Goal: Task Accomplishment & Management: Complete application form

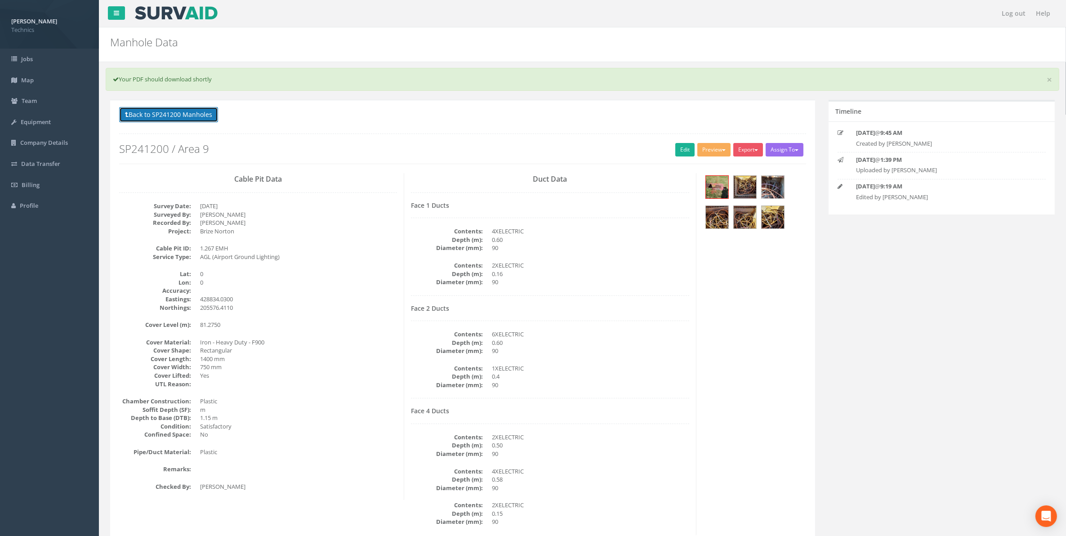
click at [194, 117] on button "Back to SP241200 Manholes" at bounding box center [168, 114] width 99 height 15
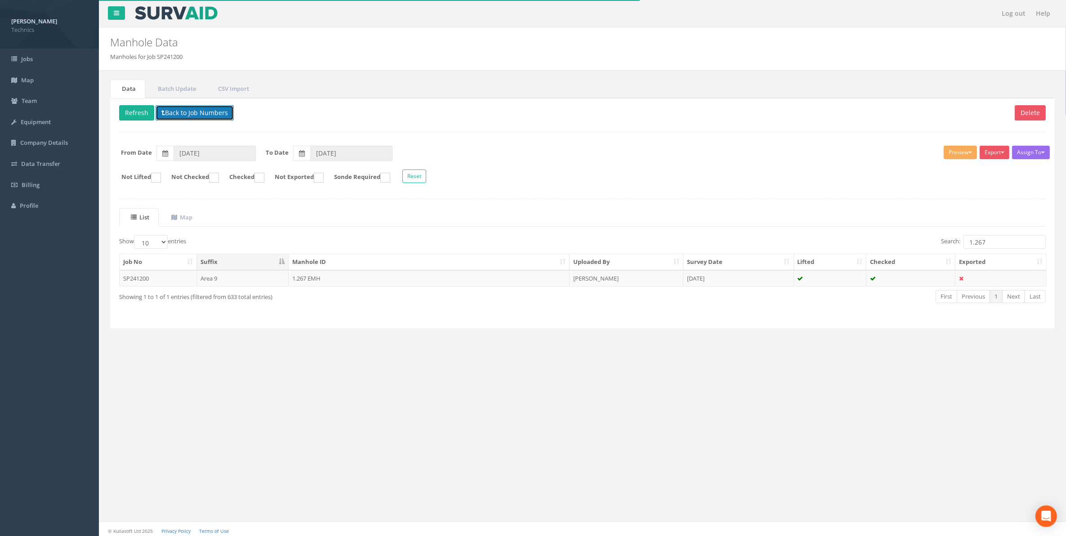
click at [206, 115] on button "Back to Job Numbers" at bounding box center [195, 112] width 78 height 15
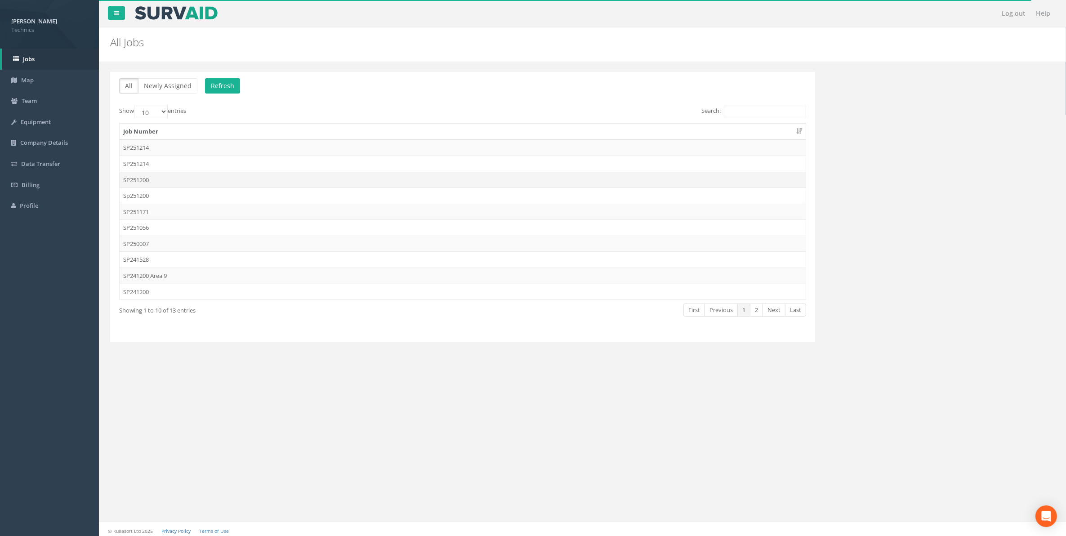
click at [142, 181] on td "SP251200" at bounding box center [463, 180] width 686 height 16
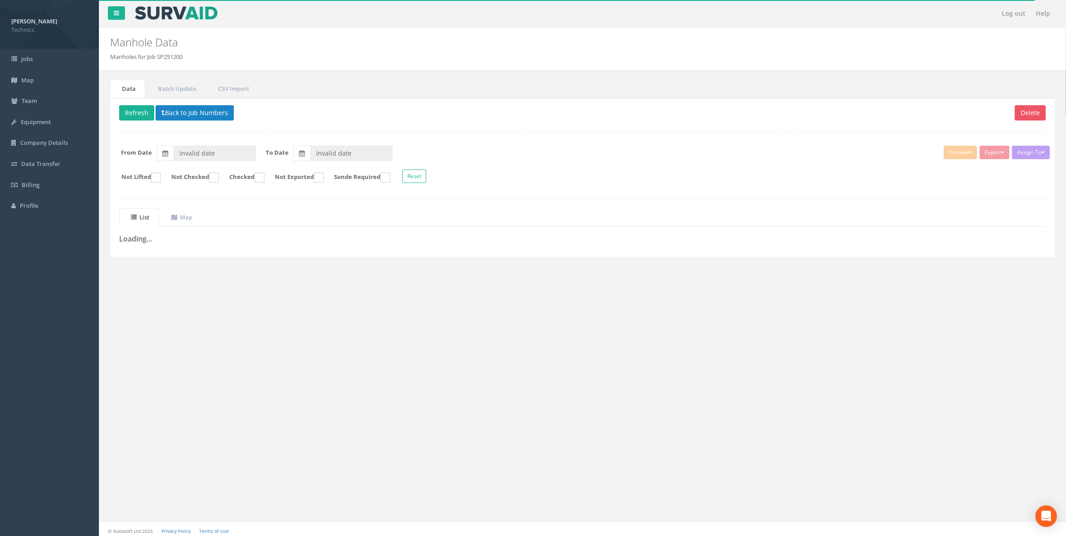
type input "[DATE]"
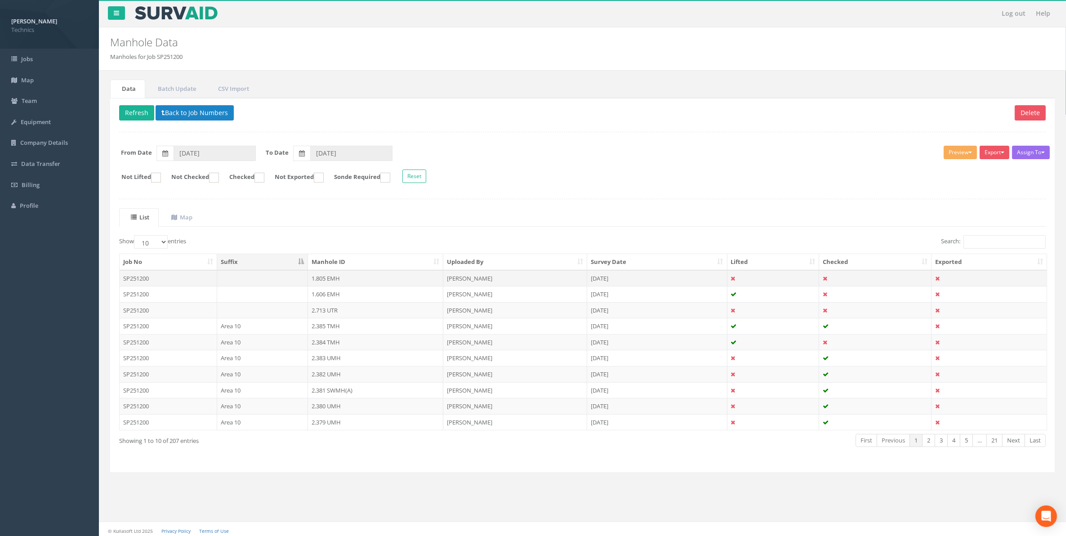
click at [324, 278] on td "1.805 EMH" at bounding box center [375, 278] width 135 height 16
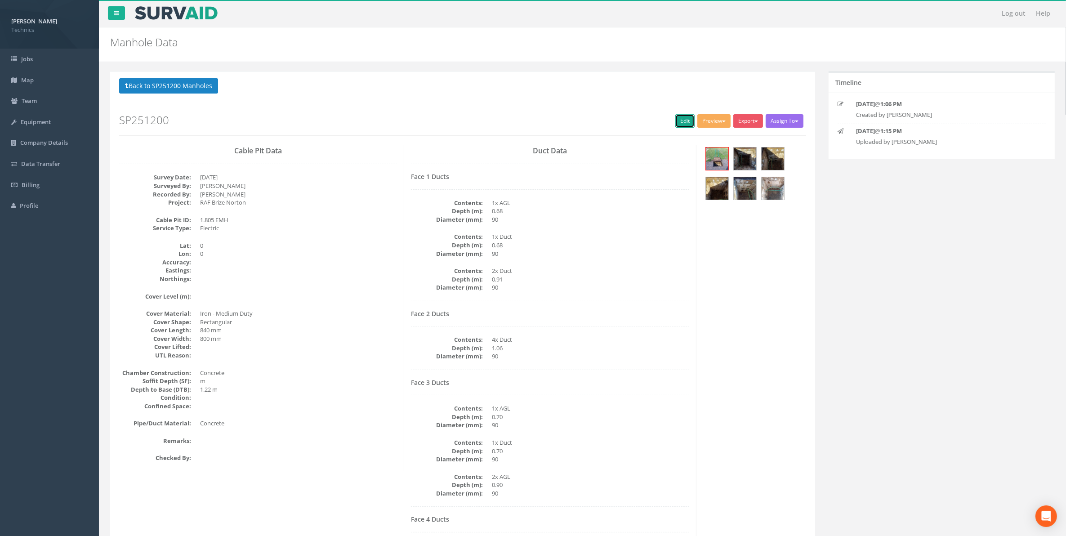
click at [679, 120] on link "Edit" at bounding box center [684, 120] width 19 height 13
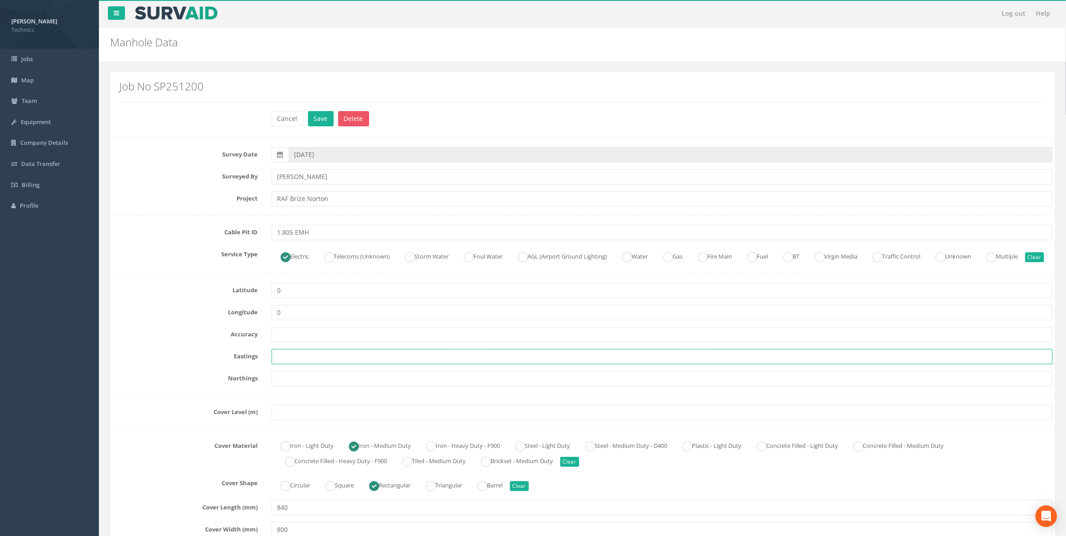
click at [291, 364] on input "text" at bounding box center [662, 356] width 781 height 15
paste input "430339.349"
type input "430339.349"
click at [280, 386] on input "text" at bounding box center [662, 378] width 781 height 15
paste input "206252.208"
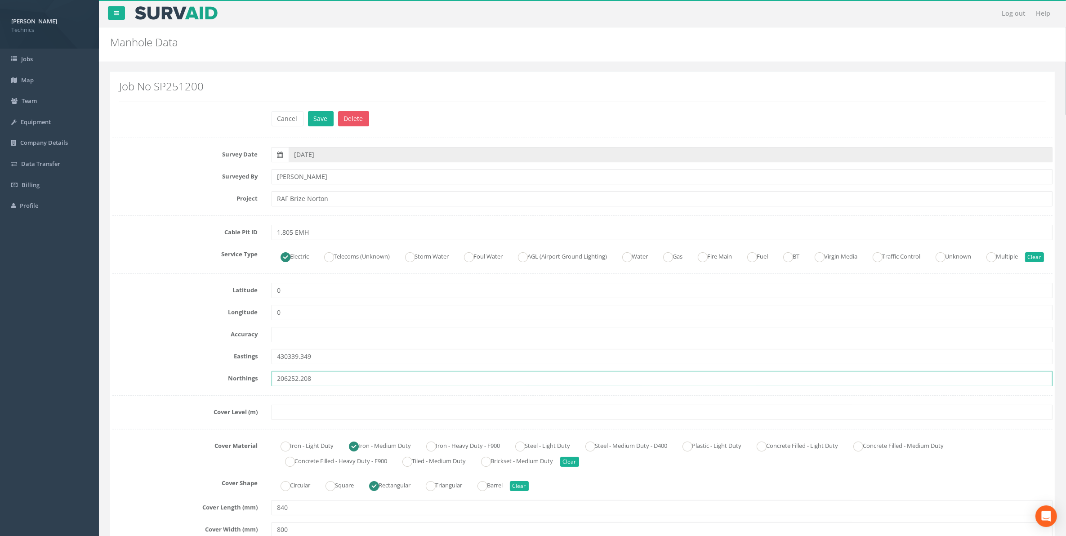
type input "206252.208"
click at [289, 420] on input "text" at bounding box center [662, 412] width 781 height 15
paste input "75.86"
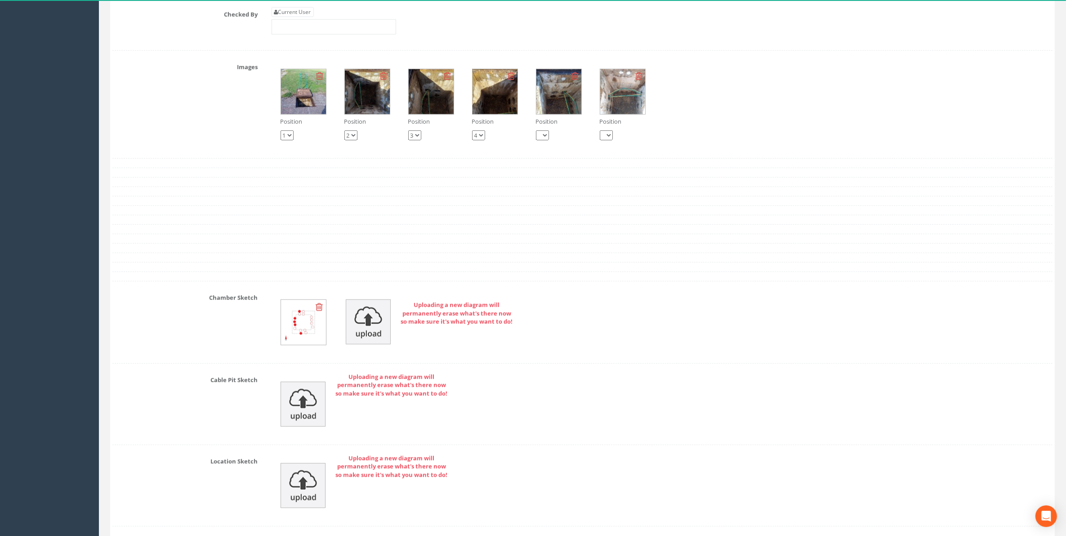
scroll to position [1236, 0]
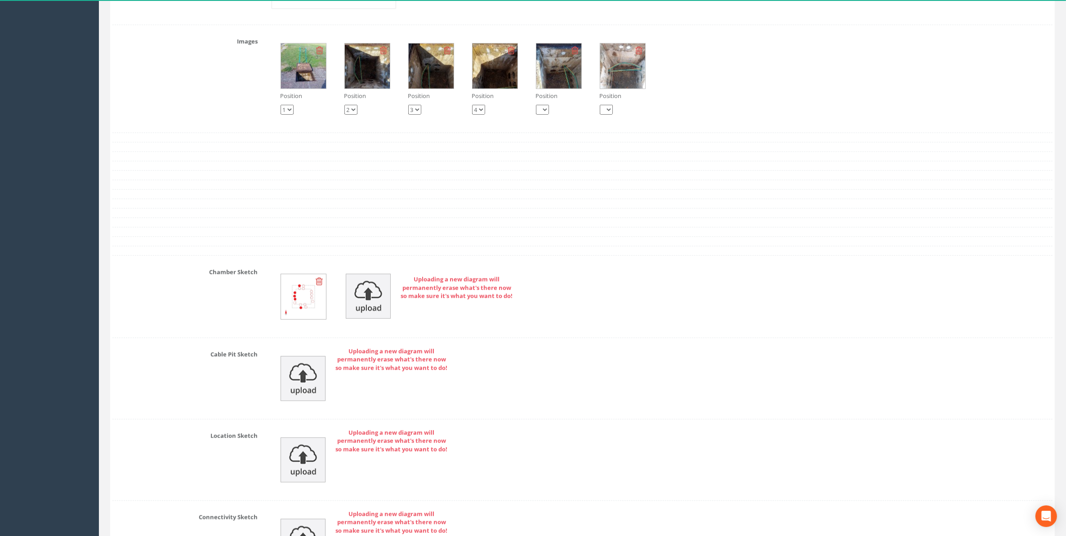
type input "75.86"
type input "[PERSON_NAME]"
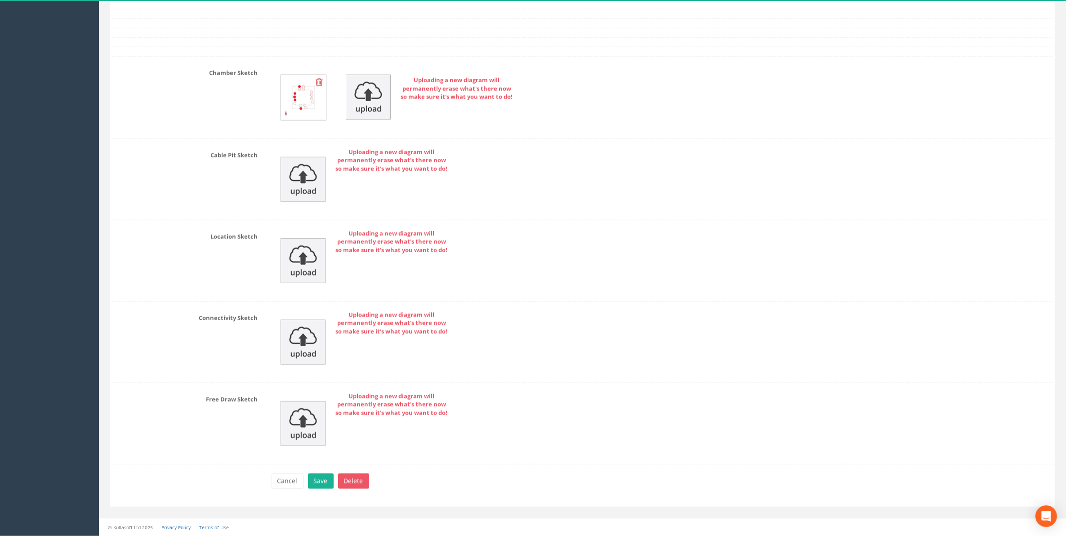
scroll to position [1457, 0]
click at [316, 481] on button "Save" at bounding box center [321, 480] width 26 height 15
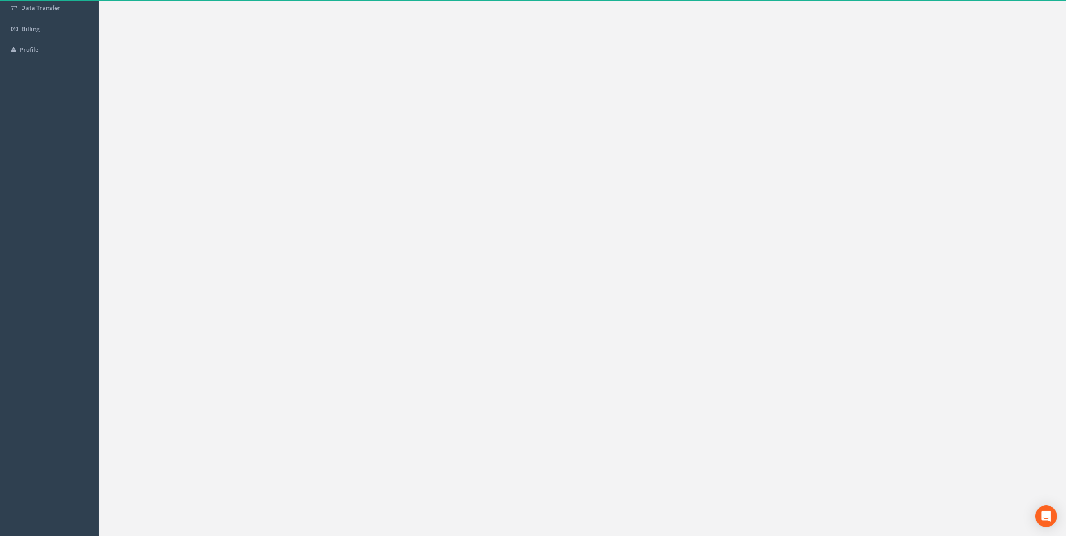
scroll to position [0, 0]
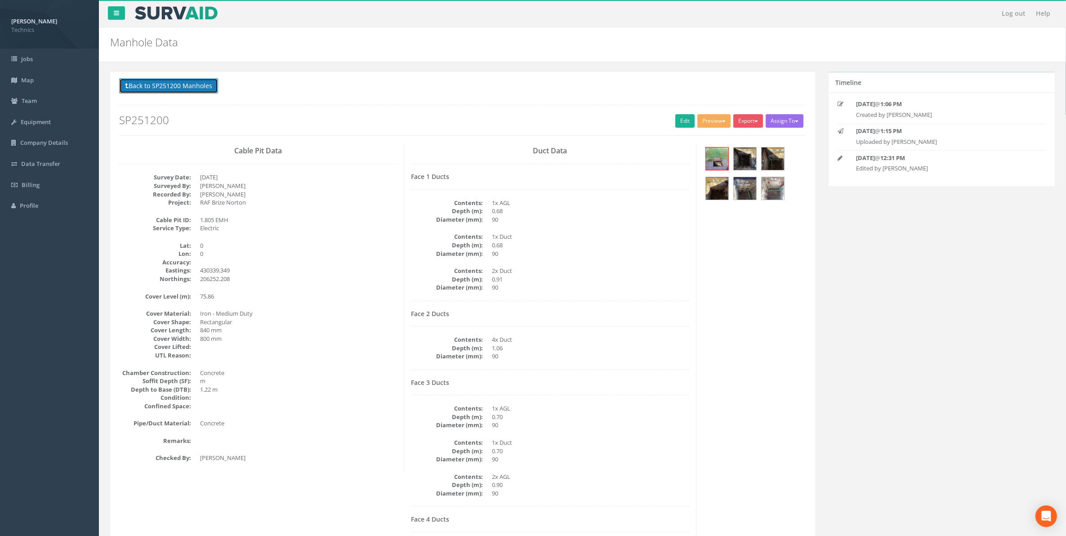
click at [193, 85] on button "Back to SP251200 Manholes" at bounding box center [168, 85] width 99 height 15
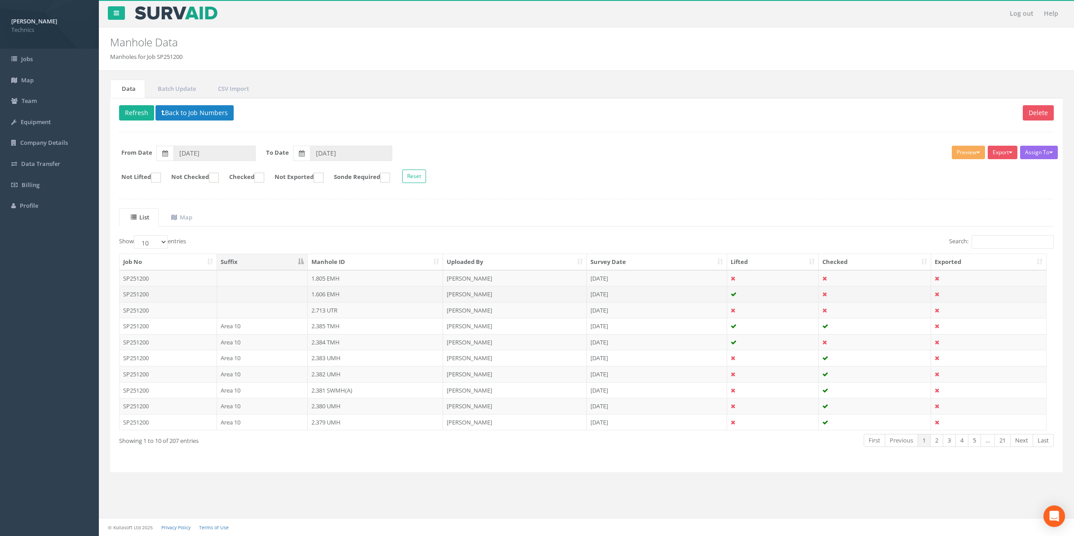
click at [322, 300] on td "1.606 EMH" at bounding box center [375, 294] width 135 height 16
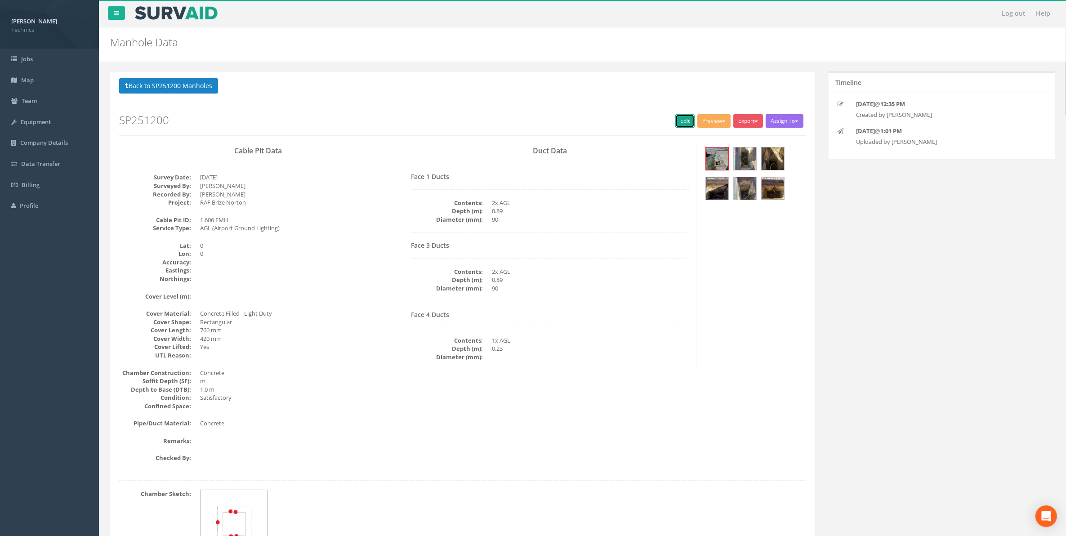
click at [681, 121] on link "Edit" at bounding box center [684, 120] width 19 height 13
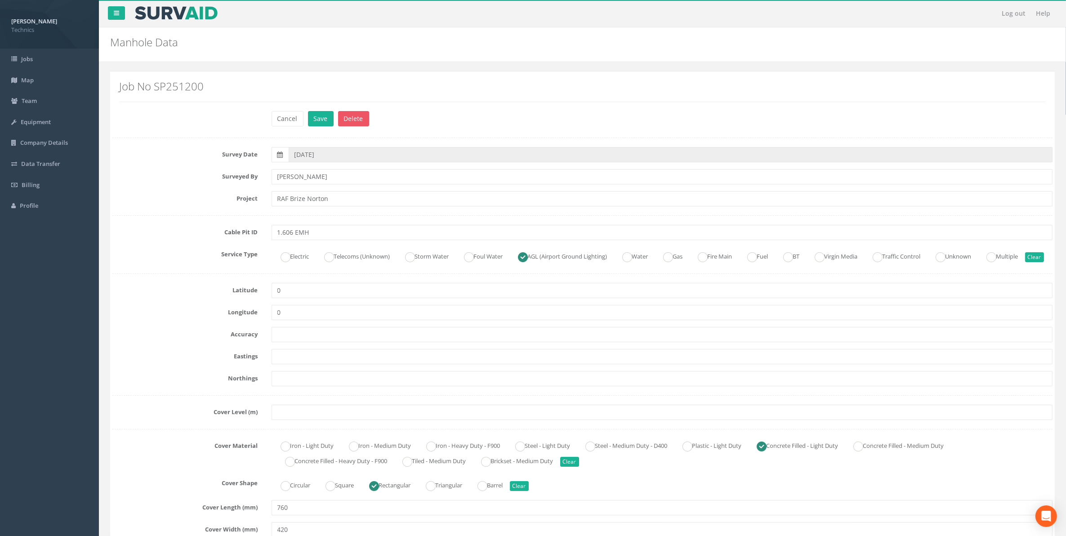
scroll to position [56, 0]
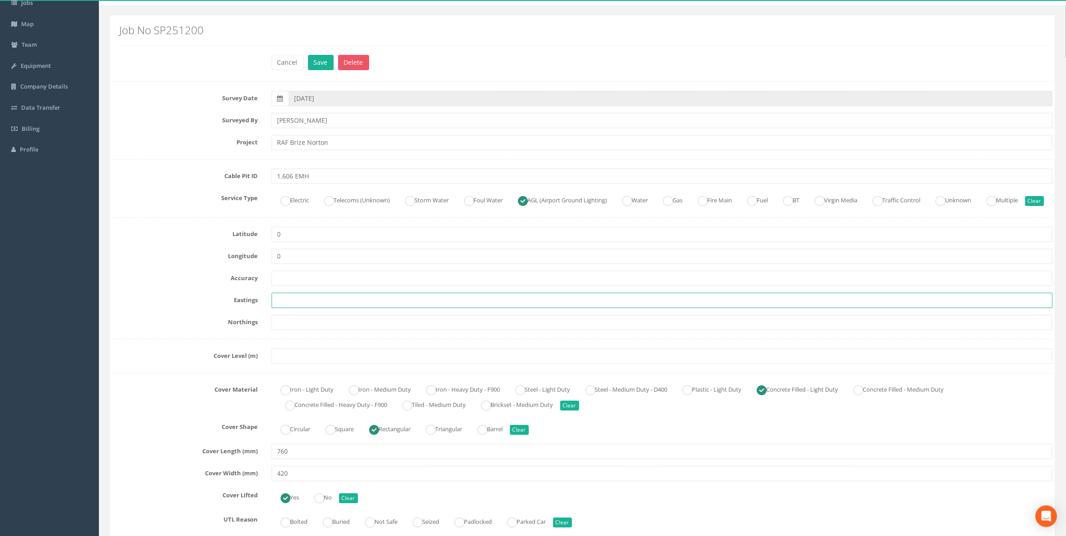
click at [298, 308] on input "text" at bounding box center [662, 300] width 781 height 15
paste input "430093.139"
type input "430093.139"
click at [291, 330] on input "text" at bounding box center [662, 322] width 781 height 15
paste input "206061.647"
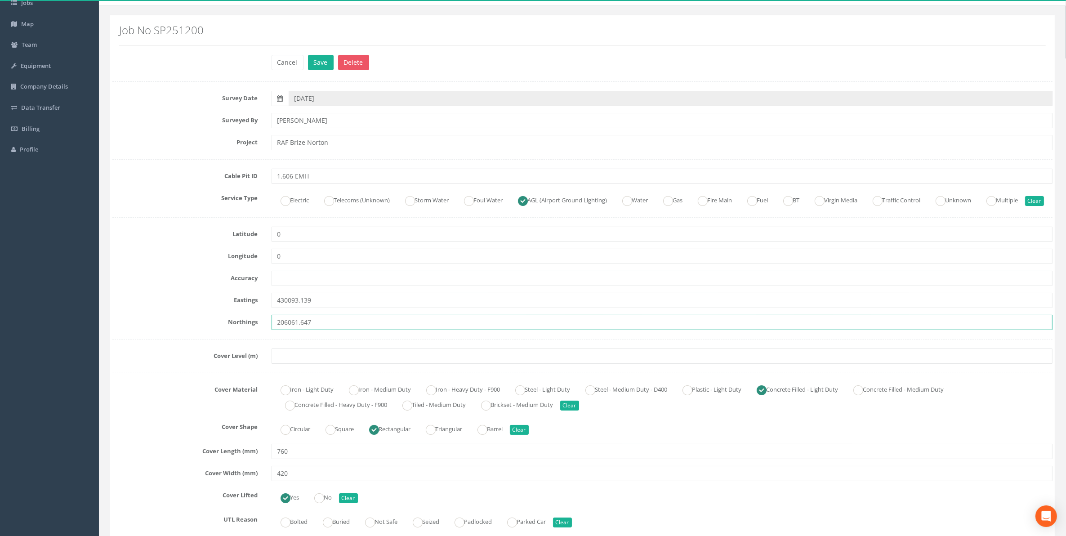
type input "206061.647"
click at [297, 364] on input "text" at bounding box center [662, 355] width 781 height 15
paste input "75.36"
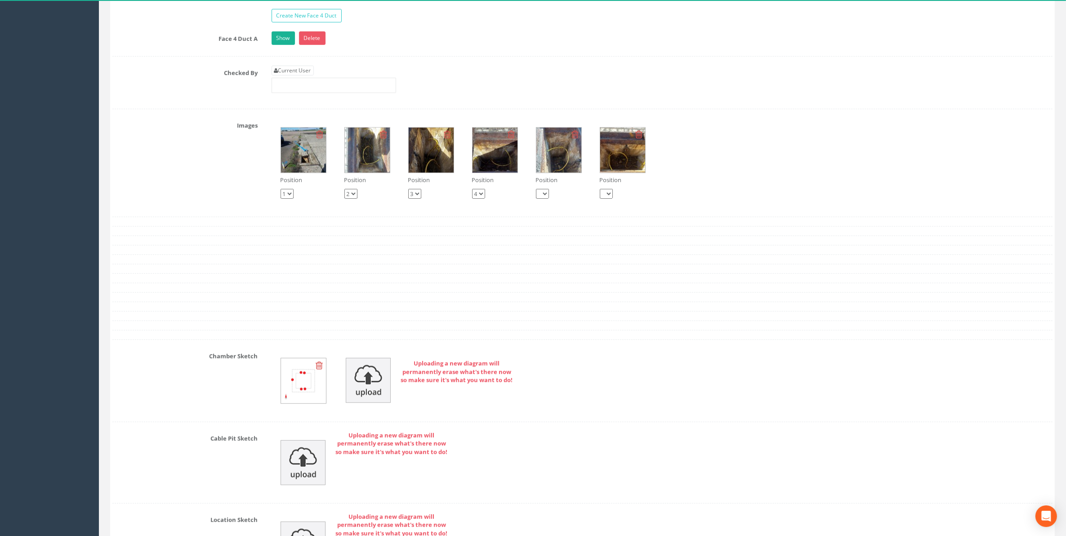
scroll to position [955, 0]
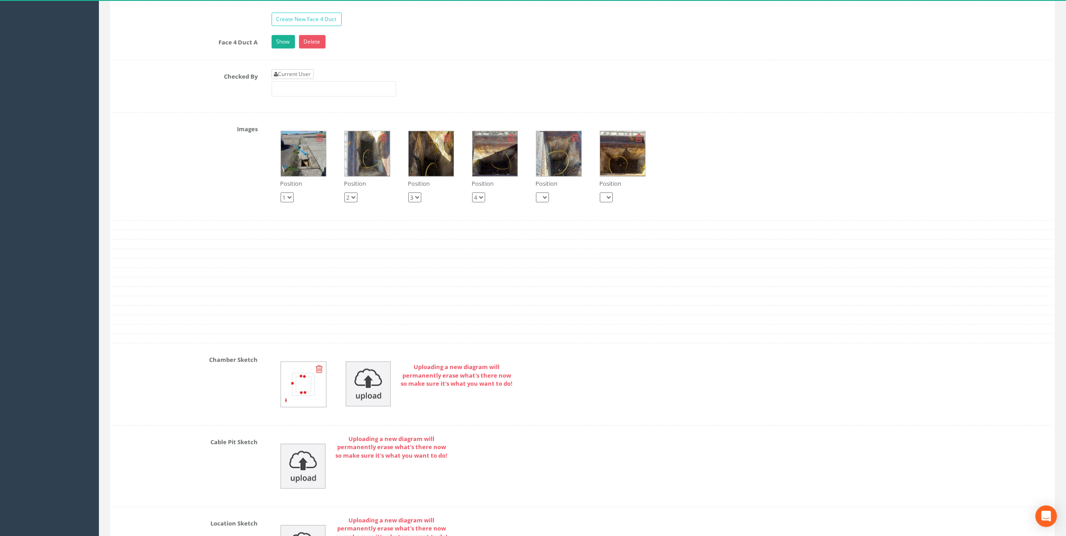
type input "75.36"
click at [302, 79] on link "Current User" at bounding box center [293, 74] width 42 height 10
type input "[PERSON_NAME]"
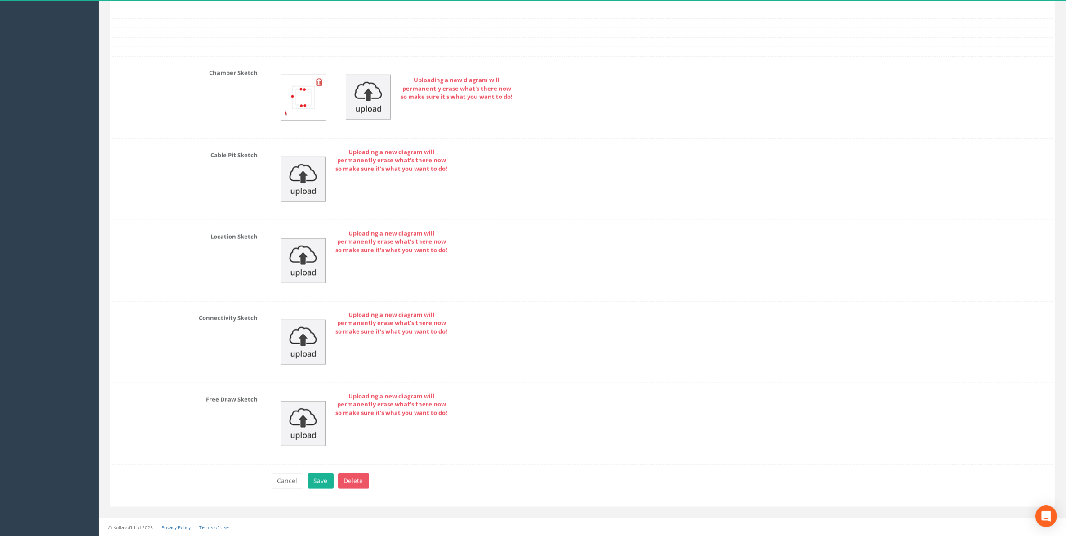
scroll to position [1262, 0]
click at [318, 481] on button "Save" at bounding box center [321, 480] width 26 height 15
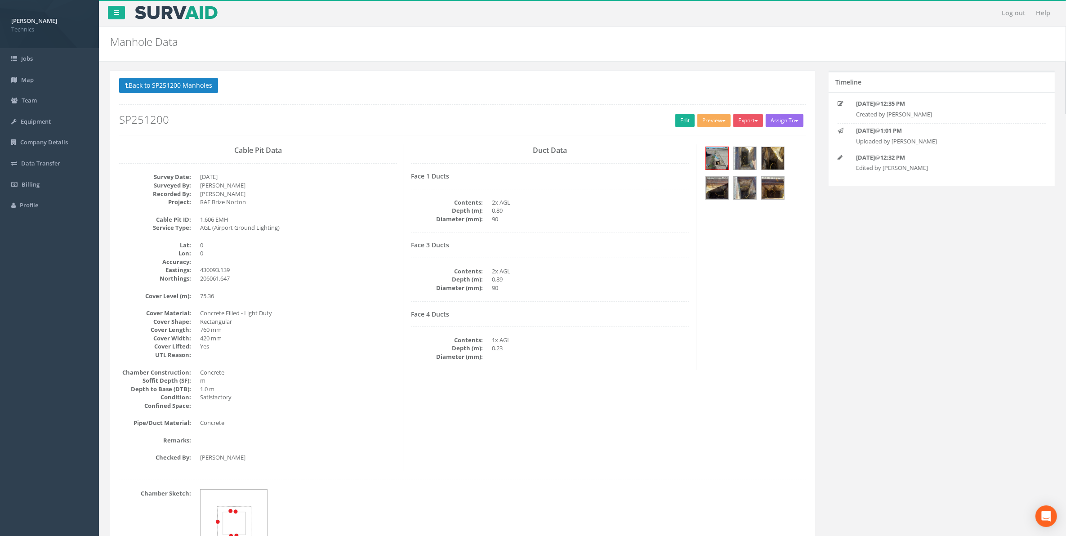
scroll to position [0, 0]
click at [196, 86] on button "Back to SP251200 Manholes" at bounding box center [168, 85] width 99 height 15
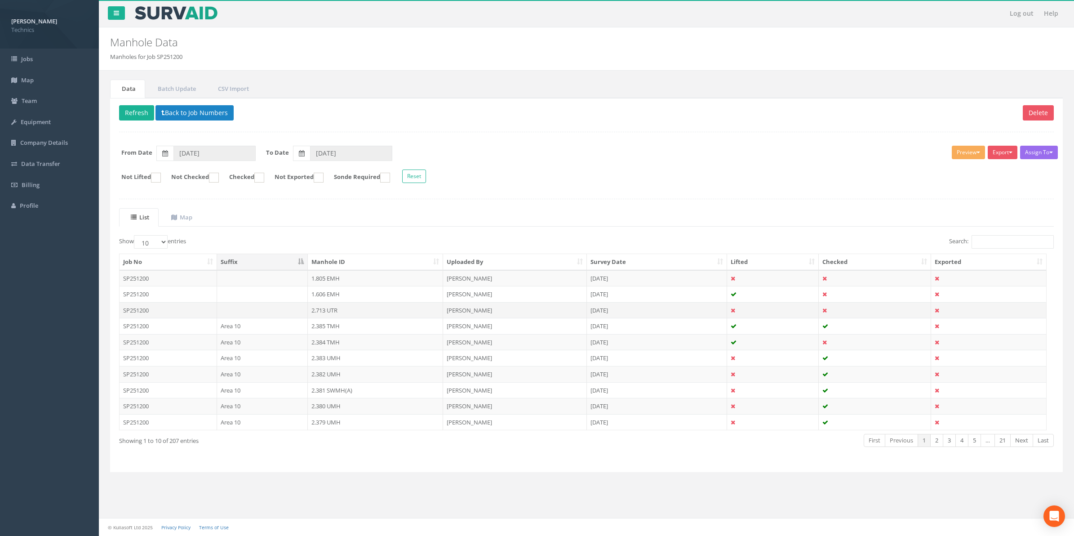
click at [323, 313] on td "2.713 UTR" at bounding box center [375, 310] width 135 height 16
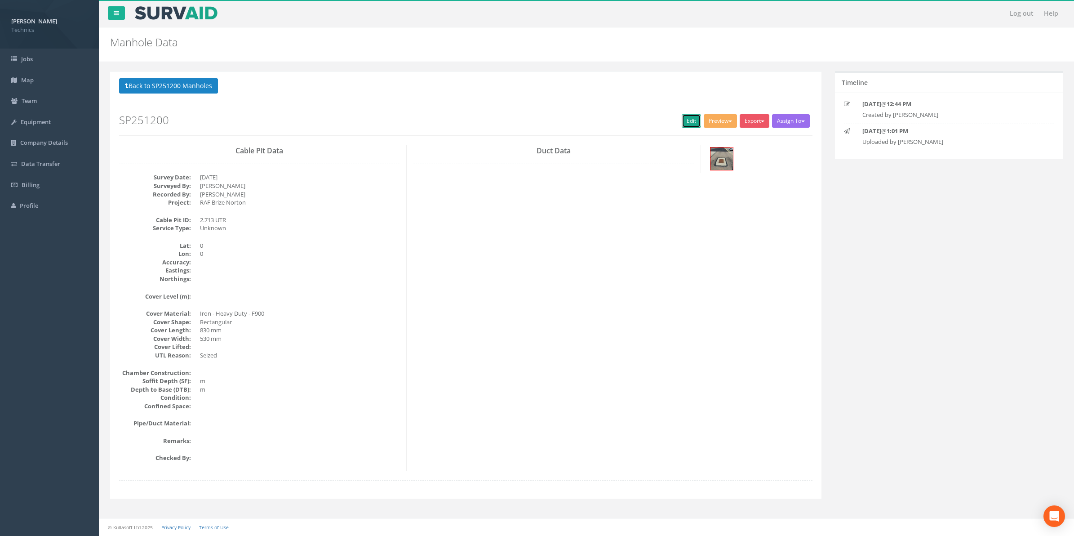
click at [683, 122] on link "Edit" at bounding box center [691, 120] width 19 height 13
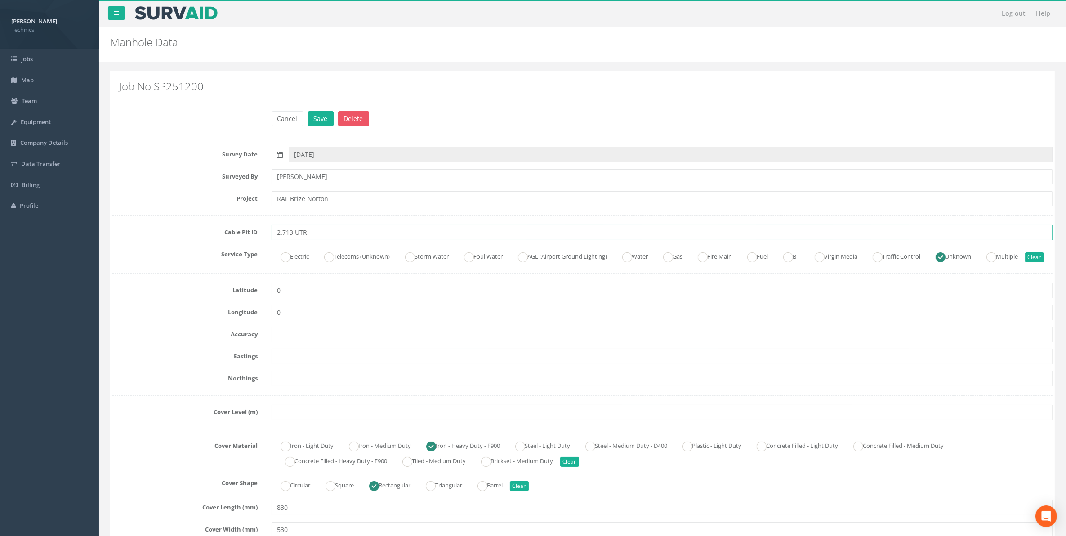
click at [310, 234] on input "2.713 UTR" at bounding box center [662, 232] width 781 height 15
type input "2.713 UMH"
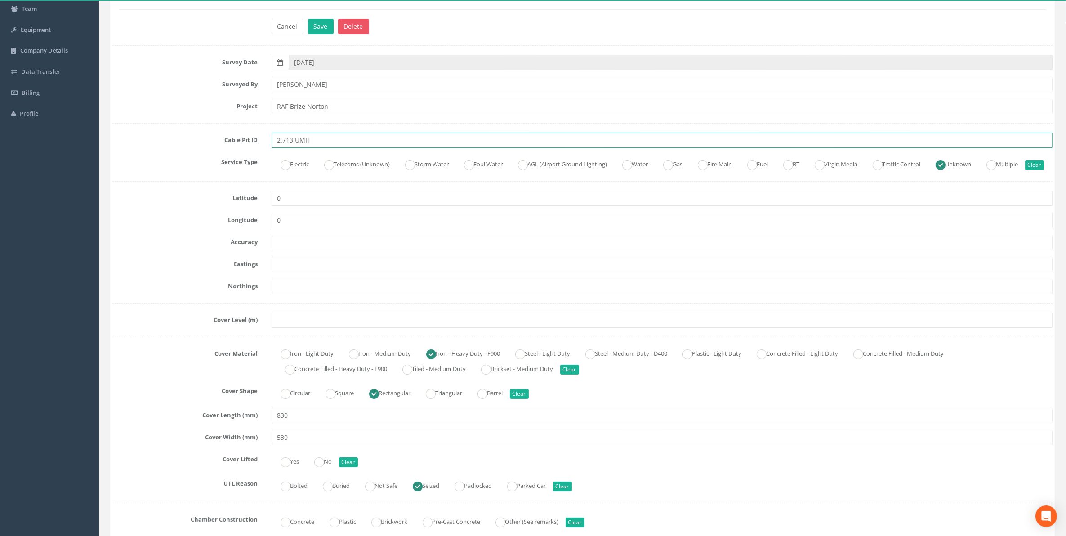
scroll to position [112, 0]
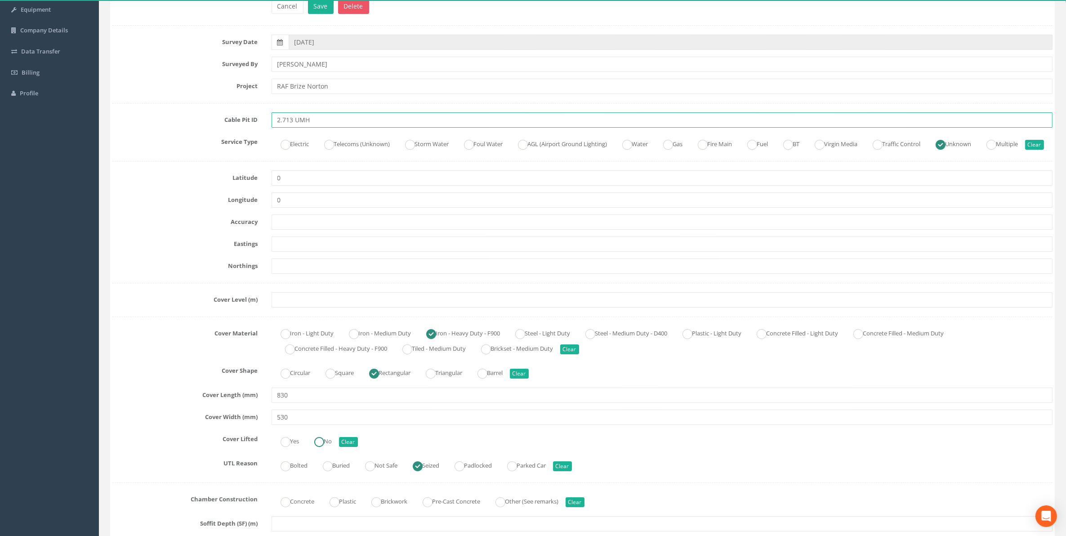
click at [322, 447] on ins at bounding box center [319, 442] width 10 height 10
radio input "true"
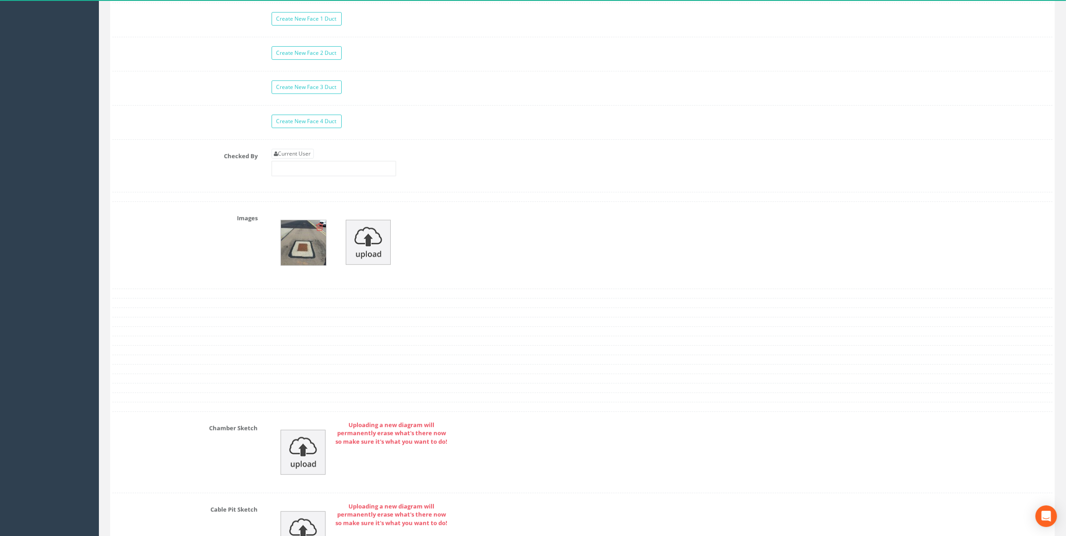
scroll to position [790, 0]
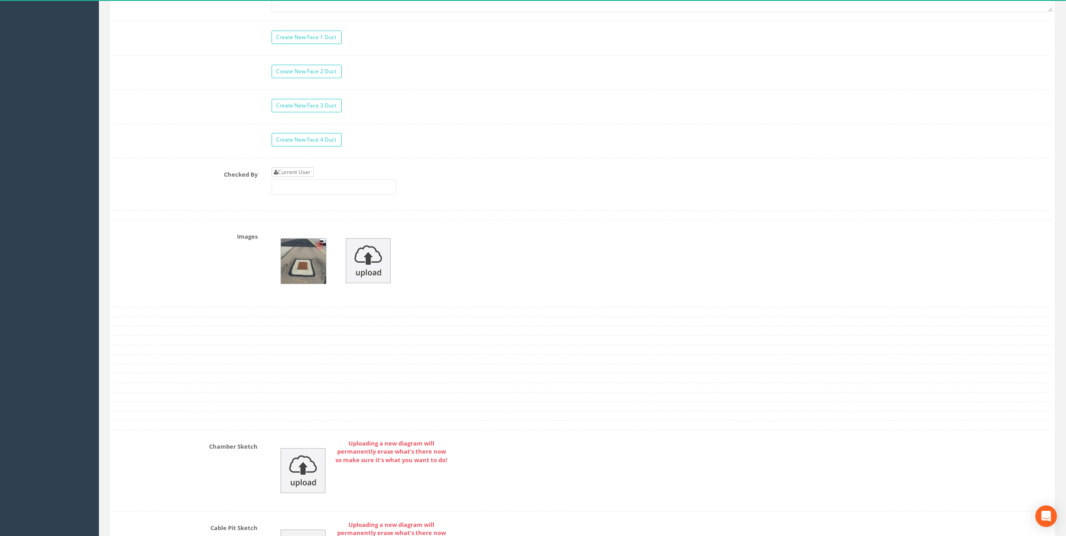
type input "2.713 UMH"
click at [309, 177] on link "Current User" at bounding box center [293, 172] width 42 height 10
type input "[PERSON_NAME]"
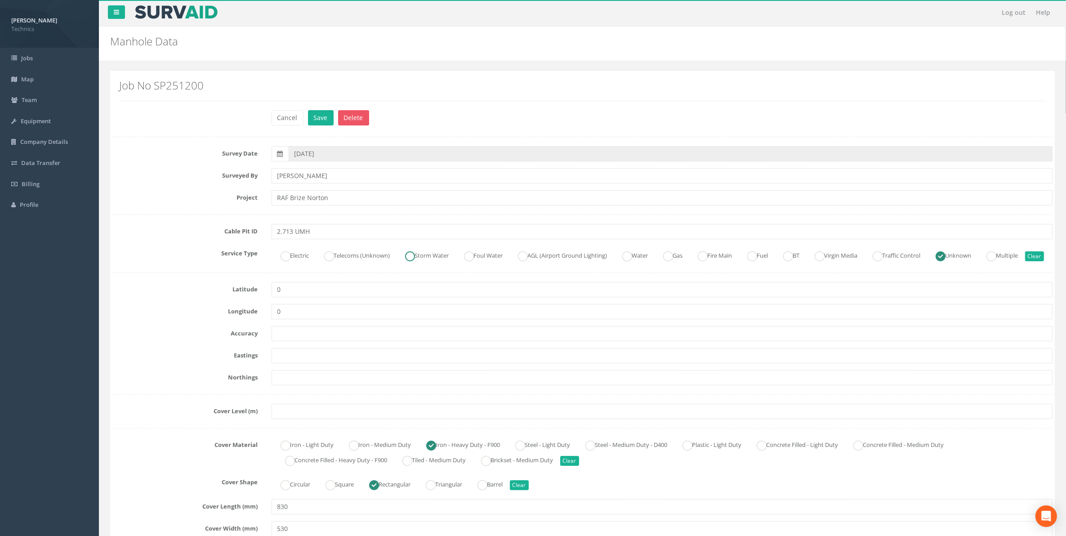
scroll to position [0, 0]
click at [277, 364] on input "text" at bounding box center [662, 356] width 781 height 15
paste input "430042.4578"
type input "430042.4578"
click at [289, 386] on input "text" at bounding box center [662, 378] width 781 height 15
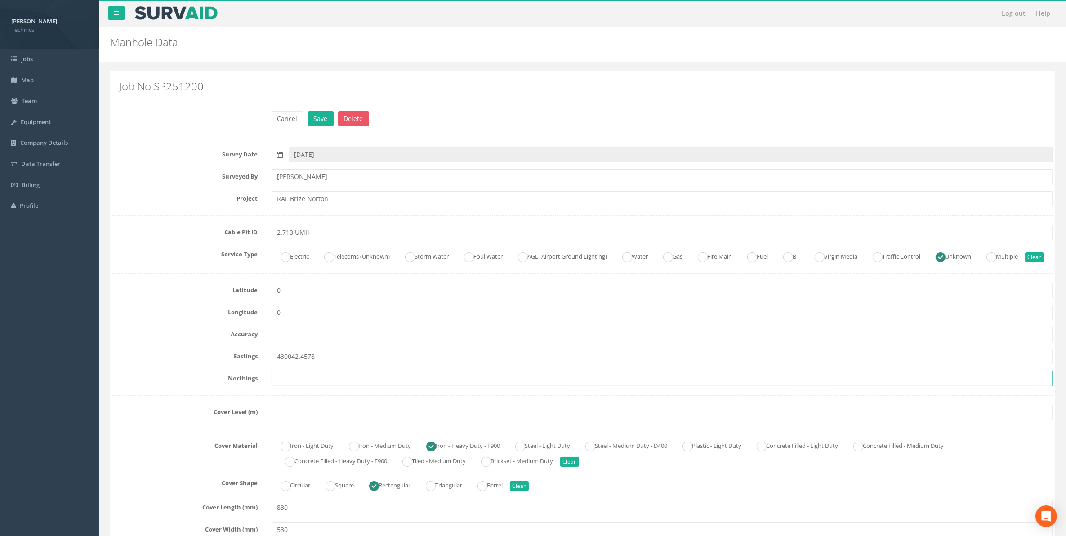
paste input "206018.2415"
type input "206018.2415"
click at [298, 420] on input "text" at bounding box center [662, 412] width 781 height 15
paste input "76.2033"
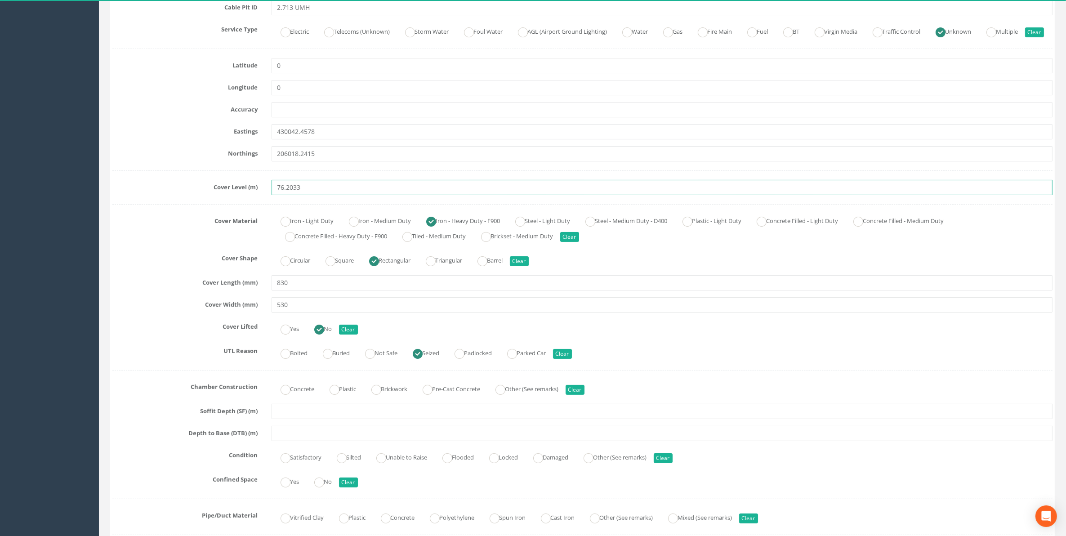
scroll to position [281, 0]
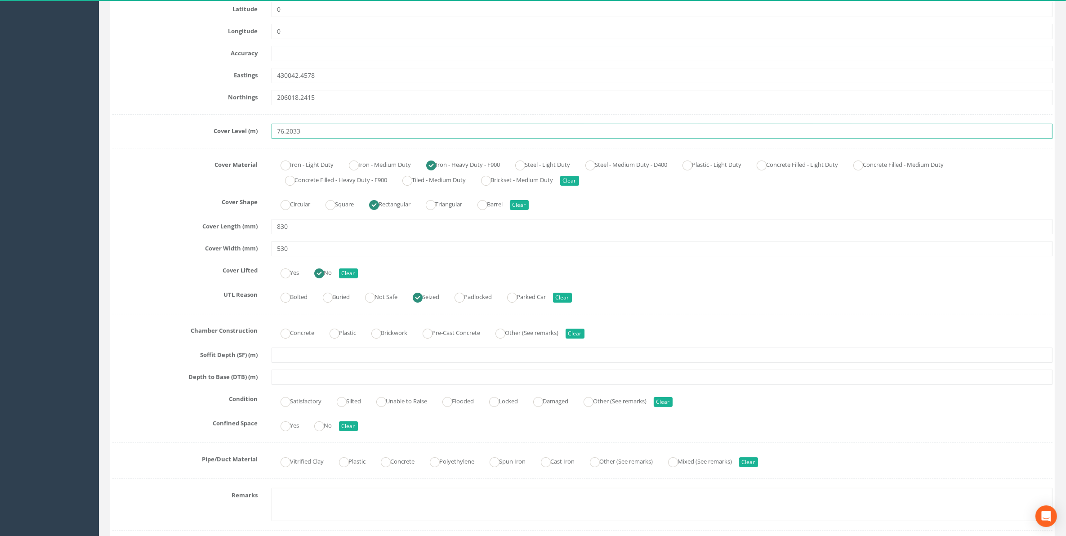
type input "76.2033"
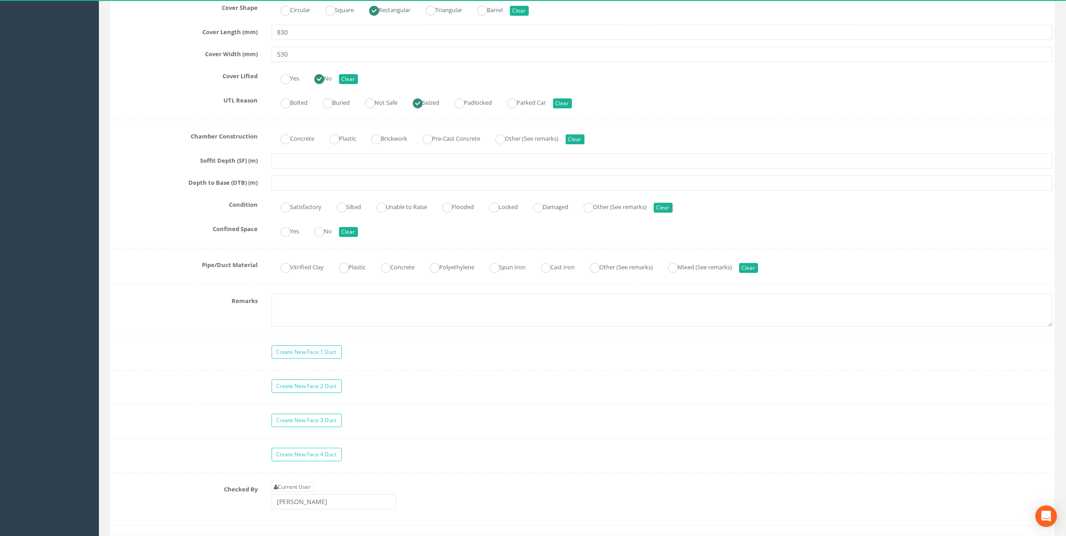
scroll to position [506, 0]
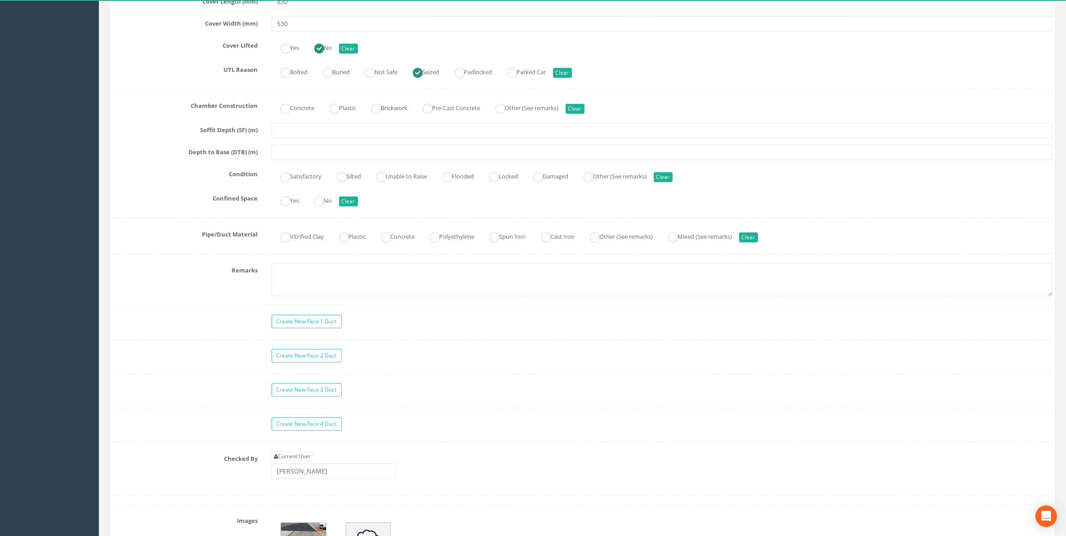
click at [415, 418] on div "Create New Face 1 Duct Create New Face 2 Duct Create New Face 3 Duct Create New…" at bounding box center [582, 405] width 940 height 180
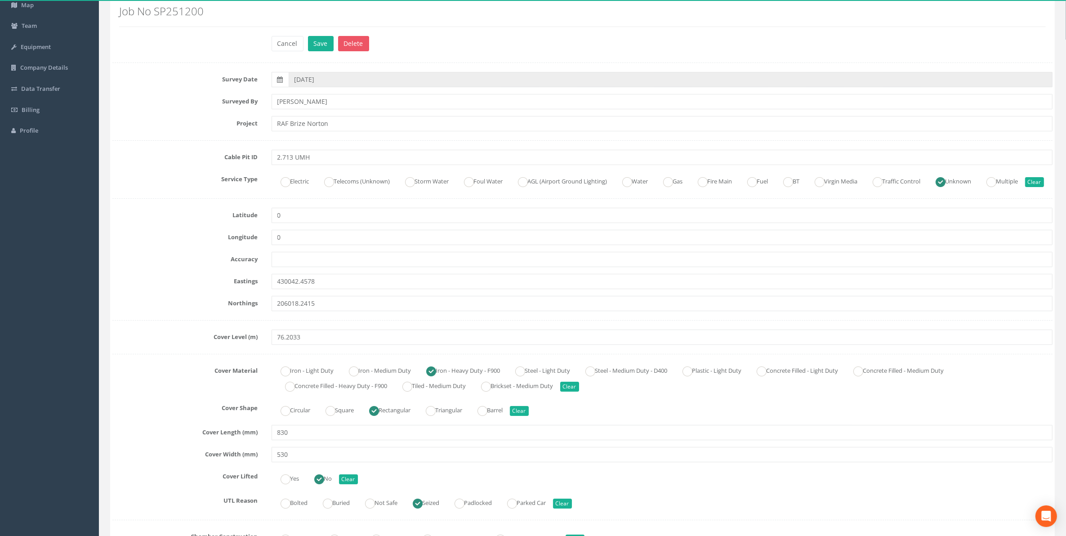
scroll to position [56, 0]
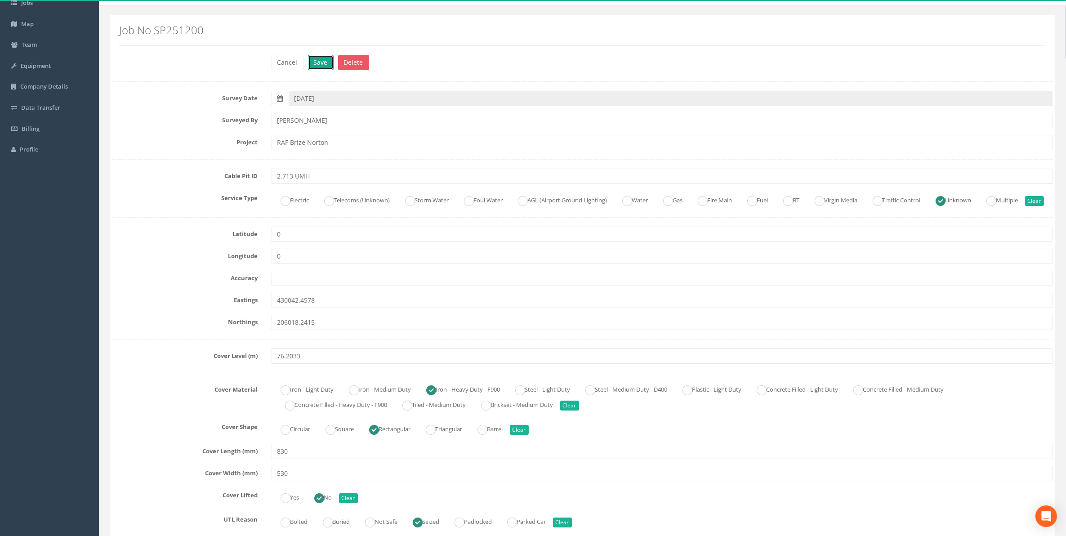
click at [318, 63] on button "Save" at bounding box center [321, 62] width 26 height 15
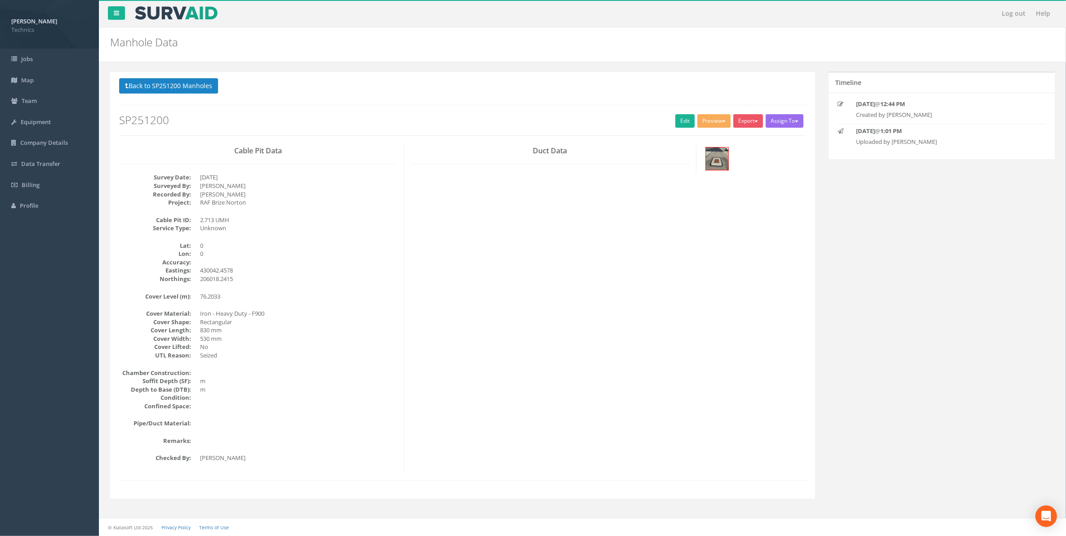
scroll to position [0, 0]
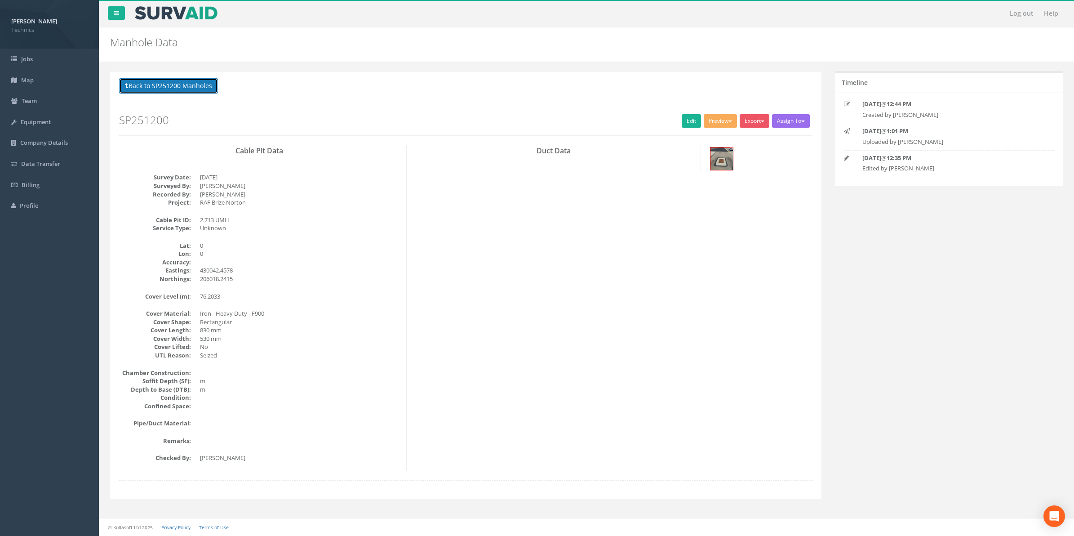
click at [190, 86] on button "Back to SP251200 Manholes" at bounding box center [168, 85] width 99 height 15
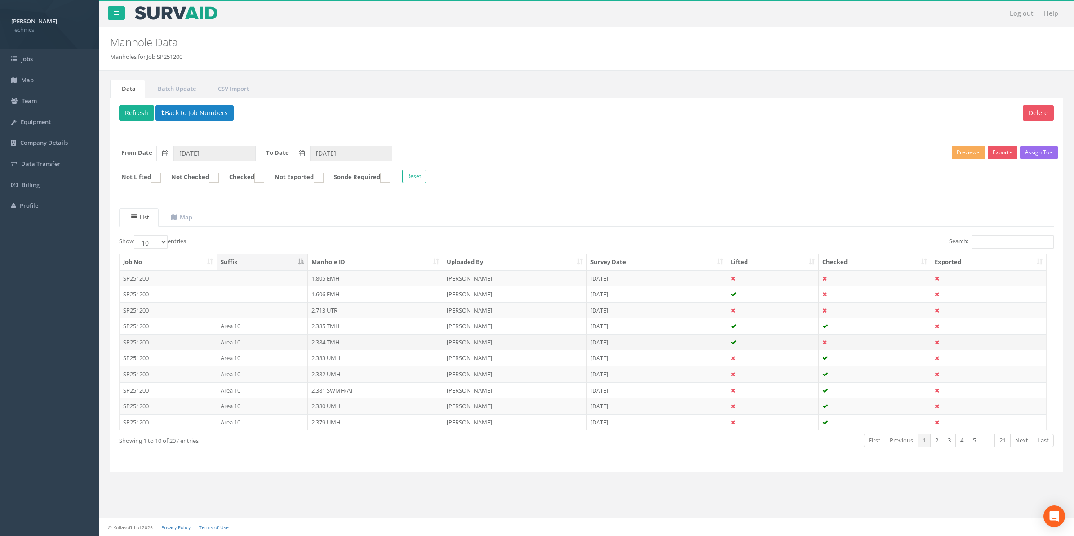
click at [317, 344] on td "2.384 TMH" at bounding box center [375, 342] width 135 height 16
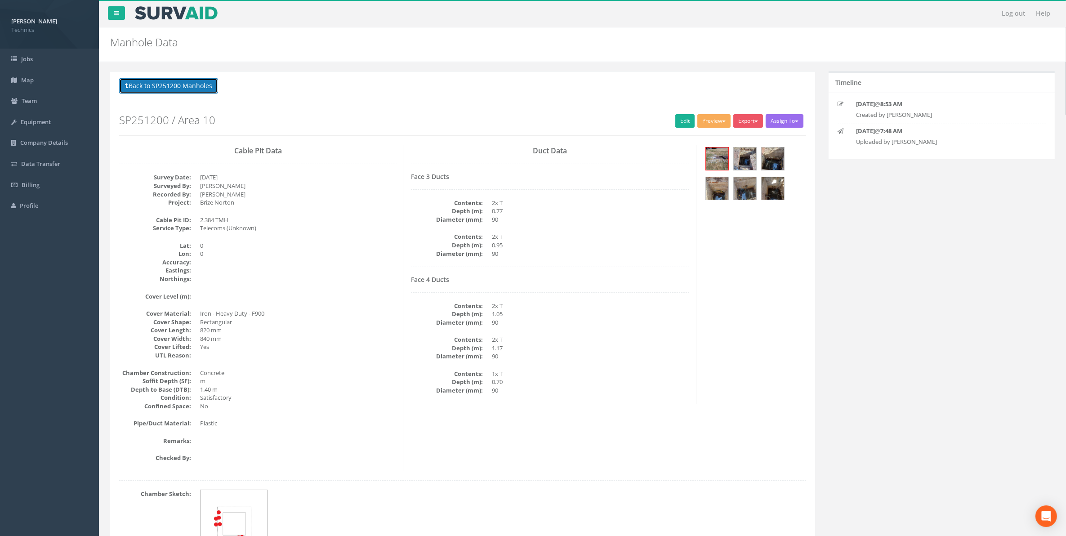
click at [172, 86] on button "Back to SP251200 Manholes" at bounding box center [168, 85] width 99 height 15
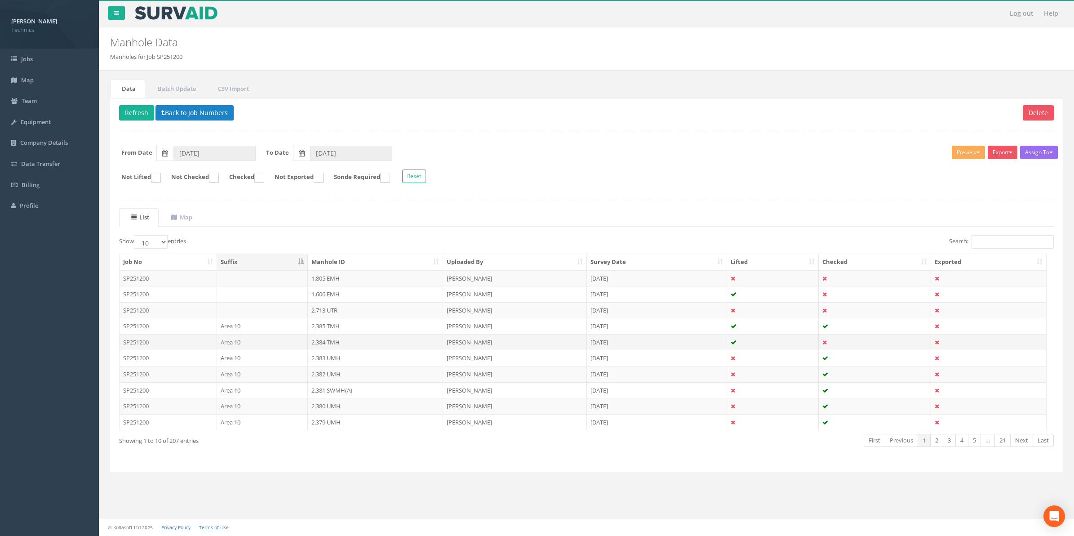
click at [321, 347] on td "2.384 TMH" at bounding box center [375, 342] width 135 height 16
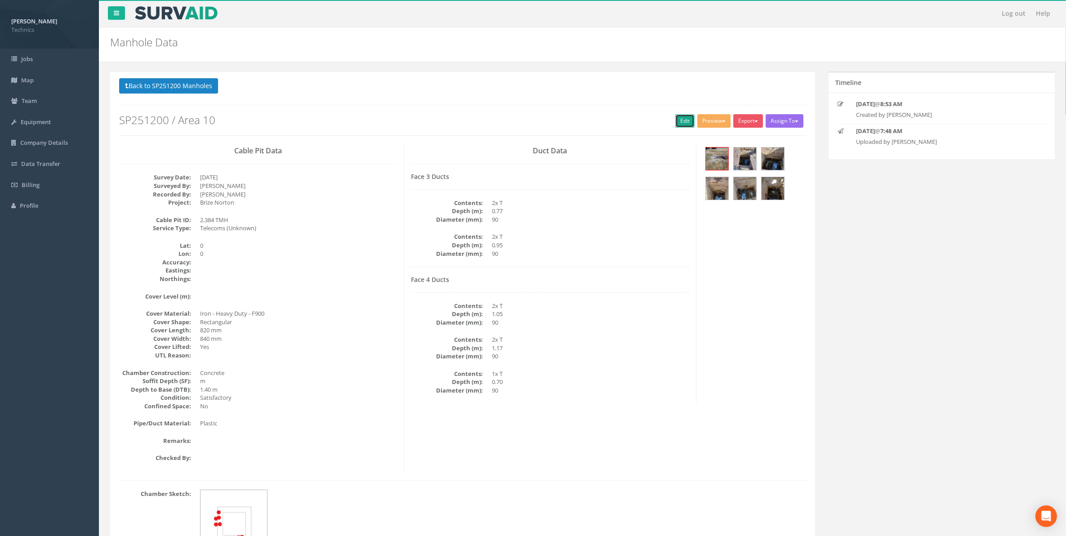
click at [675, 124] on link "Edit" at bounding box center [684, 120] width 19 height 13
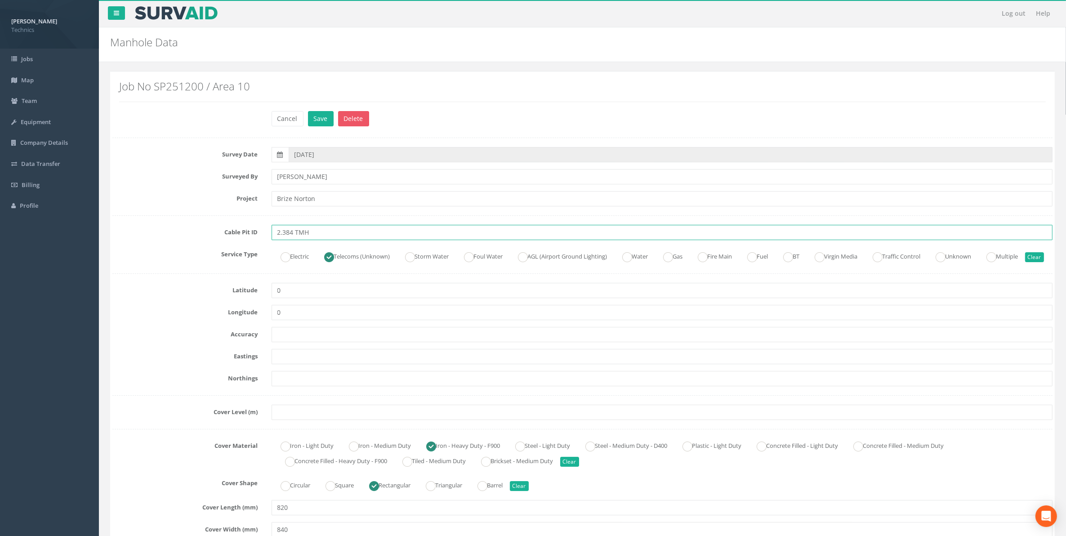
click at [317, 232] on input "2.384 TMH" at bounding box center [662, 232] width 781 height 15
type input "2.384 TMH NOT ON DRAWING"
click at [326, 116] on button "Save" at bounding box center [321, 118] width 26 height 15
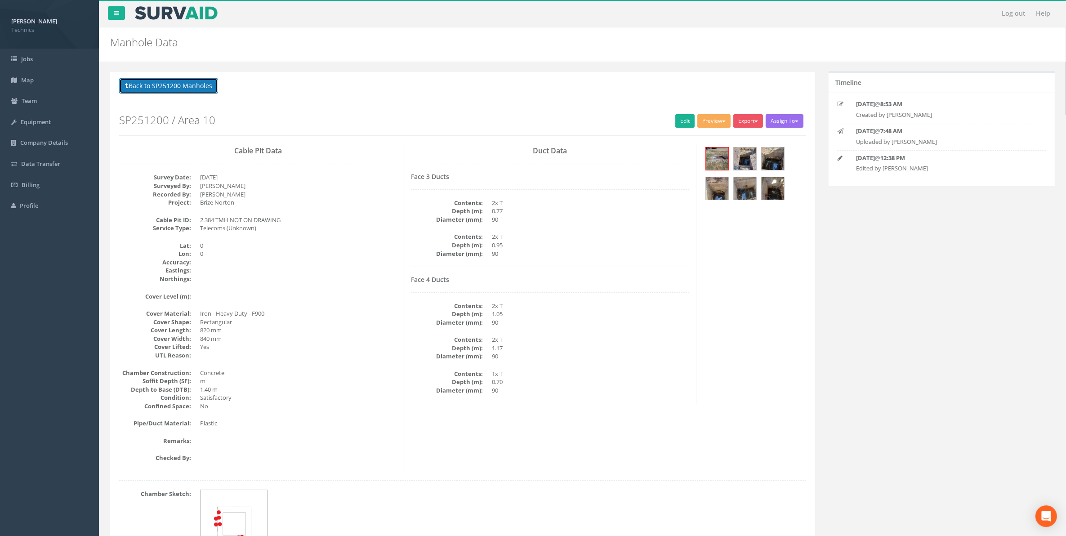
click at [189, 90] on button "Back to SP251200 Manholes" at bounding box center [168, 85] width 99 height 15
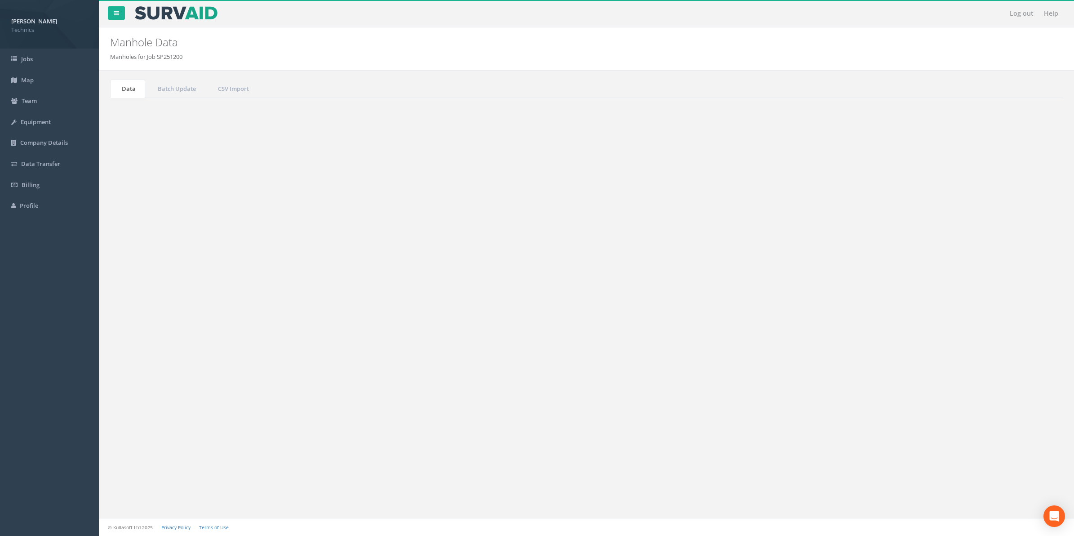
click at [137, 113] on button "Refresh" at bounding box center [136, 112] width 35 height 15
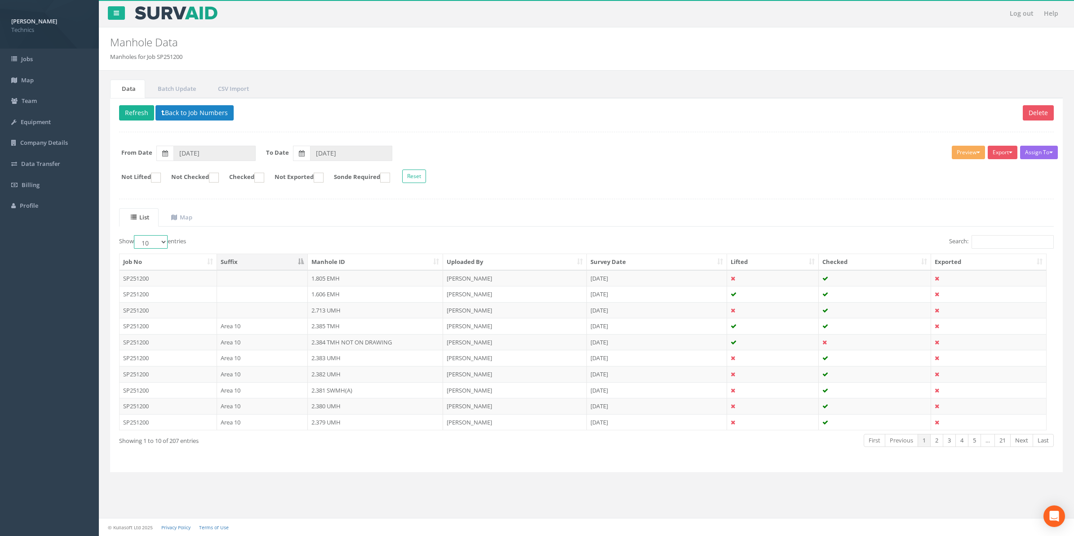
click at [165, 241] on select "10 25 50 100" at bounding box center [151, 241] width 34 height 13
select select "100"
click at [135, 236] on select "10 25 50 100" at bounding box center [151, 241] width 34 height 13
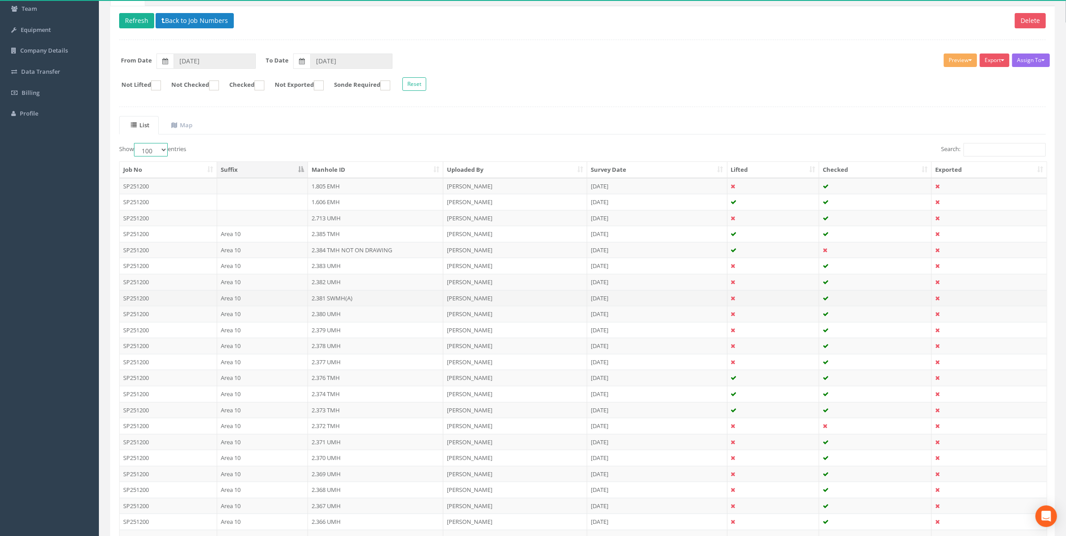
scroll to position [112, 0]
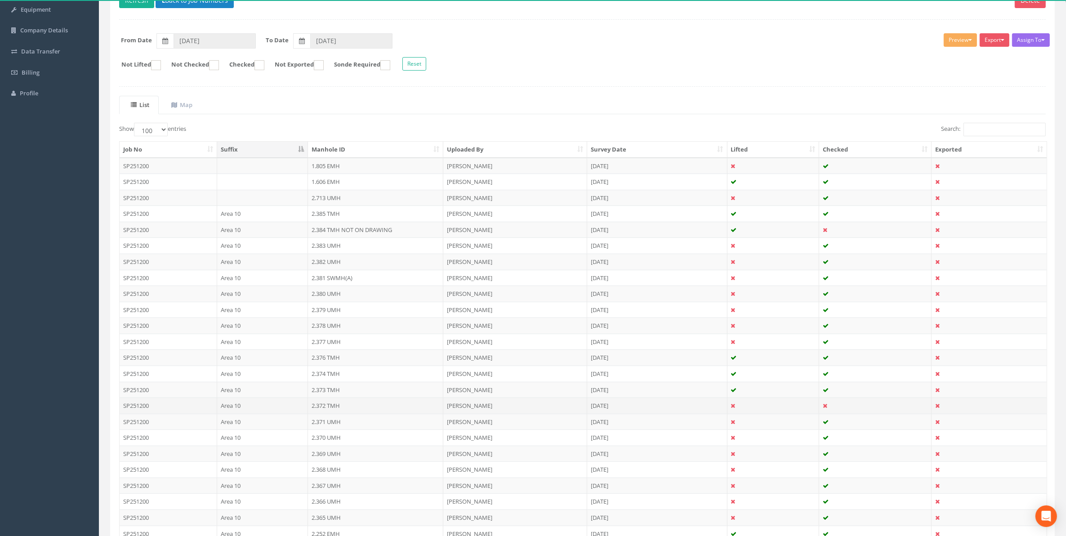
click at [322, 410] on td "2.372 TMH" at bounding box center [375, 405] width 135 height 16
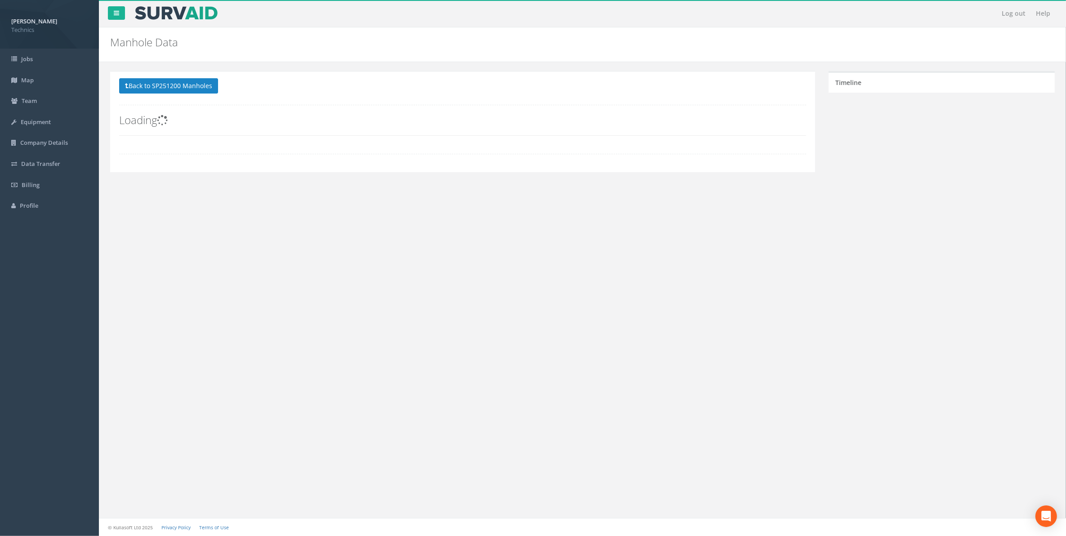
scroll to position [0, 0]
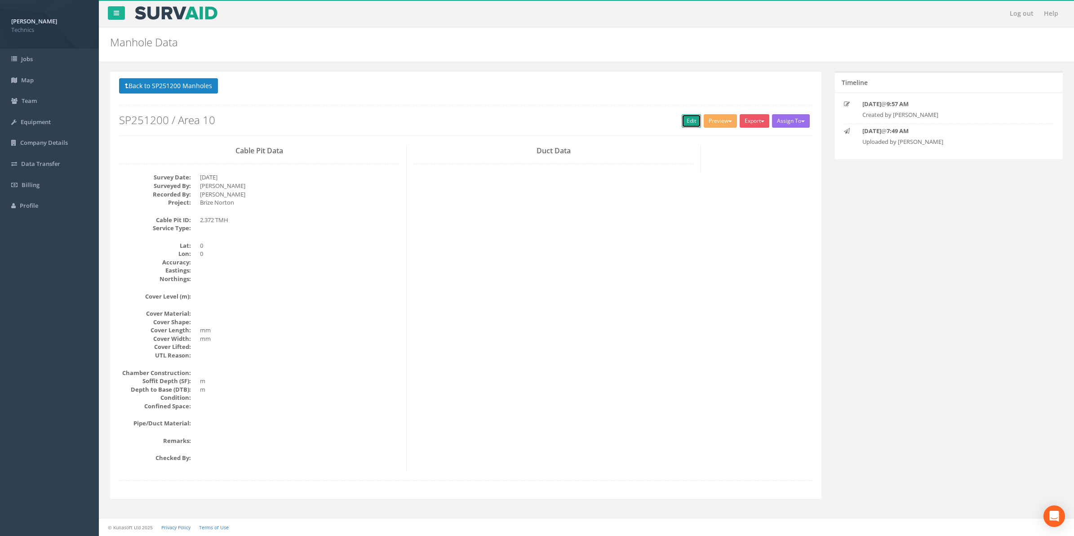
click at [685, 121] on link "Edit" at bounding box center [691, 120] width 19 height 13
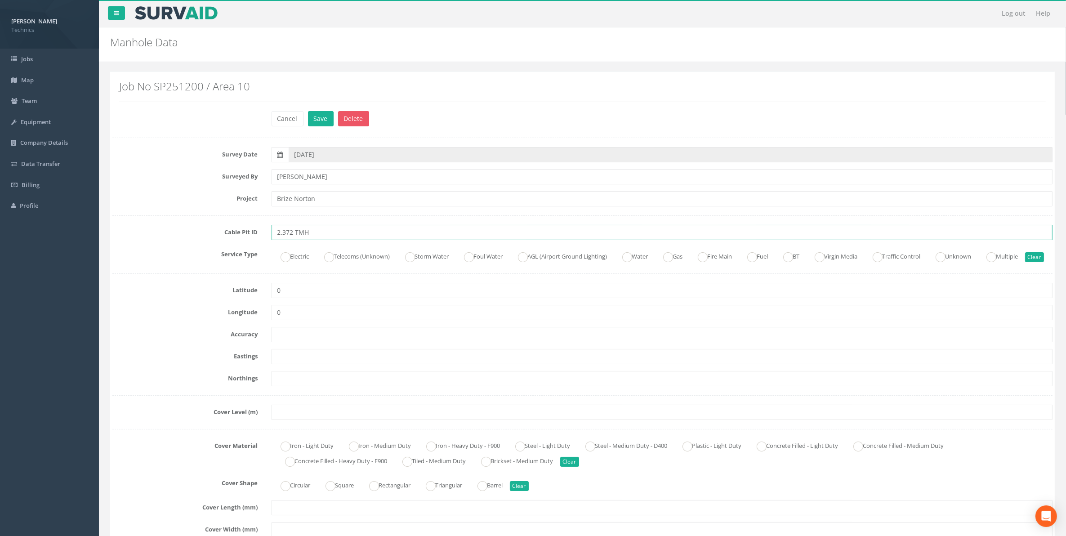
click at [318, 232] on input "2.372 TMH" at bounding box center [662, 232] width 781 height 15
type input "2.372 TMH NOD"
click at [320, 122] on button "Save" at bounding box center [321, 118] width 26 height 15
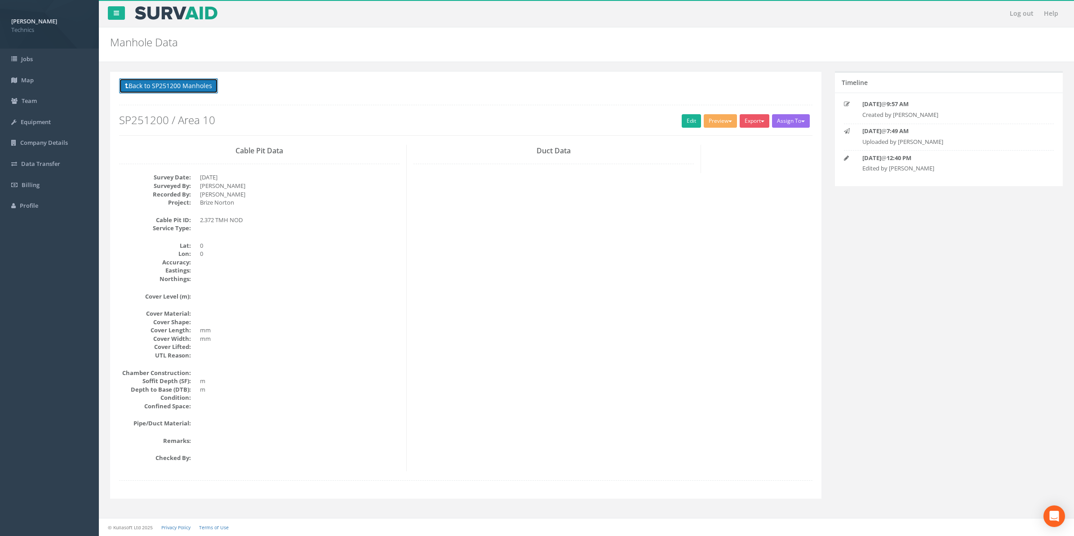
click at [167, 85] on button "Back to SP251200 Manholes" at bounding box center [168, 85] width 99 height 15
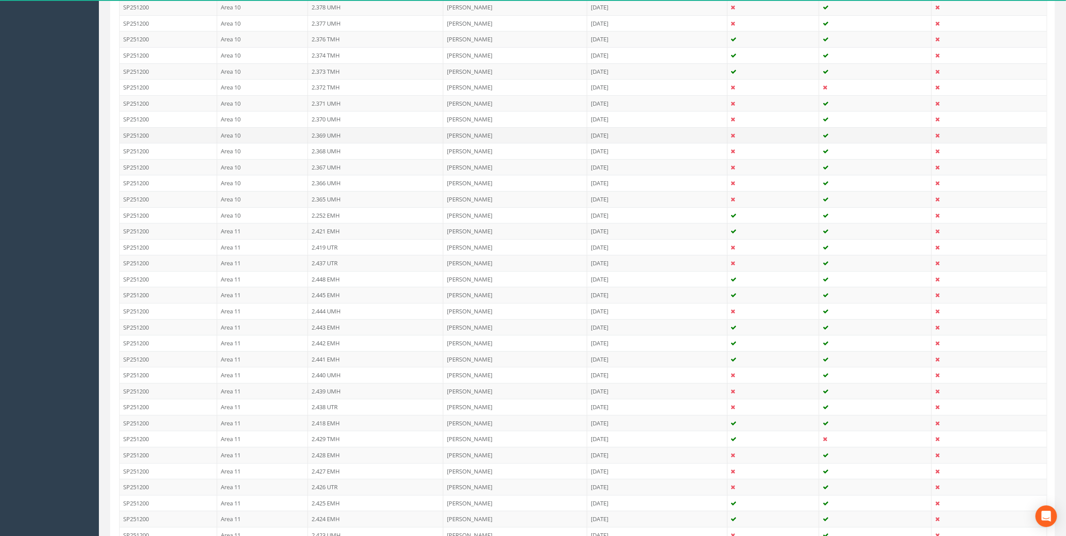
scroll to position [450, 0]
click at [326, 425] on td "2.429 TMH" at bounding box center [375, 420] width 135 height 16
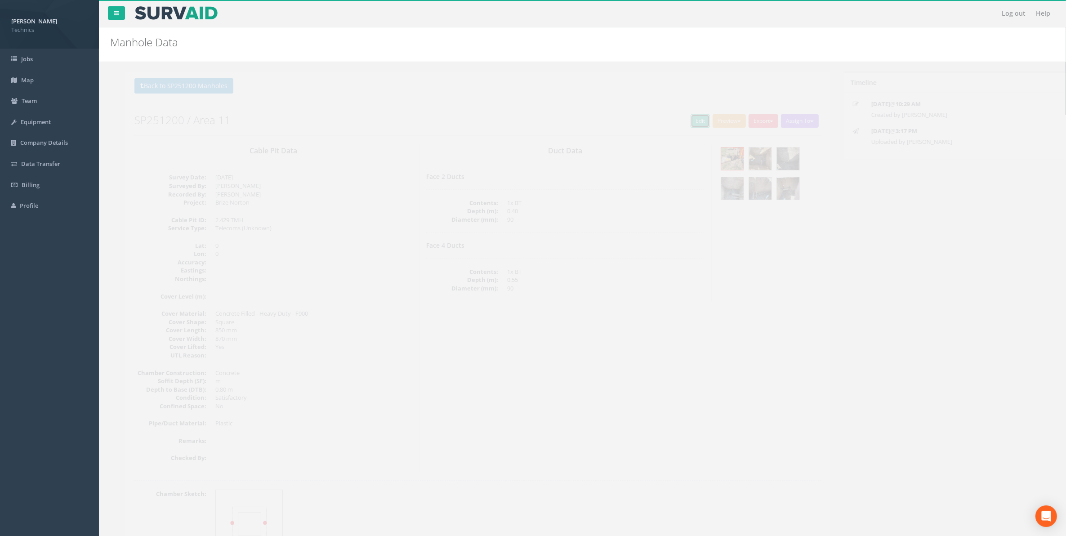
click at [683, 124] on link "Edit" at bounding box center [684, 120] width 19 height 13
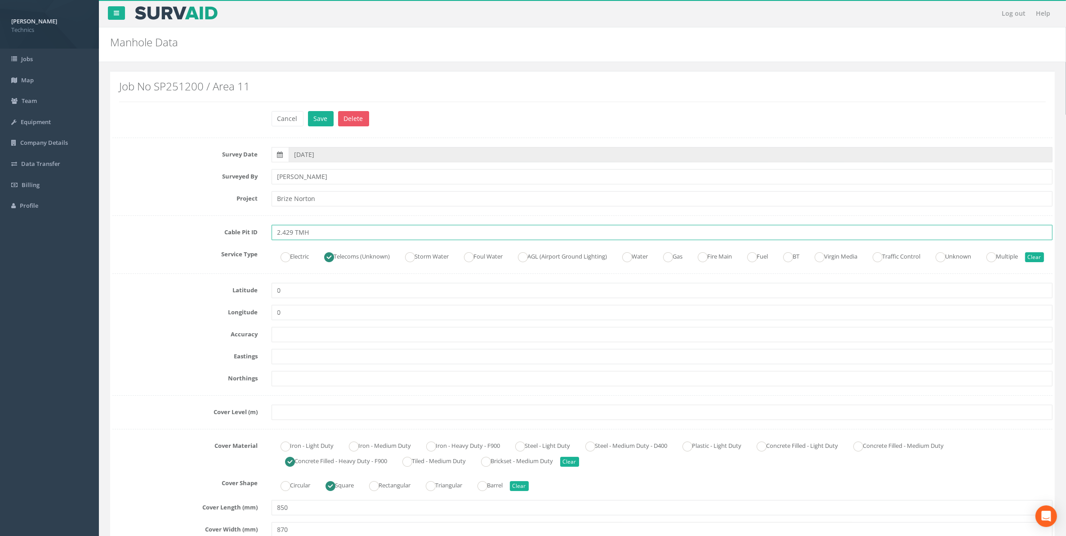
click at [312, 232] on input "2.429 TMH" at bounding box center [662, 232] width 781 height 15
type input "2.429 TMH NID"
click at [321, 114] on button "Save" at bounding box center [321, 118] width 26 height 15
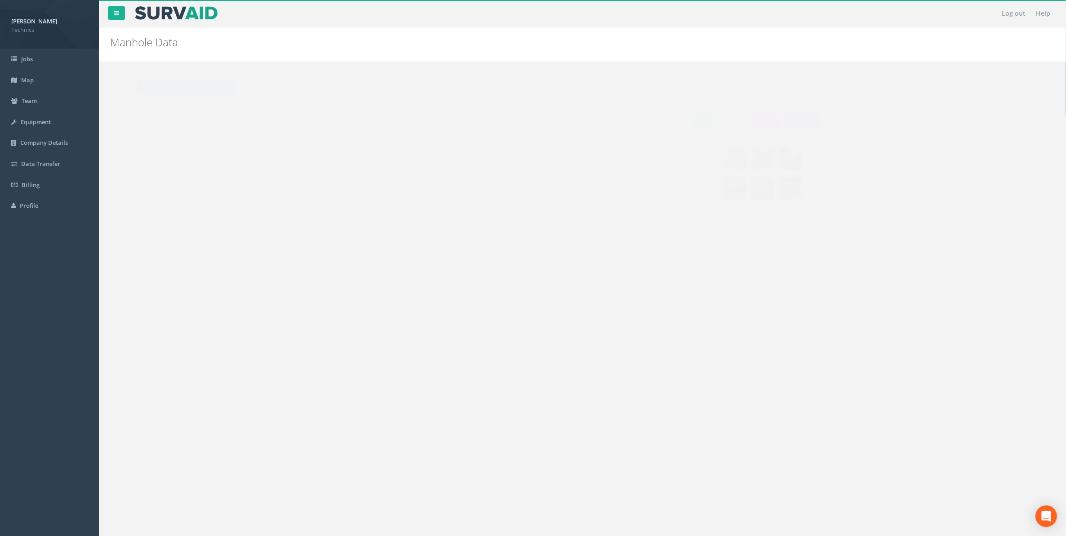
click at [185, 89] on button "Back to SP251200 Manholes" at bounding box center [168, 85] width 99 height 15
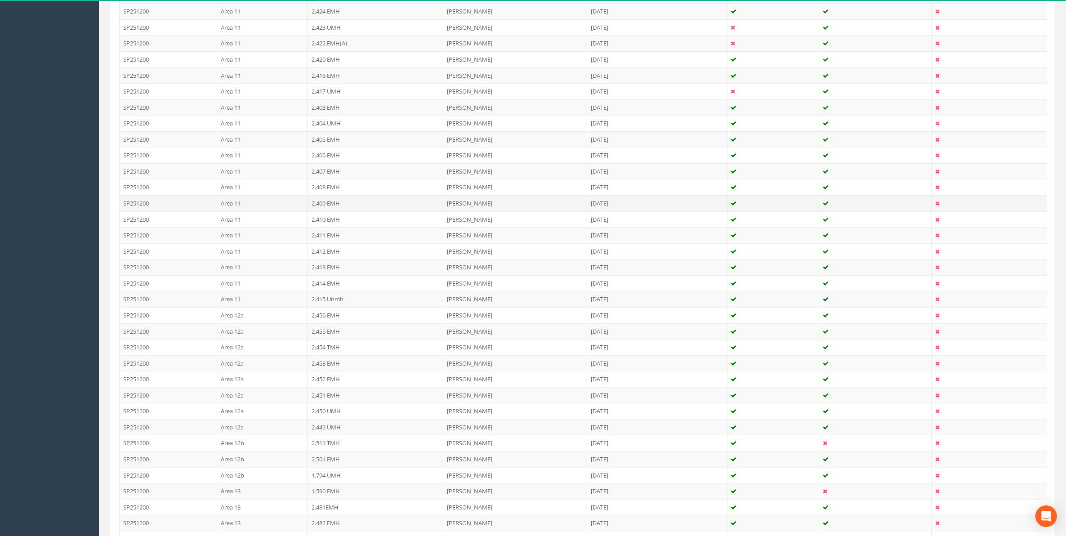
scroll to position [955, 0]
click at [332, 434] on td "2.511 TMH" at bounding box center [375, 426] width 135 height 16
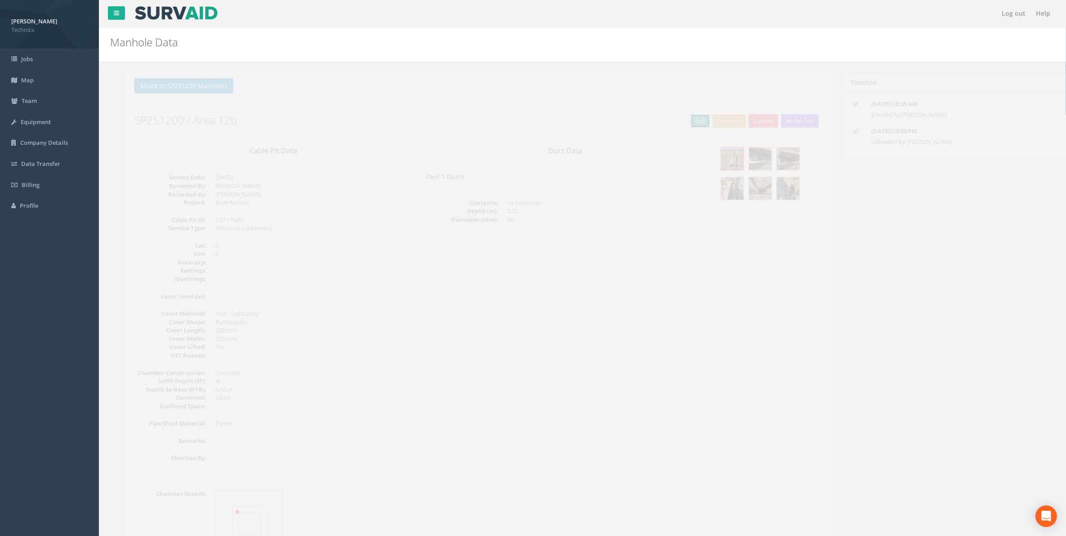
click at [679, 127] on link "Edit" at bounding box center [684, 120] width 19 height 13
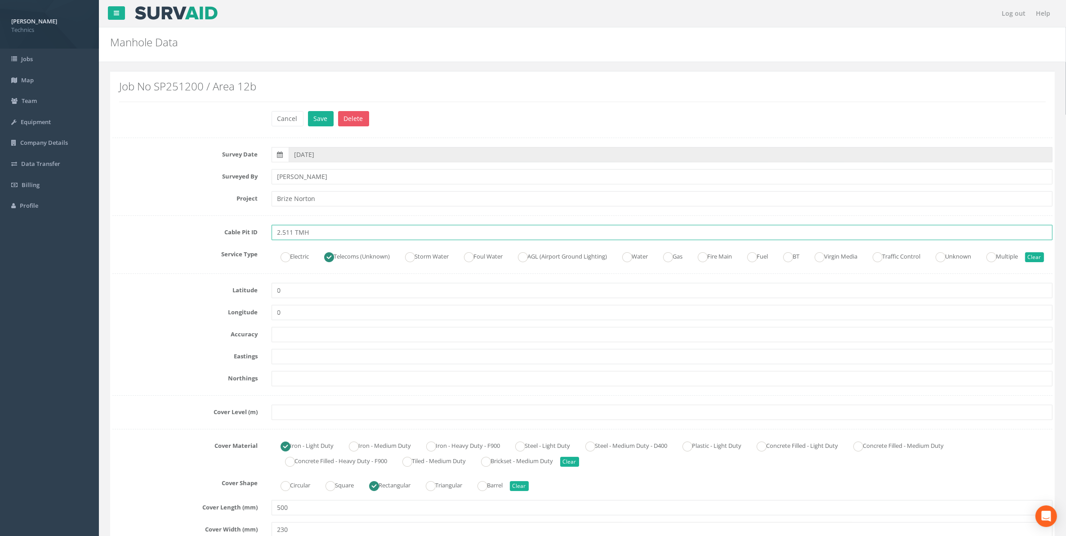
click at [318, 232] on input "2.511 TMH" at bounding box center [662, 232] width 781 height 15
type input "2.511 TMH NID"
click at [322, 123] on button "Save" at bounding box center [321, 118] width 26 height 15
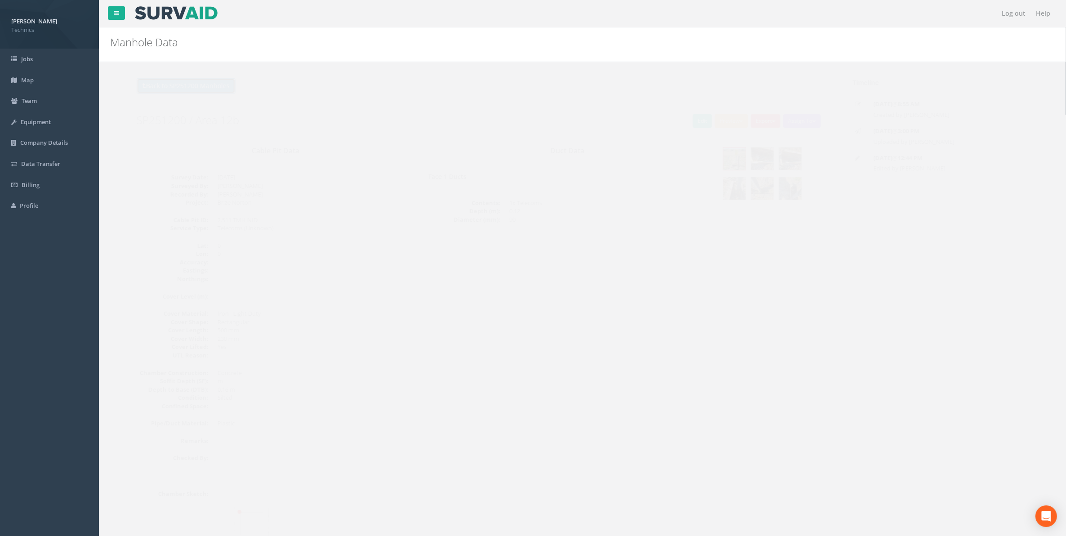
click at [169, 84] on button "Back to SP251200 Manholes" at bounding box center [168, 85] width 99 height 15
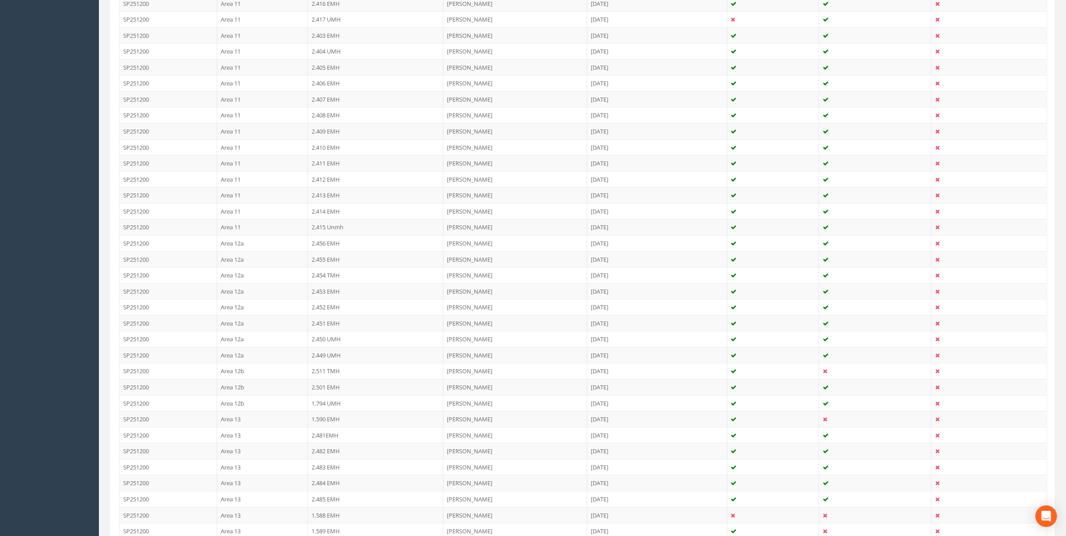
scroll to position [1012, 0]
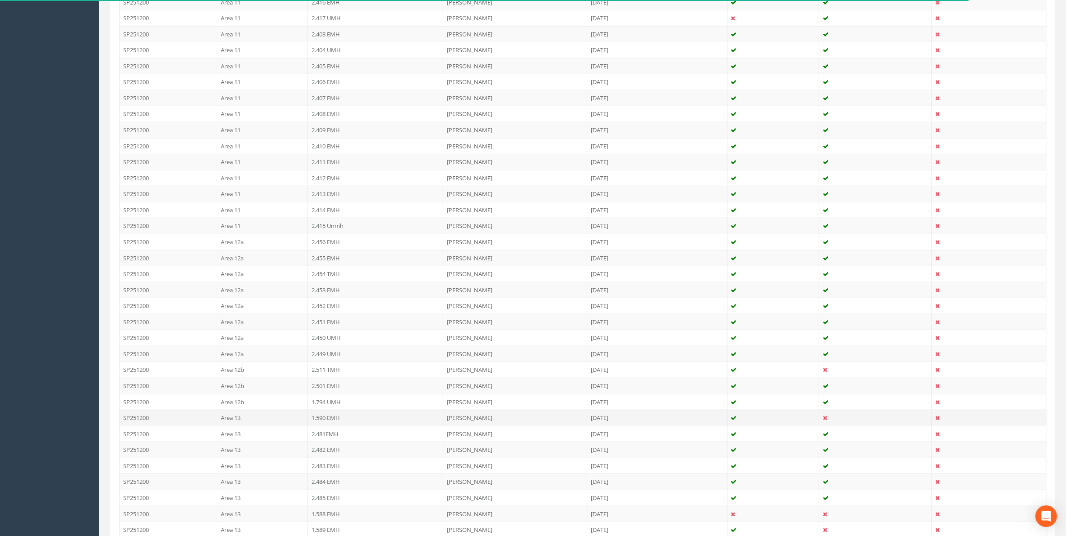
click at [323, 425] on td "1.590 EMH" at bounding box center [375, 418] width 135 height 16
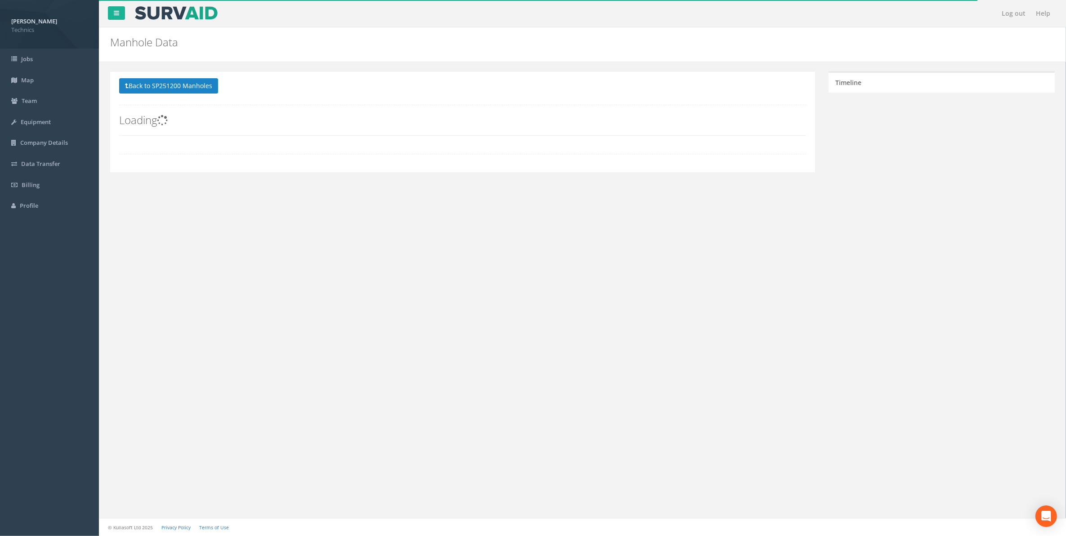
scroll to position [0, 0]
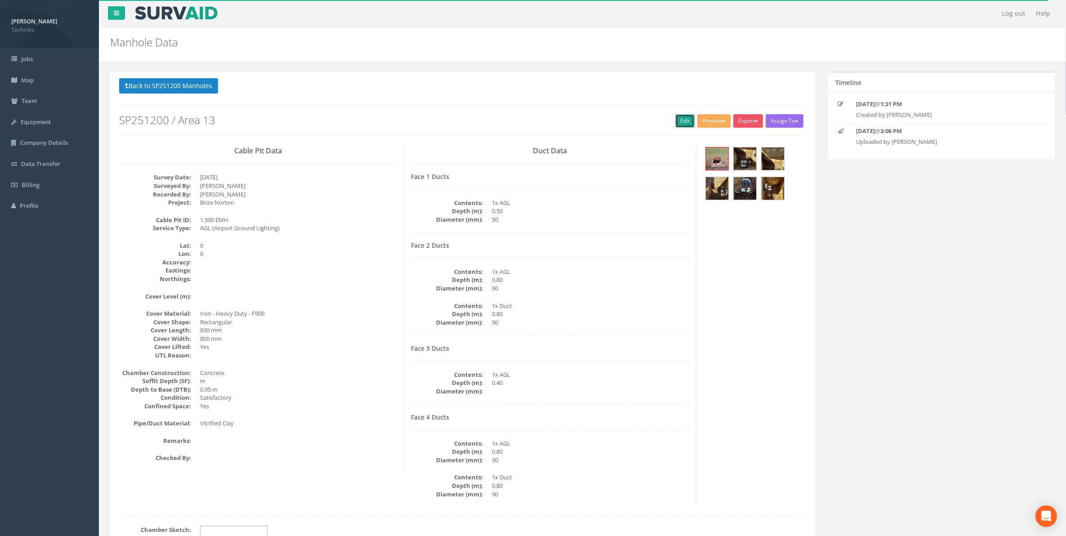
click at [680, 125] on link "Edit" at bounding box center [684, 120] width 19 height 13
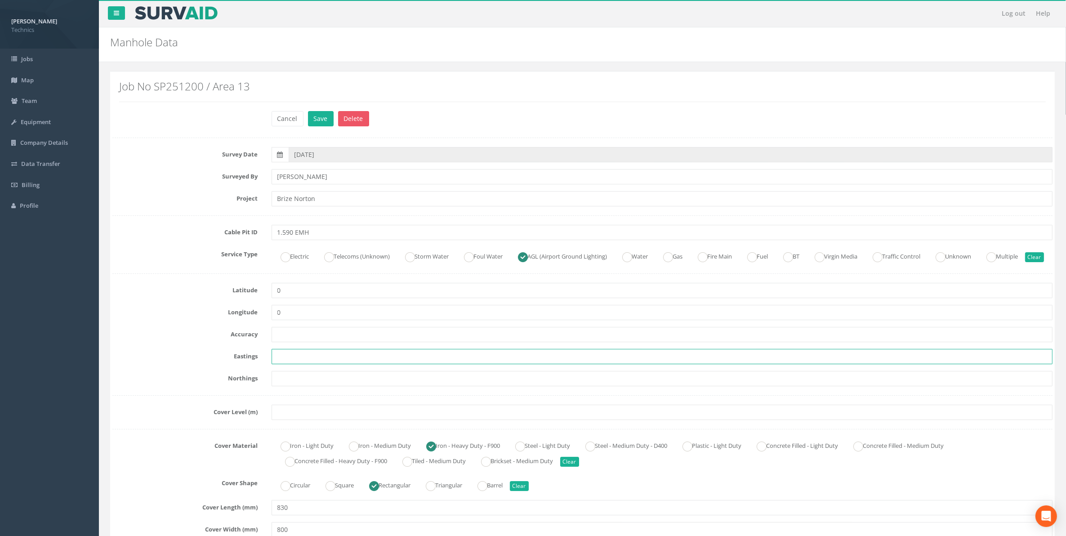
click at [276, 364] on input "text" at bounding box center [662, 356] width 781 height 15
paste input "429126.424"
type input "429126.424"
click at [282, 386] on input "text" at bounding box center [662, 378] width 781 height 15
paste input "205306.886"
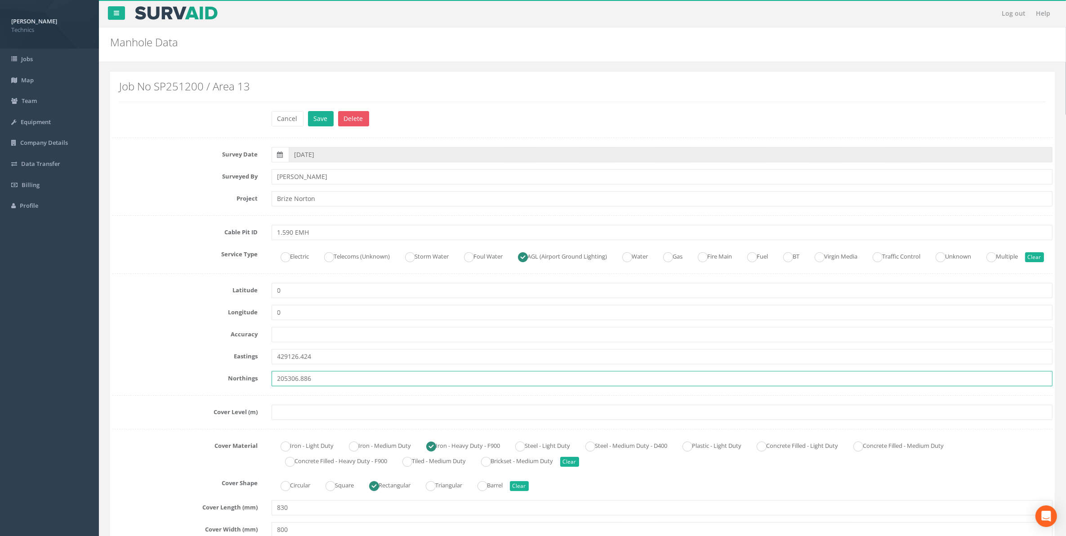
type input "205306.886"
click at [295, 420] on input "text" at bounding box center [662, 412] width 781 height 15
paste input "77.295"
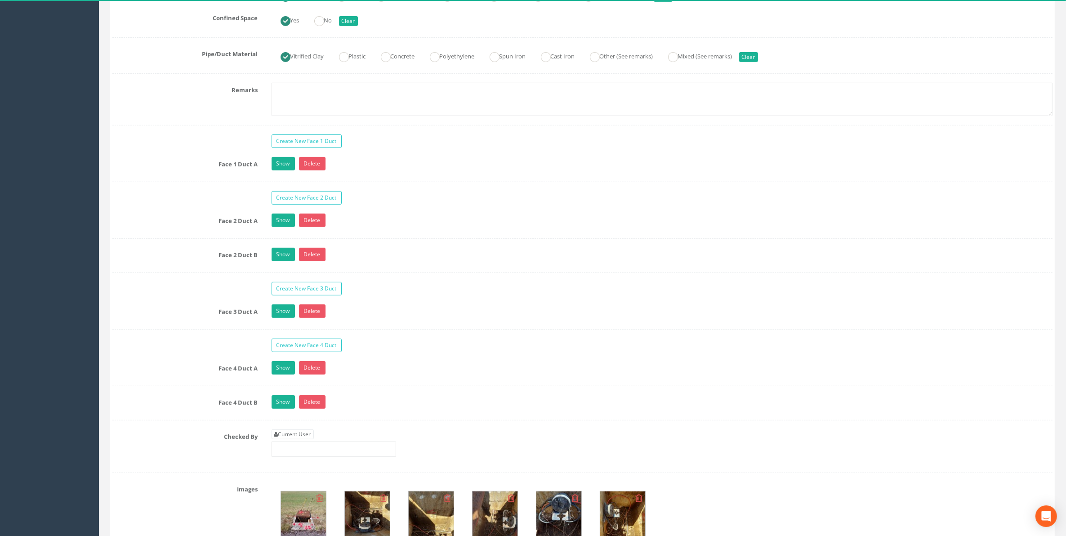
scroll to position [731, 0]
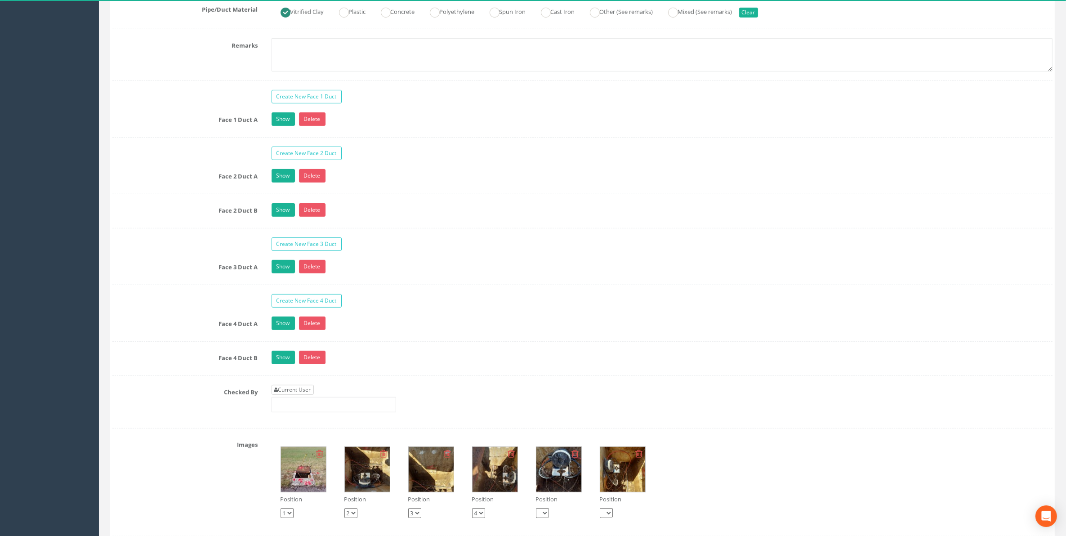
type input "77.295"
click at [297, 395] on link "Current User" at bounding box center [293, 390] width 42 height 10
type input "[PERSON_NAME]"
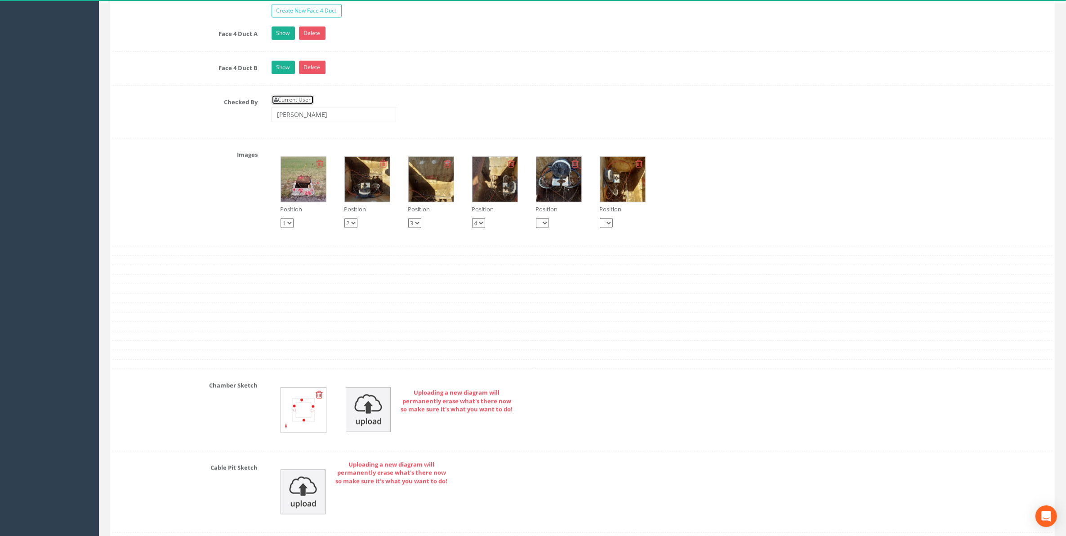
scroll to position [1012, 0]
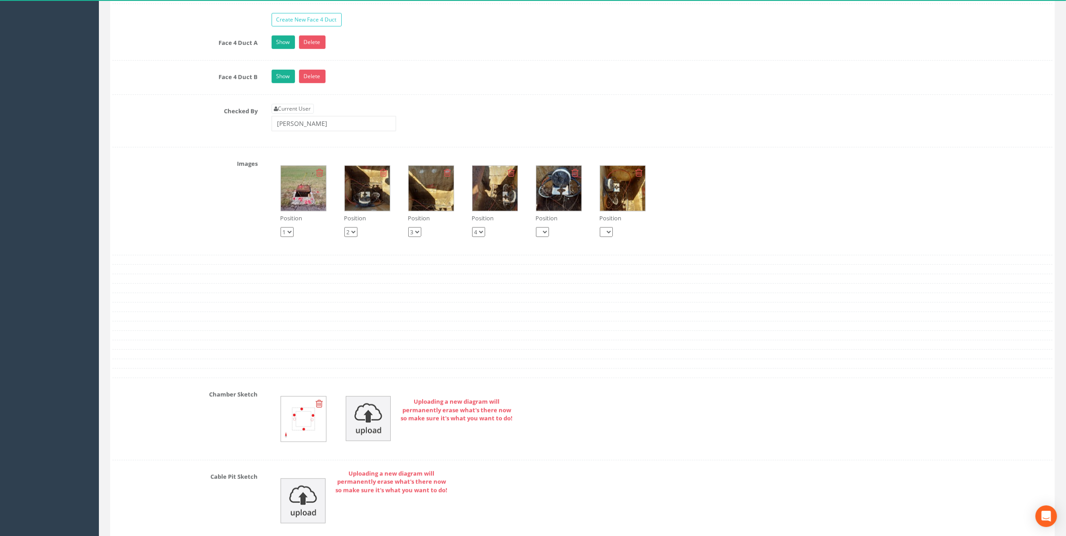
click at [370, 211] on img at bounding box center [367, 188] width 45 height 45
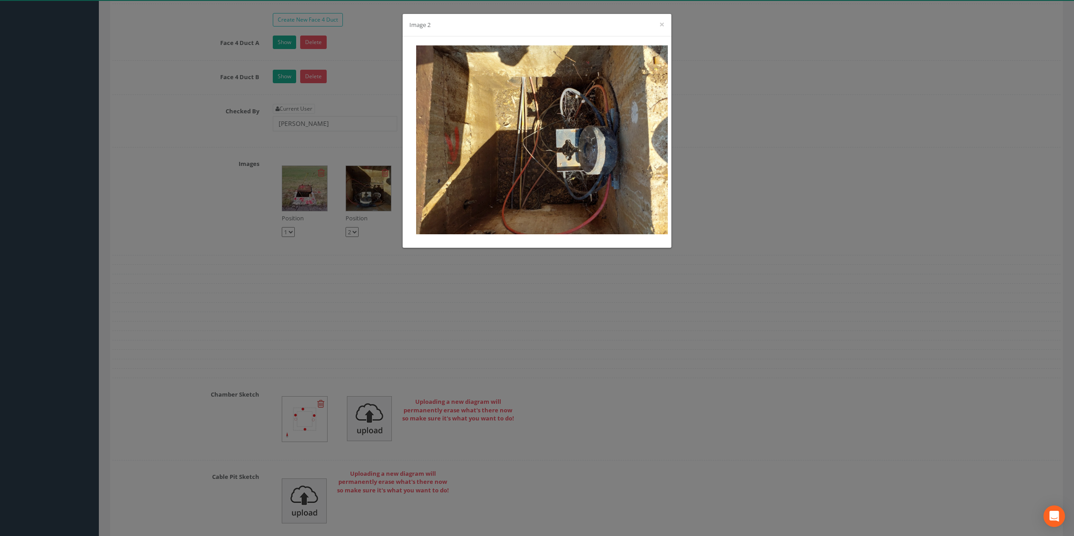
click at [551, 407] on div "Image 2 ×" at bounding box center [537, 268] width 1074 height 536
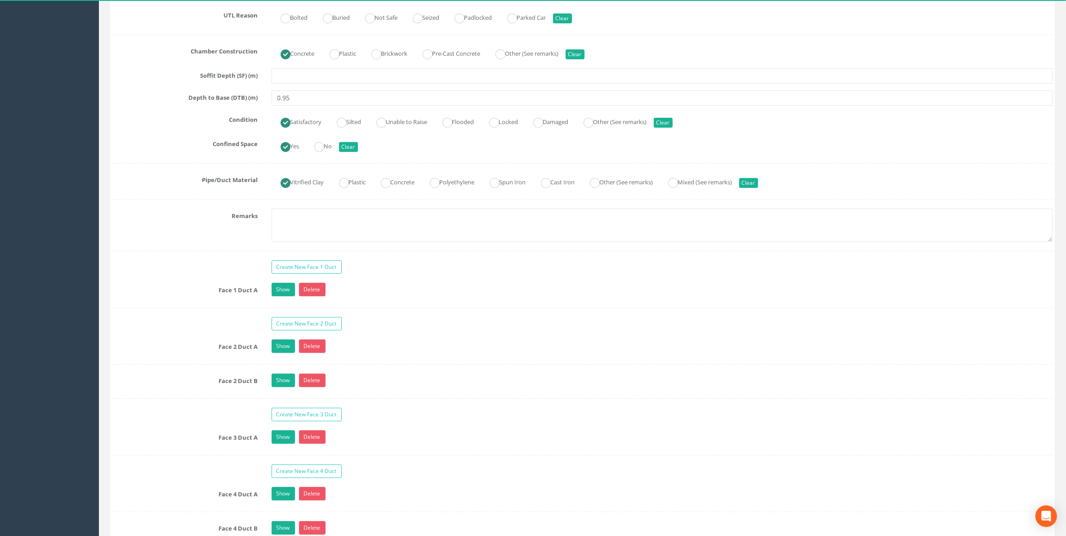
scroll to position [562, 0]
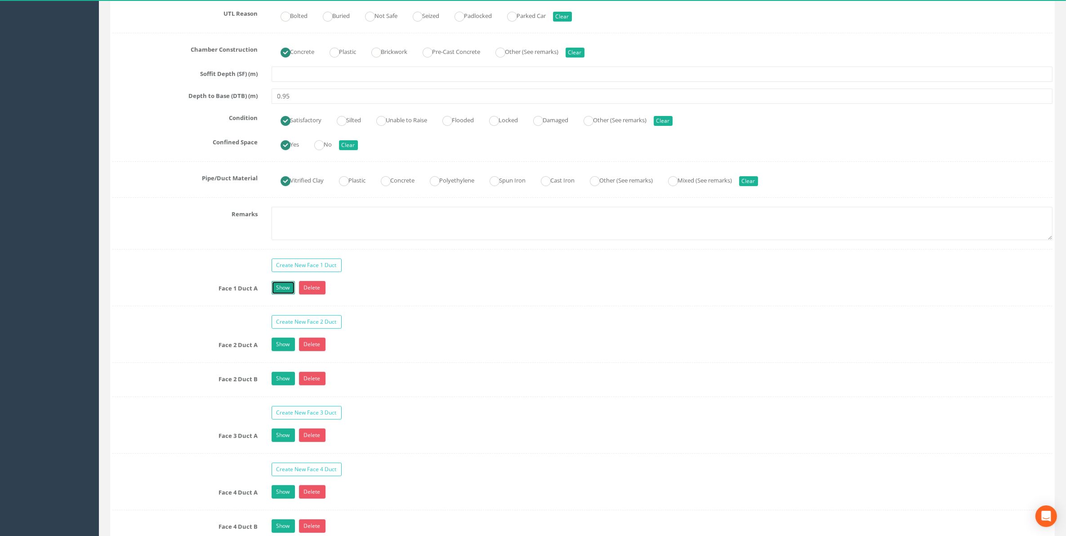
click at [288, 294] on link "Show" at bounding box center [283, 287] width 23 height 13
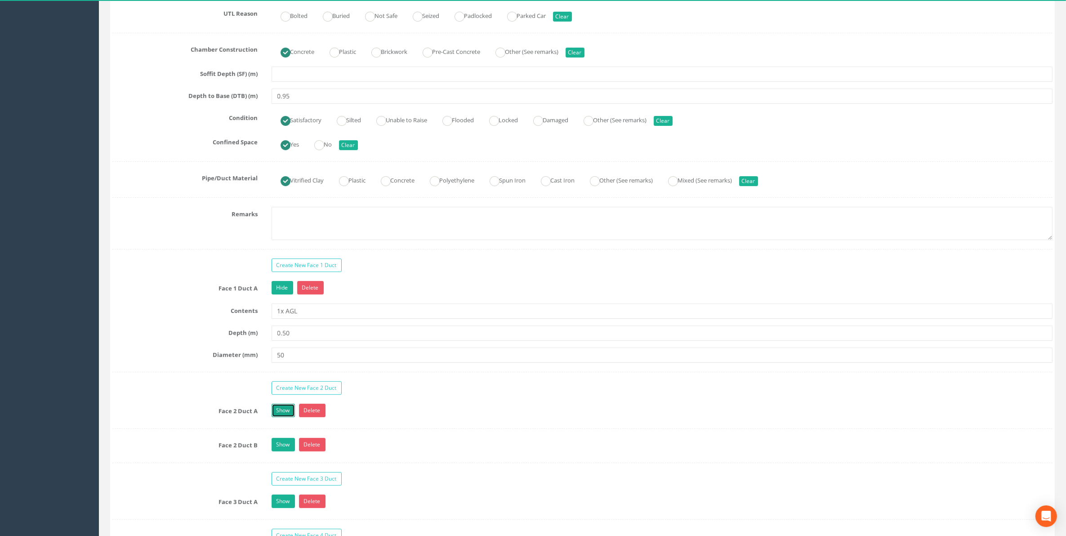
click at [279, 417] on link "Show" at bounding box center [283, 410] width 23 height 13
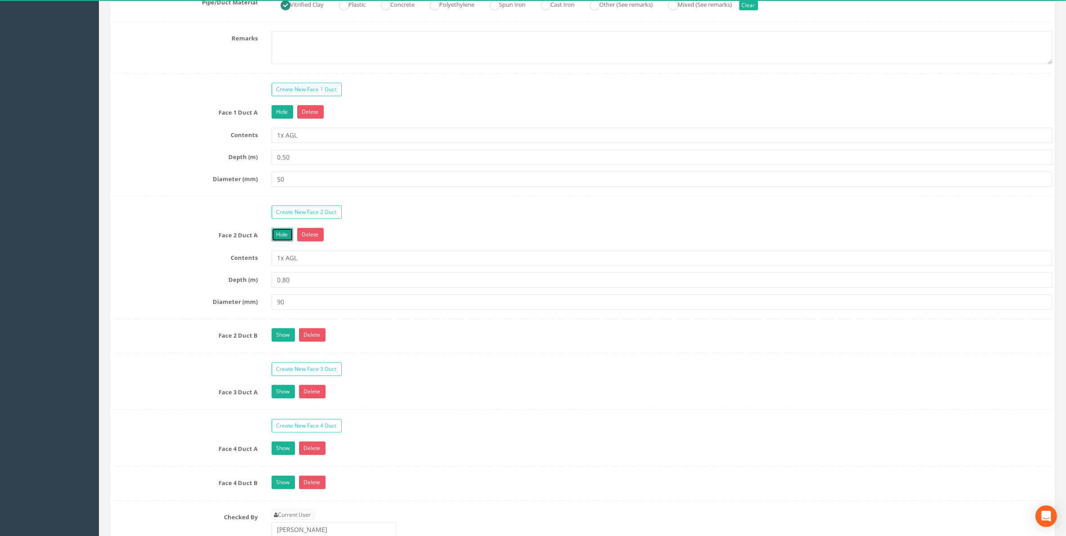
scroll to position [787, 0]
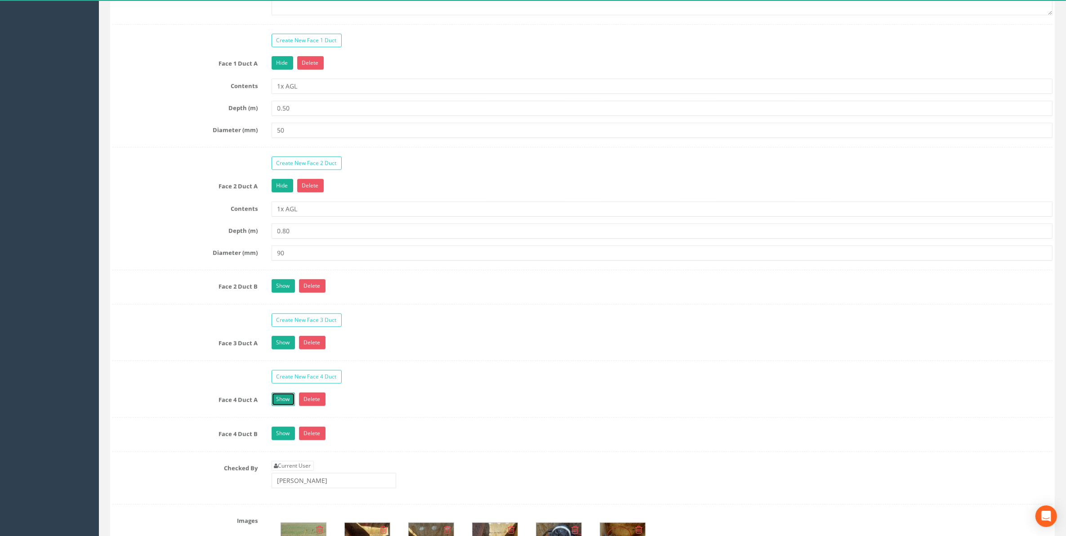
click at [280, 406] on link "Show" at bounding box center [283, 398] width 23 height 13
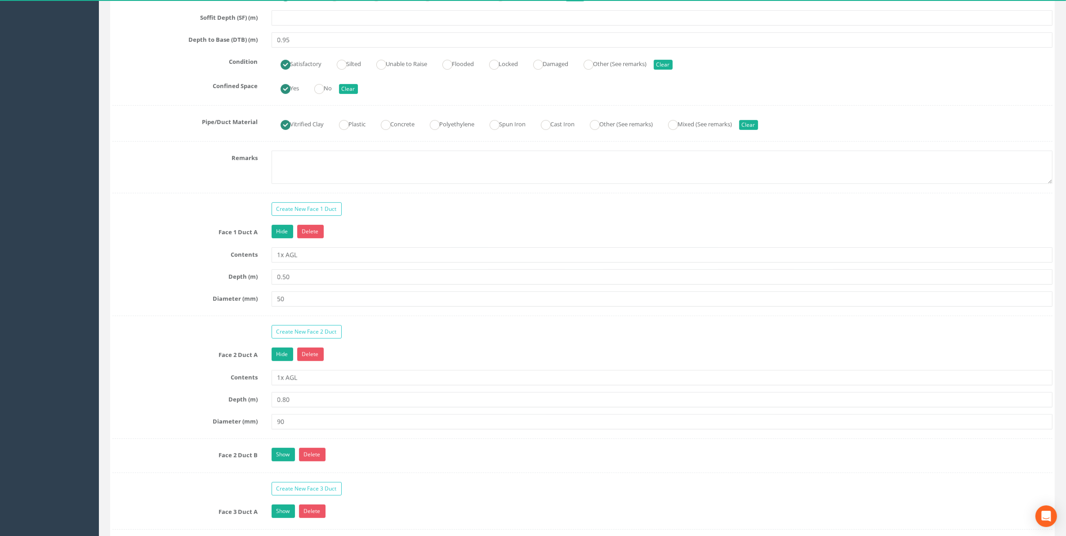
scroll to position [674, 0]
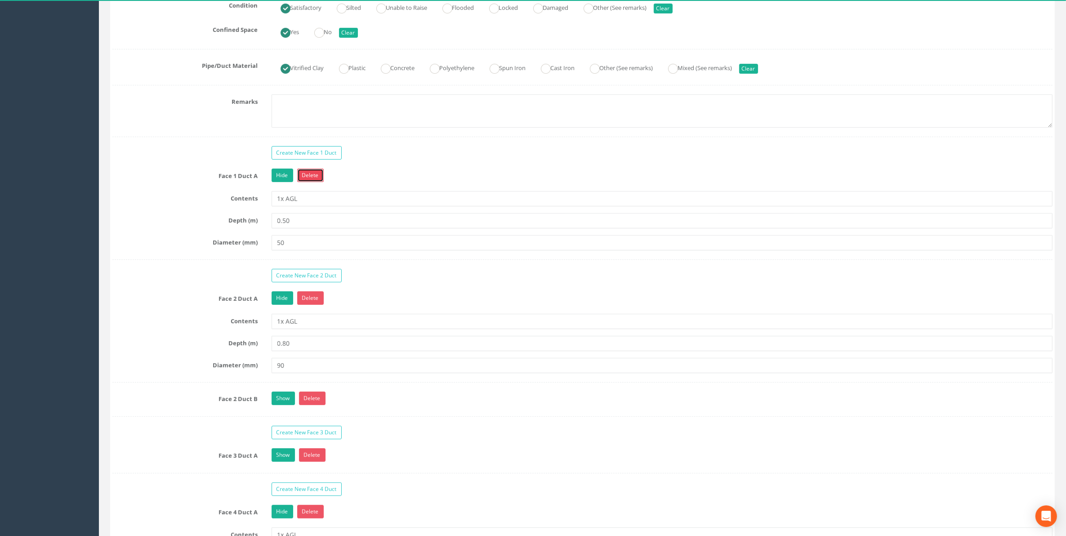
click at [308, 182] on link "Delete" at bounding box center [310, 175] width 27 height 13
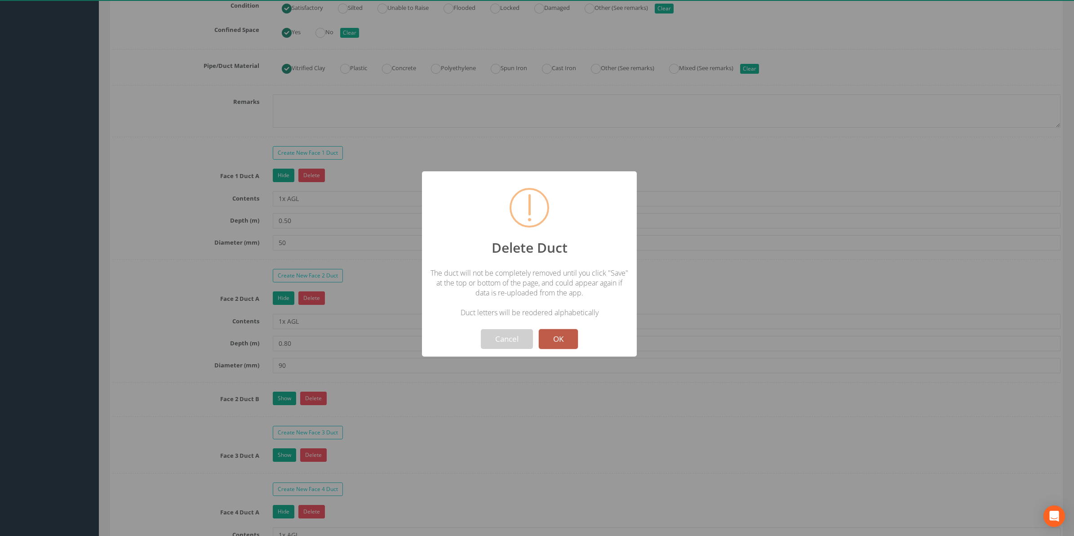
click at [560, 345] on button "OK" at bounding box center [558, 339] width 39 height 20
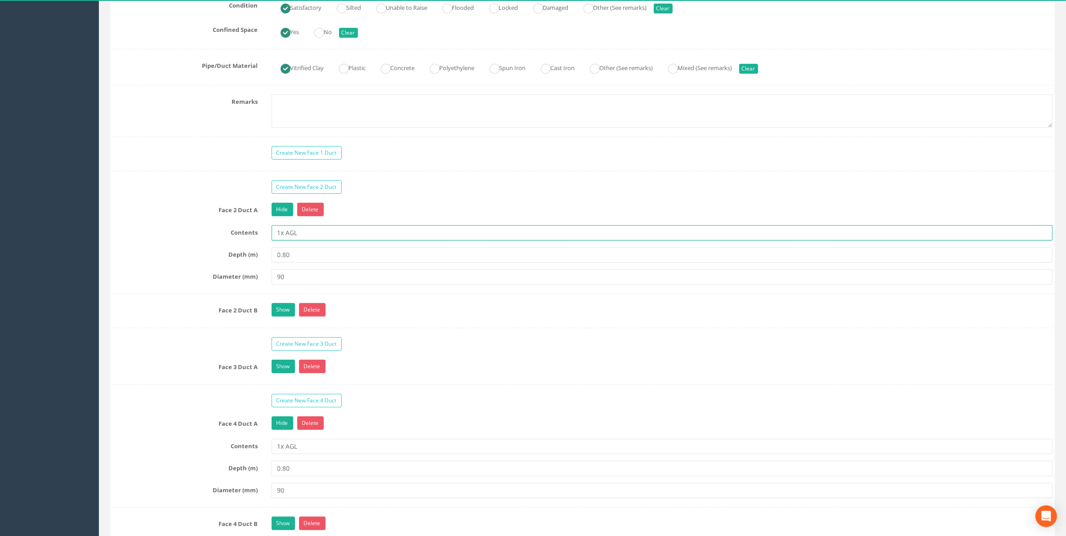
drag, startPoint x: 302, startPoint y: 250, endPoint x: 253, endPoint y: 247, distance: 48.6
click at [253, 241] on div "Contents 1x AGL" at bounding box center [583, 232] width 954 height 15
type input "2x"
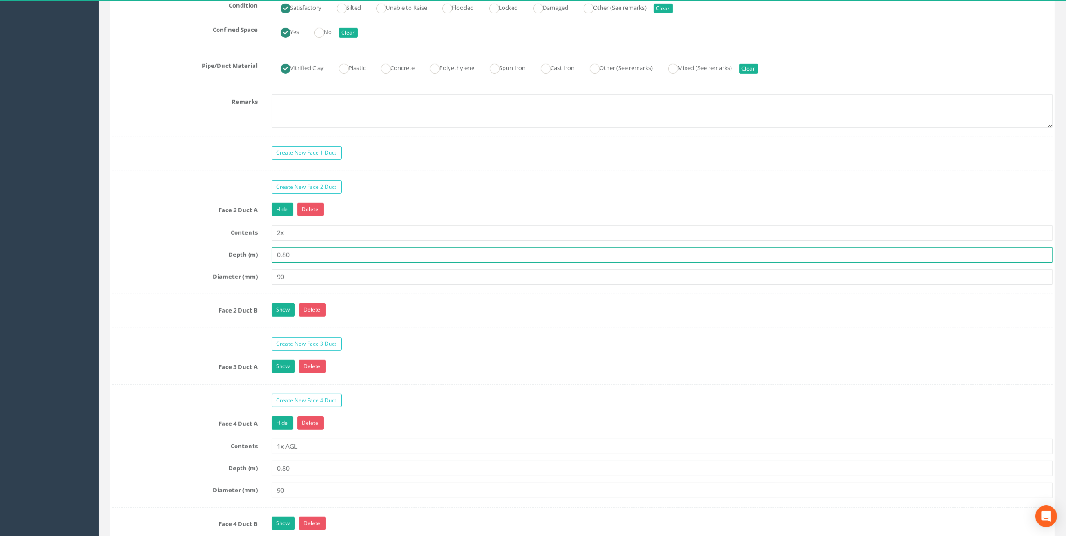
click at [289, 263] on input "0.80" at bounding box center [662, 254] width 781 height 15
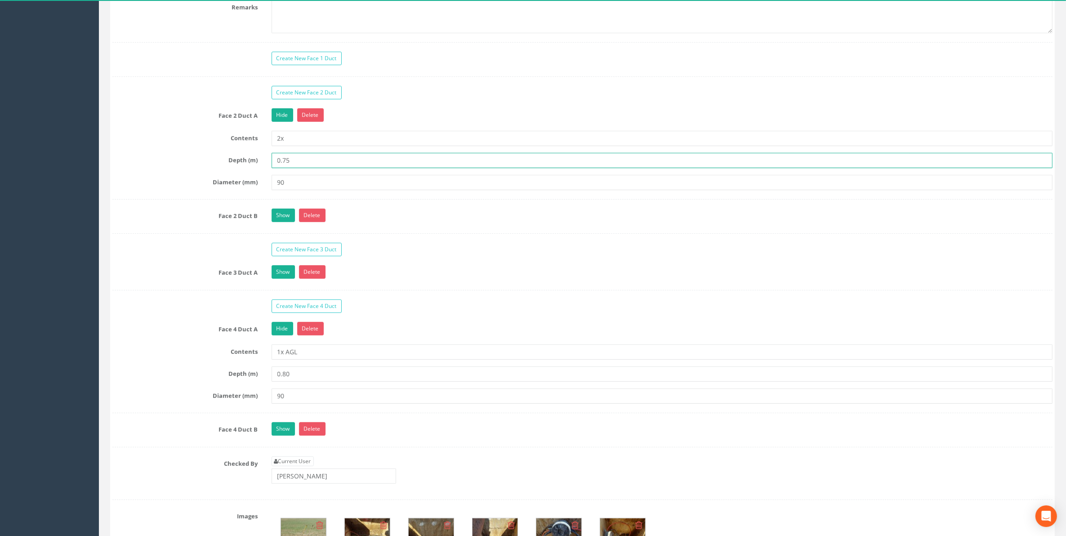
scroll to position [787, 0]
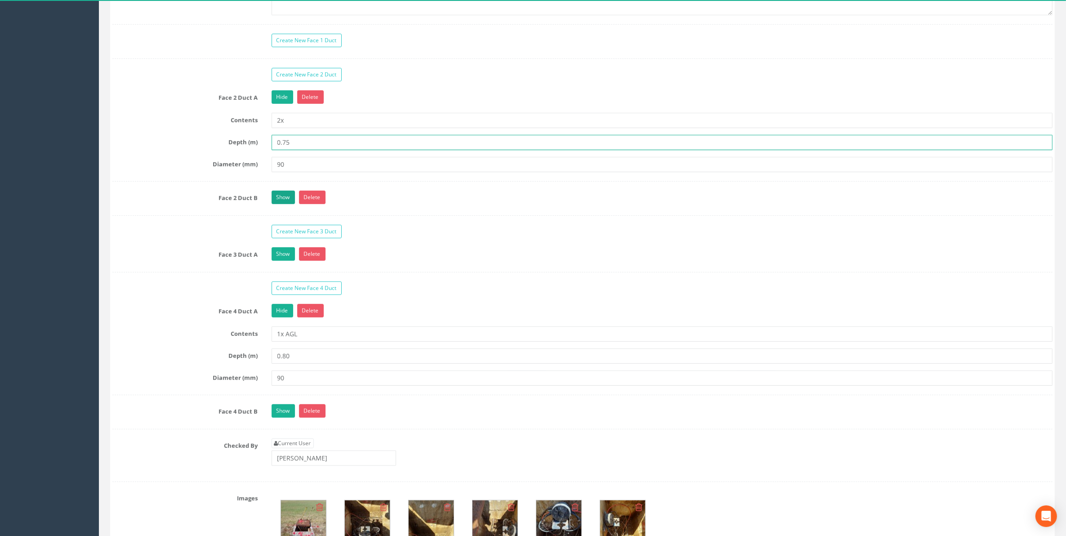
type input "0.75"
click at [285, 204] on link "Show" at bounding box center [283, 197] width 23 height 13
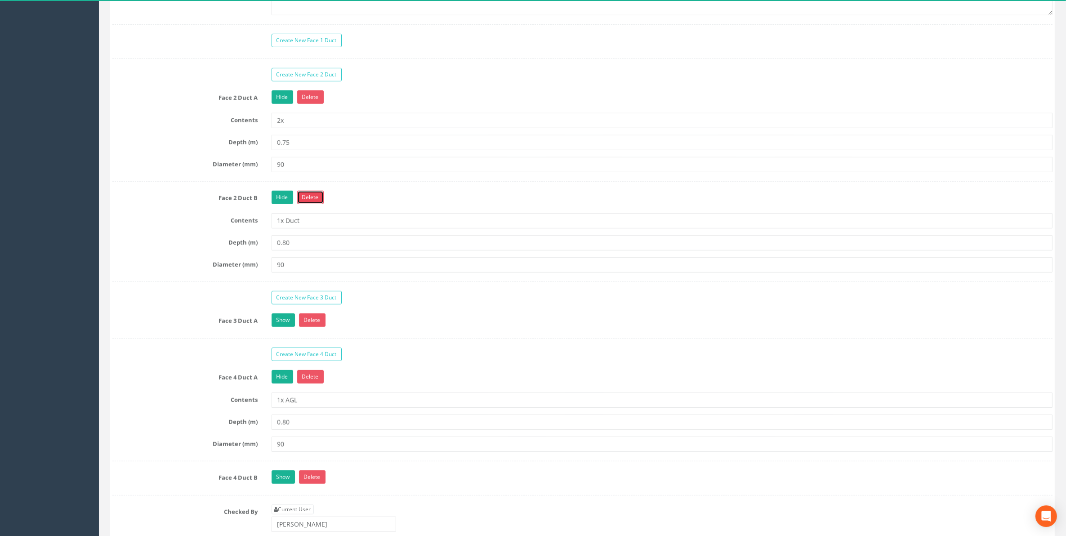
click at [315, 204] on link "Delete" at bounding box center [310, 197] width 27 height 13
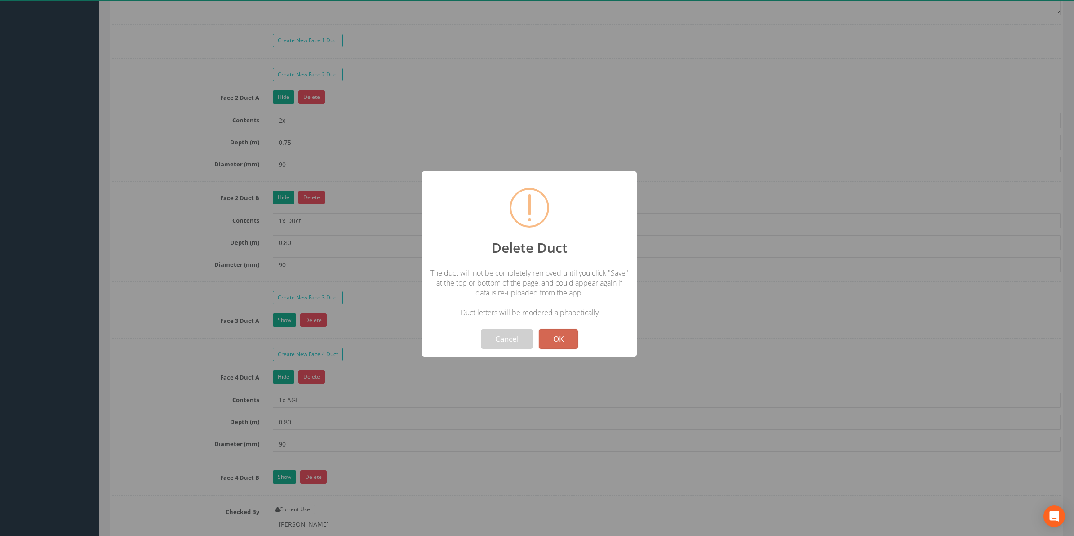
click at [561, 338] on button "OK" at bounding box center [558, 339] width 39 height 20
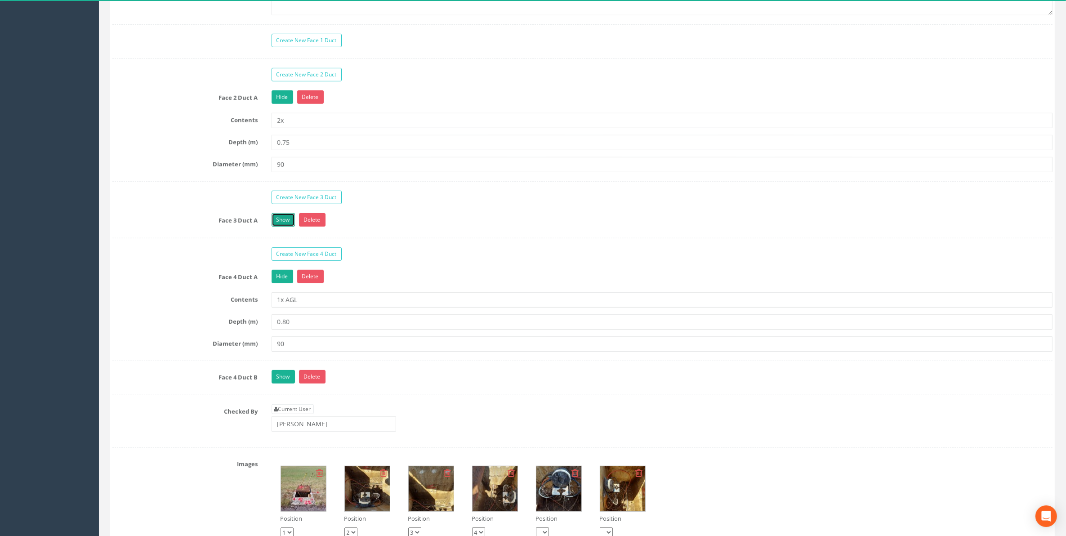
click at [285, 227] on link "Show" at bounding box center [283, 219] width 23 height 13
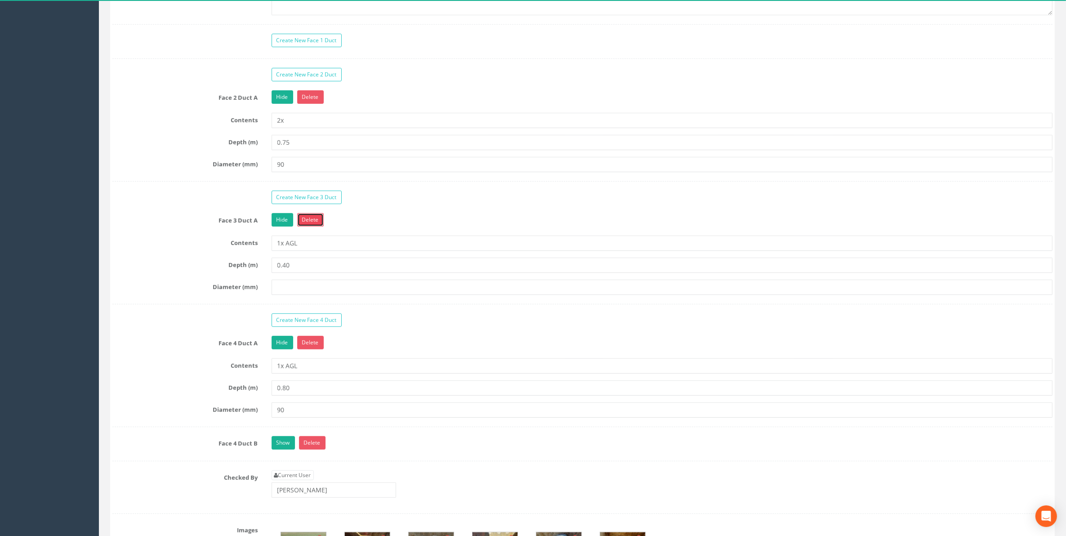
click at [310, 227] on link "Delete" at bounding box center [310, 219] width 27 height 13
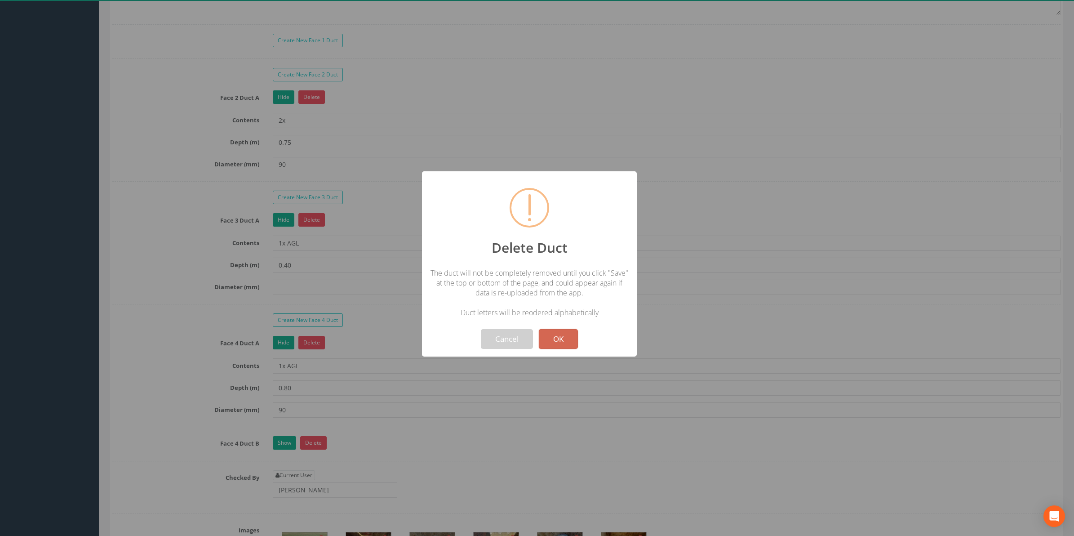
click at [552, 343] on button "OK" at bounding box center [558, 339] width 39 height 20
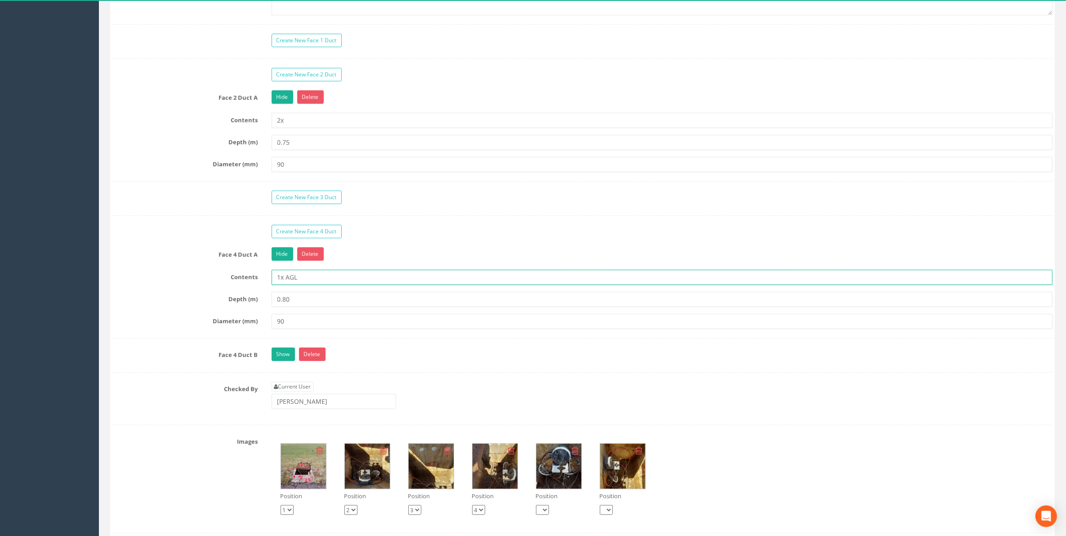
drag, startPoint x: 280, startPoint y: 295, endPoint x: 266, endPoint y: 295, distance: 13.5
click at [266, 285] on div "1x AGL" at bounding box center [662, 277] width 795 height 15
click at [304, 285] on input "2xx AGL" at bounding box center [662, 277] width 781 height 15
type input "2x"
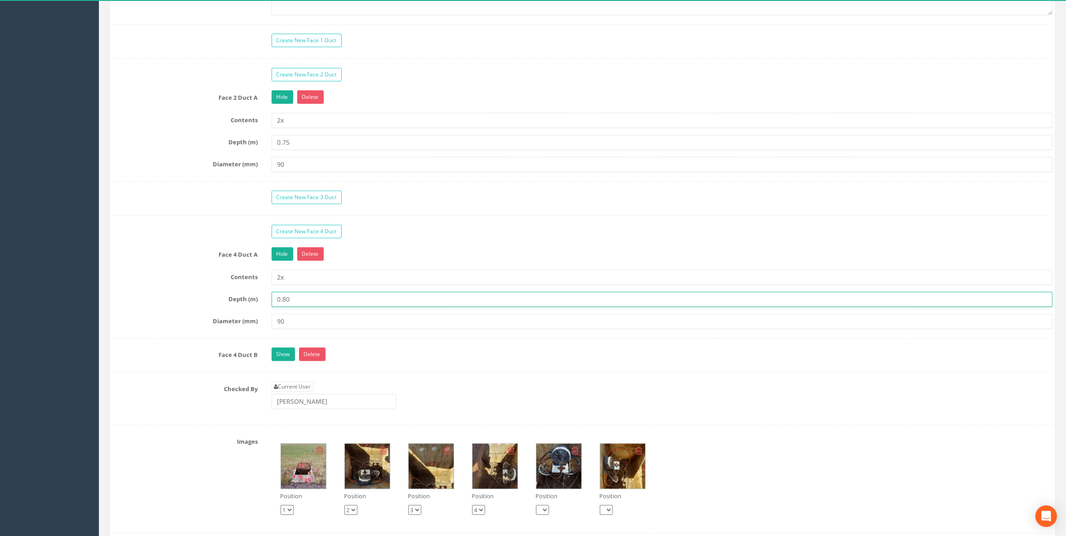
click at [290, 307] on input "0.80" at bounding box center [662, 299] width 781 height 15
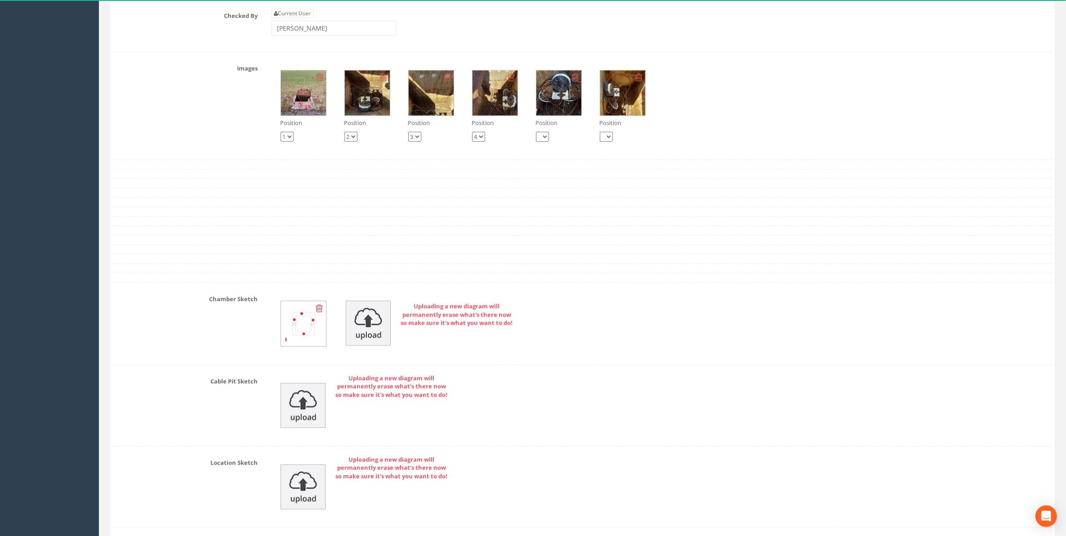
scroll to position [1180, 0]
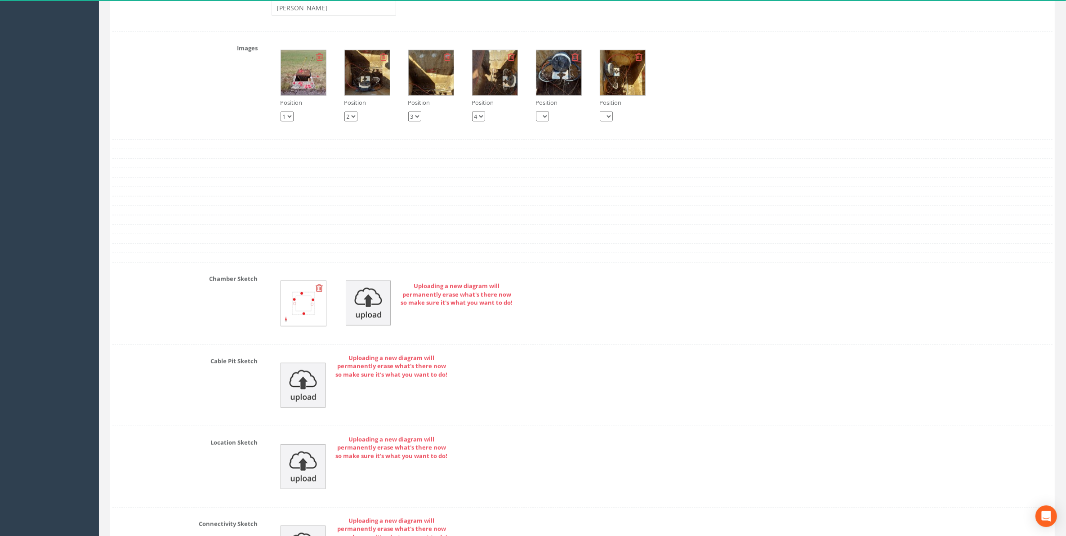
type input "0.75"
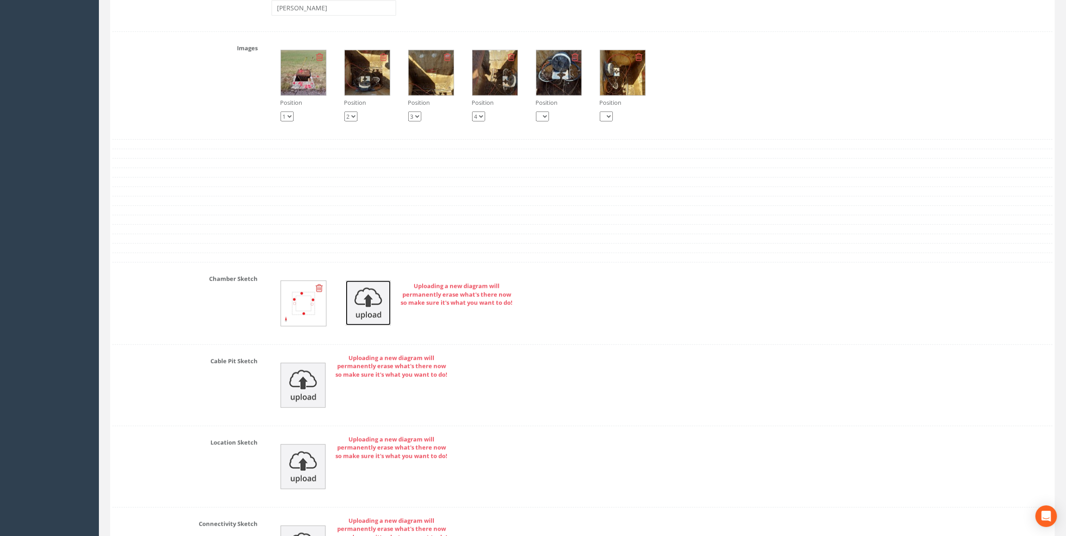
click at [374, 325] on img at bounding box center [368, 303] width 45 height 45
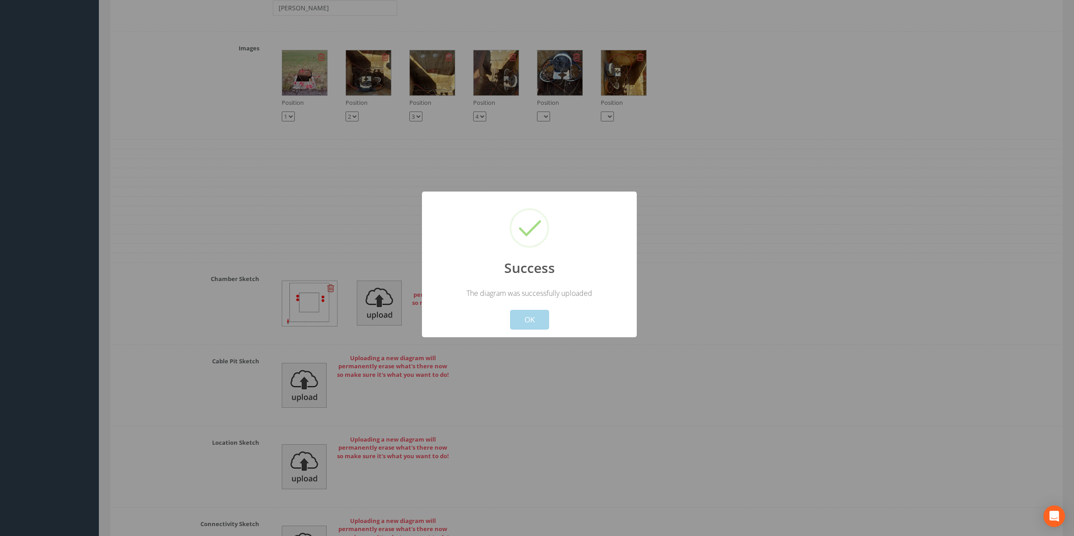
click at [542, 319] on button "OK" at bounding box center [529, 320] width 39 height 20
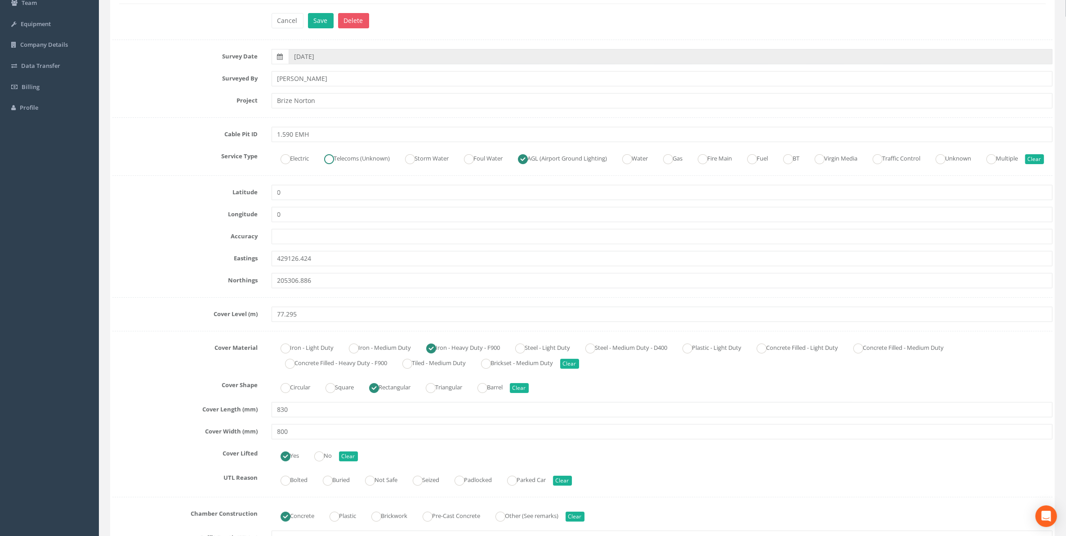
scroll to position [0, 0]
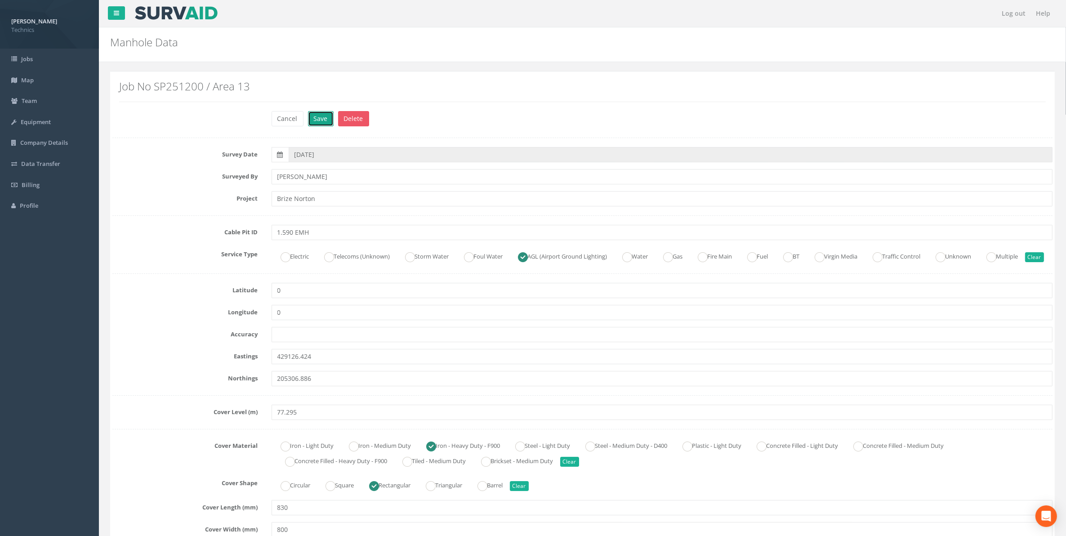
click at [321, 118] on button "Save" at bounding box center [321, 118] width 26 height 15
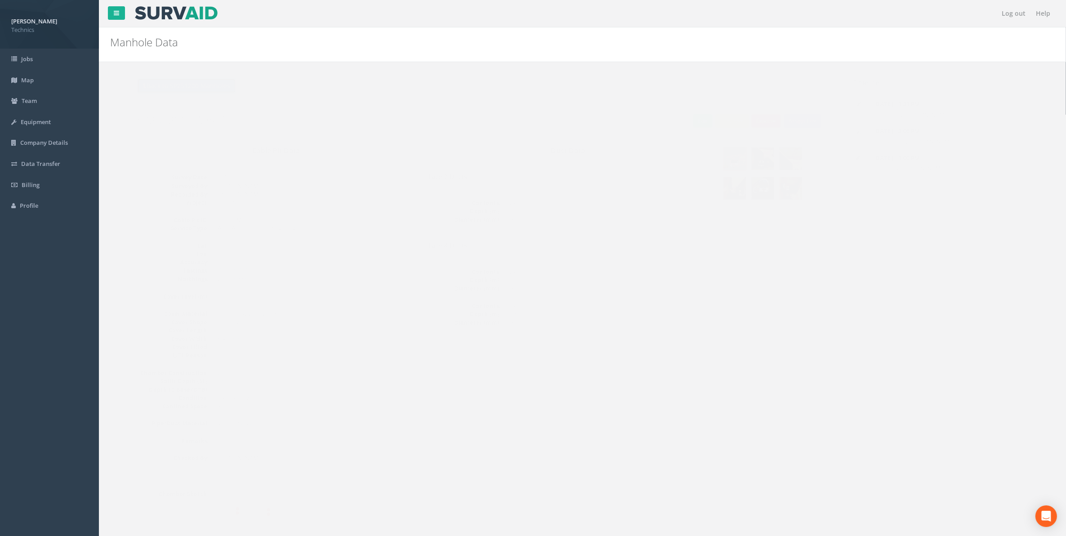
click at [183, 93] on button "Back to SP251200 Manholes" at bounding box center [168, 85] width 99 height 15
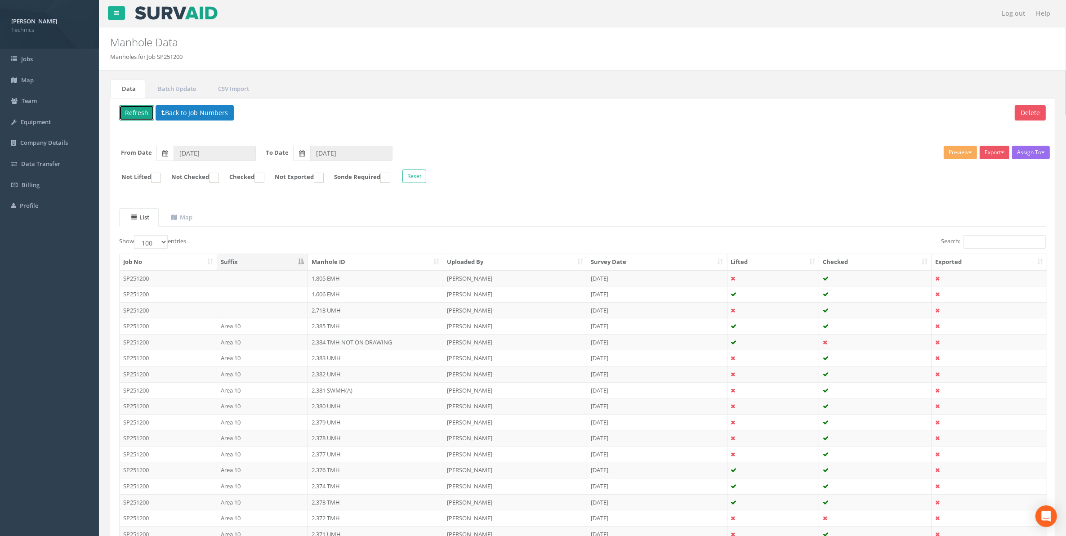
click at [136, 116] on button "Refresh" at bounding box center [136, 112] width 35 height 15
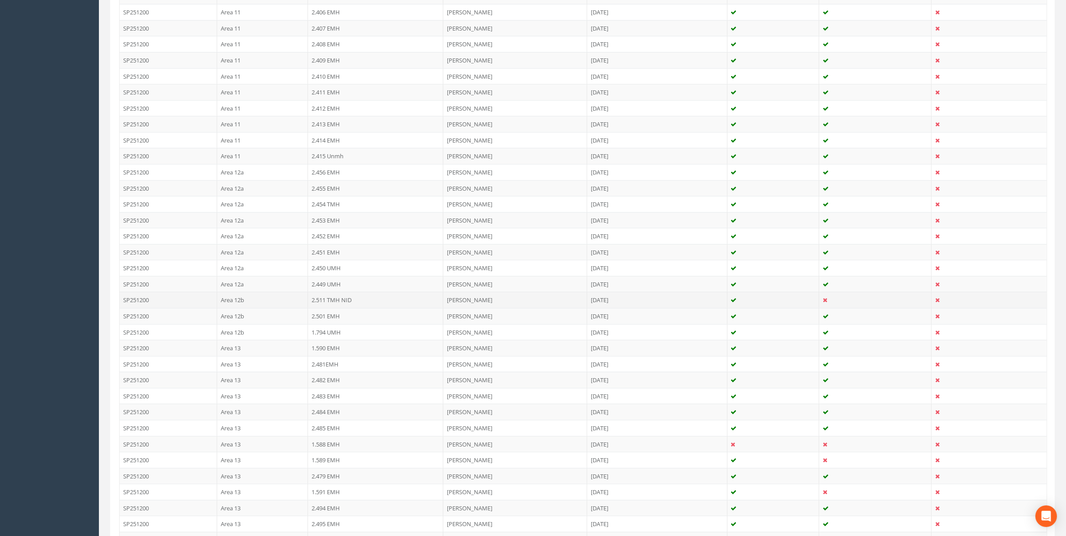
scroll to position [1124, 0]
click at [323, 410] on td "1.588 EMH" at bounding box center [375, 401] width 135 height 16
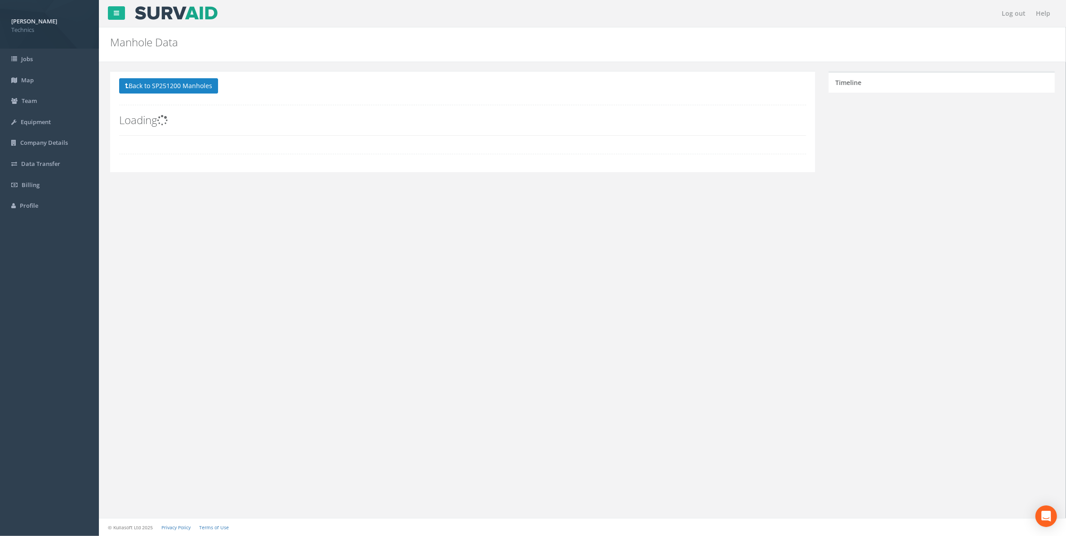
scroll to position [0, 0]
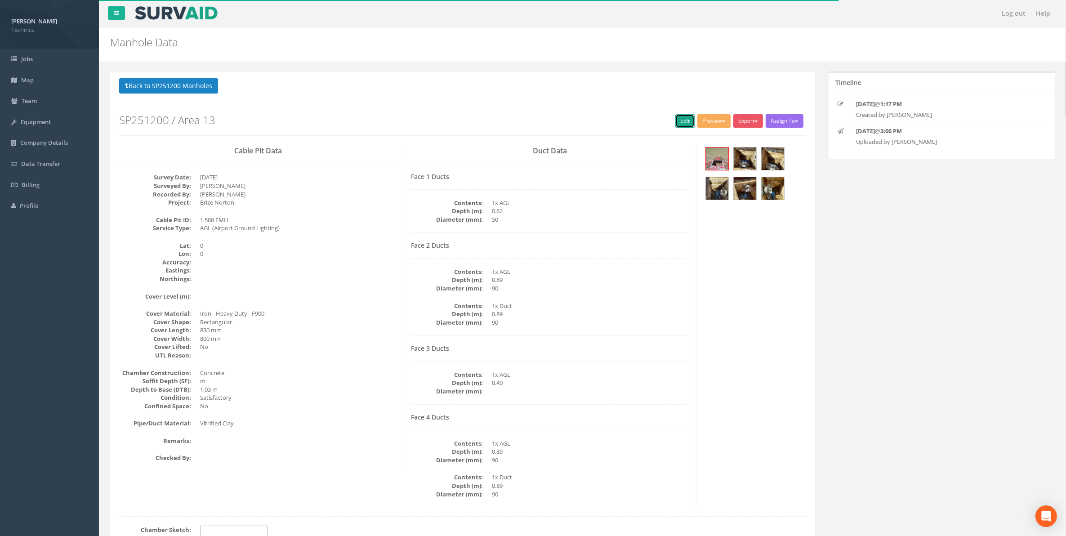
click at [677, 122] on link "Edit" at bounding box center [684, 120] width 19 height 13
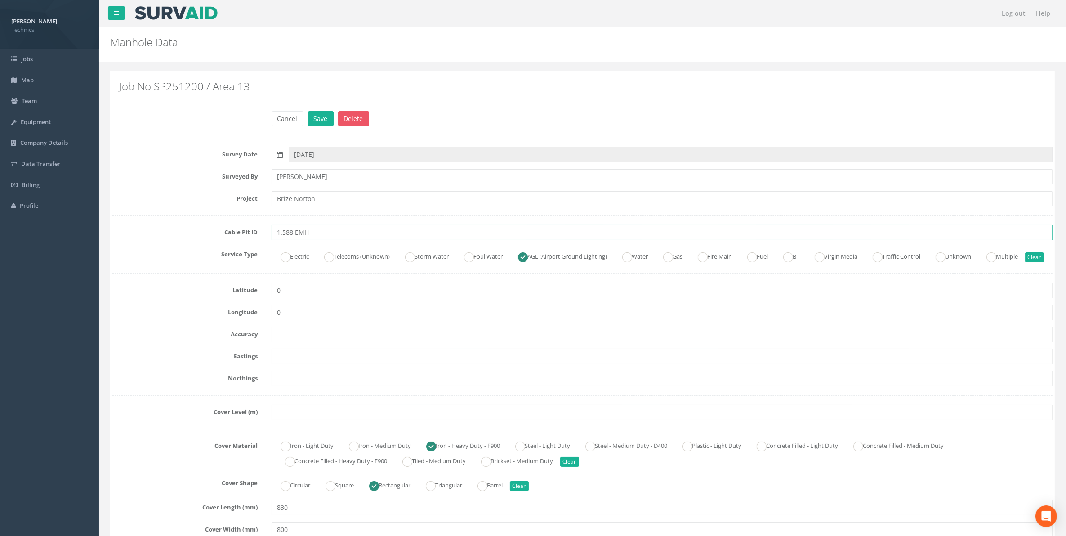
click at [327, 232] on input "1.588 EMH" at bounding box center [662, 232] width 781 height 15
type input "1.588 EMH NID"
click at [321, 118] on button "Save" at bounding box center [321, 118] width 26 height 15
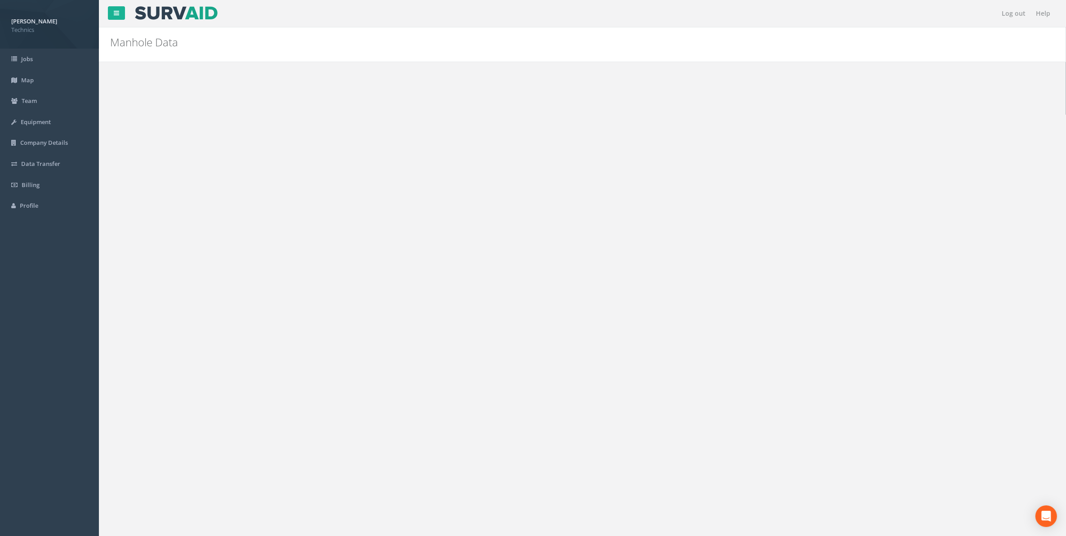
click at [202, 93] on button "Back to SP251200 Manholes" at bounding box center [168, 85] width 99 height 15
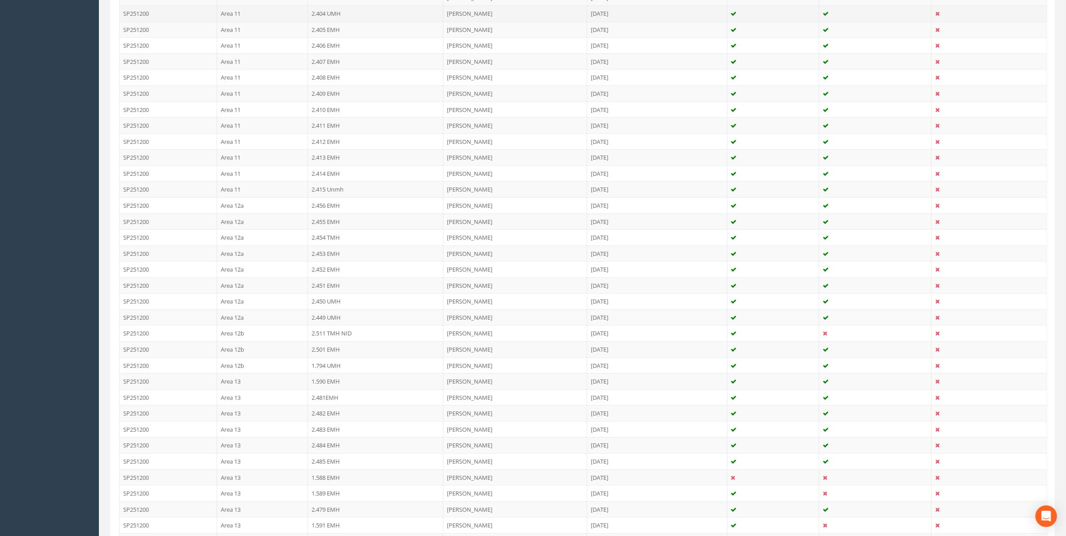
scroll to position [1068, 0]
click at [339, 481] on td "1.589 EMH" at bounding box center [375, 473] width 135 height 16
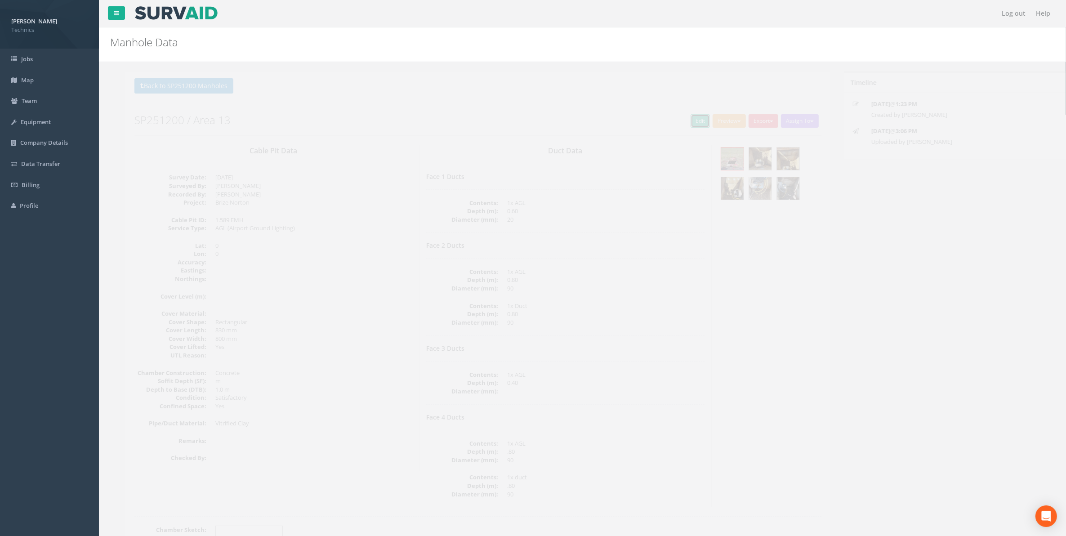
click at [683, 123] on link "Edit" at bounding box center [684, 120] width 19 height 13
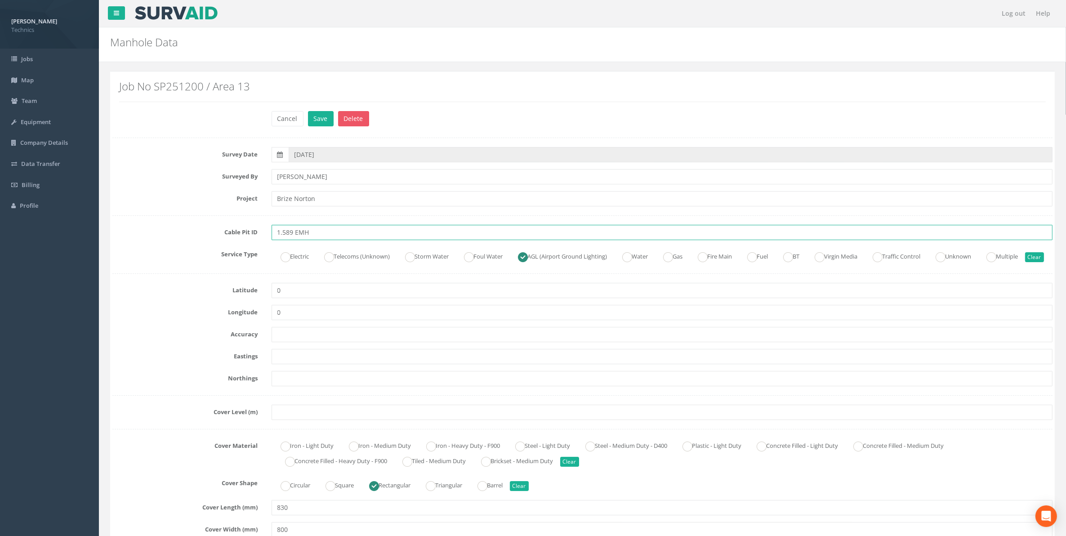
click at [332, 236] on input "1.589 EMH" at bounding box center [662, 232] width 781 height 15
type input "1.589 EMH NID"
click at [322, 120] on button "Save" at bounding box center [321, 118] width 26 height 15
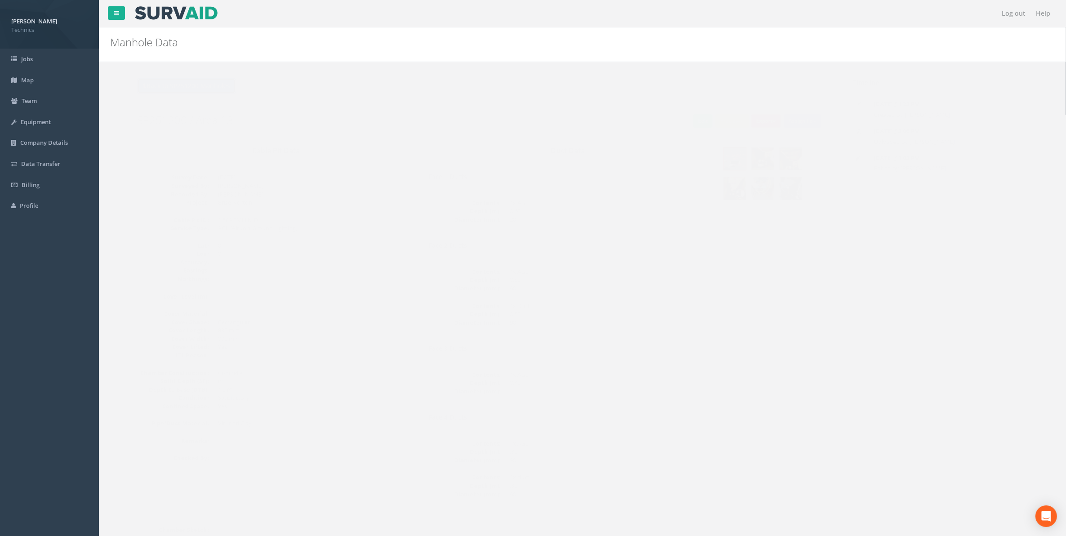
click at [174, 88] on button "Back to SP251200 Manholes" at bounding box center [168, 85] width 99 height 15
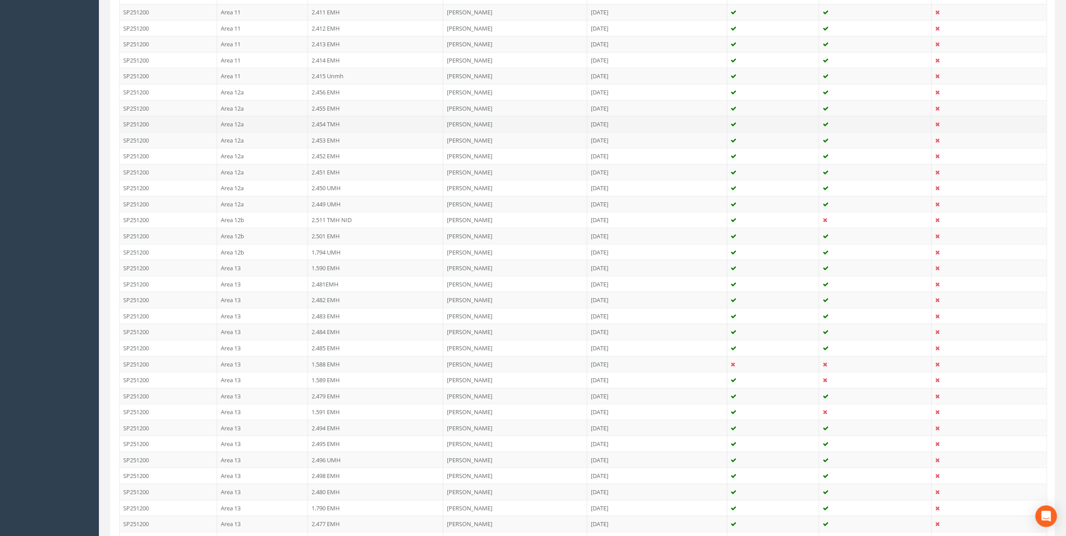
scroll to position [1180, 0]
click at [325, 401] on td "1.591 EMH" at bounding box center [375, 393] width 135 height 16
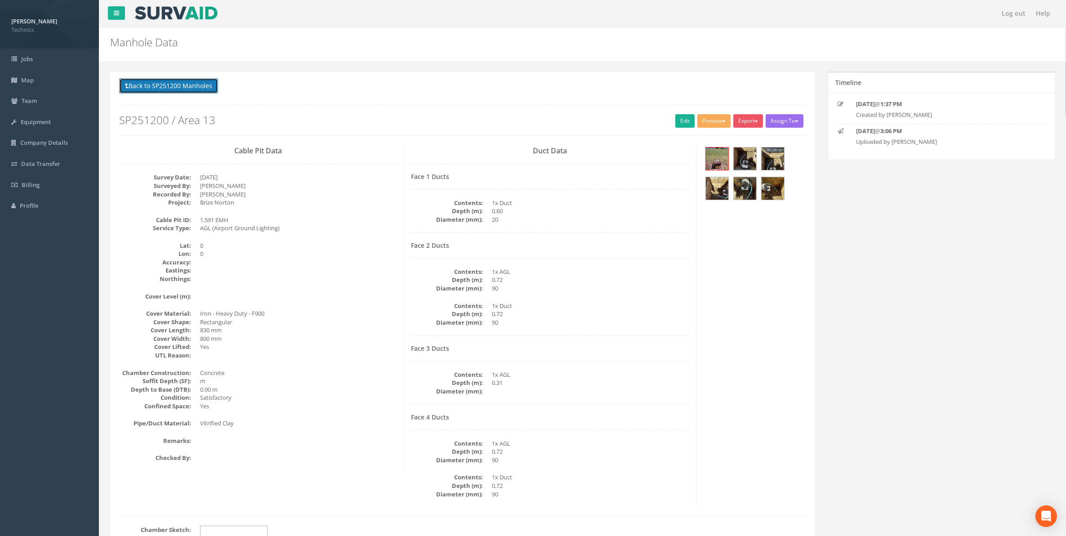
click at [183, 88] on button "Back to SP251200 Manholes" at bounding box center [168, 85] width 99 height 15
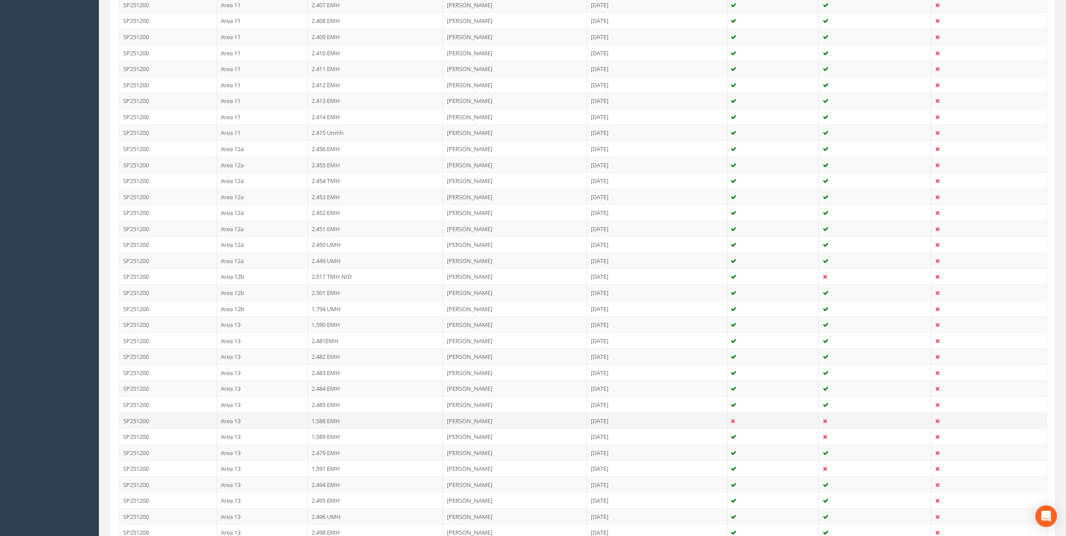
scroll to position [1124, 0]
click at [333, 457] on td "1.591 EMH" at bounding box center [375, 449] width 135 height 16
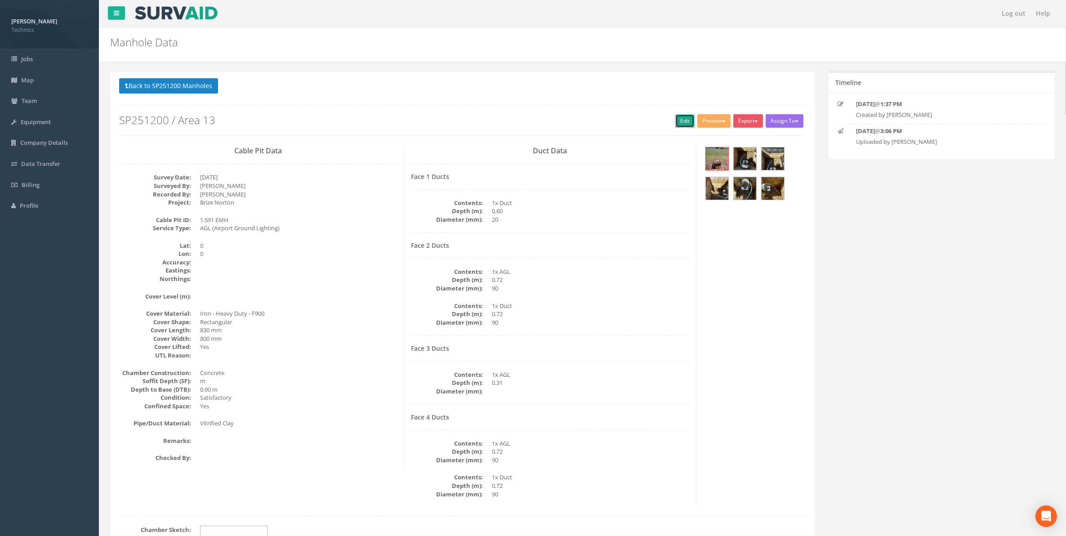
click at [682, 124] on link "Edit" at bounding box center [684, 120] width 19 height 13
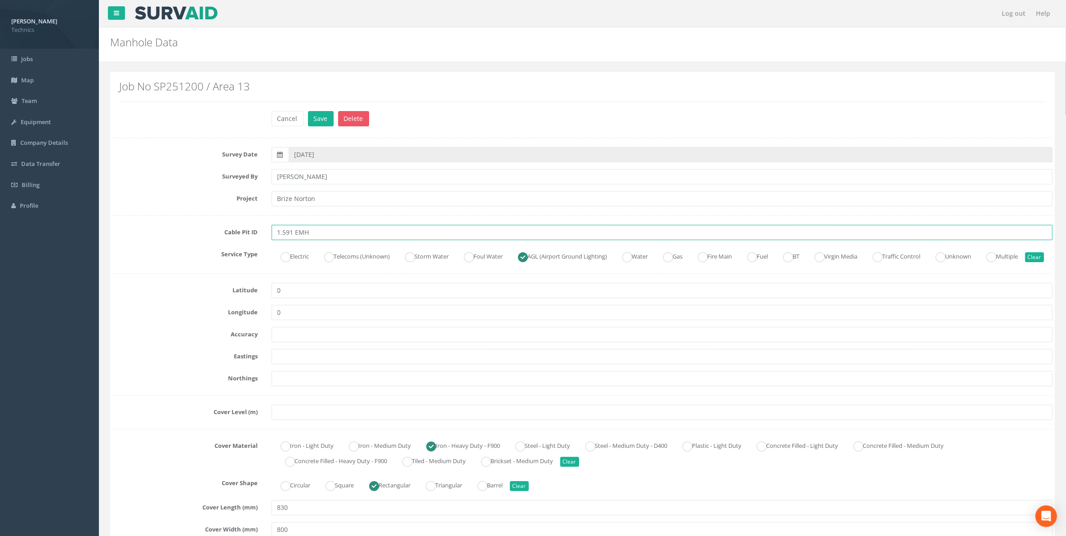
click at [320, 232] on input "1.591 EMH" at bounding box center [662, 232] width 781 height 15
type input "1.591 EMH NID"
click at [318, 124] on button "Save" at bounding box center [321, 118] width 26 height 15
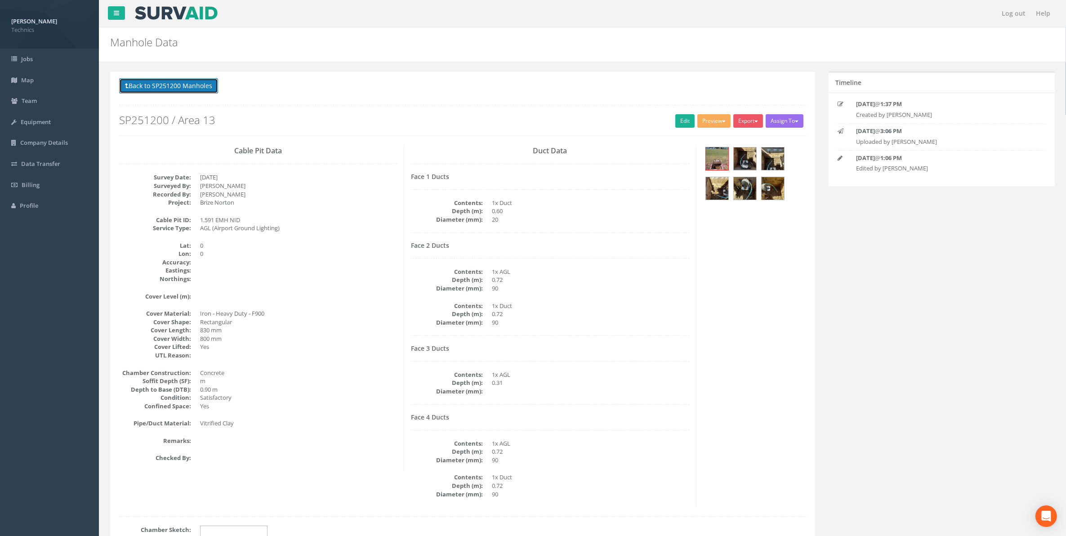
click at [196, 90] on button "Back to SP251200 Manholes" at bounding box center [168, 85] width 99 height 15
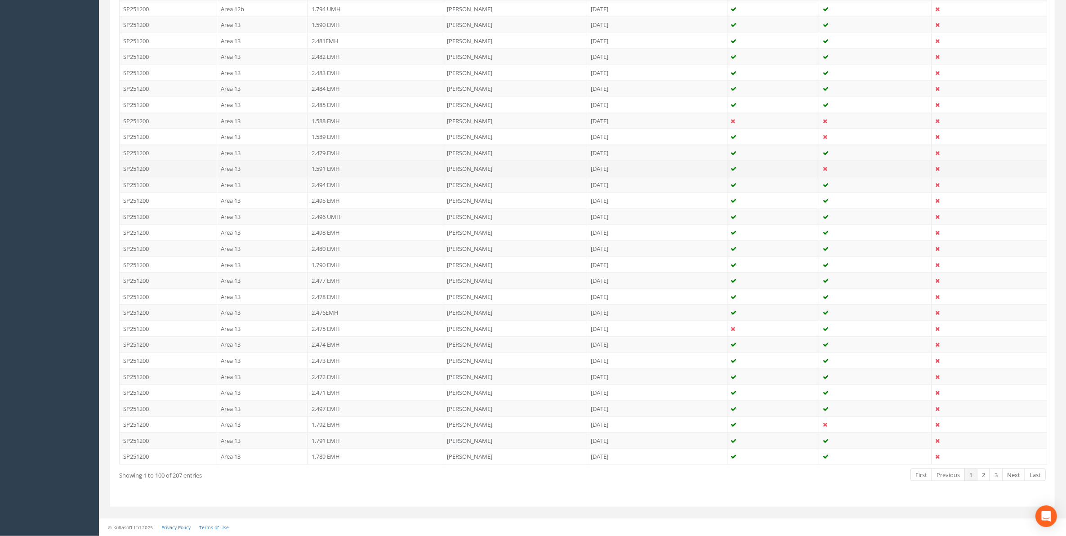
scroll to position [1417, 0]
click at [330, 425] on td "1.792 EMH" at bounding box center [375, 424] width 135 height 16
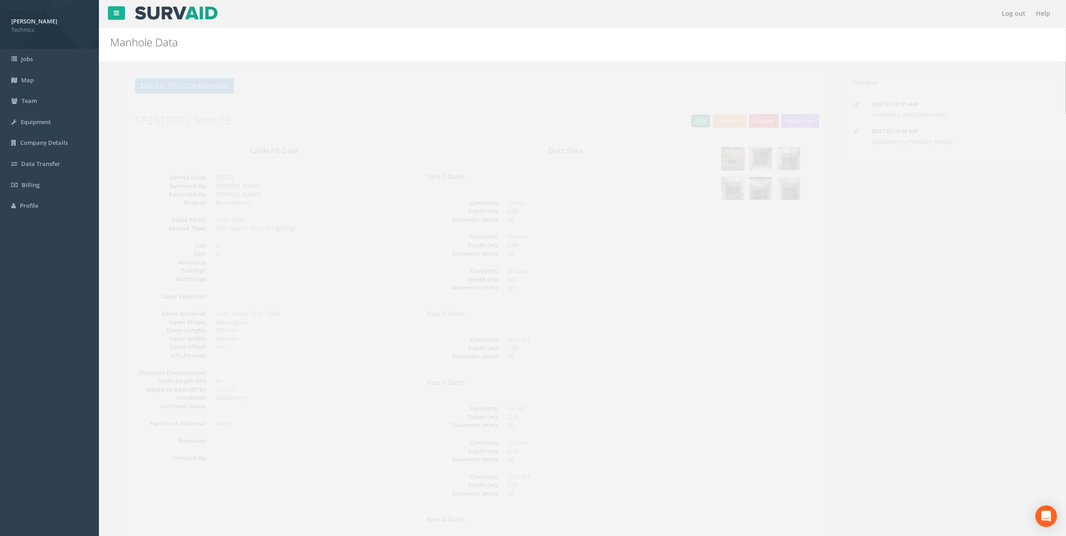
click at [680, 122] on link "Edit" at bounding box center [684, 120] width 19 height 13
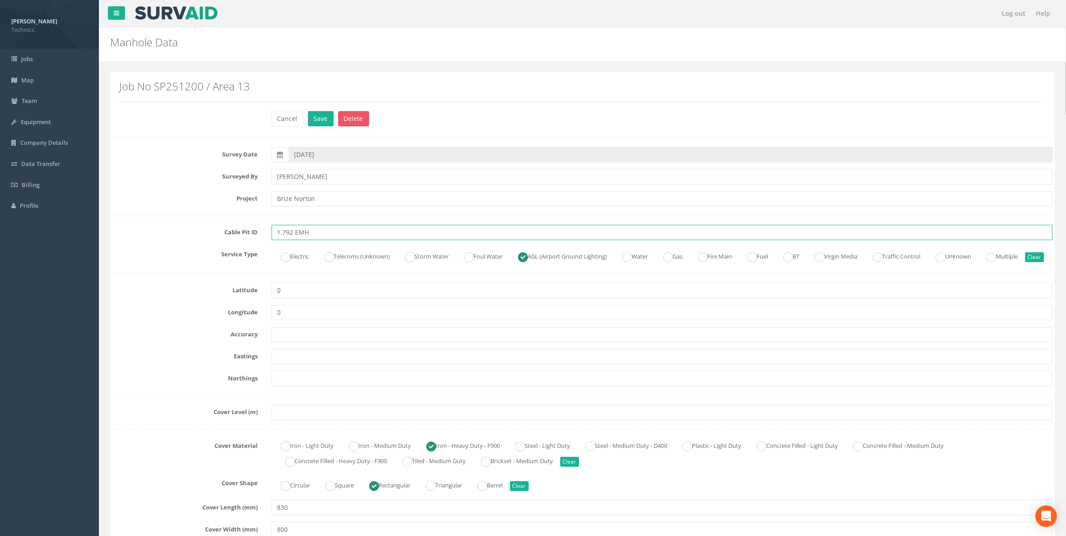
click at [317, 233] on input "1.792 EMH" at bounding box center [662, 232] width 781 height 15
type input "1.792 EMH NID"
click at [319, 120] on button "Save" at bounding box center [321, 118] width 26 height 15
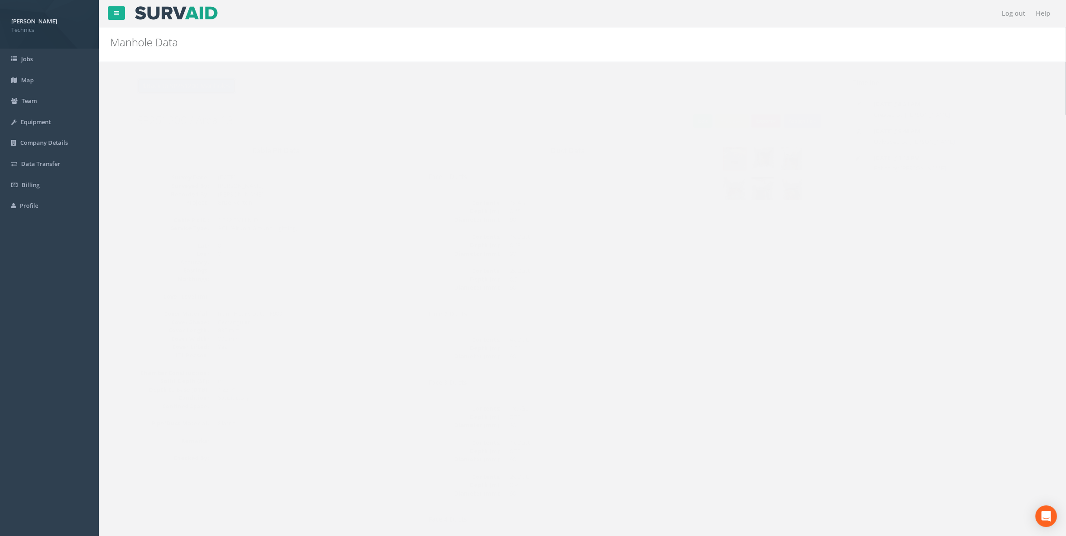
click at [192, 88] on button "Back to SP251200 Manholes" at bounding box center [168, 85] width 99 height 15
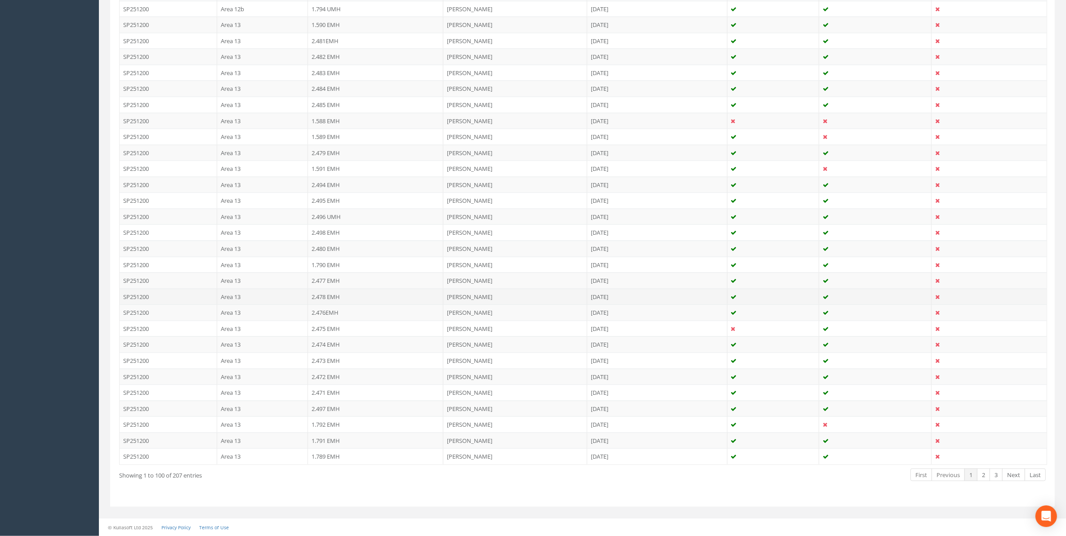
scroll to position [1417, 0]
click at [982, 477] on link "2" at bounding box center [983, 474] width 13 height 13
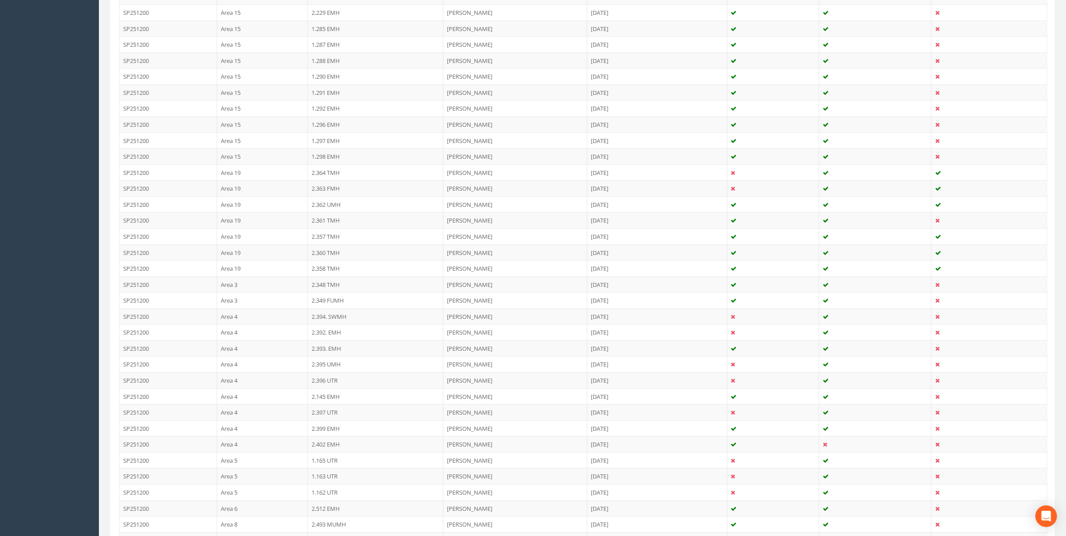
scroll to position [1293, 0]
click at [327, 432] on td "2.402 EMH" at bounding box center [375, 424] width 135 height 16
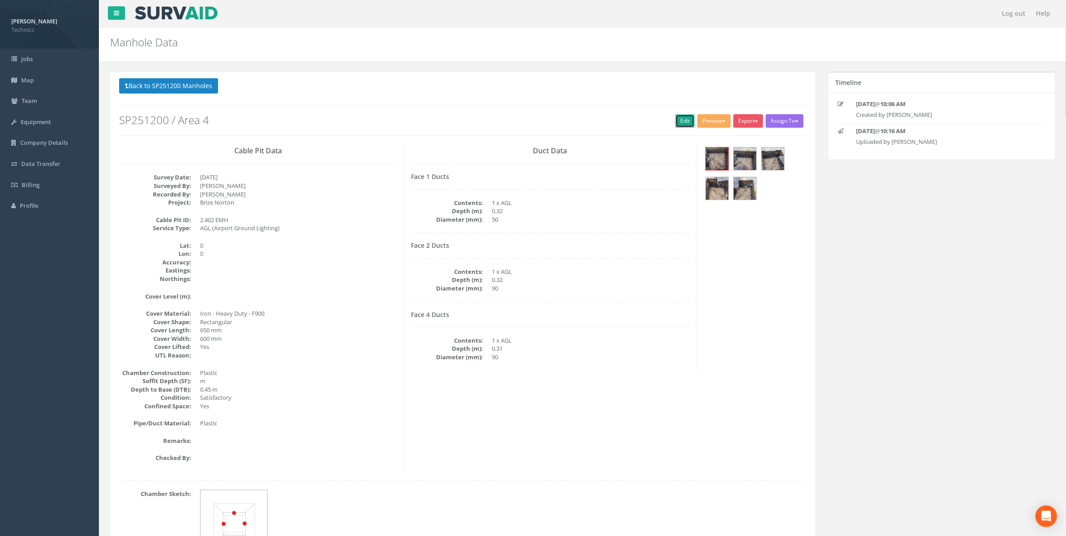
click at [679, 121] on link "Edit" at bounding box center [684, 120] width 19 height 13
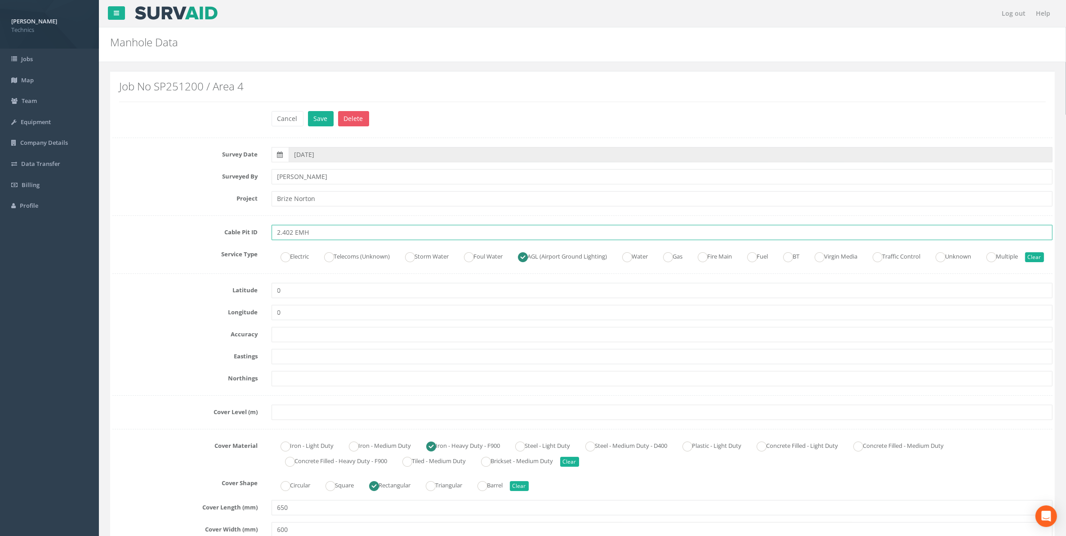
click at [323, 235] on input "2.402 EMH" at bounding box center [662, 232] width 781 height 15
type input "2.402 EMH NID"
click at [317, 120] on button "Save" at bounding box center [321, 118] width 26 height 15
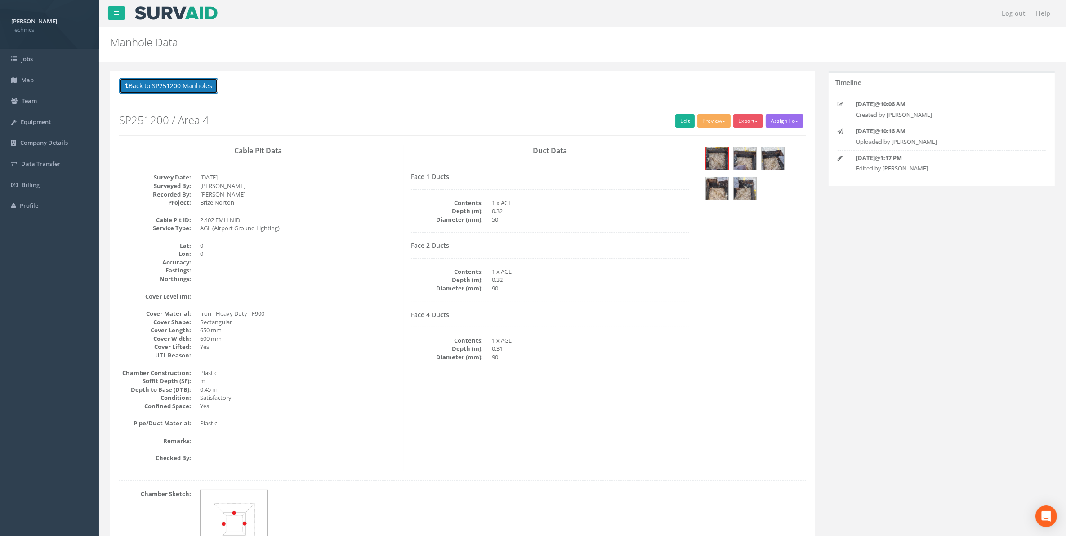
click at [206, 90] on button "Back to SP251200 Manholes" at bounding box center [168, 85] width 99 height 15
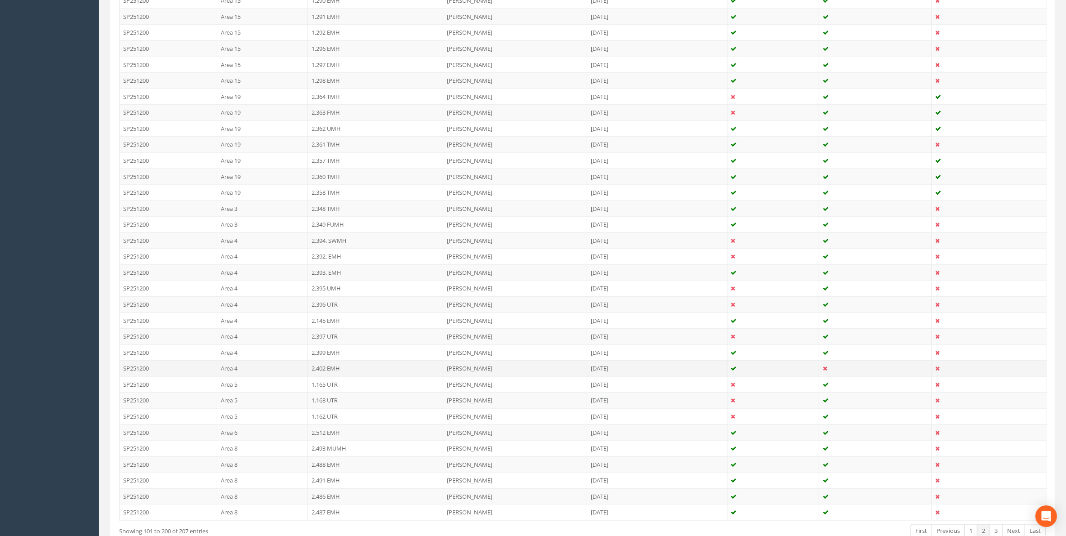
scroll to position [1405, 0]
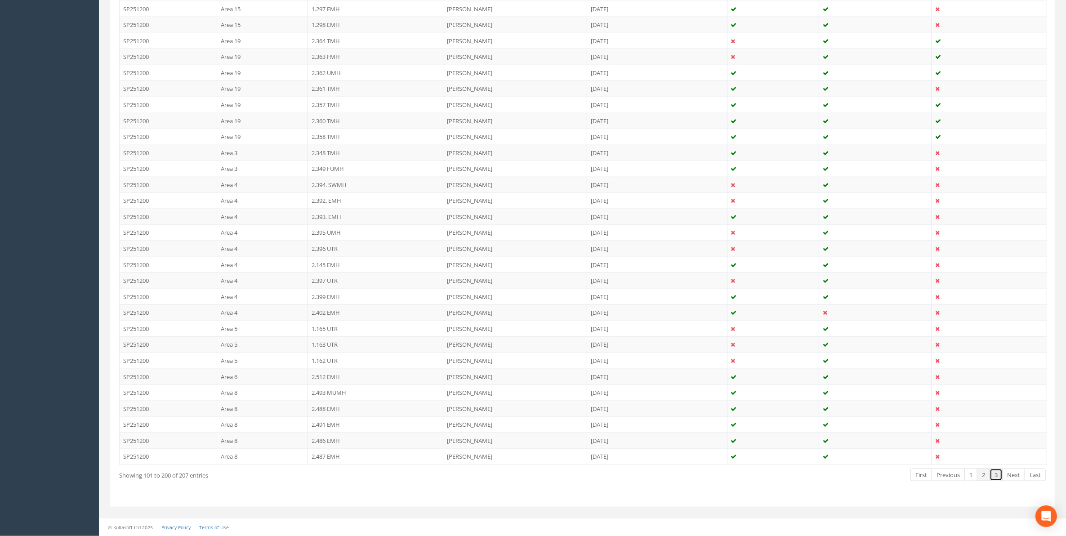
click at [996, 481] on link "3" at bounding box center [995, 474] width 13 height 13
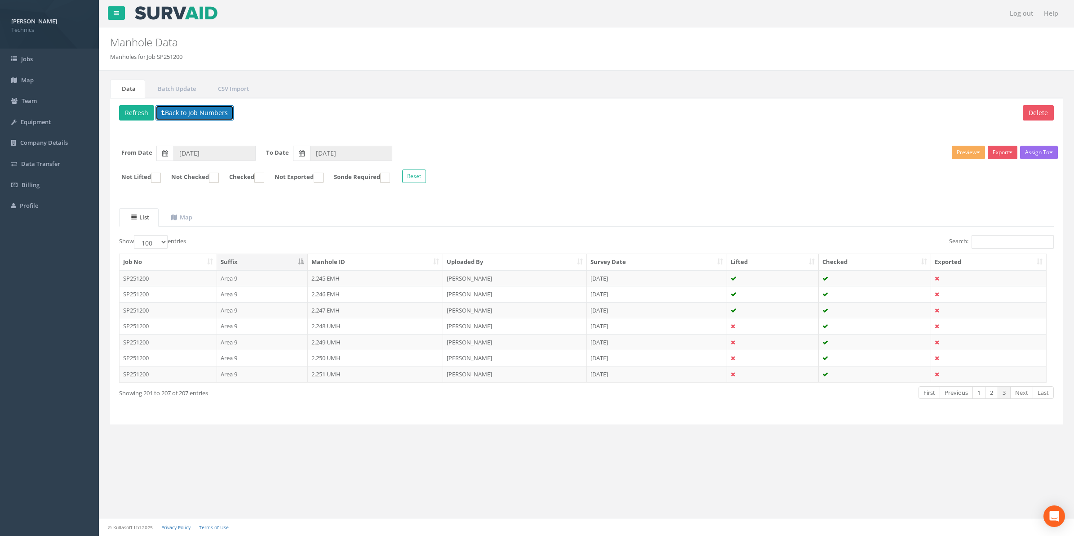
click at [191, 115] on button "Back to Job Numbers" at bounding box center [195, 112] width 78 height 15
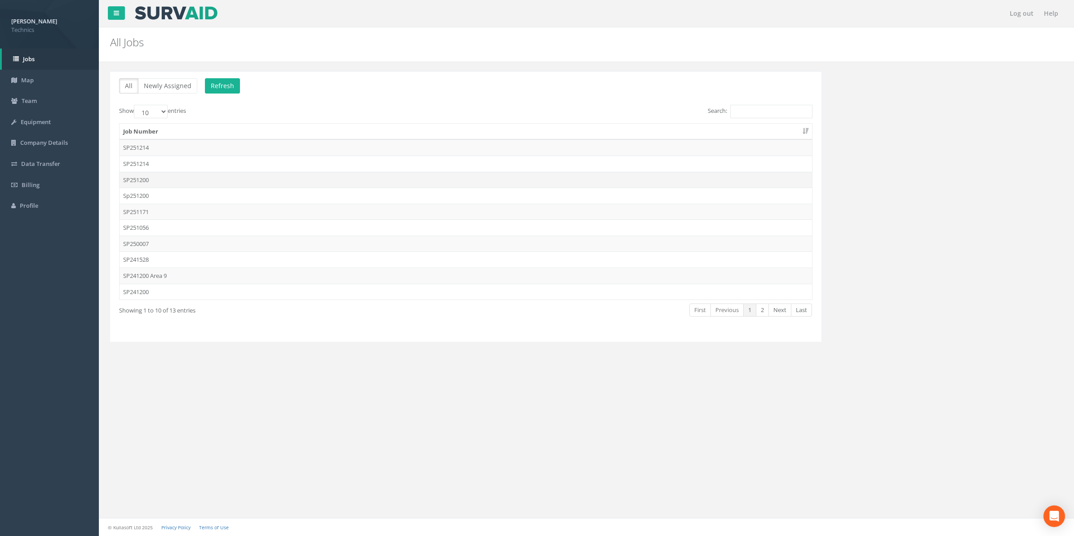
click at [142, 181] on td "SP251200" at bounding box center [466, 180] width 693 height 16
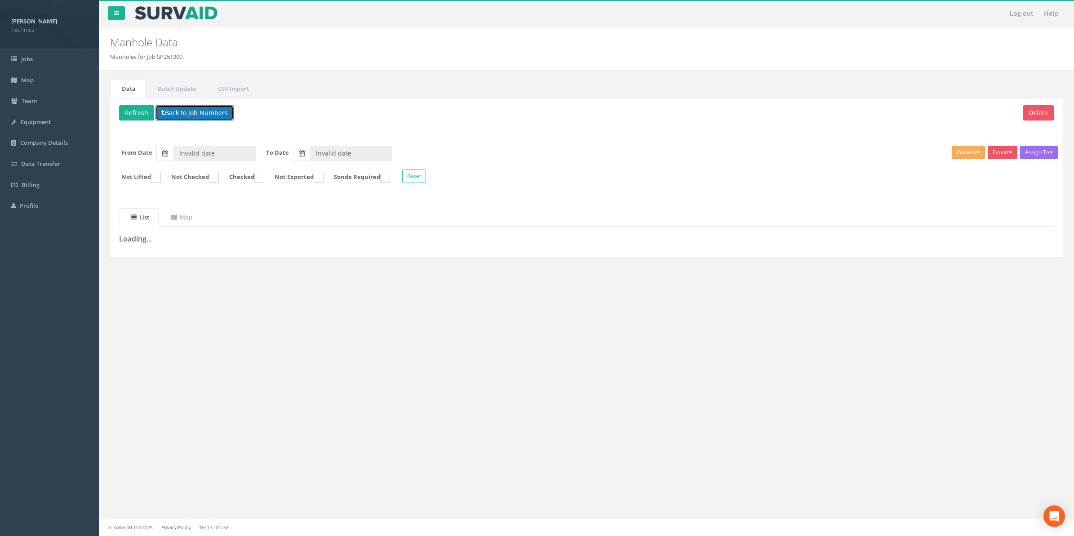
click at [200, 116] on button "Back to Job Numbers" at bounding box center [195, 112] width 78 height 15
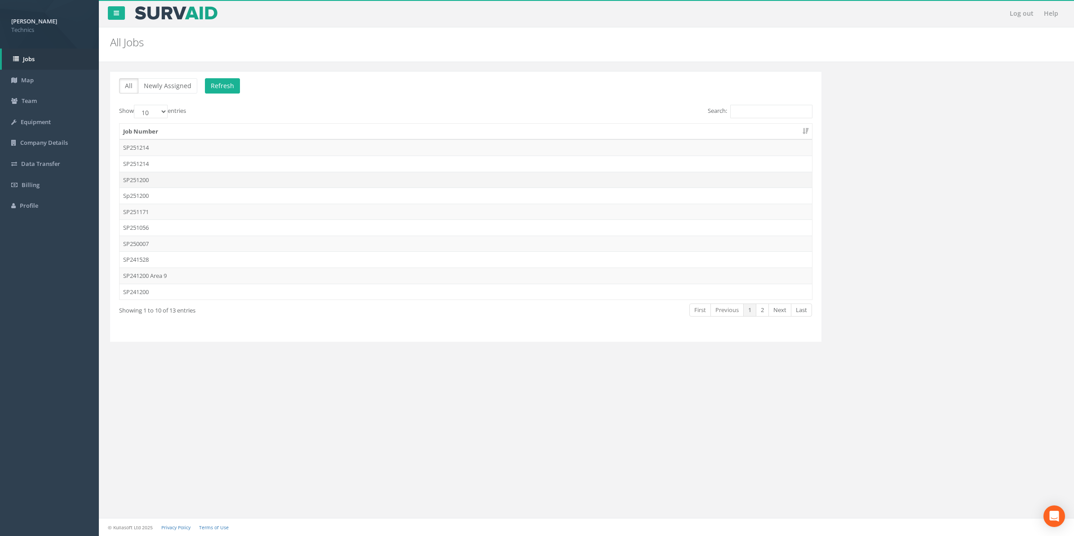
click at [140, 180] on td "SP251200" at bounding box center [466, 180] width 693 height 16
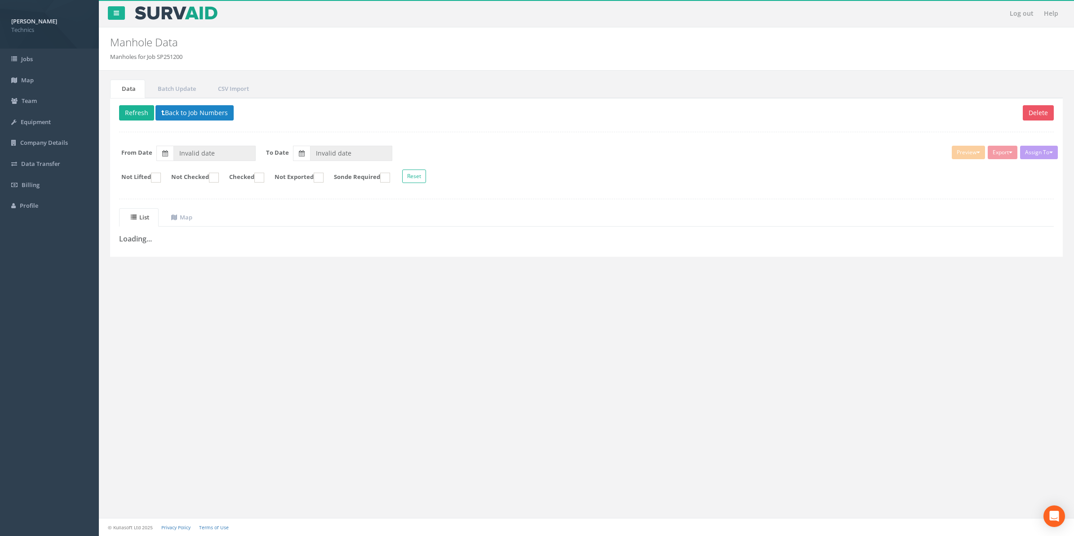
type input "[DATE]"
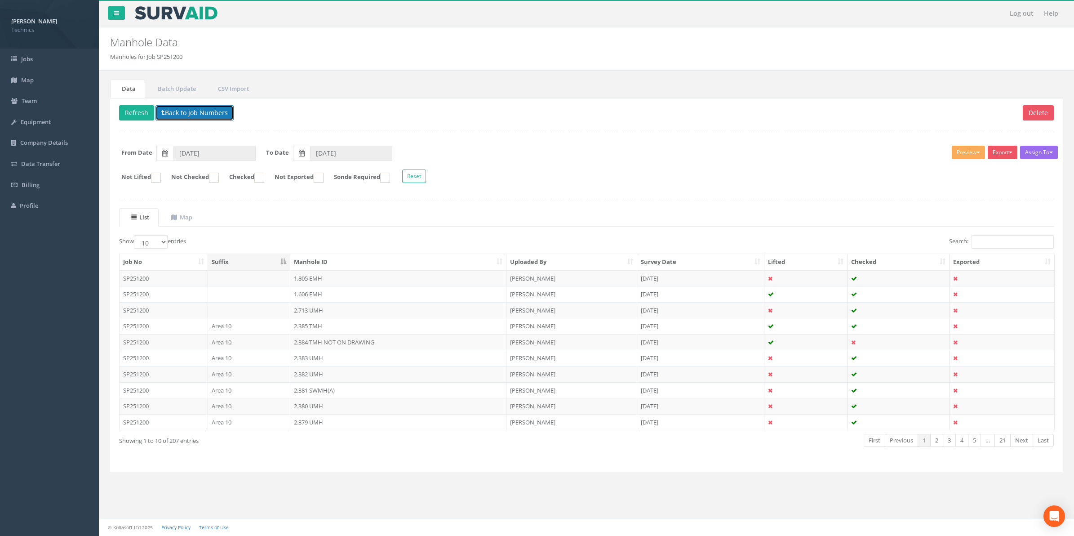
click at [201, 116] on button "Back to Job Numbers" at bounding box center [195, 112] width 78 height 15
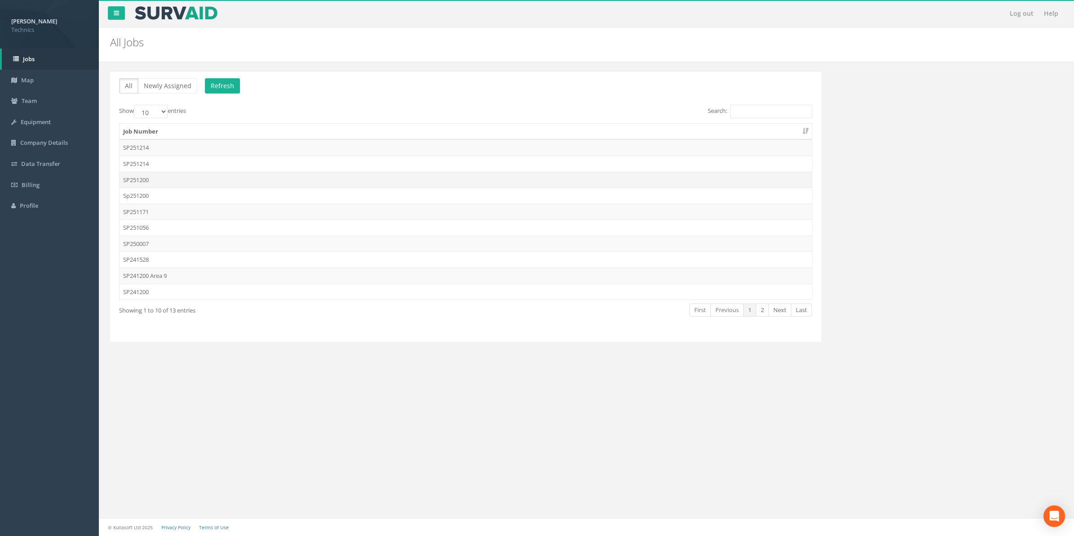
click at [137, 181] on td "SP251200" at bounding box center [466, 180] width 693 height 16
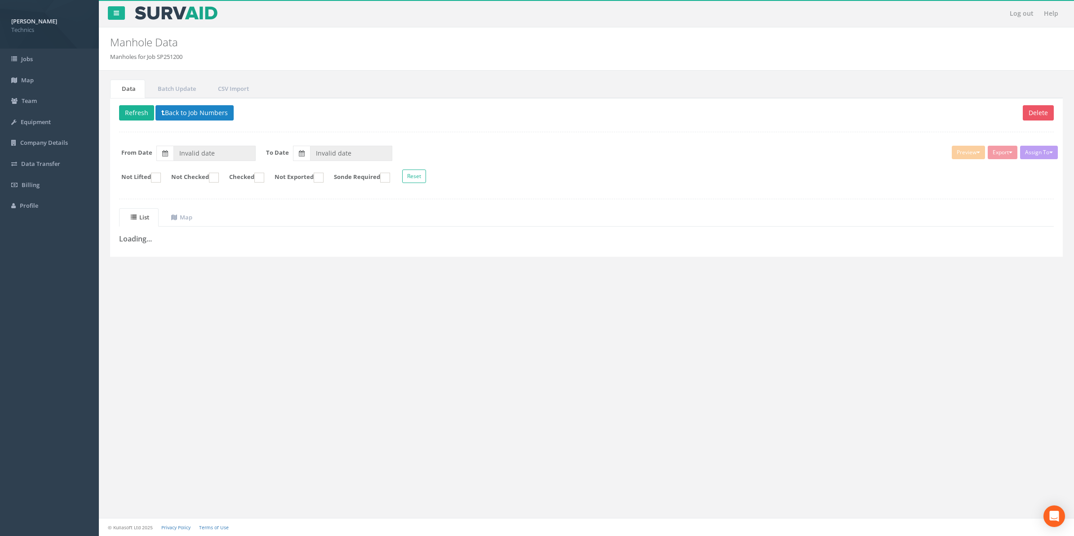
type input "[DATE]"
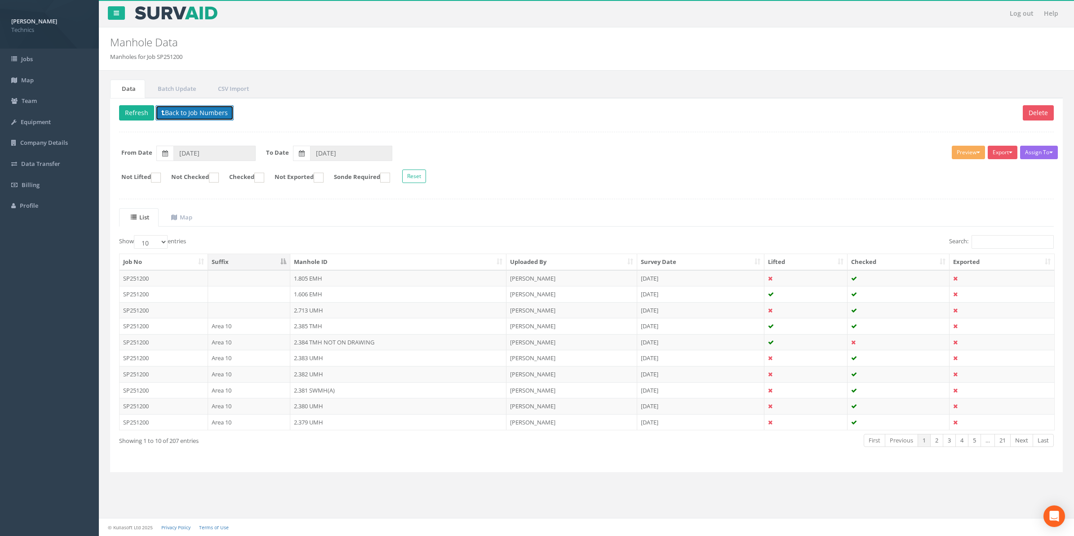
click at [184, 115] on button "Back to Job Numbers" at bounding box center [195, 112] width 78 height 15
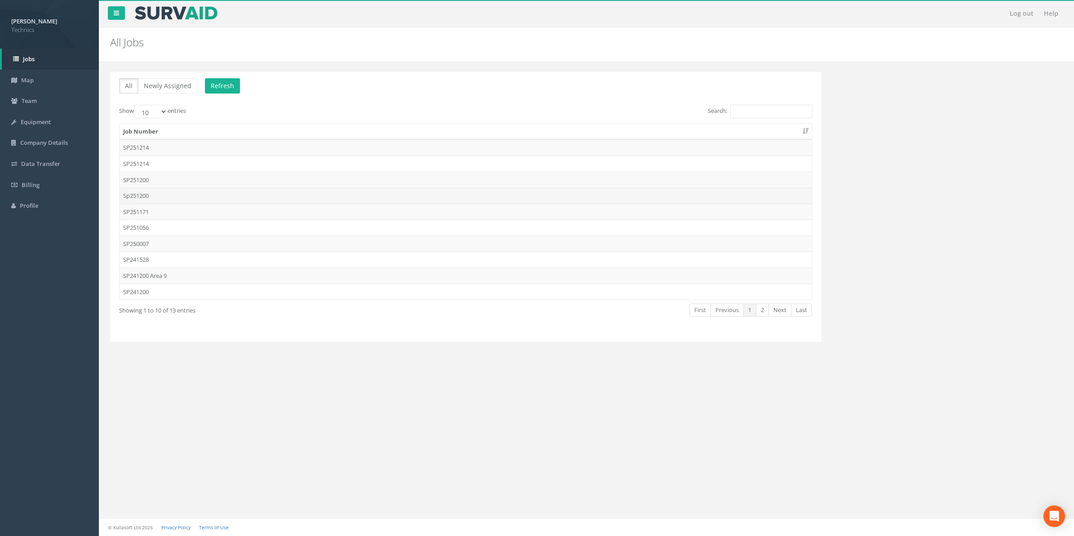
click at [147, 197] on td "Sp251200" at bounding box center [466, 195] width 693 height 16
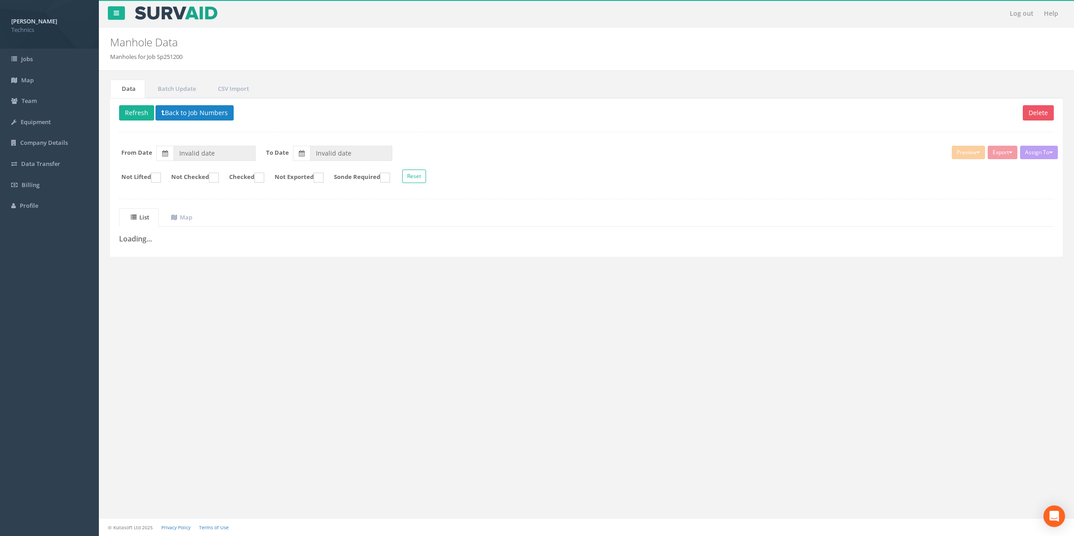
type input "[DATE]"
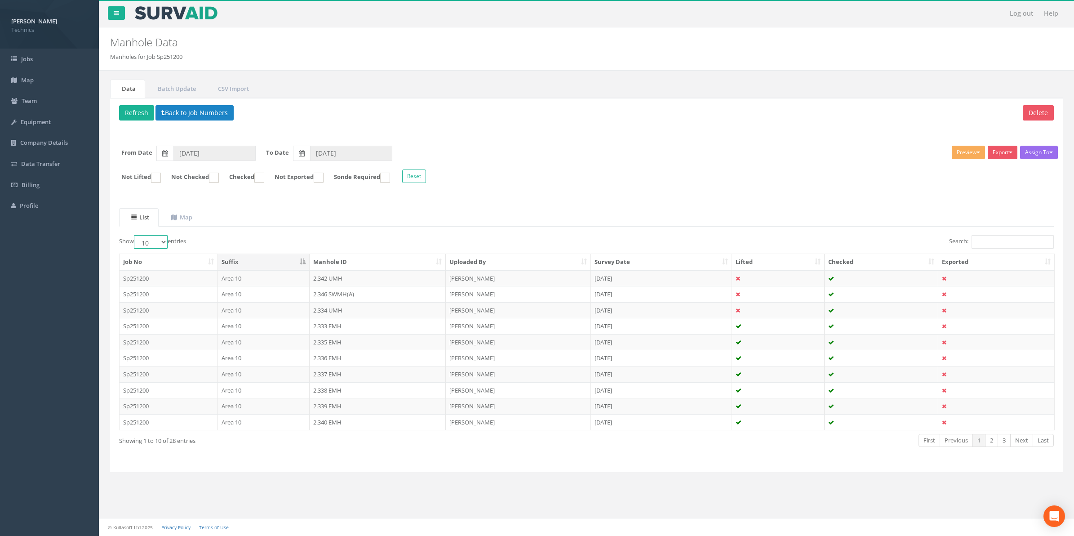
click at [164, 242] on select "10 25 50 100" at bounding box center [151, 241] width 34 height 13
select select "50"
click at [135, 236] on select "10 25 50 100" at bounding box center [151, 241] width 34 height 13
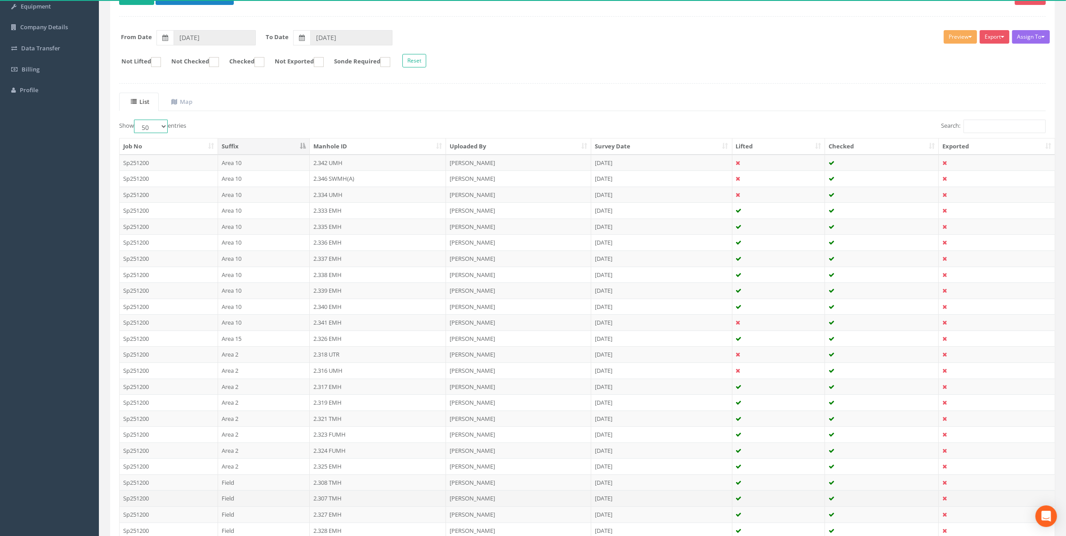
scroll to position [34, 0]
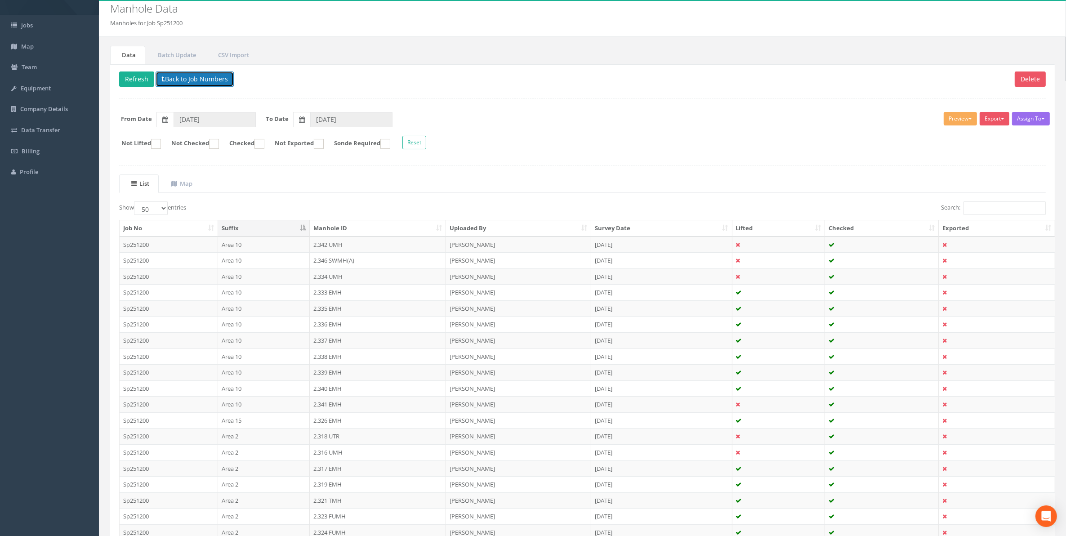
click at [206, 79] on button "Back to Job Numbers" at bounding box center [195, 78] width 78 height 15
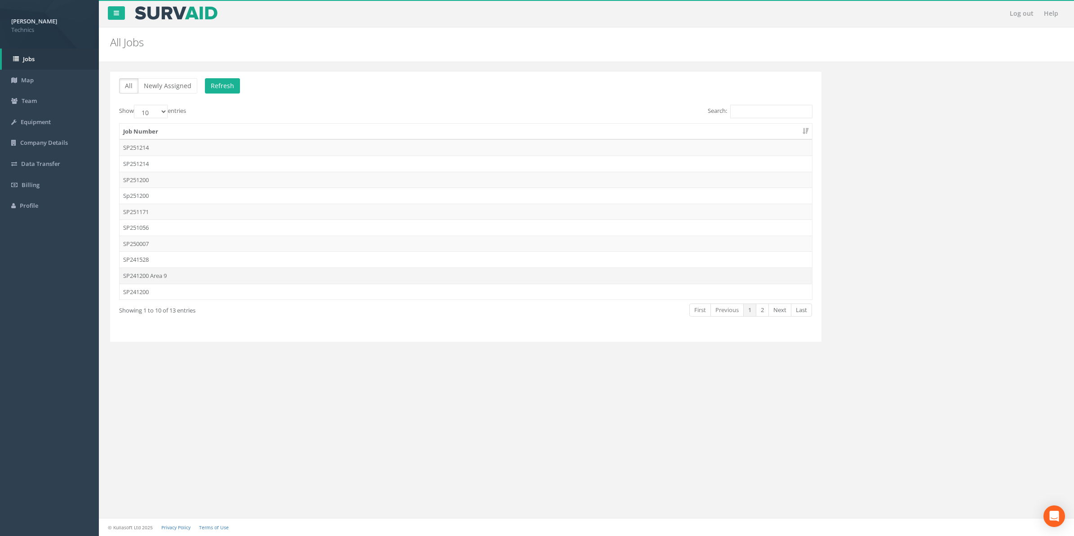
click at [143, 278] on td "SP241200 Area 9" at bounding box center [466, 275] width 693 height 16
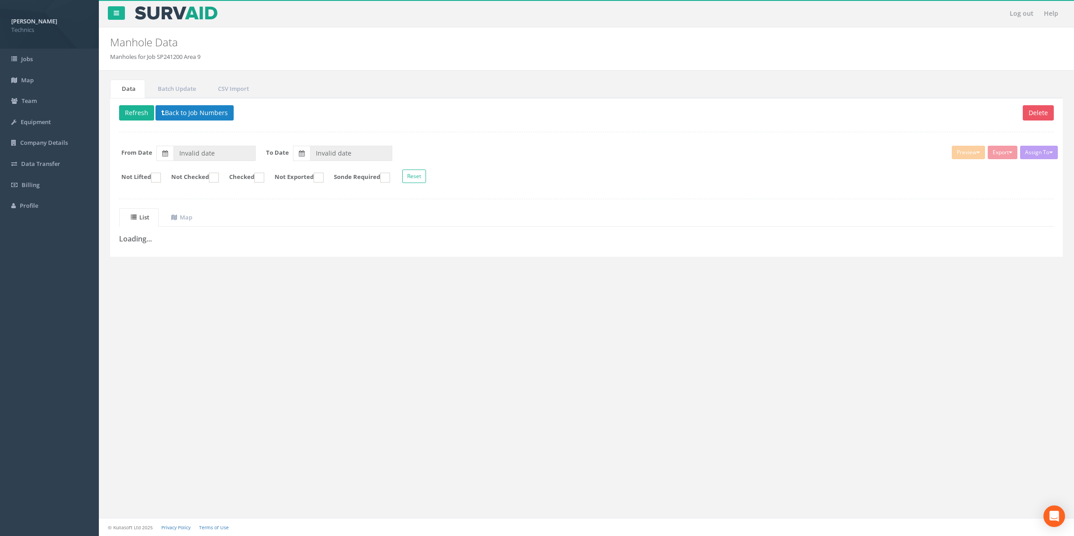
type input "[DATE]"
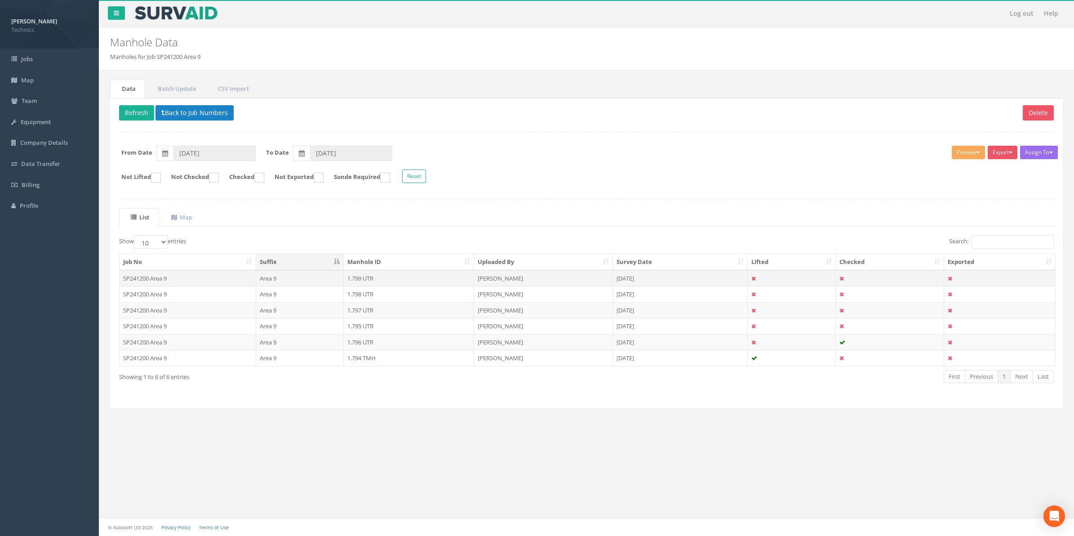
click at [358, 281] on td "1.799 UTR" at bounding box center [409, 278] width 130 height 16
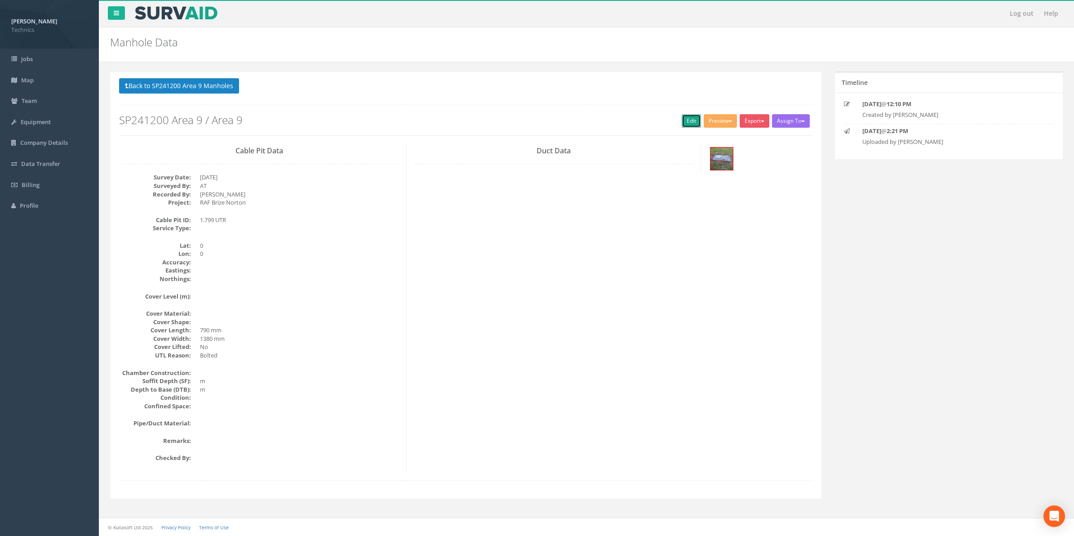
click at [686, 115] on div "Back to SP241200 Area 9 Manholes Back to Map Assign To No Companies Added Expor…" at bounding box center [466, 106] width 694 height 57
click at [689, 122] on link "Edit" at bounding box center [691, 120] width 19 height 13
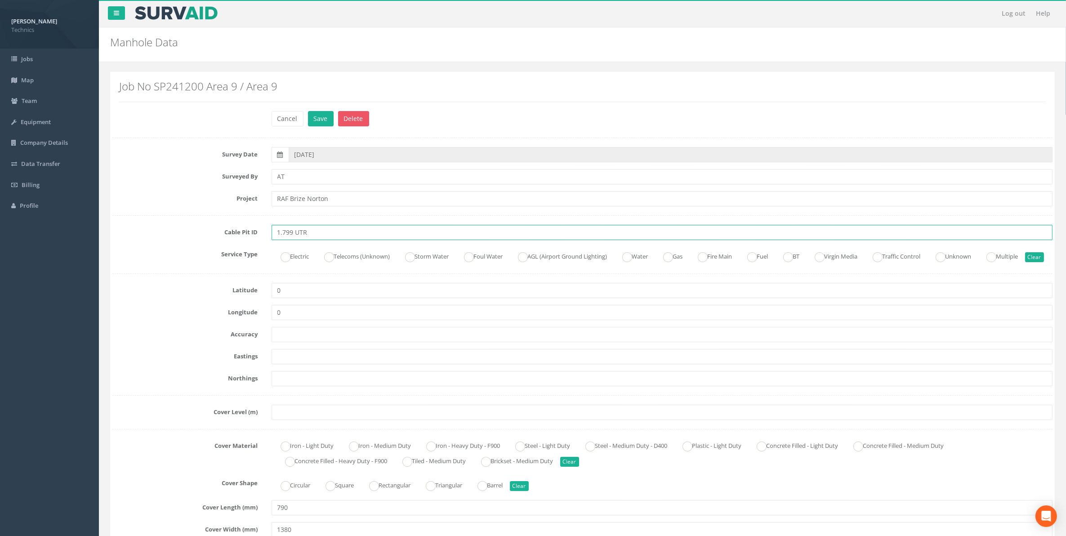
click at [311, 232] on input "1.799 UTR" at bounding box center [662, 232] width 781 height 15
type input "1.799 TMH"
click at [331, 254] on ins at bounding box center [329, 257] width 10 height 10
radio input "true"
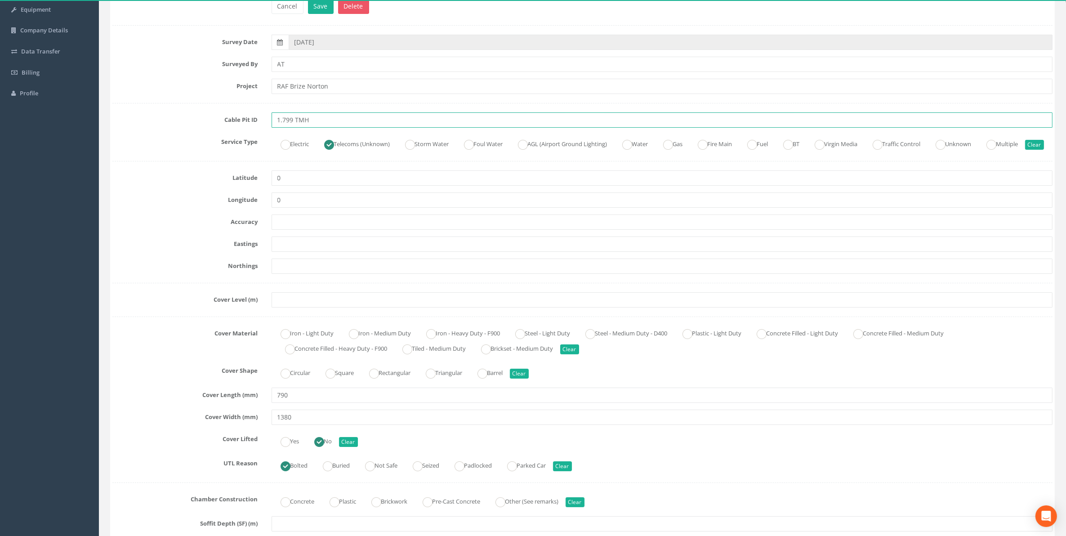
scroll to position [169, 0]
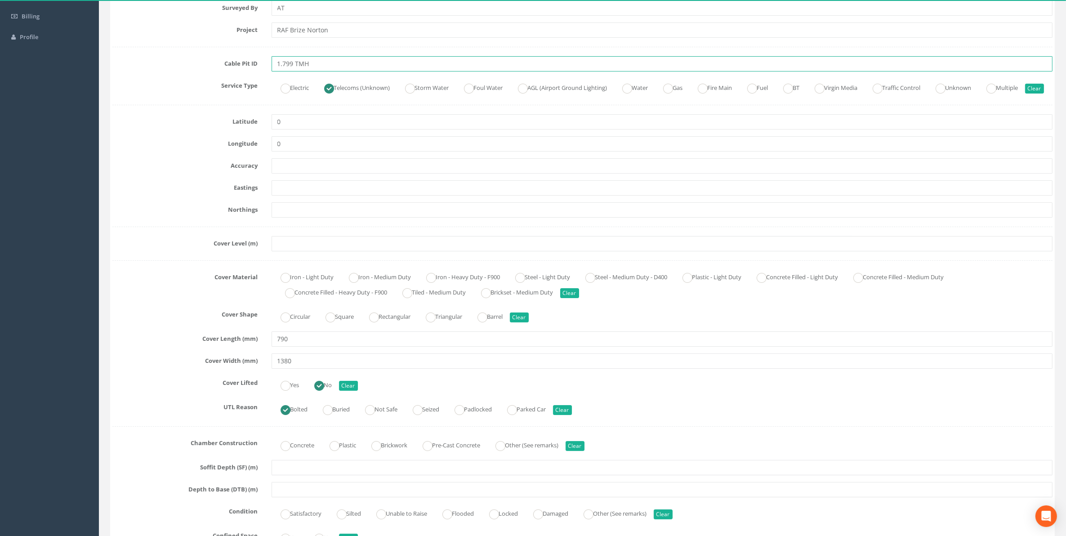
type input "1.799 TMH"
click at [285, 196] on input "text" at bounding box center [662, 187] width 781 height 15
paste input "428700.889"
type input "428700.889"
click at [288, 218] on input "text" at bounding box center [662, 209] width 781 height 15
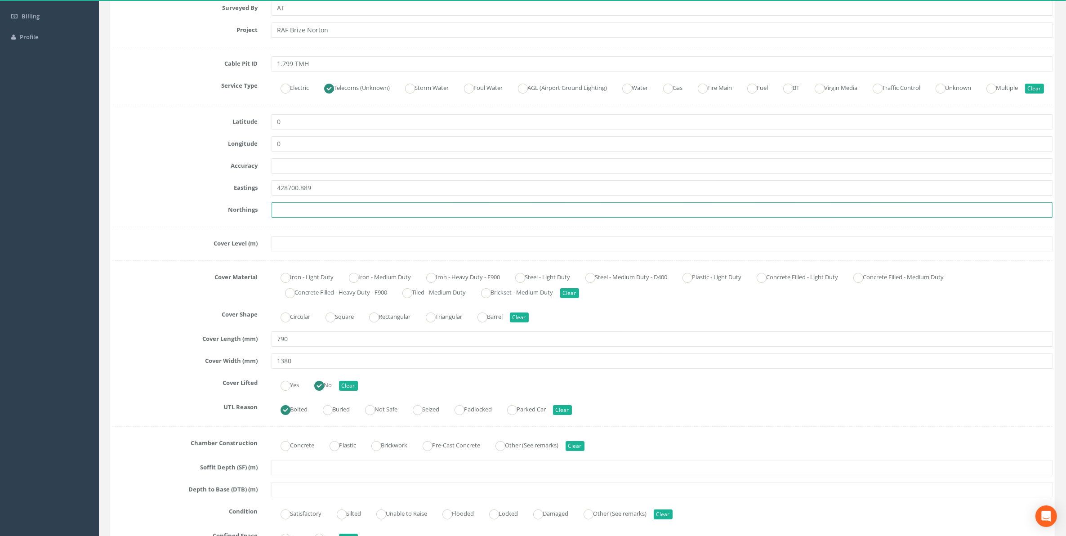
paste input "205472.552"
type input "205472.552"
click at [295, 251] on input "text" at bounding box center [662, 243] width 781 height 15
paste input "81.947"
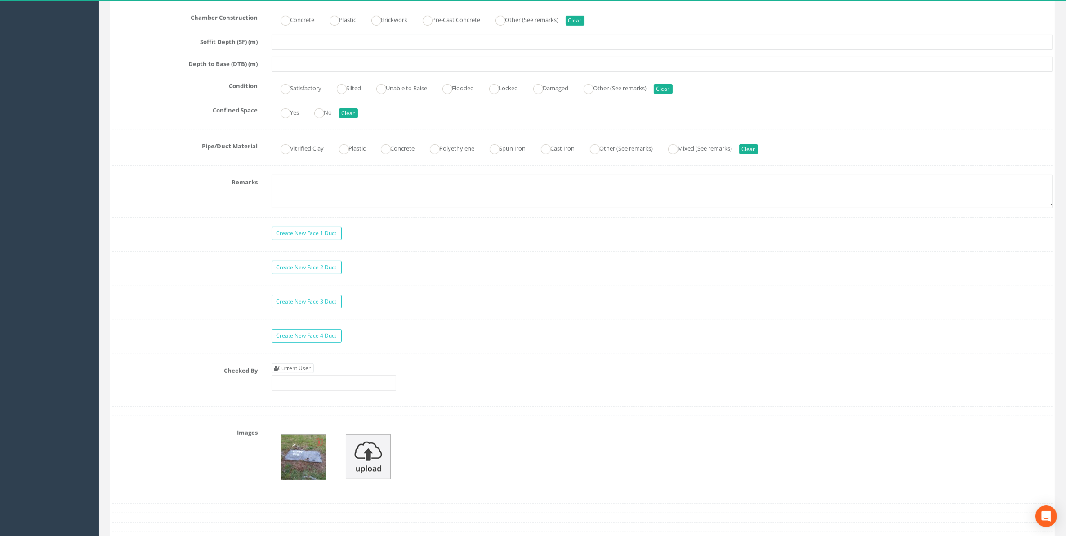
scroll to position [618, 0]
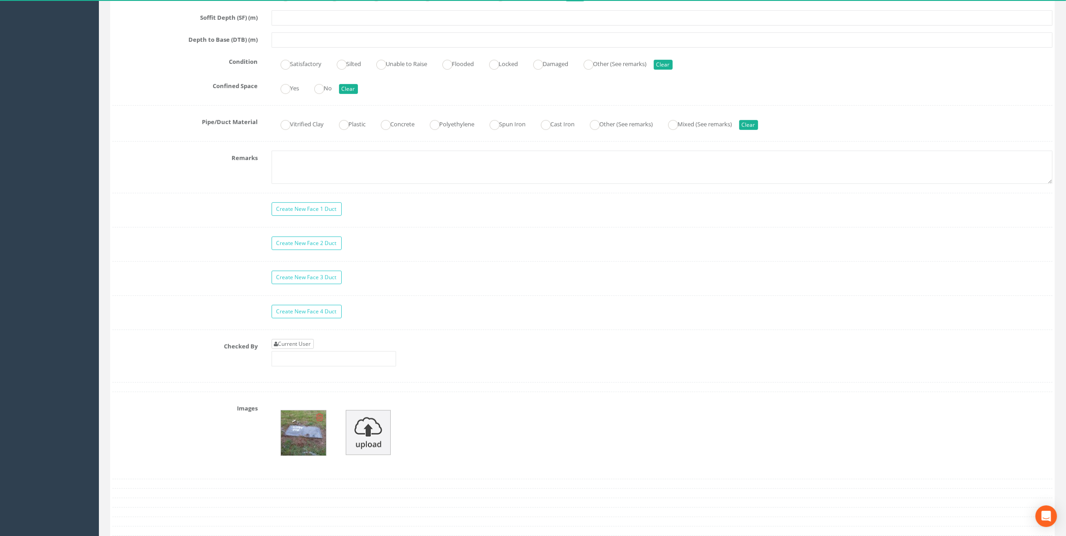
type input "81.947"
click at [309, 349] on link "Current User" at bounding box center [293, 344] width 42 height 10
type input "[PERSON_NAME]"
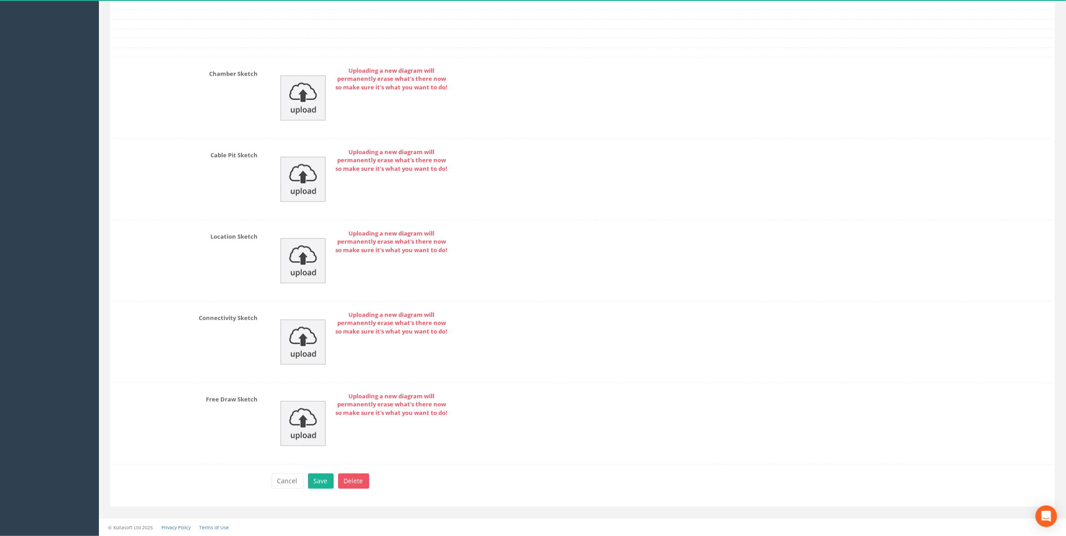
scroll to position [1183, 0]
click at [327, 481] on button "Save" at bounding box center [321, 480] width 26 height 15
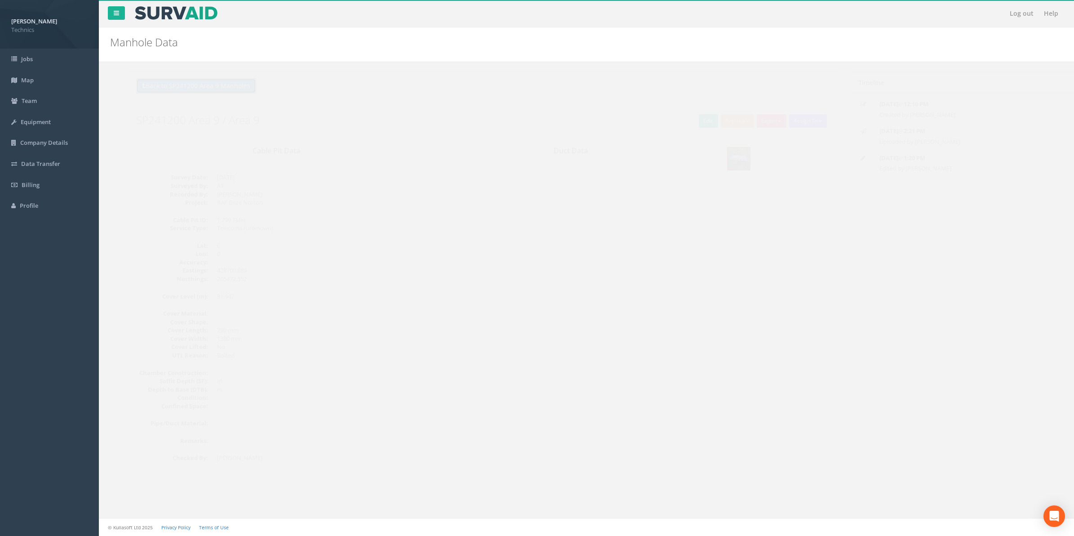
click at [191, 89] on button "Back to SP241200 Area 9 Manholes" at bounding box center [179, 85] width 120 height 15
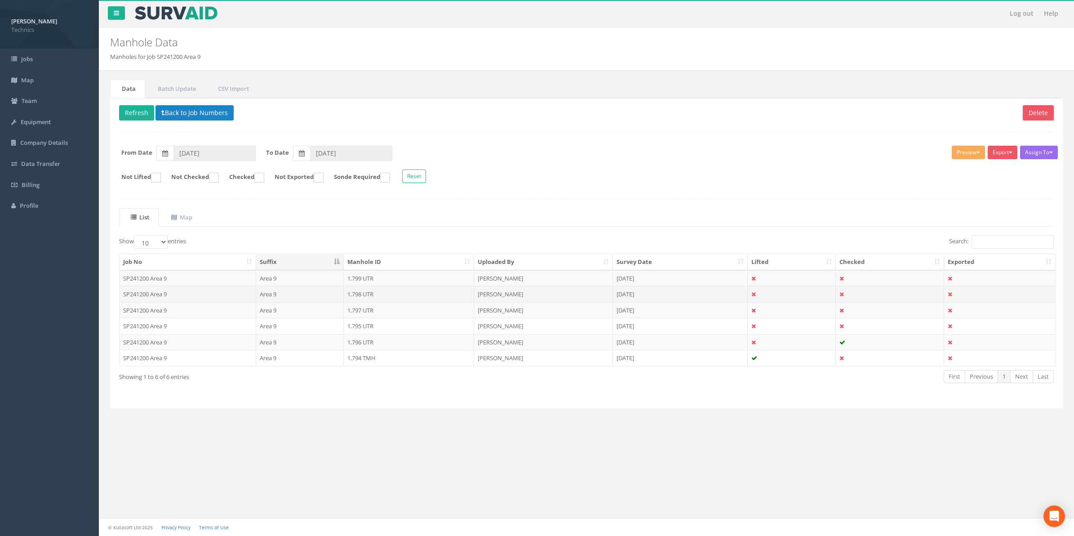
click at [358, 298] on td "1.798 UTR" at bounding box center [409, 294] width 130 height 16
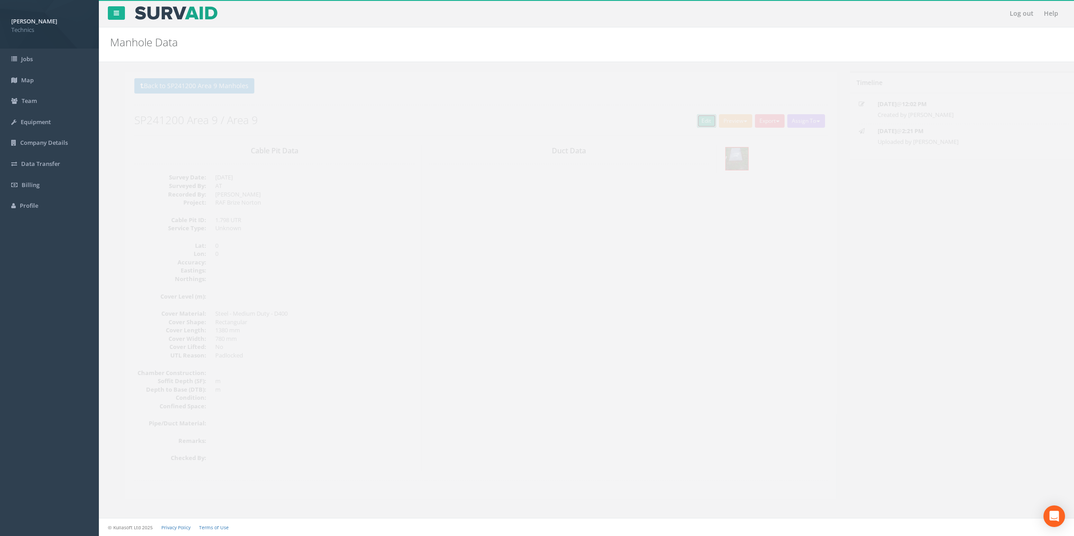
click at [685, 119] on link "Edit" at bounding box center [691, 120] width 19 height 13
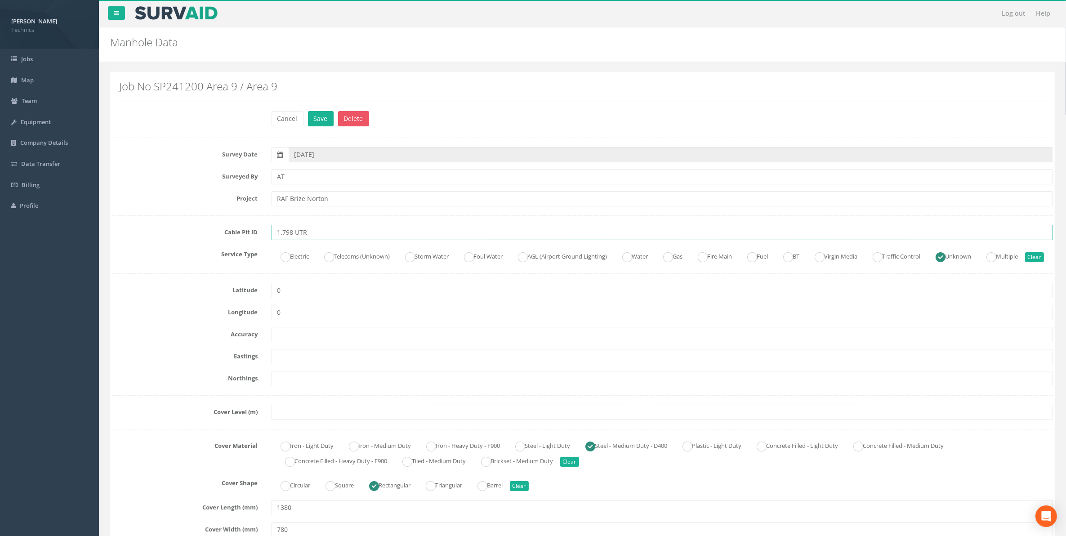
click at [308, 234] on input "1.798 UTR" at bounding box center [662, 232] width 781 height 15
type input "1.798 TMH"
click at [331, 259] on ins at bounding box center [329, 257] width 10 height 10
radio input "true"
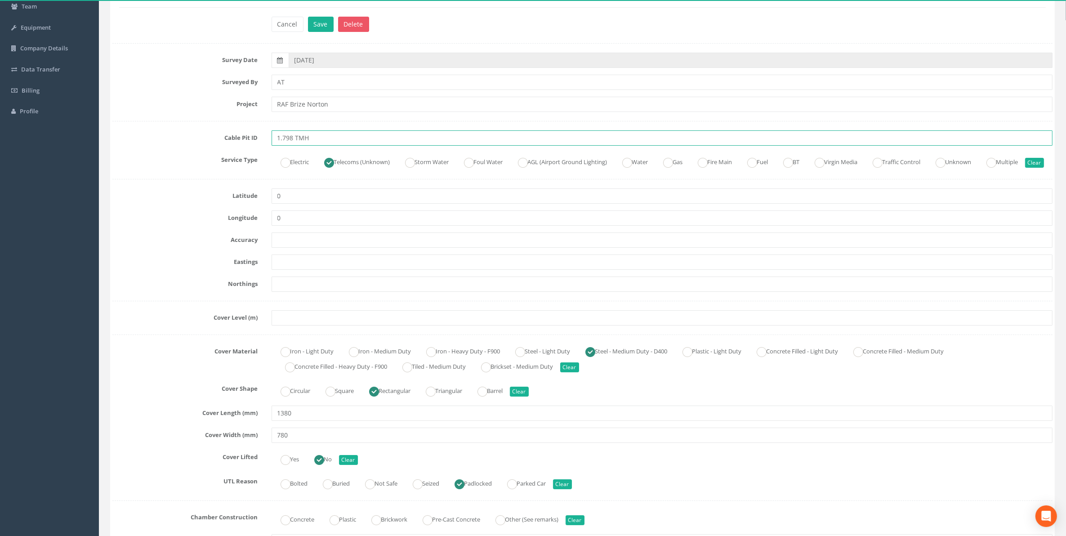
scroll to position [112, 0]
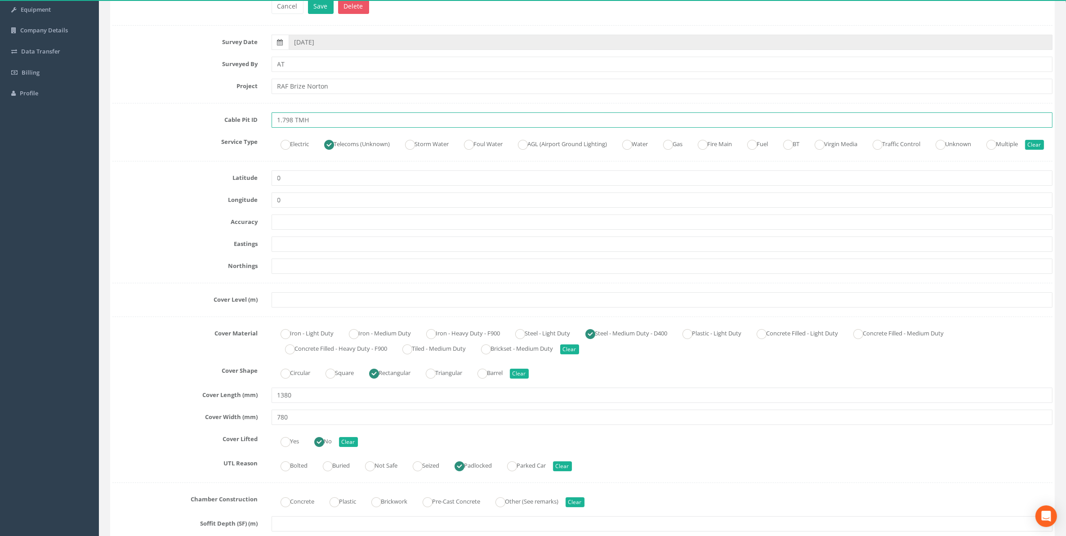
type input "1.798 TMH"
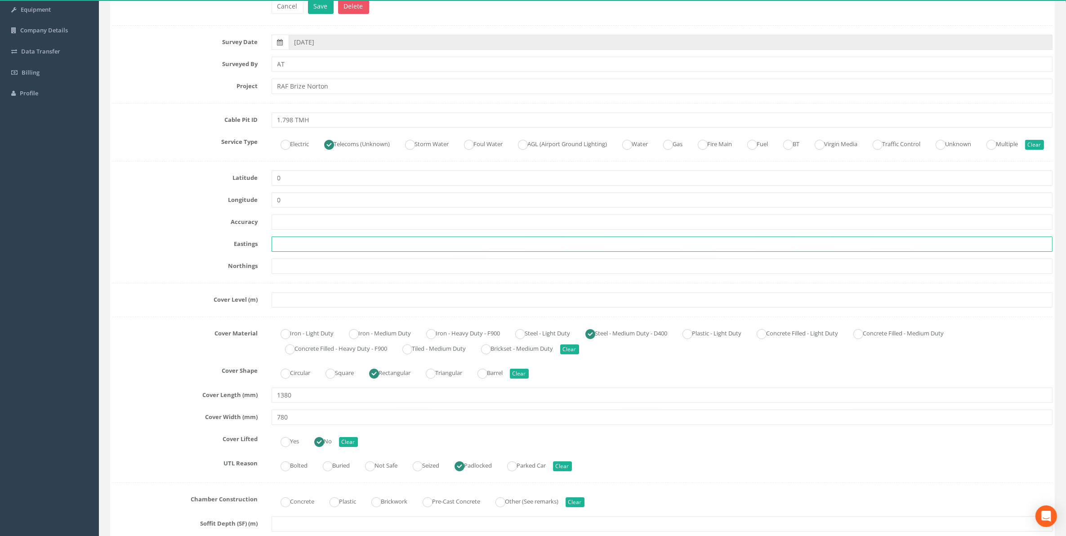
click at [286, 252] on input "text" at bounding box center [662, 243] width 781 height 15
paste input "428715.87"
type input "428715.87"
click at [313, 274] on input "text" at bounding box center [662, 266] width 781 height 15
paste input "205477.331"
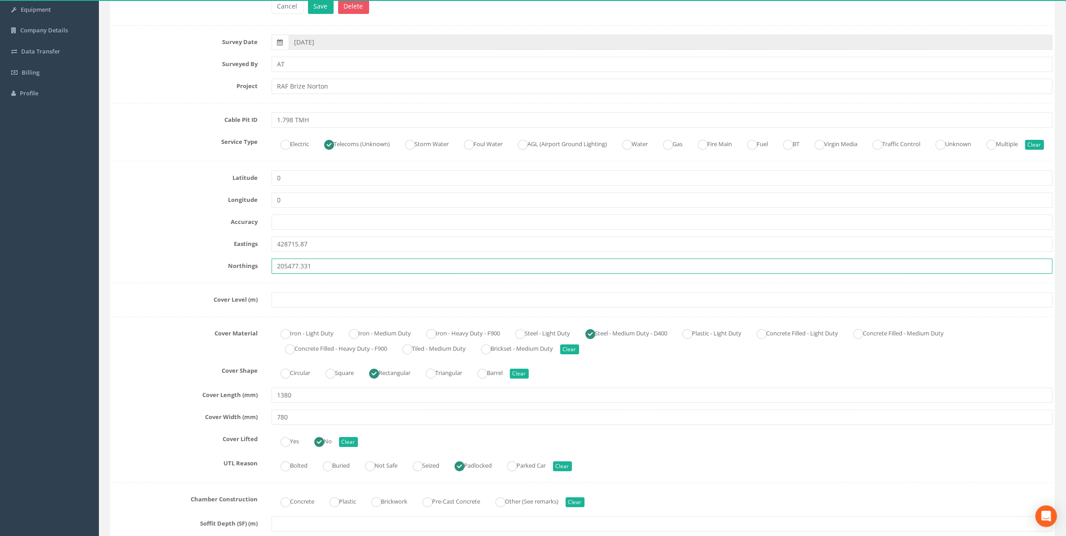
type input "205477.331"
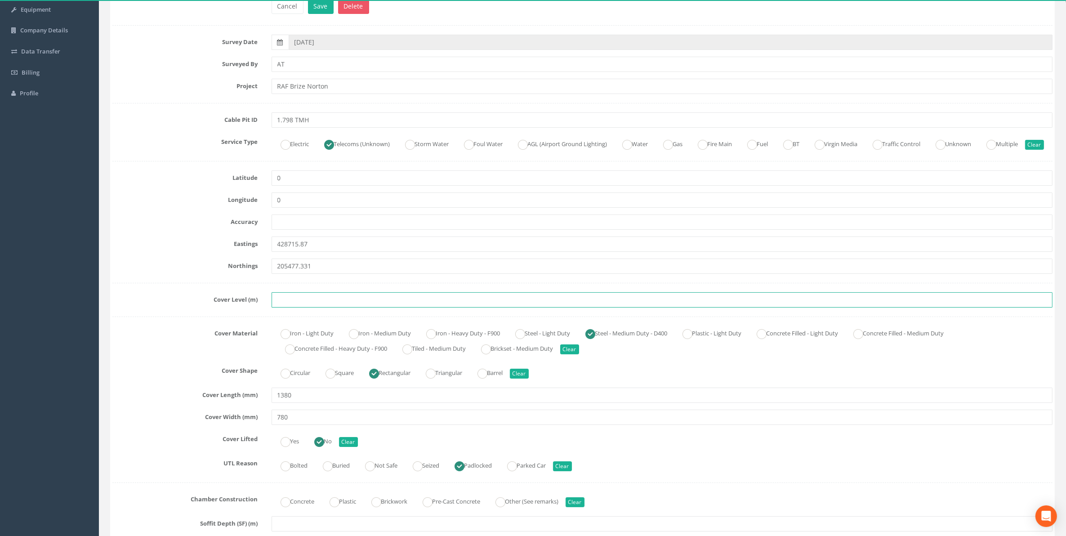
click at [284, 308] on input "text" at bounding box center [662, 299] width 781 height 15
paste input "81.74"
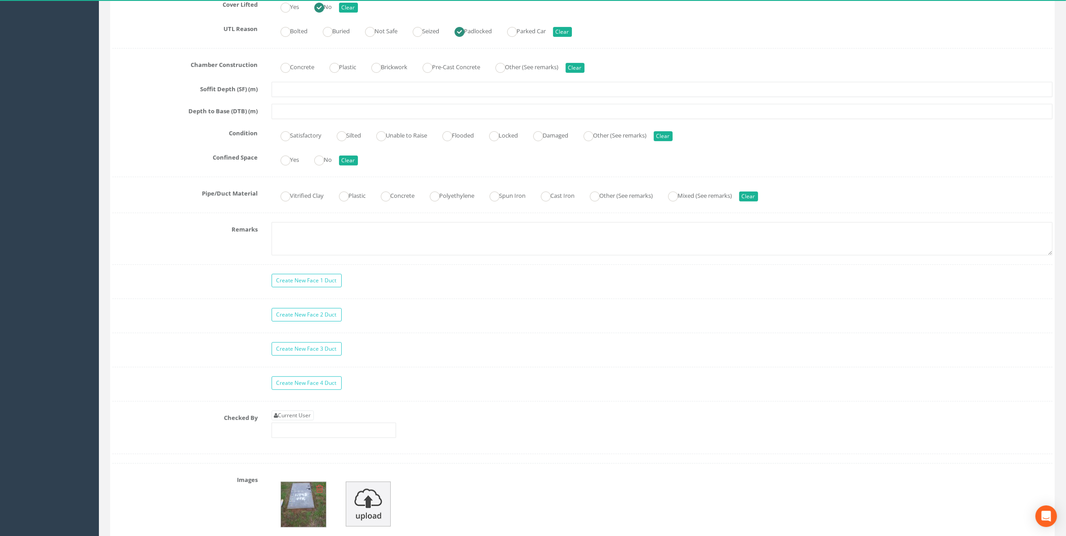
scroll to position [562, 0]
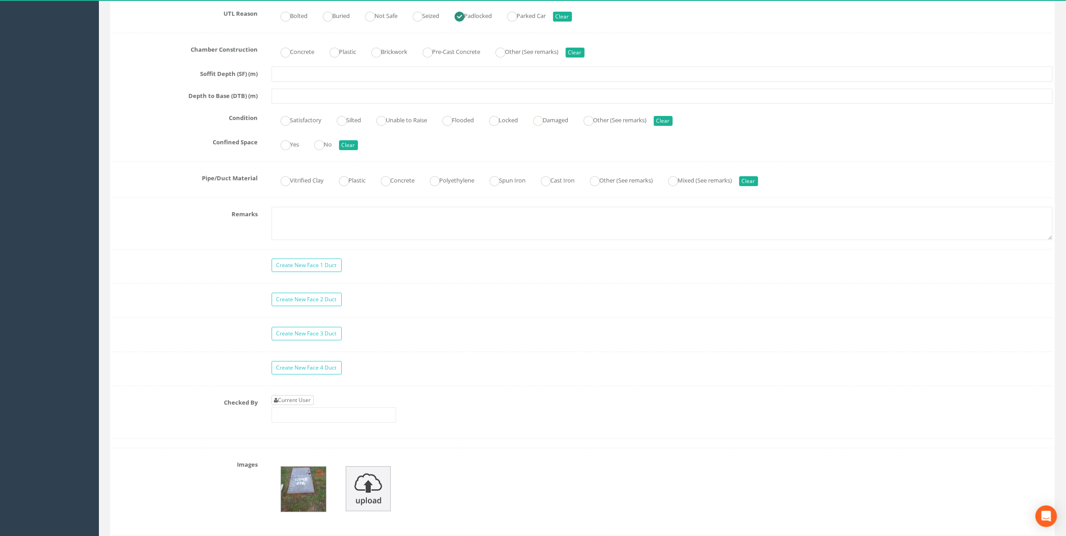
type input "81.74"
click at [290, 405] on link "Current User" at bounding box center [293, 400] width 42 height 10
type input "[PERSON_NAME]"
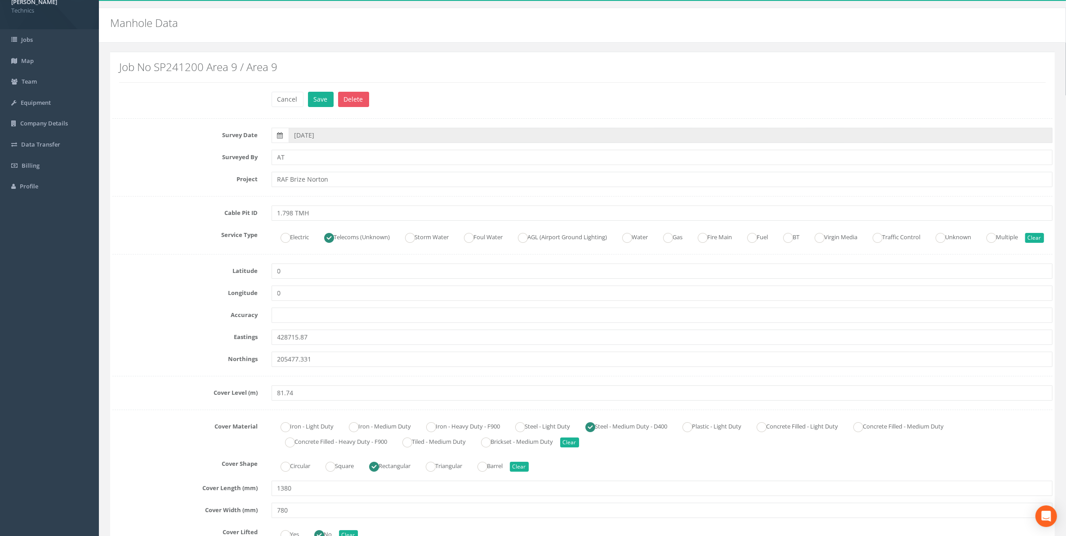
scroll to position [0, 0]
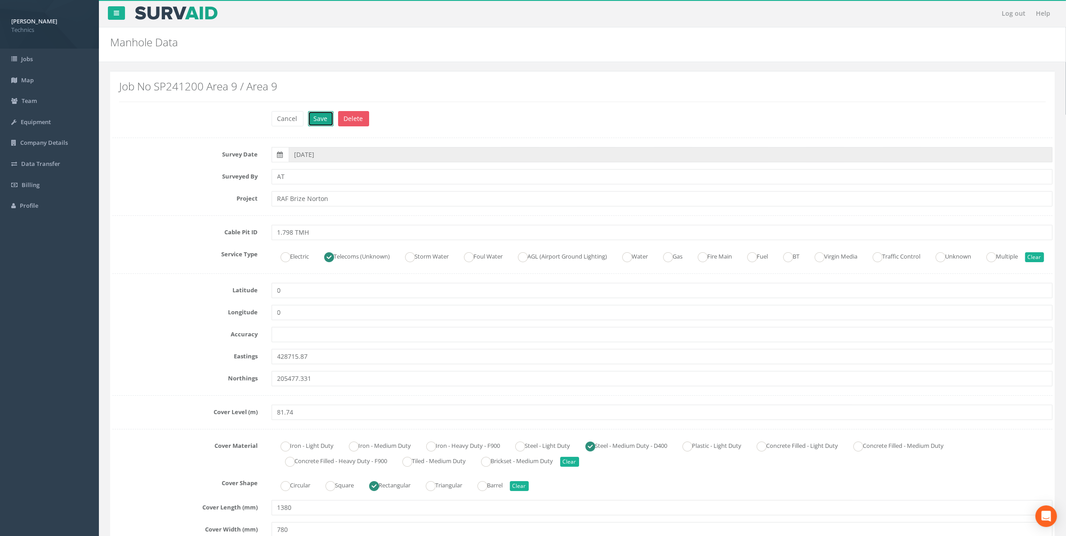
click at [325, 115] on button "Save" at bounding box center [321, 118] width 26 height 15
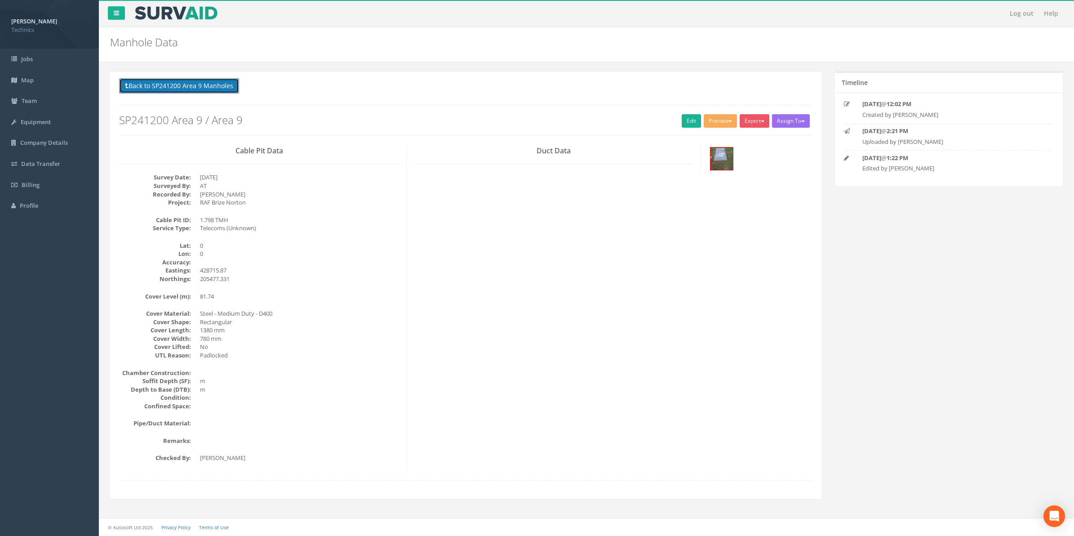
click at [178, 86] on button "Back to SP241200 Area 9 Manholes" at bounding box center [179, 85] width 120 height 15
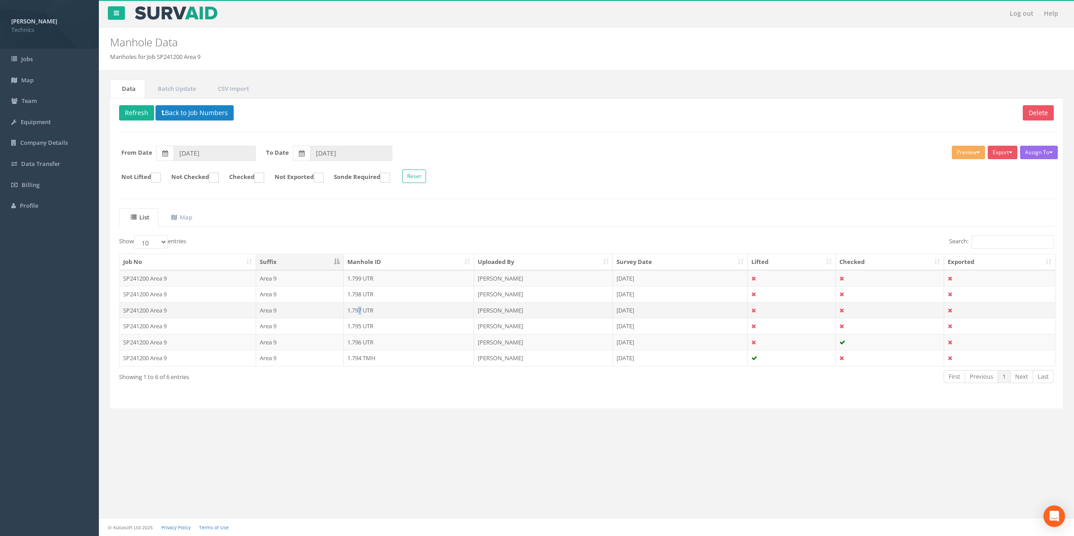
click at [361, 315] on td "1.797 UTR" at bounding box center [409, 310] width 130 height 16
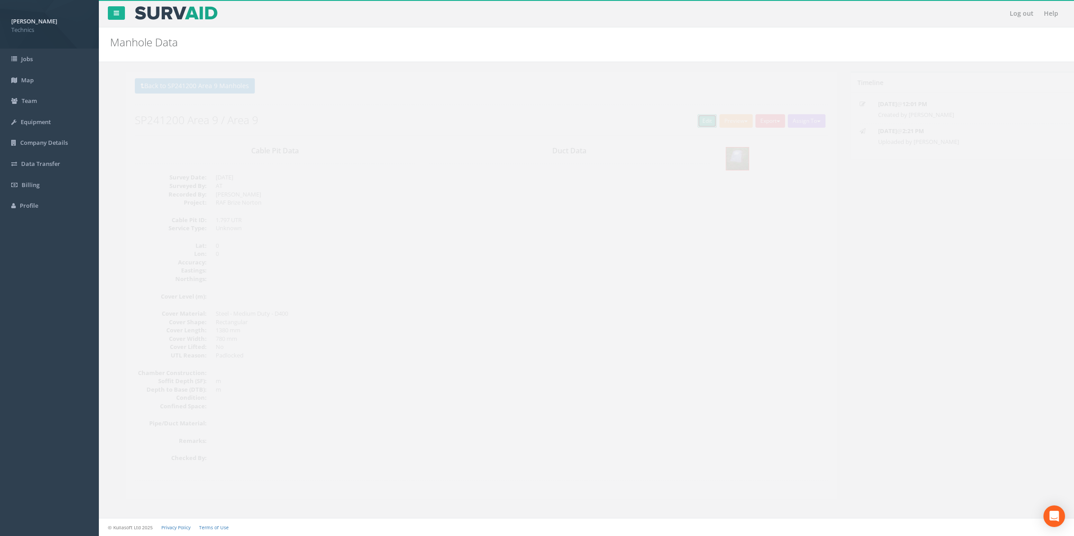
click at [686, 119] on link "Edit" at bounding box center [691, 120] width 19 height 13
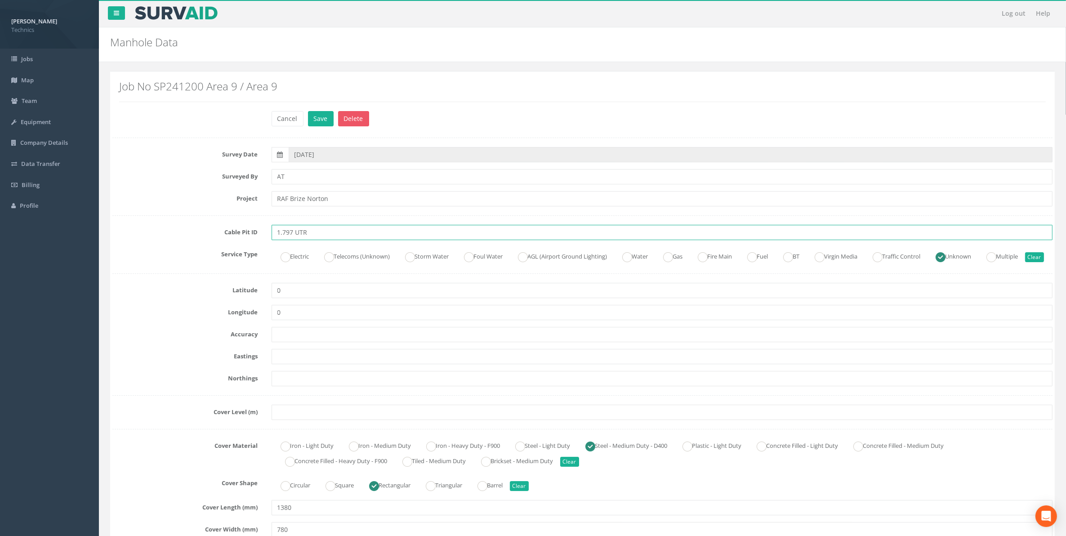
click at [309, 236] on input "1.797 UTR" at bounding box center [662, 232] width 781 height 15
type input "1.797 TMH"
click at [333, 259] on ins at bounding box center [329, 257] width 10 height 10
radio input "true"
type input "1.797 TMH"
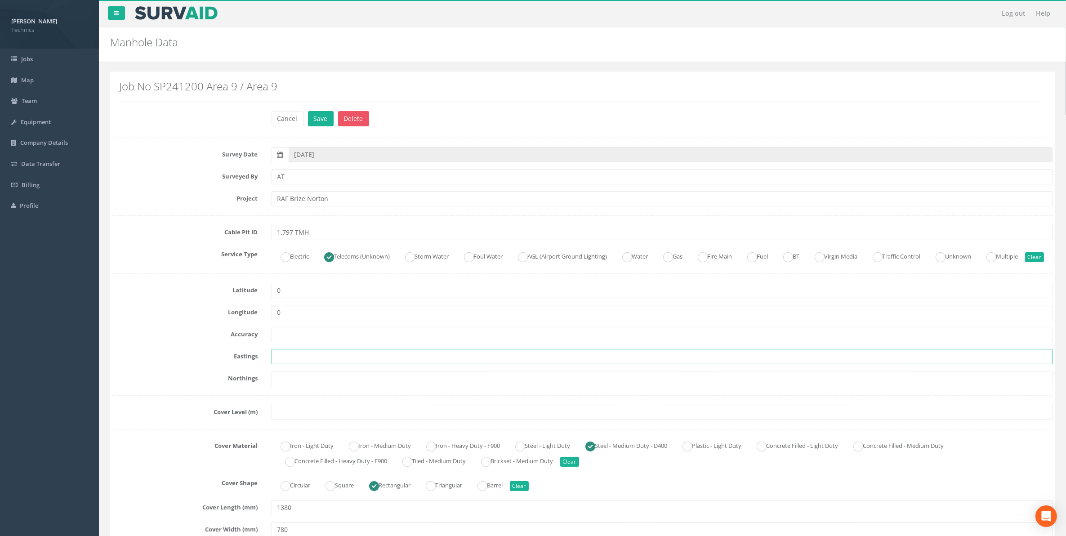
click at [291, 364] on input "text" at bounding box center [662, 356] width 781 height 15
paste input "428720.123"
type input "428720.123"
click at [282, 386] on input "text" at bounding box center [662, 378] width 781 height 15
paste input "205462.369"
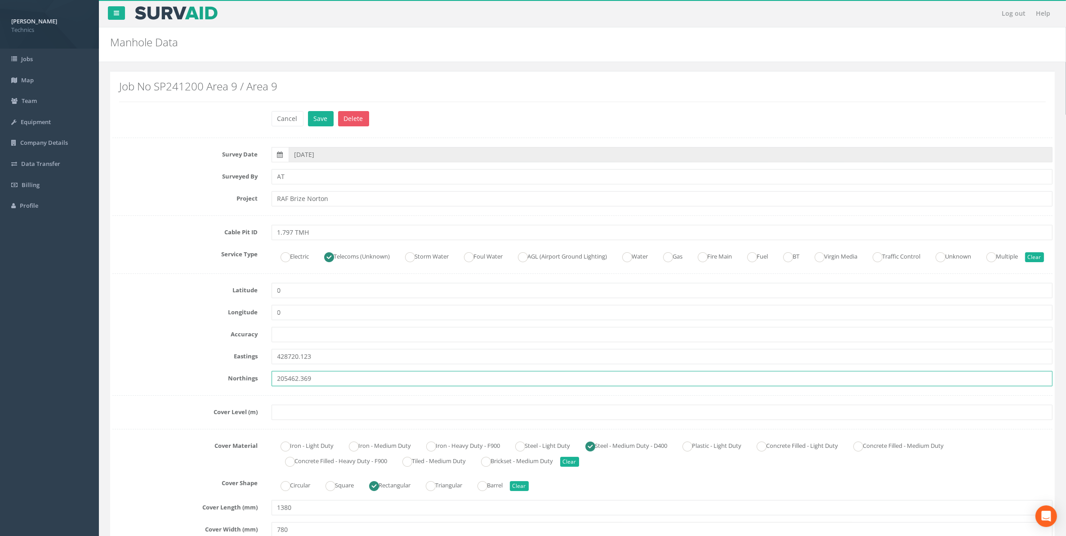
type input "205462.369"
click at [290, 420] on input "text" at bounding box center [662, 412] width 781 height 15
paste input "81.749"
type input "81.749"
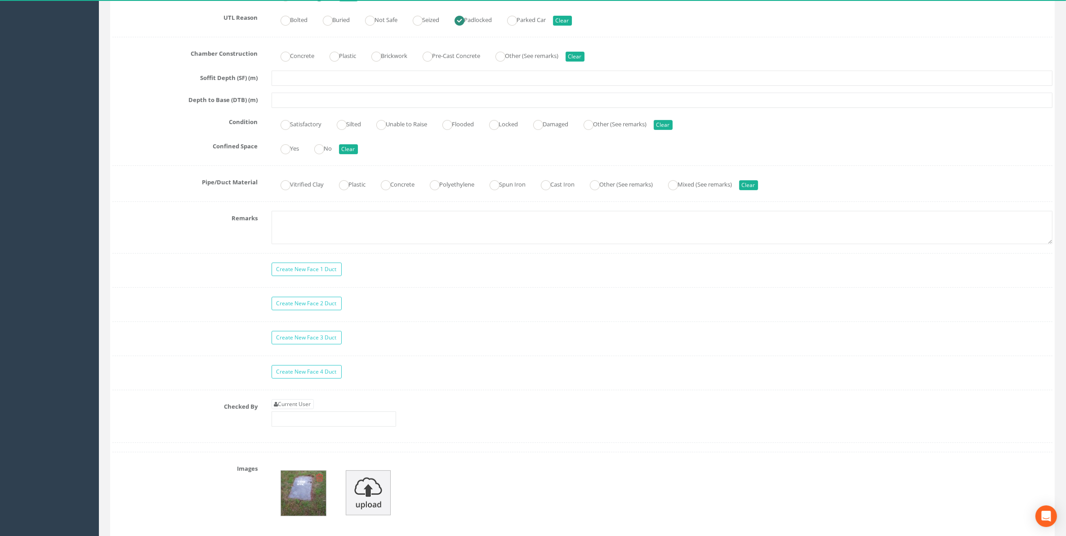
scroll to position [562, 0]
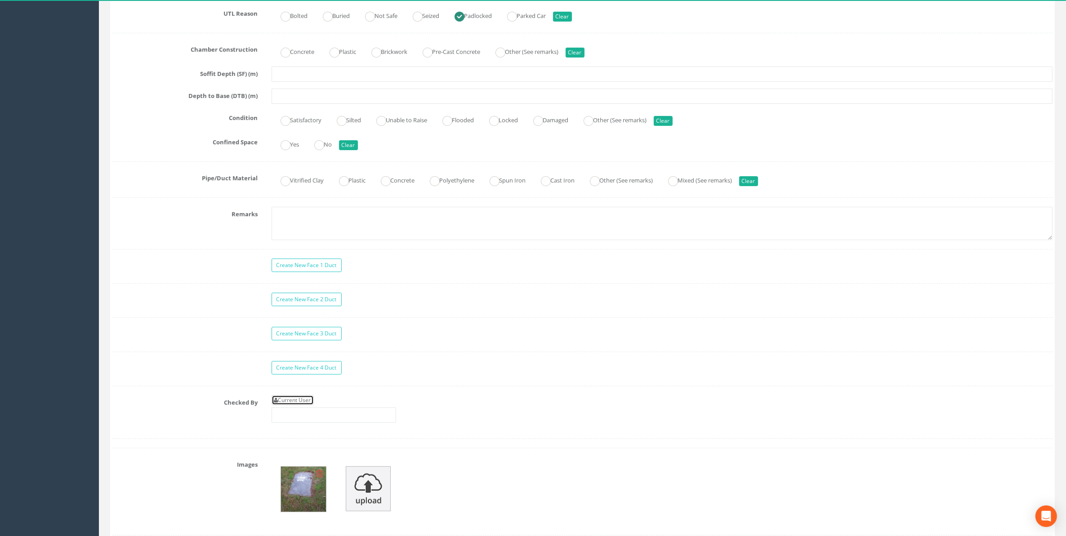
click at [300, 405] on link "Current User" at bounding box center [293, 400] width 42 height 10
type input "[PERSON_NAME]"
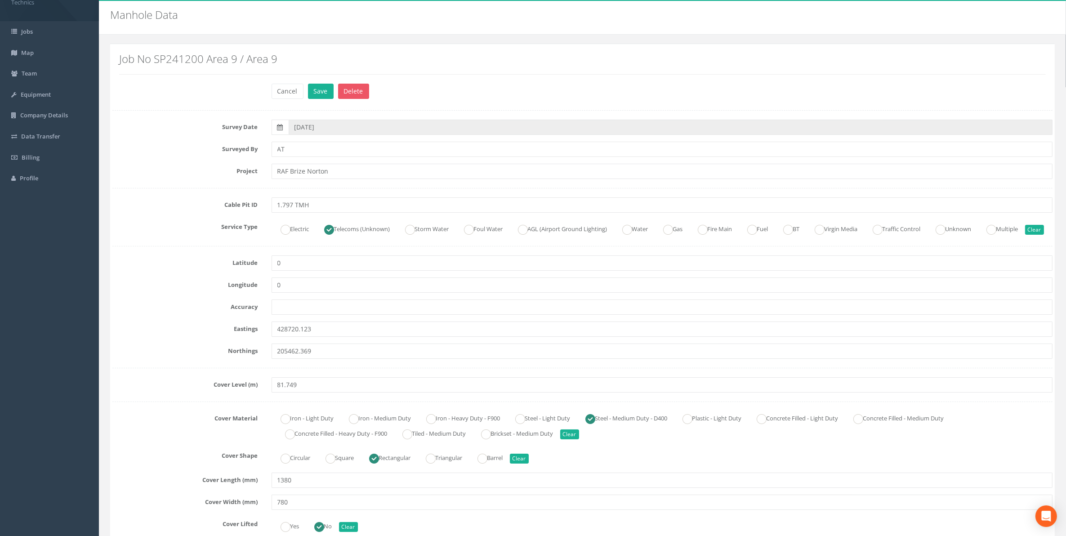
scroll to position [0, 0]
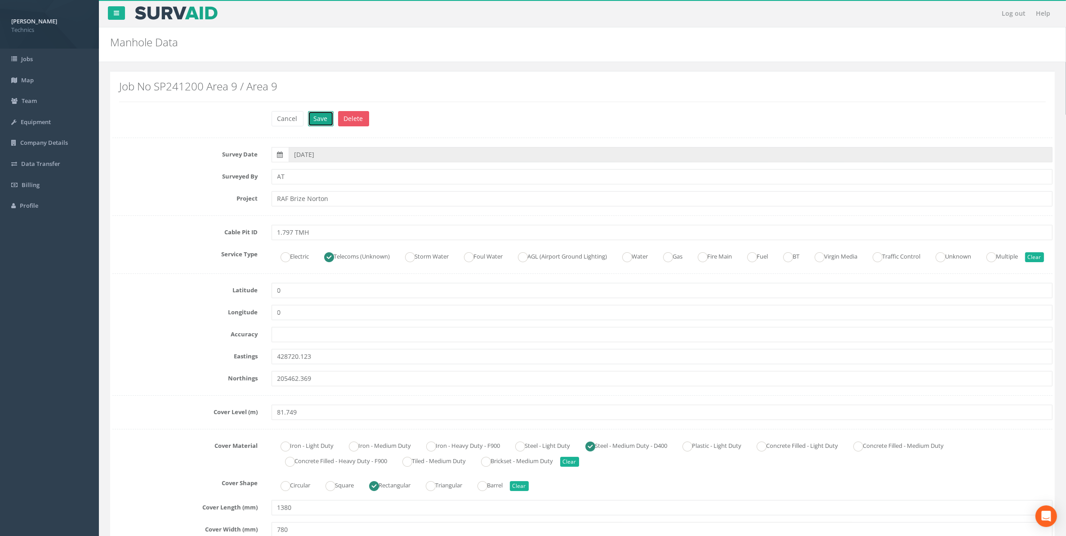
click at [318, 120] on button "Save" at bounding box center [321, 118] width 26 height 15
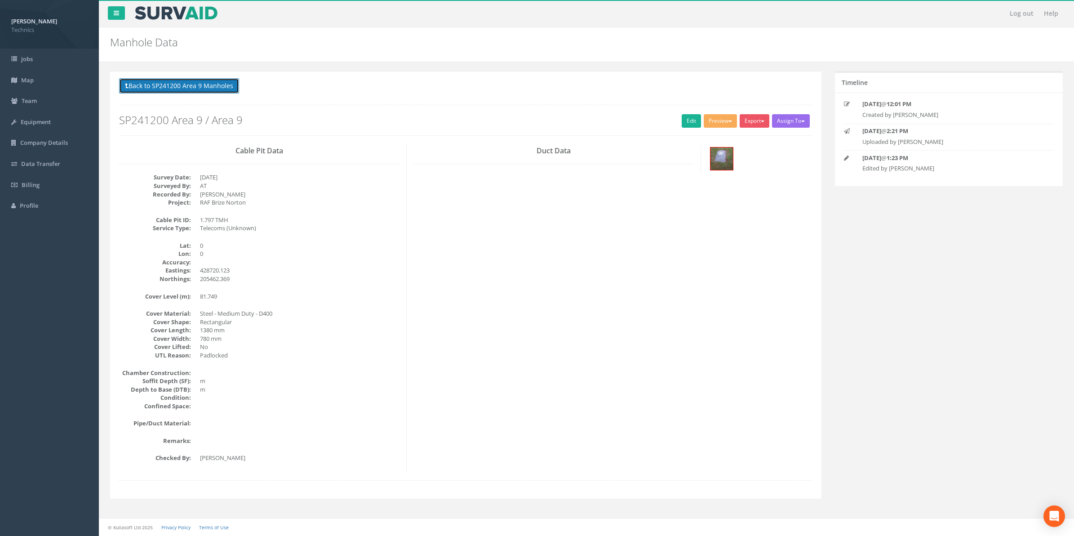
click at [176, 91] on button "Back to SP241200 Area 9 Manholes" at bounding box center [179, 85] width 120 height 15
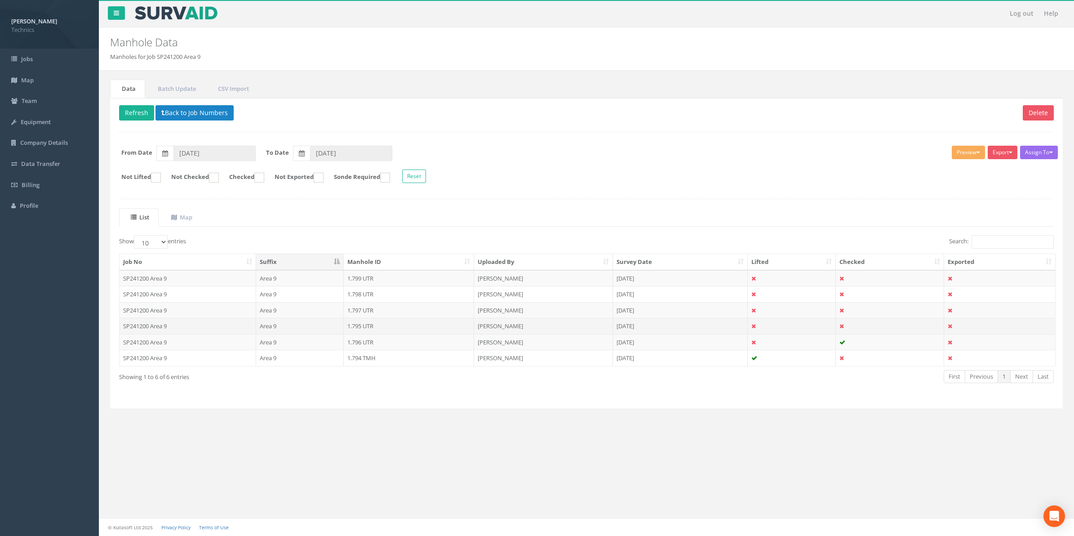
click at [369, 327] on td "1.795 UTR" at bounding box center [409, 326] width 130 height 16
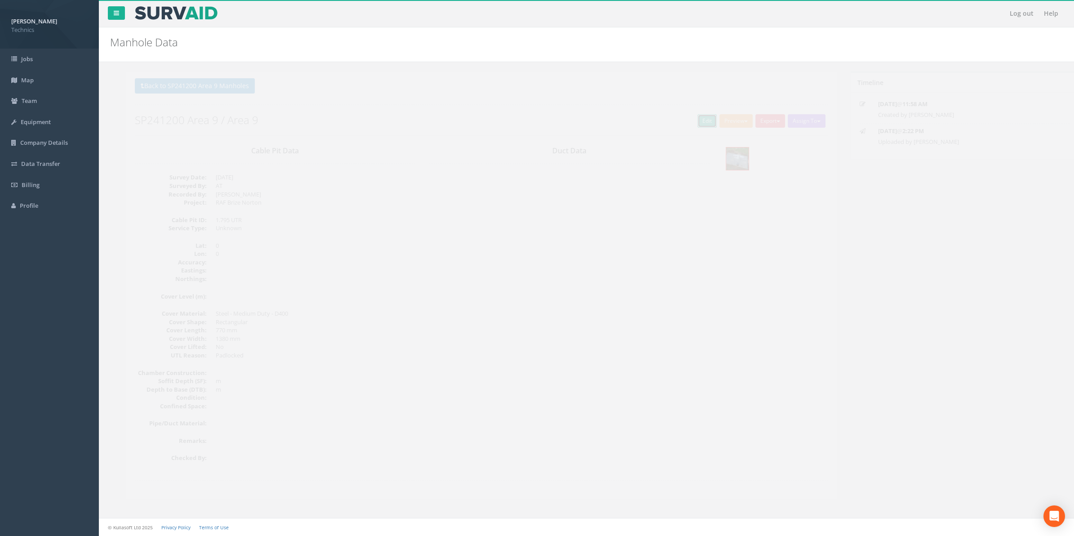
click at [686, 125] on link "Edit" at bounding box center [691, 120] width 19 height 13
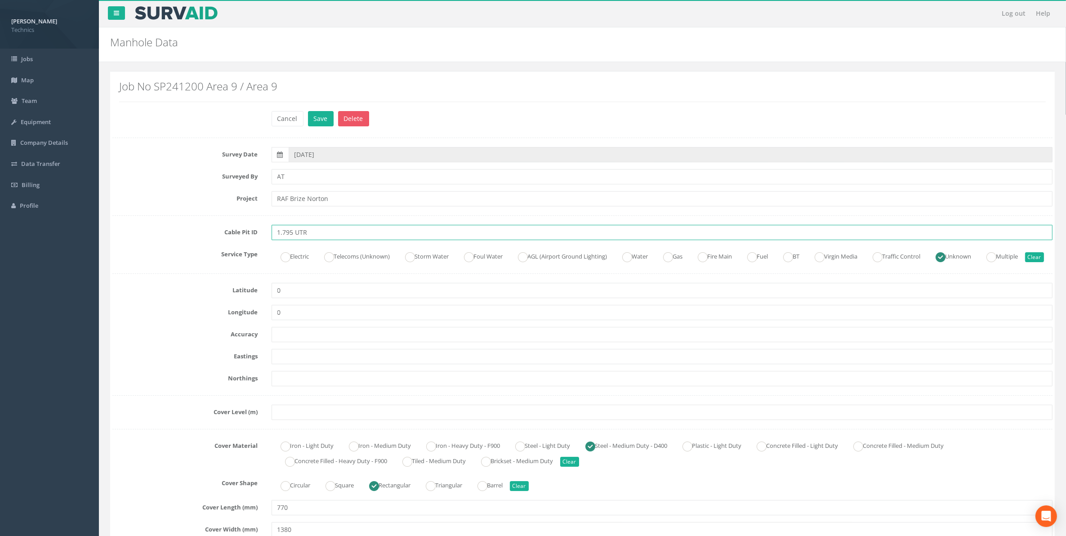
click at [312, 235] on input "1.795 UTR" at bounding box center [662, 232] width 781 height 15
type input "1.795 TMH"
click at [331, 257] on ins at bounding box center [329, 257] width 10 height 10
radio input "true"
type input "1.795 TMH"
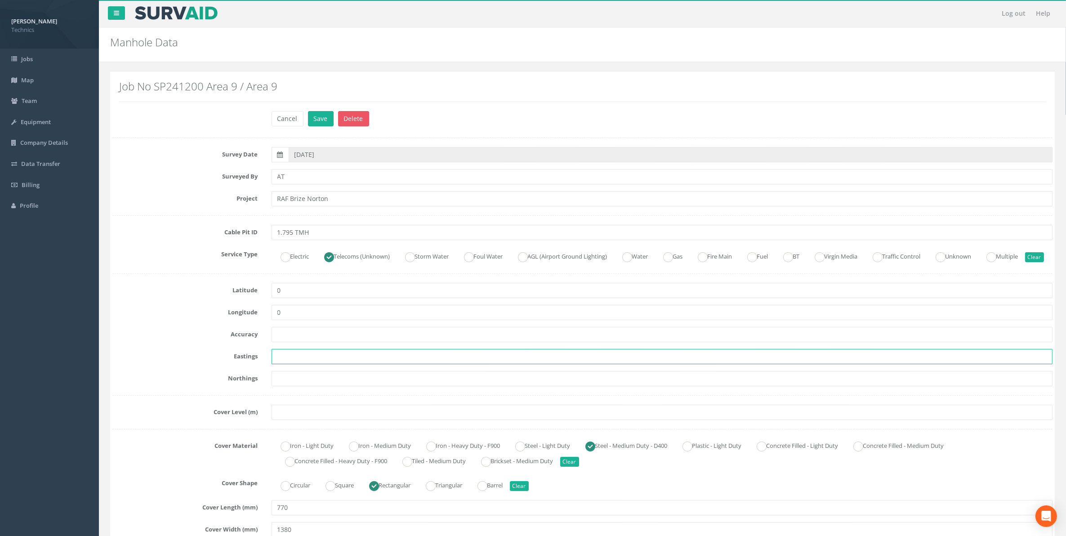
click at [282, 364] on input "text" at bounding box center [662, 356] width 781 height 15
paste input "428704.625"
type input "428704.625"
click at [311, 386] on input "text" at bounding box center [662, 378] width 781 height 15
paste input "205459.273"
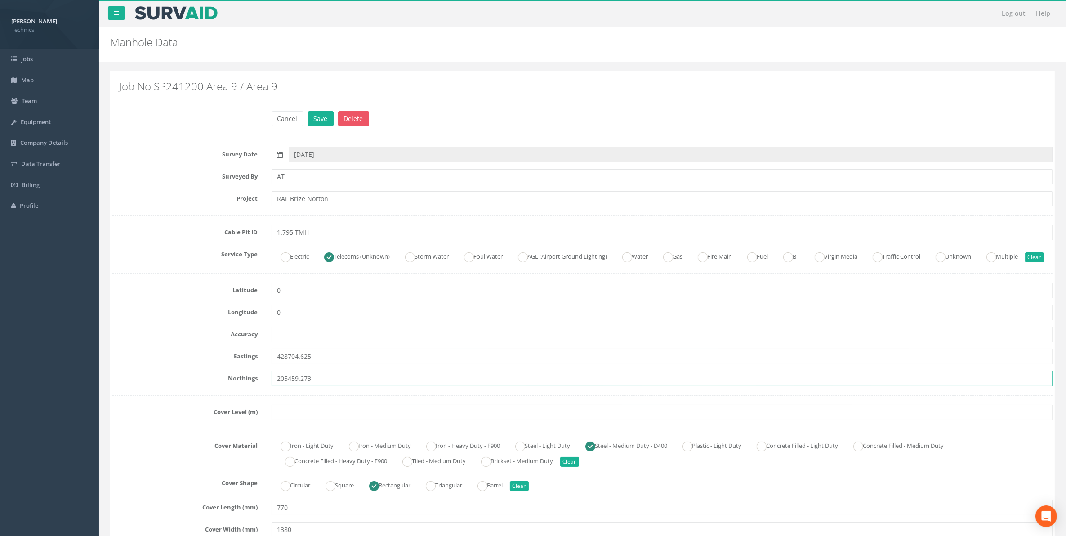
type input "205459.273"
click at [279, 420] on input "text" at bounding box center [662, 412] width 781 height 15
paste input "81.973"
type input "81.973"
click at [322, 118] on button "Save" at bounding box center [321, 118] width 26 height 15
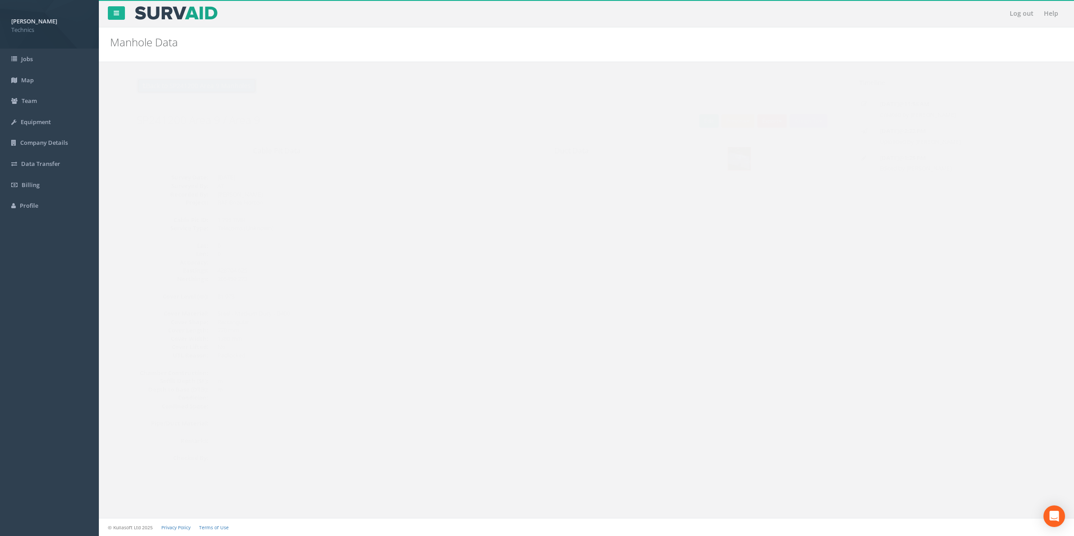
click at [219, 85] on button "Back to SP241200 Area 9 Manholes" at bounding box center [179, 85] width 120 height 15
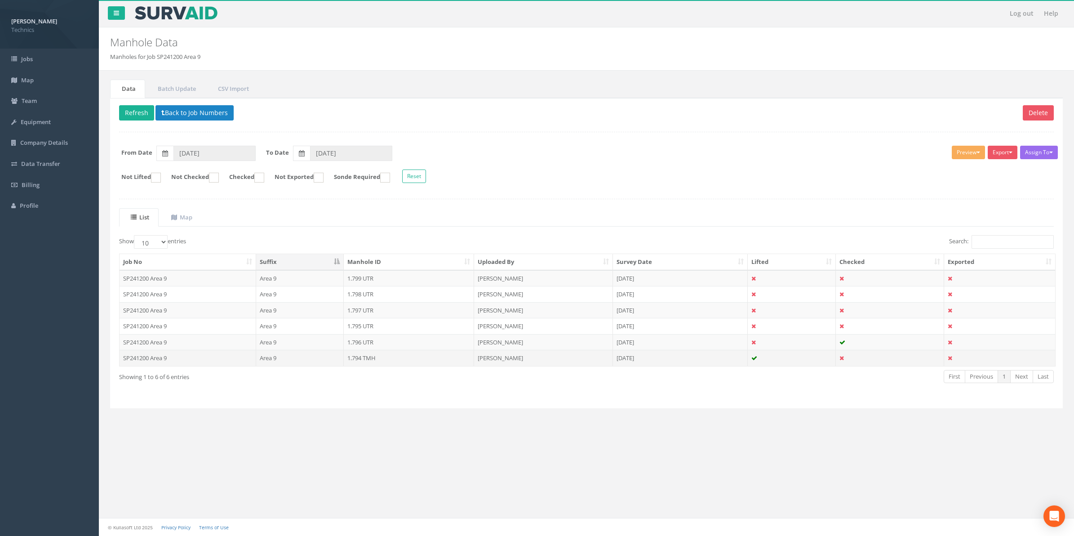
click at [365, 361] on td "1.794 TMH" at bounding box center [409, 358] width 130 height 16
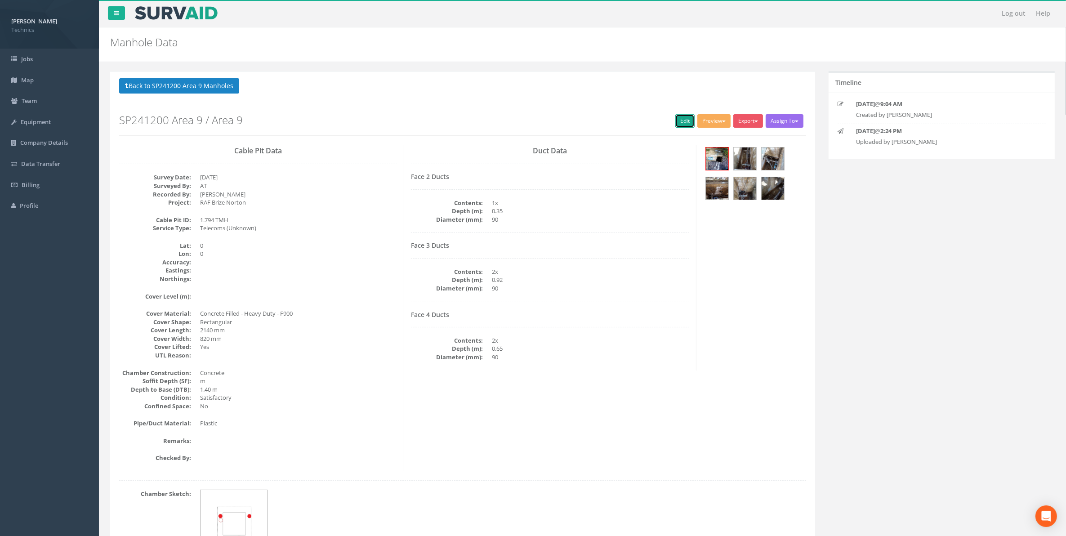
click at [682, 120] on link "Edit" at bounding box center [684, 120] width 19 height 13
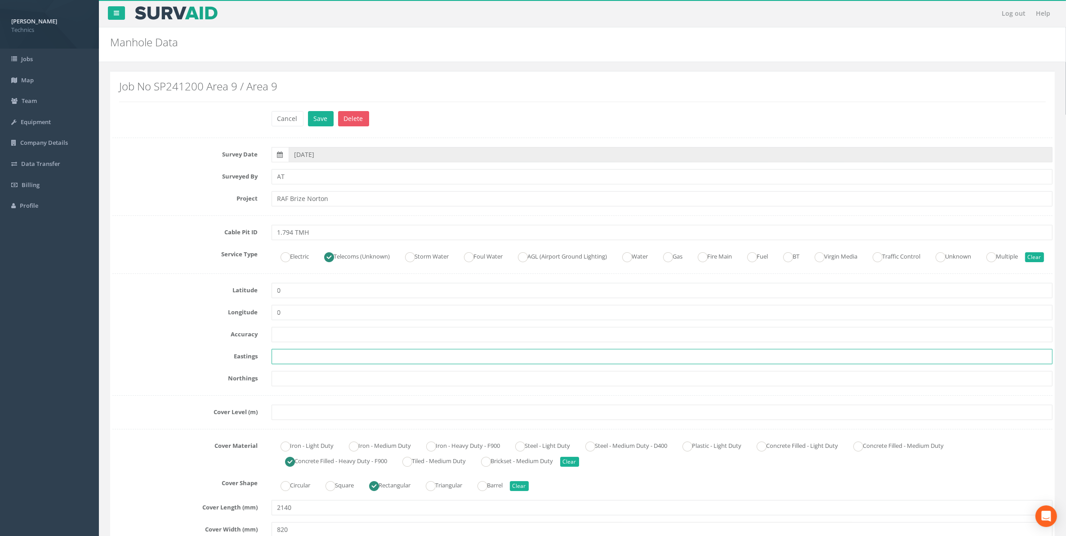
click at [315, 364] on input "text" at bounding box center [662, 356] width 781 height 15
paste input "428682.492"
type input "428682.492"
click at [285, 386] on input "text" at bounding box center [662, 378] width 781 height 15
paste input "205470.065"
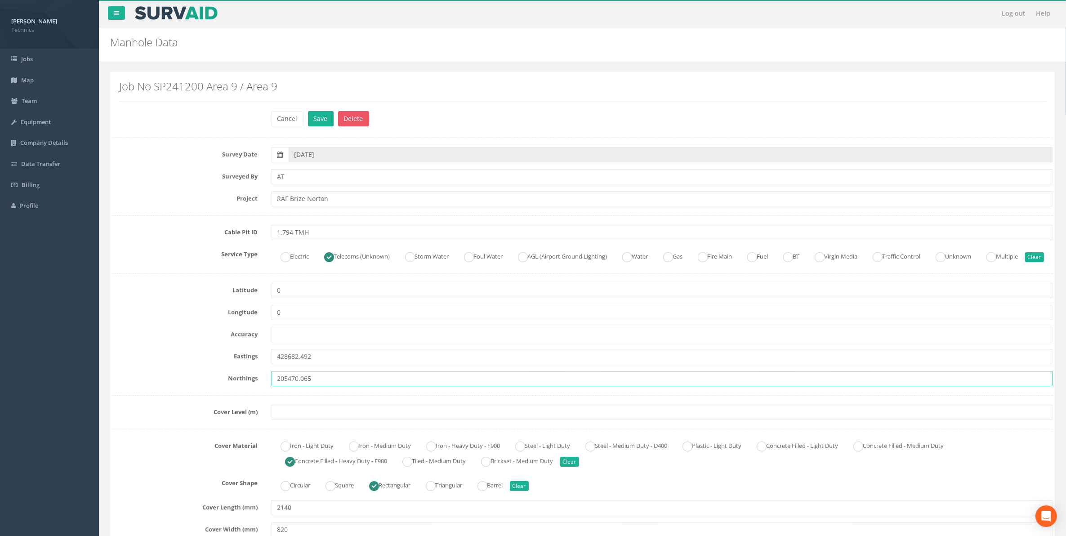
type input "205470.065"
click at [303, 420] on input "text" at bounding box center [662, 412] width 781 height 15
paste input "82.66"
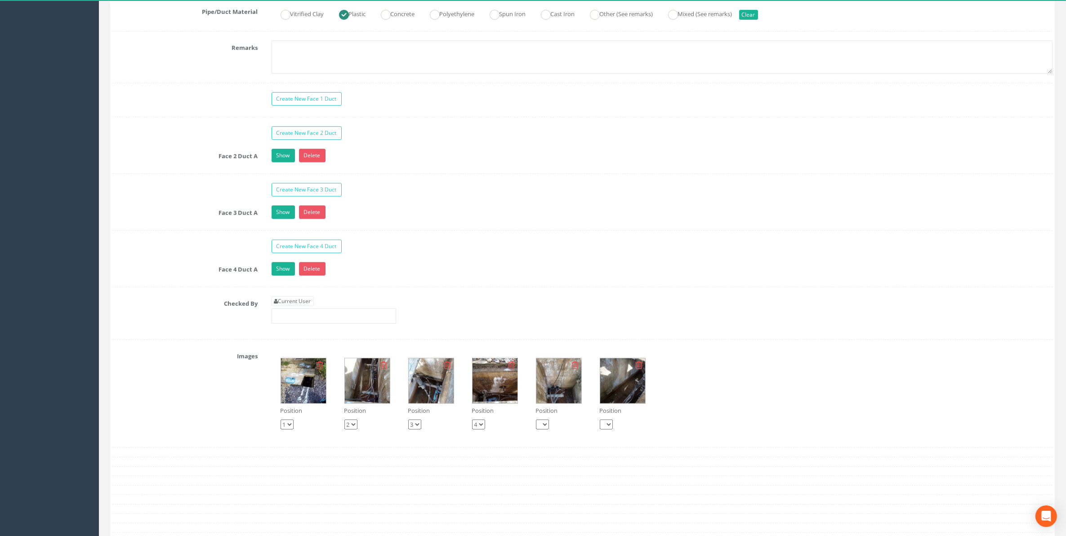
scroll to position [731, 0]
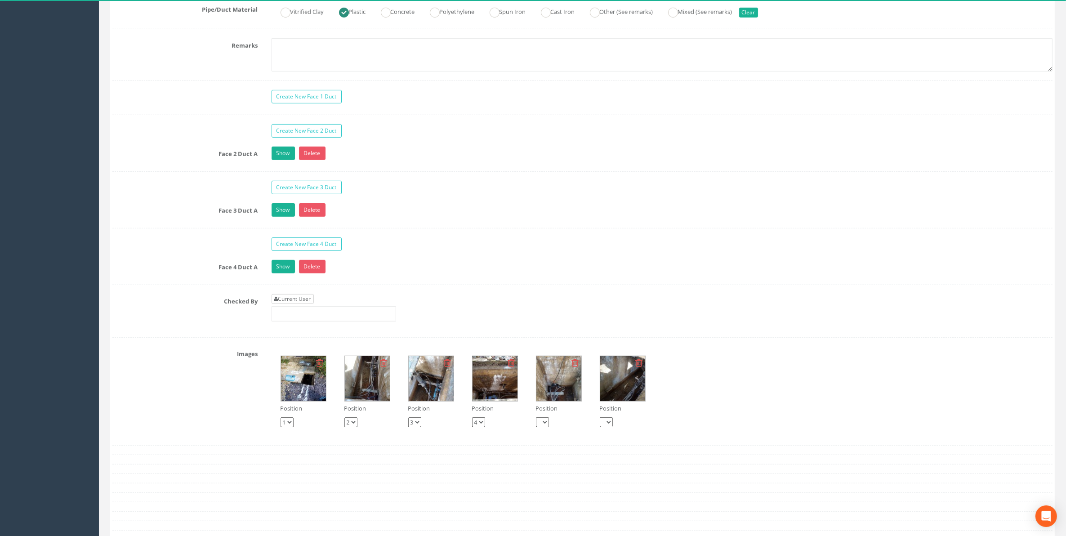
type input "82.66"
click at [306, 304] on link "Current User" at bounding box center [293, 299] width 42 height 10
type input "[PERSON_NAME]"
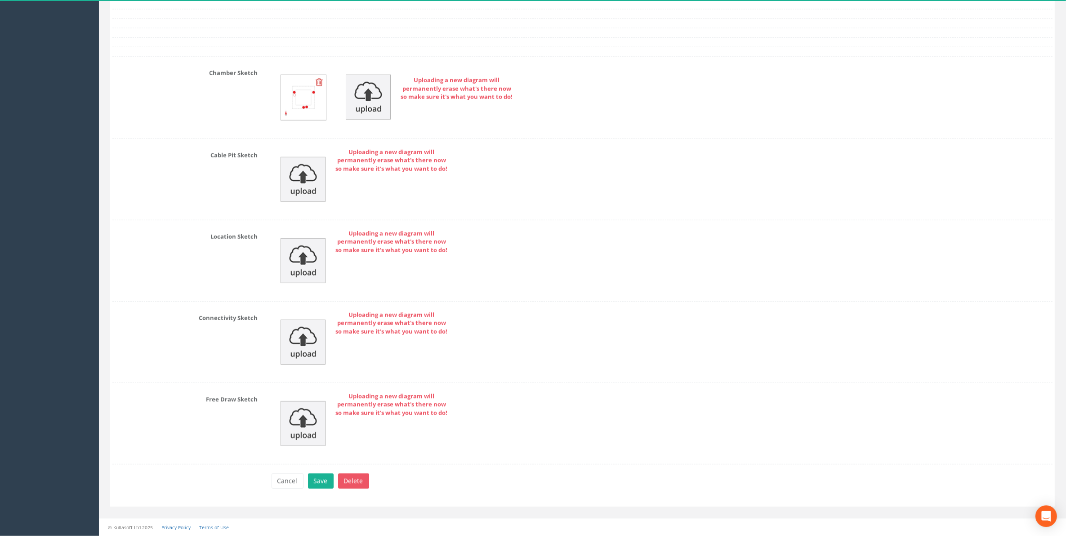
scroll to position [1262, 0]
click at [325, 479] on button "Save" at bounding box center [321, 480] width 26 height 15
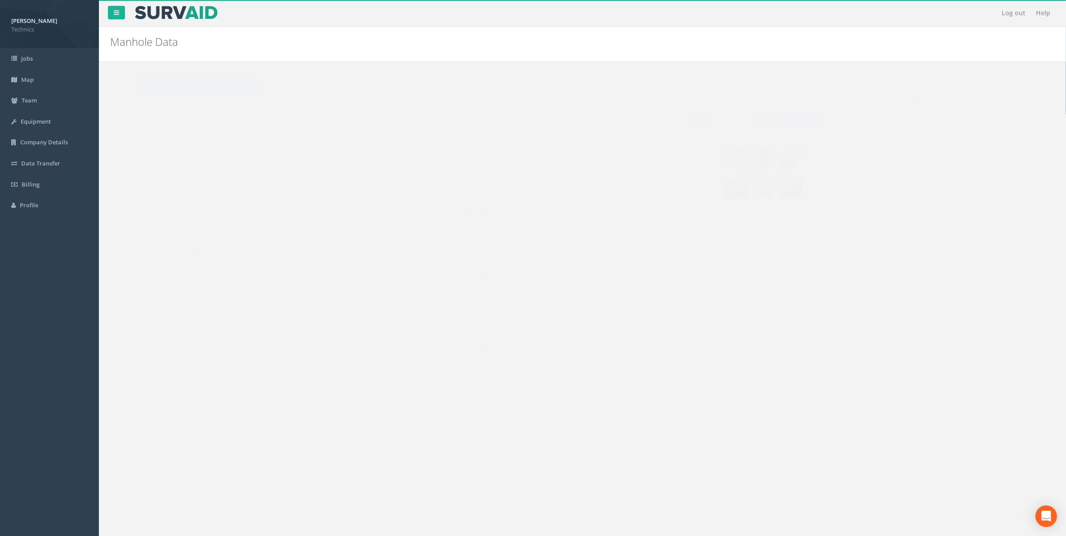
scroll to position [0, 0]
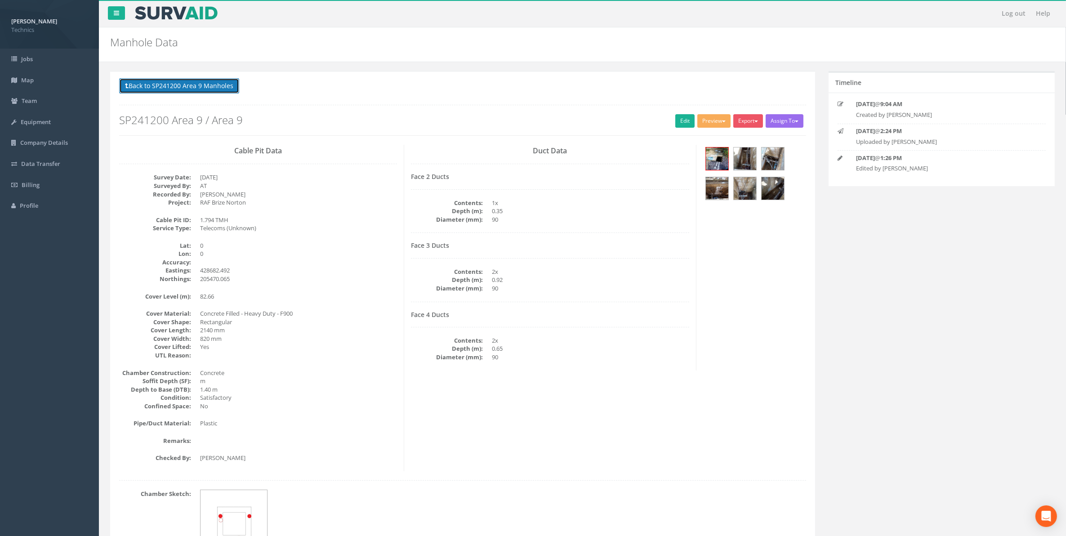
click at [201, 85] on button "Back to SP241200 Area 9 Manholes" at bounding box center [179, 85] width 120 height 15
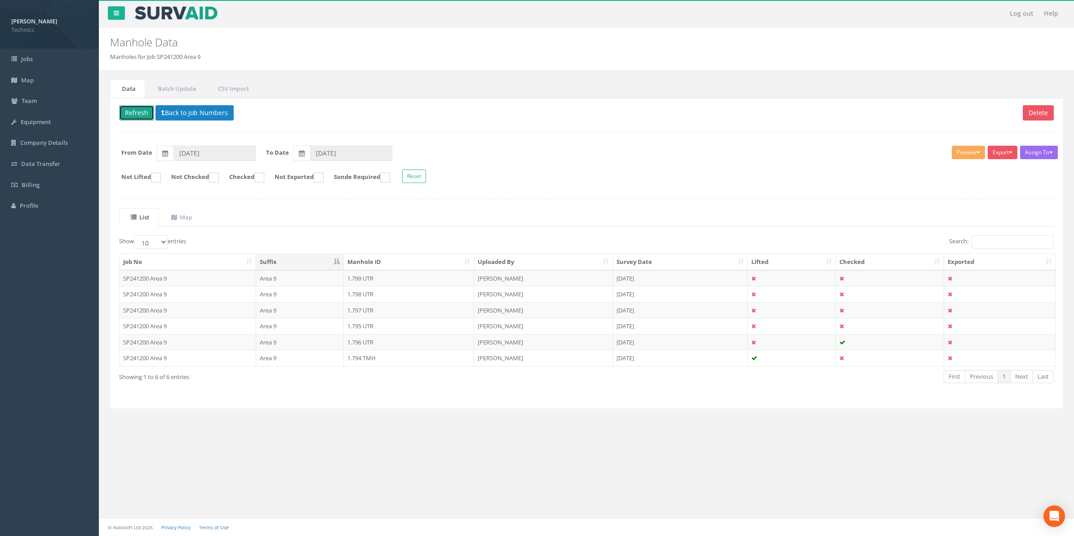
click at [131, 111] on button "Refresh" at bounding box center [136, 112] width 35 height 15
click at [361, 327] on td "1.795 TMH" at bounding box center [409, 326] width 130 height 16
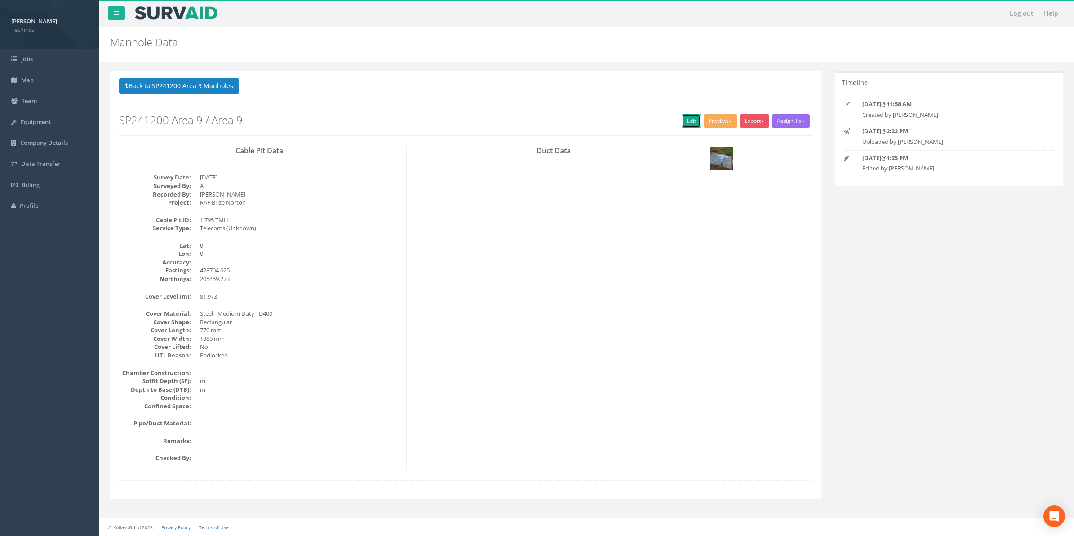
click at [687, 124] on link "Edit" at bounding box center [691, 120] width 19 height 13
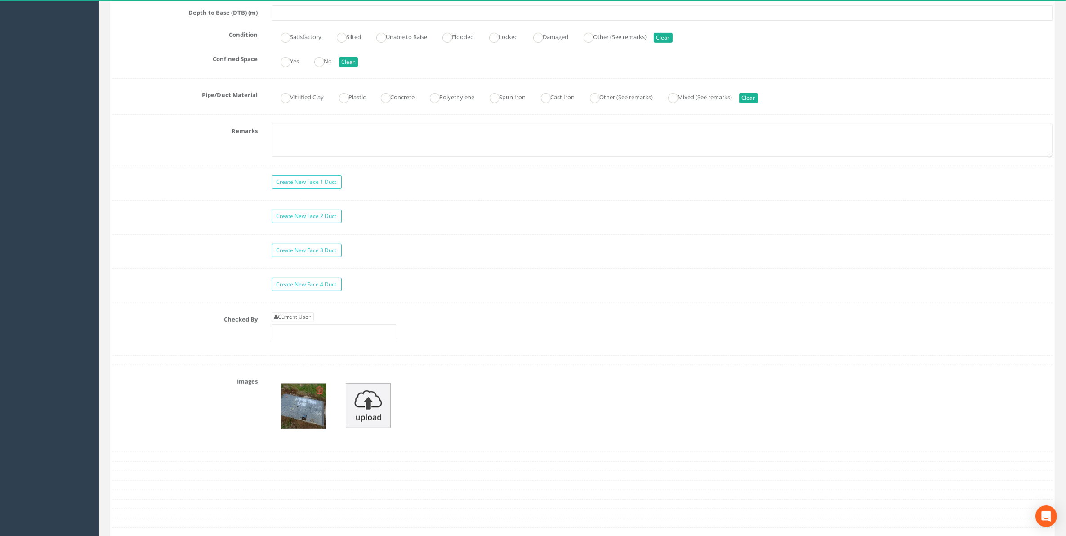
scroll to position [674, 0]
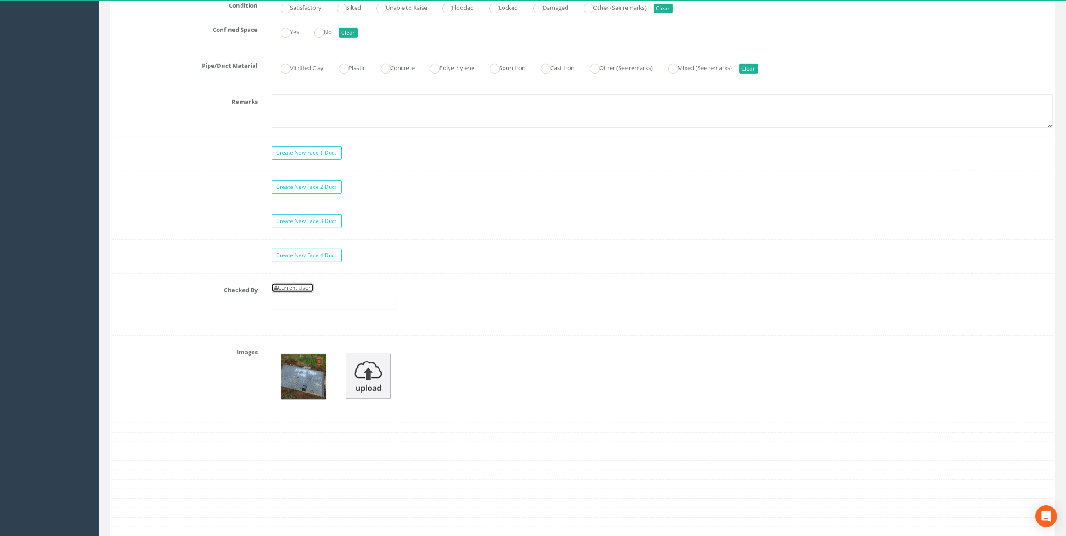
click at [307, 293] on link "Current User" at bounding box center [293, 288] width 42 height 10
type input "[PERSON_NAME]"
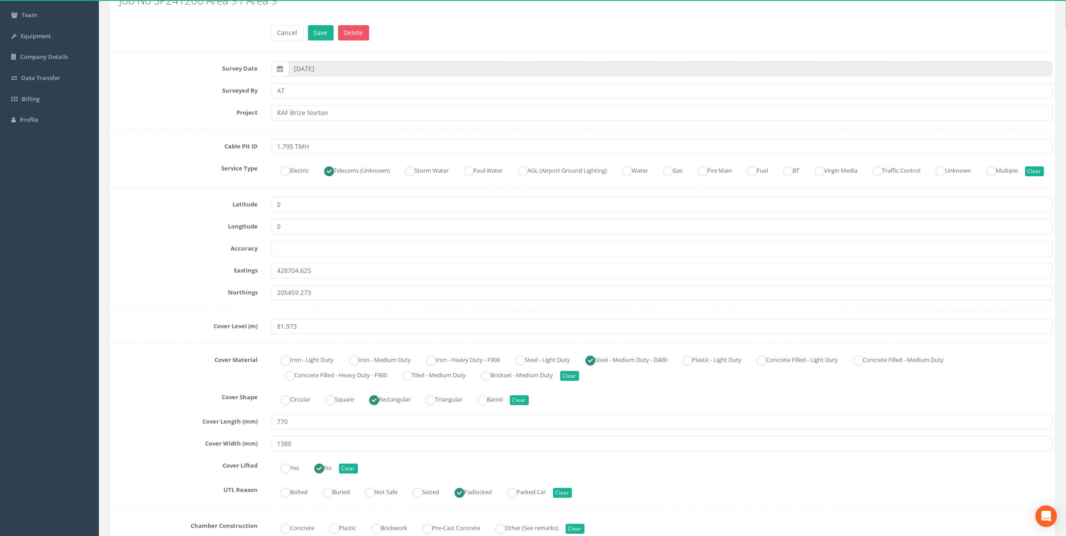
scroll to position [0, 0]
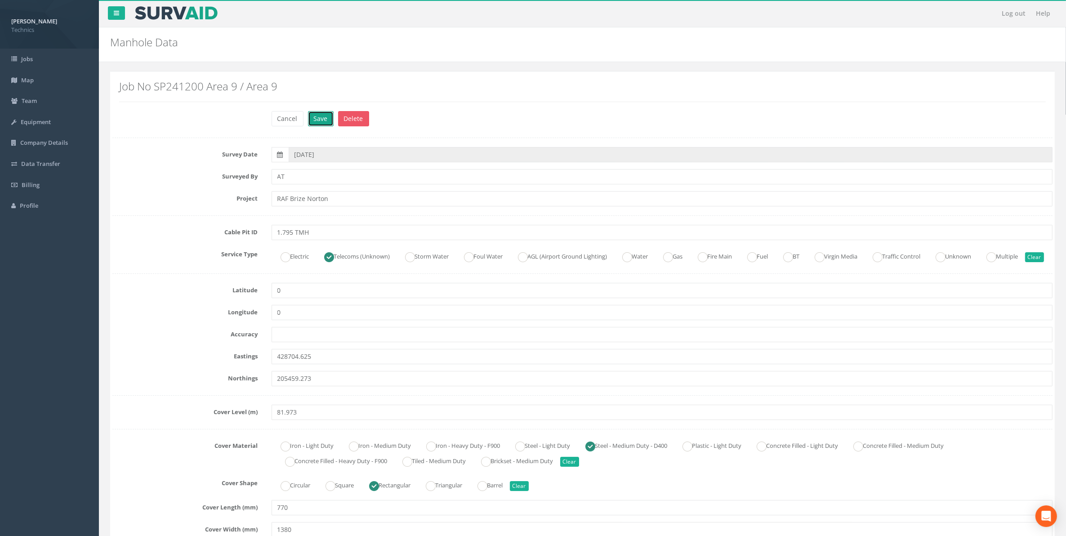
click at [317, 116] on button "Save" at bounding box center [321, 118] width 26 height 15
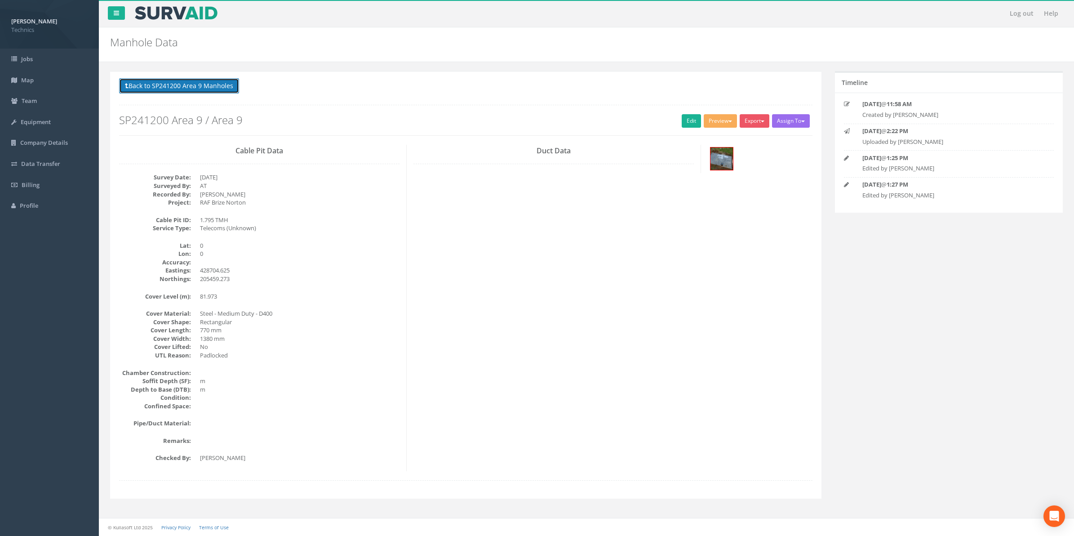
click at [178, 86] on button "Back to SP241200 Area 9 Manholes" at bounding box center [179, 85] width 120 height 15
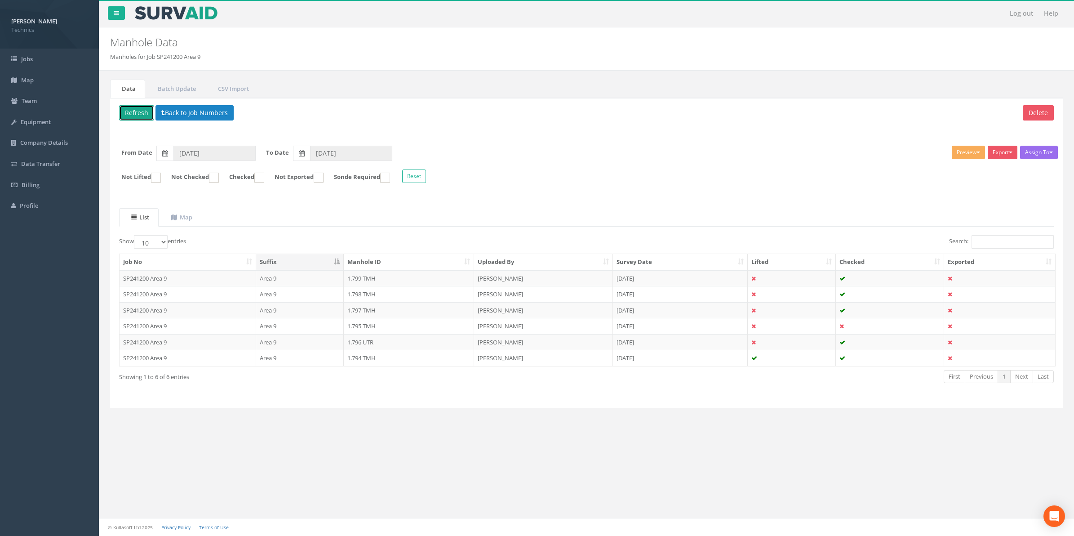
click at [134, 116] on button "Refresh" at bounding box center [136, 112] width 35 height 15
click at [191, 115] on button "Back to Job Numbers" at bounding box center [195, 112] width 78 height 15
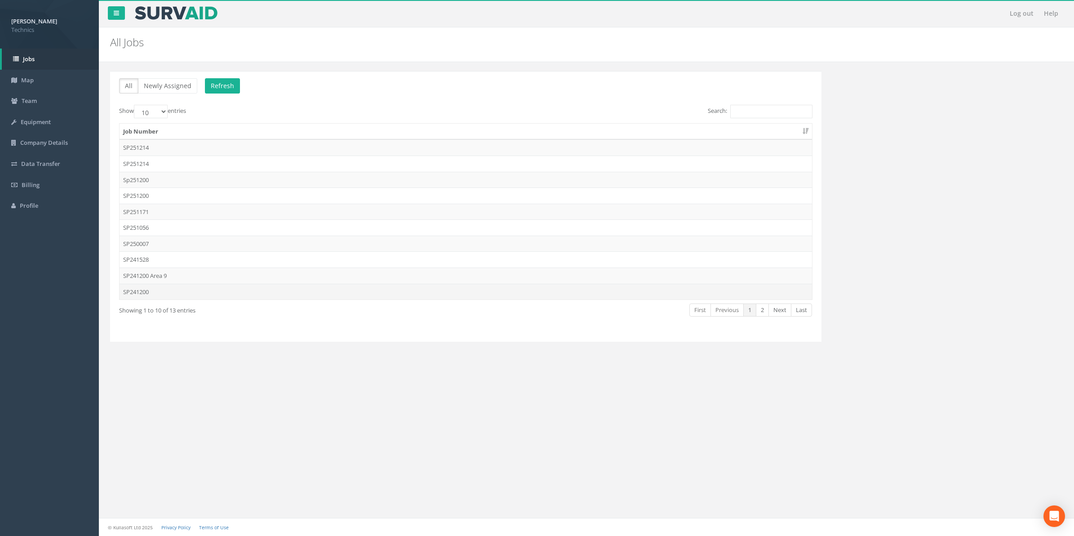
click at [138, 293] on td "SP241200" at bounding box center [466, 292] width 693 height 16
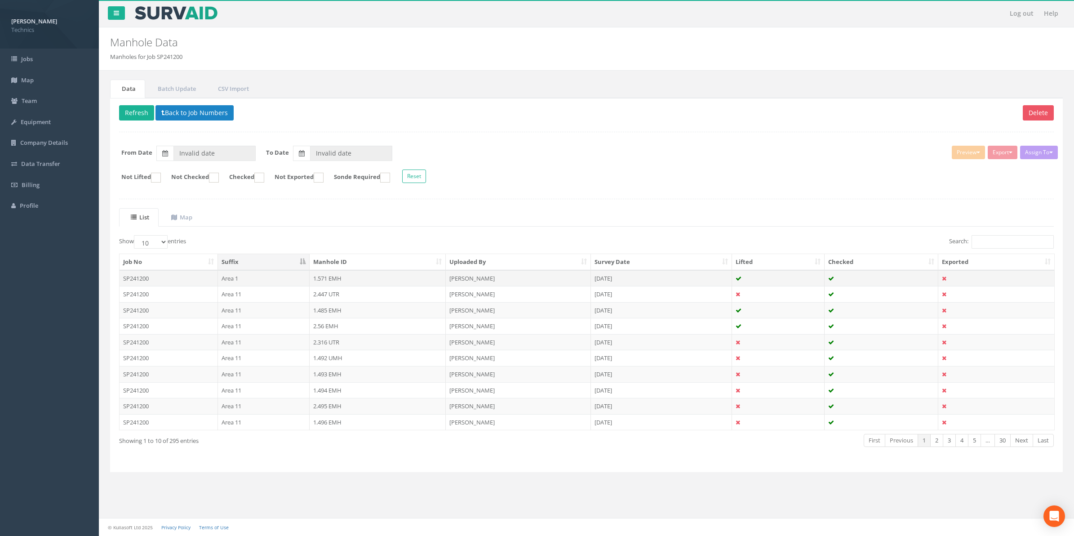
type input "[DATE]"
click at [164, 245] on select "10 25 50 100" at bounding box center [151, 241] width 34 height 13
select select "100"
click at [135, 236] on select "10 25 50 100" at bounding box center [151, 241] width 34 height 13
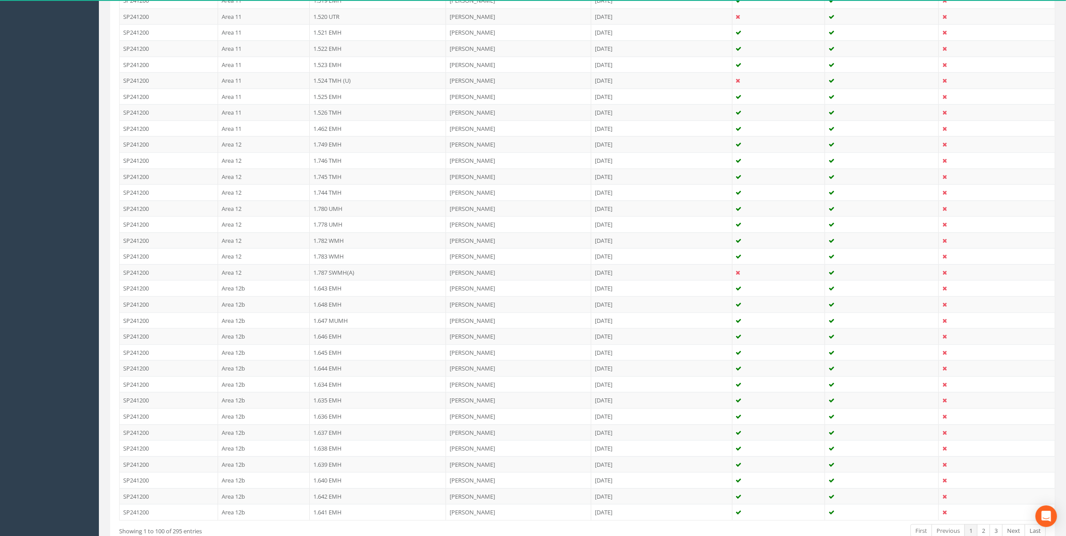
scroll to position [1405, 0]
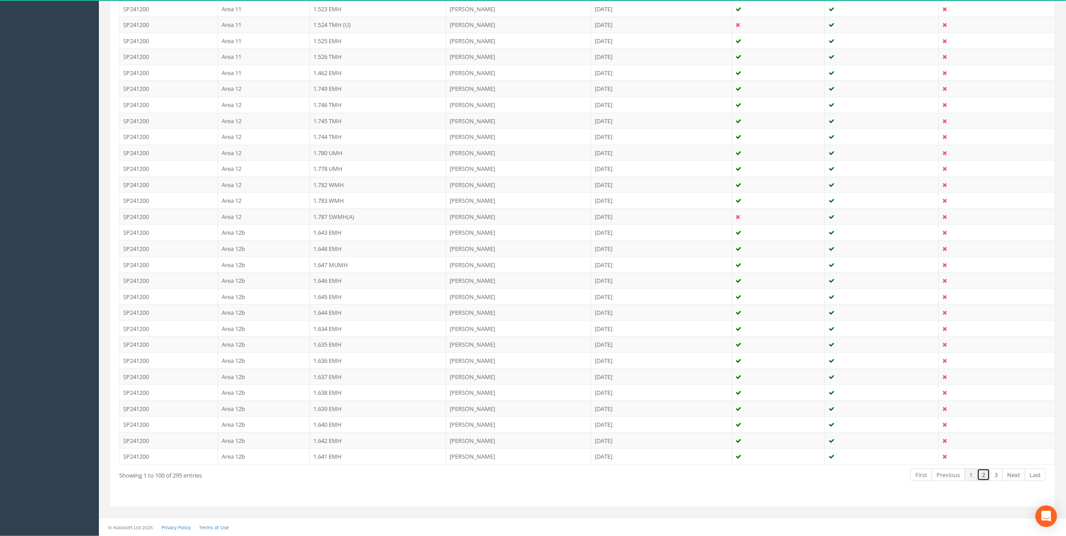
click at [983, 481] on link "2" at bounding box center [983, 474] width 13 height 13
click at [331, 321] on td "1.713 UMH" at bounding box center [378, 312] width 136 height 16
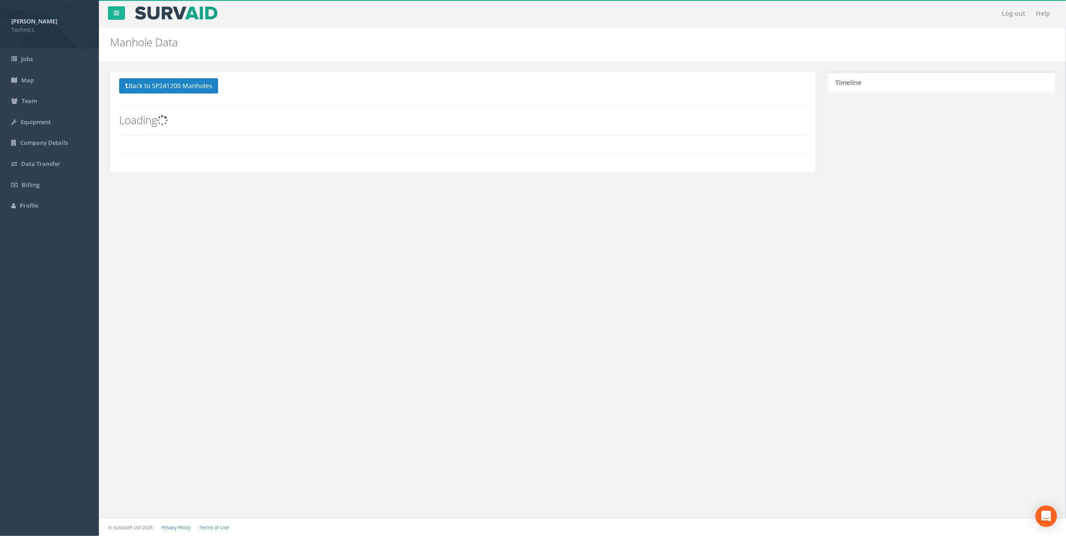
scroll to position [0, 0]
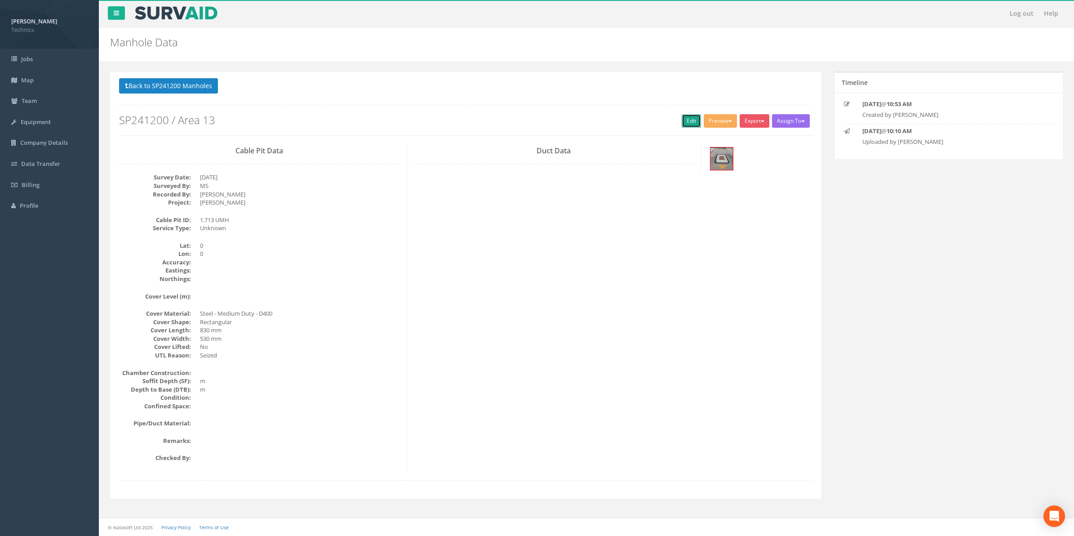
click at [686, 120] on link "Edit" at bounding box center [691, 120] width 19 height 13
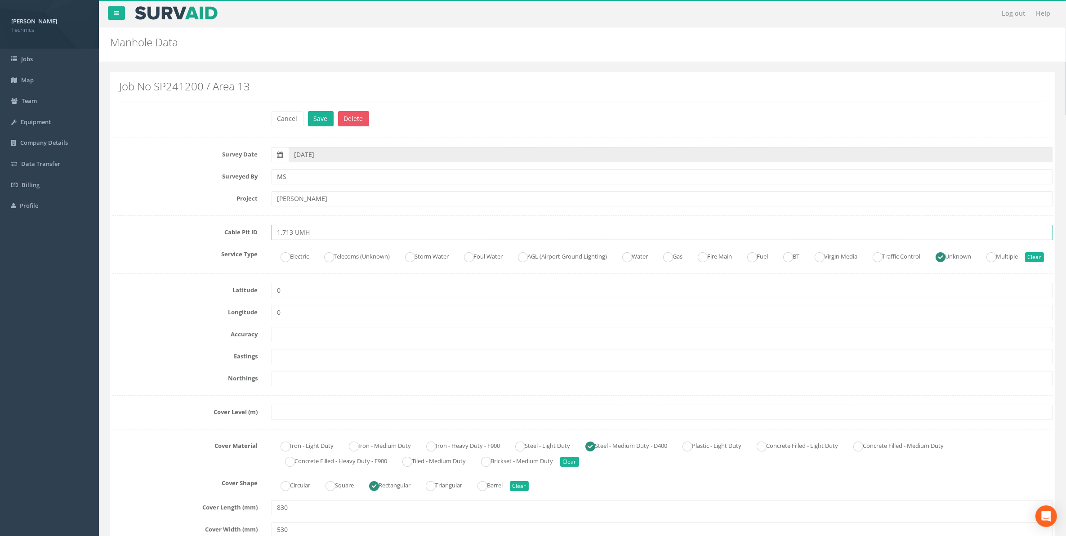
click at [329, 232] on input "1.713 UMH" at bounding box center [662, 232] width 781 height 15
type input "1.713 UMH NID"
click at [323, 122] on button "Save" at bounding box center [321, 118] width 26 height 15
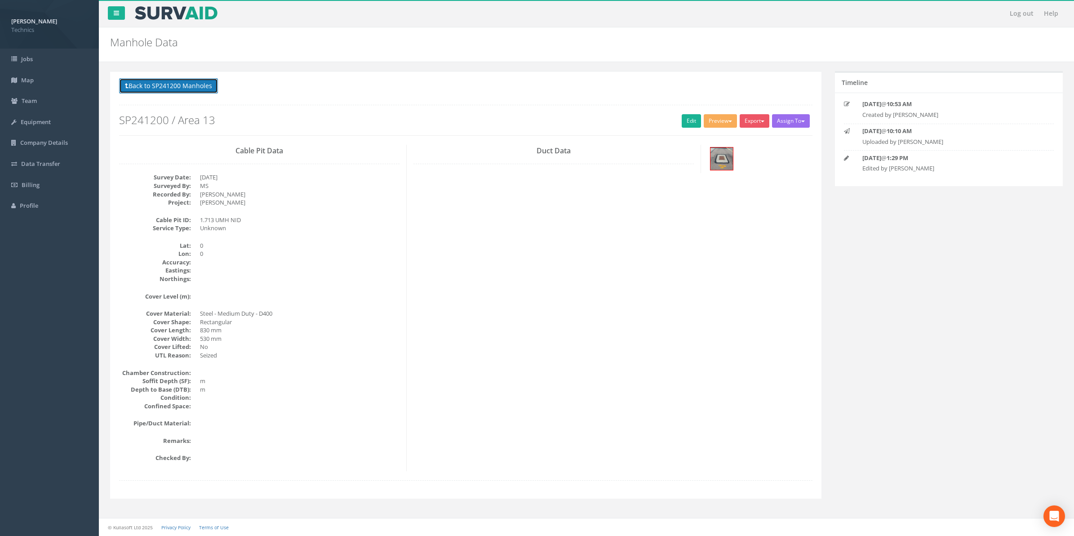
click at [178, 90] on button "Back to SP241200 Manholes" at bounding box center [168, 85] width 99 height 15
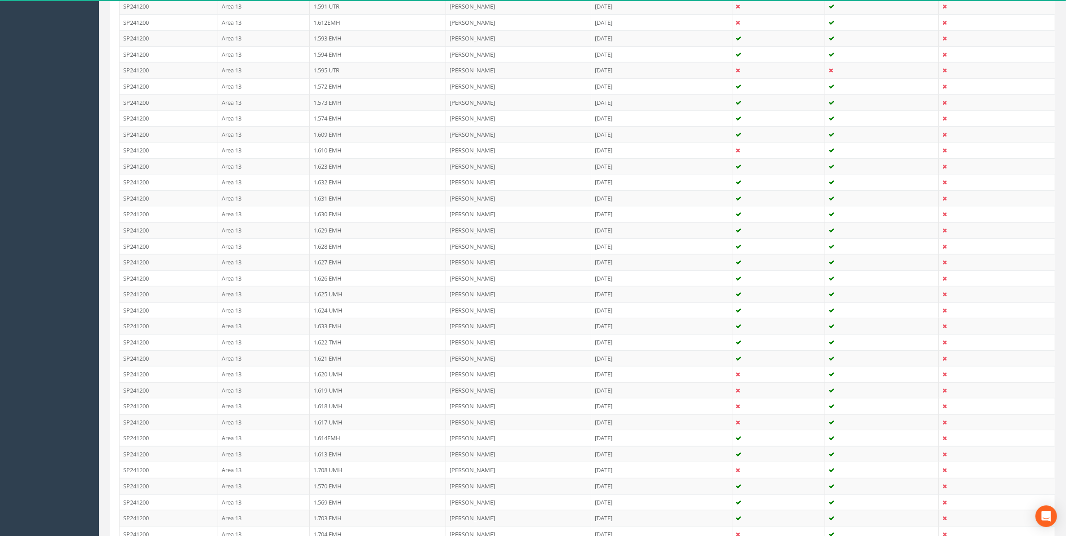
scroll to position [855, 0]
click at [336, 134] on td "1.595 UTR" at bounding box center [378, 126] width 136 height 16
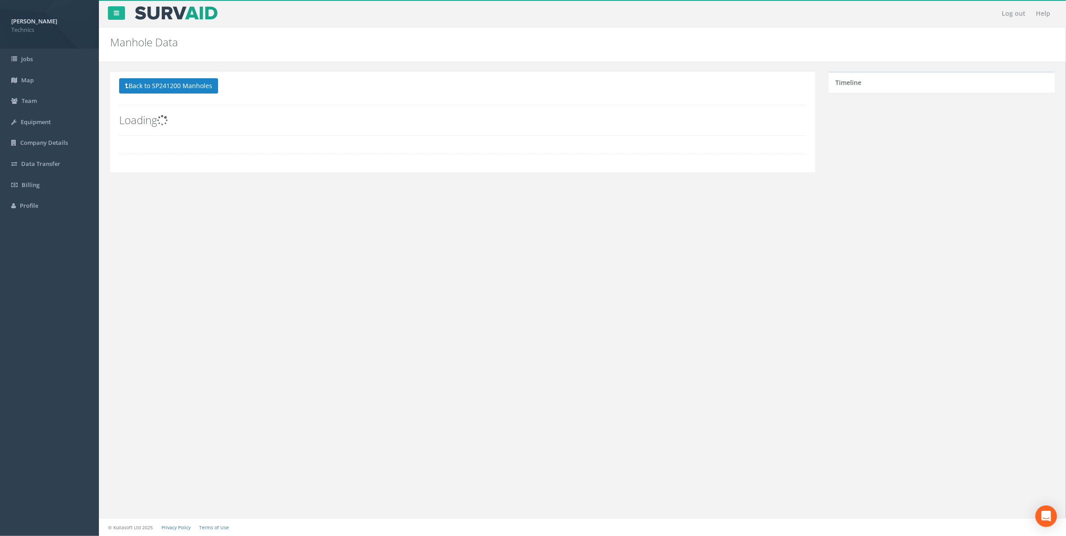
scroll to position [0, 0]
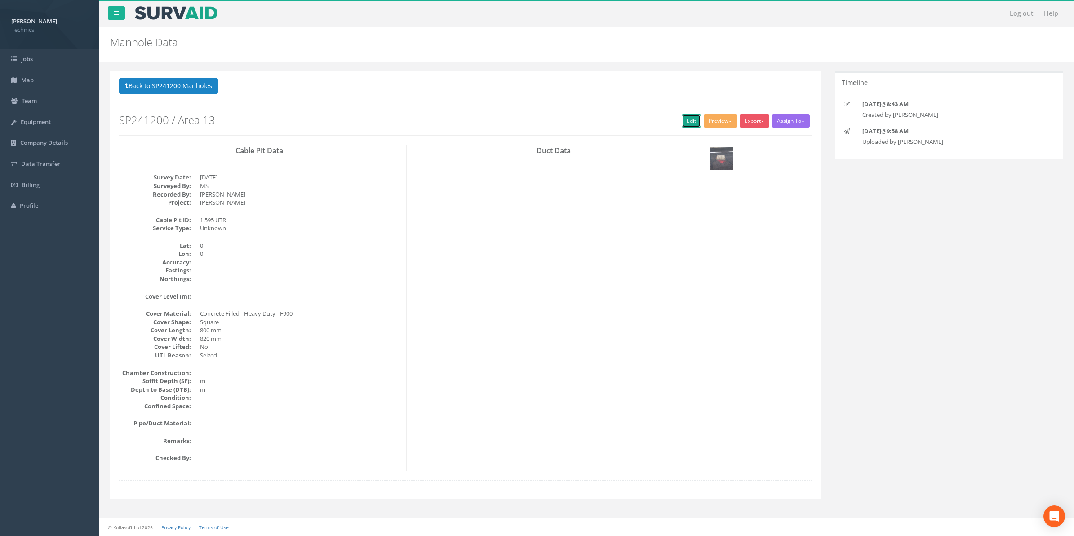
click at [687, 121] on link "Edit" at bounding box center [691, 120] width 19 height 13
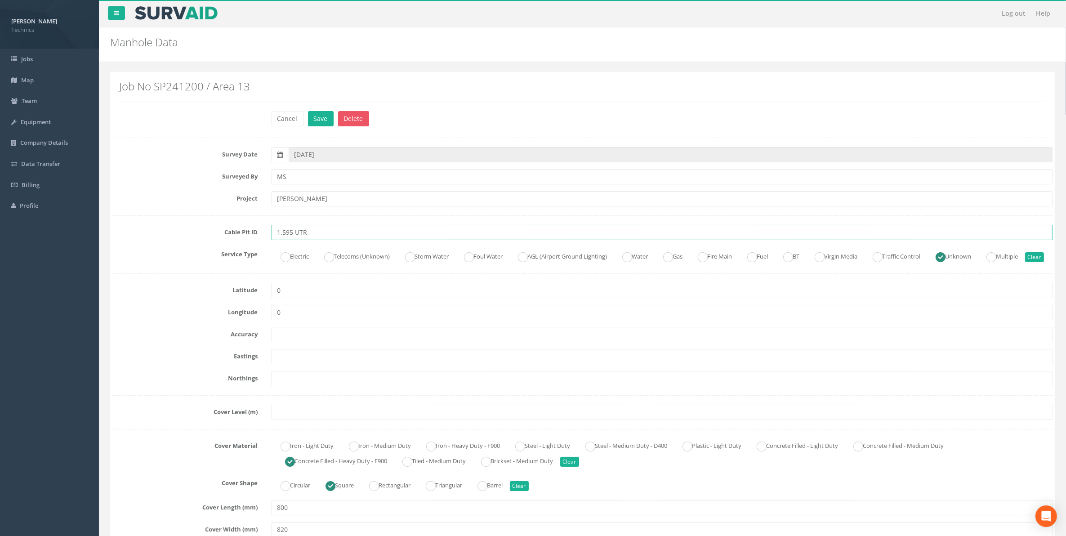
click at [328, 232] on input "1.595 UTR" at bounding box center [662, 232] width 781 height 15
type input "1.595 UTR NID"
click at [326, 124] on button "Save" at bounding box center [321, 118] width 26 height 15
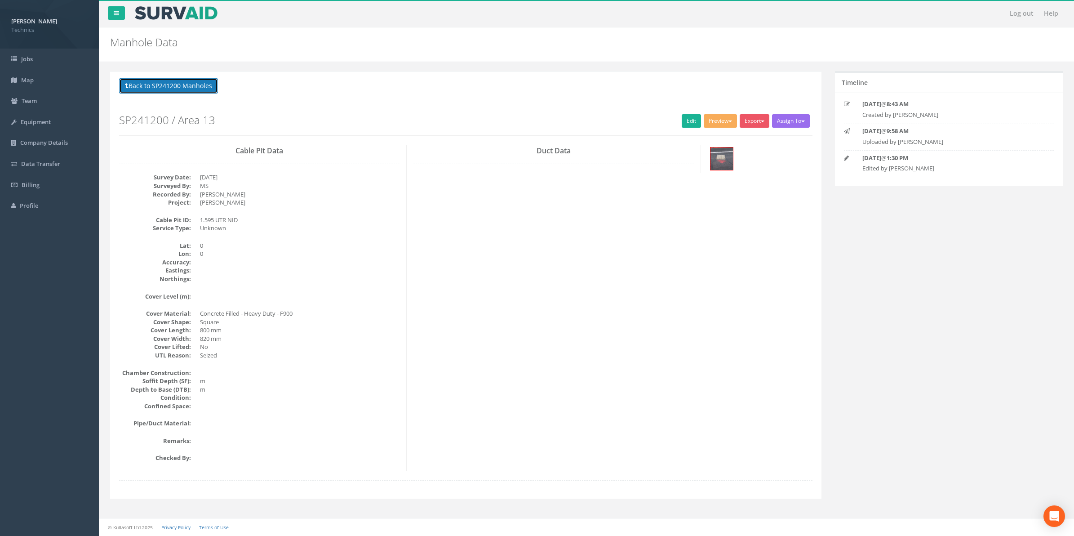
click at [174, 88] on button "Back to SP241200 Manholes" at bounding box center [168, 85] width 99 height 15
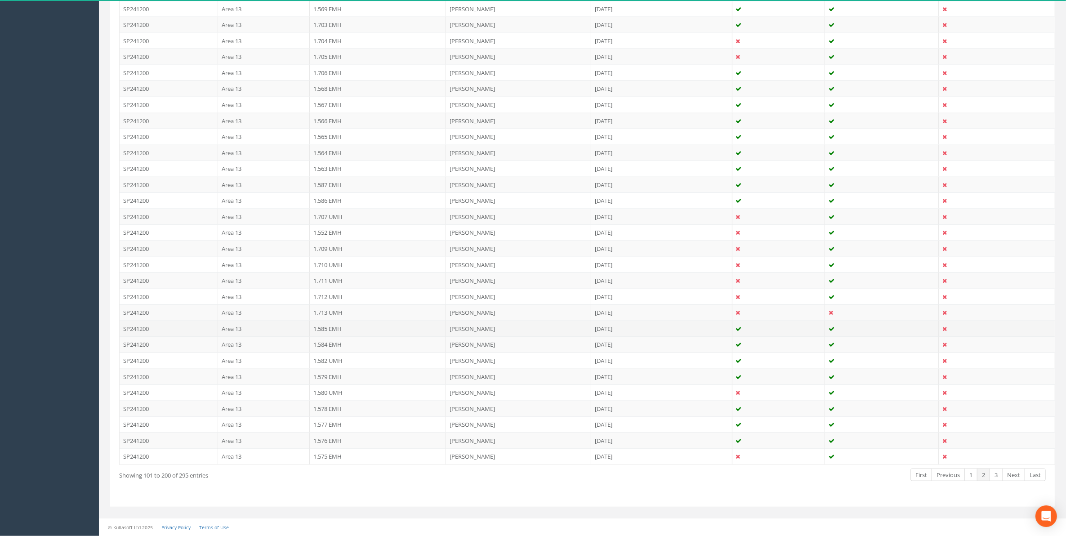
scroll to position [1417, 0]
click at [994, 474] on link "3" at bounding box center [995, 474] width 13 height 13
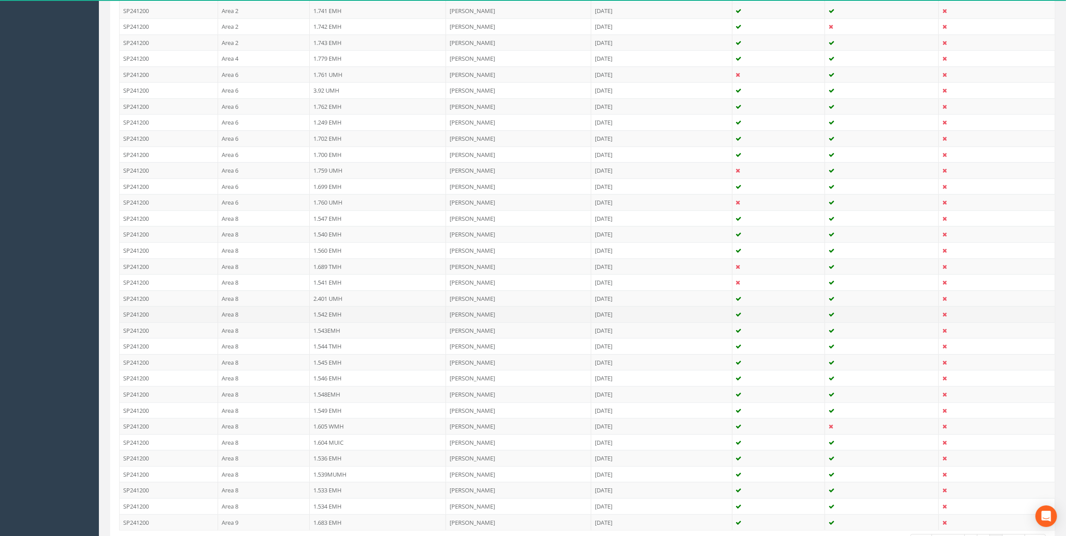
scroll to position [1224, 0]
click at [340, 469] on td "1.605 WMH" at bounding box center [378, 461] width 136 height 16
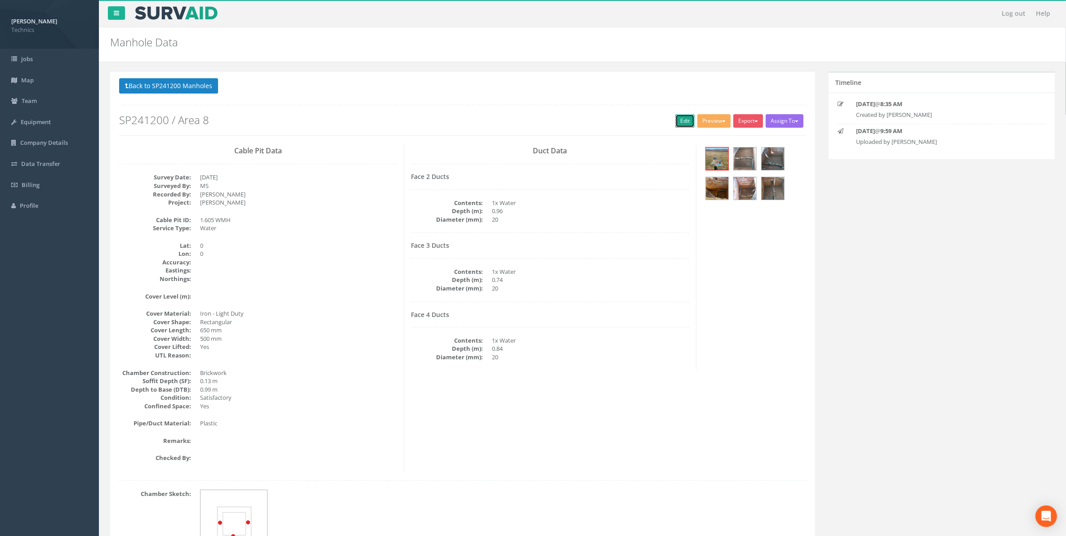
click at [680, 120] on link "Edit" at bounding box center [684, 120] width 19 height 13
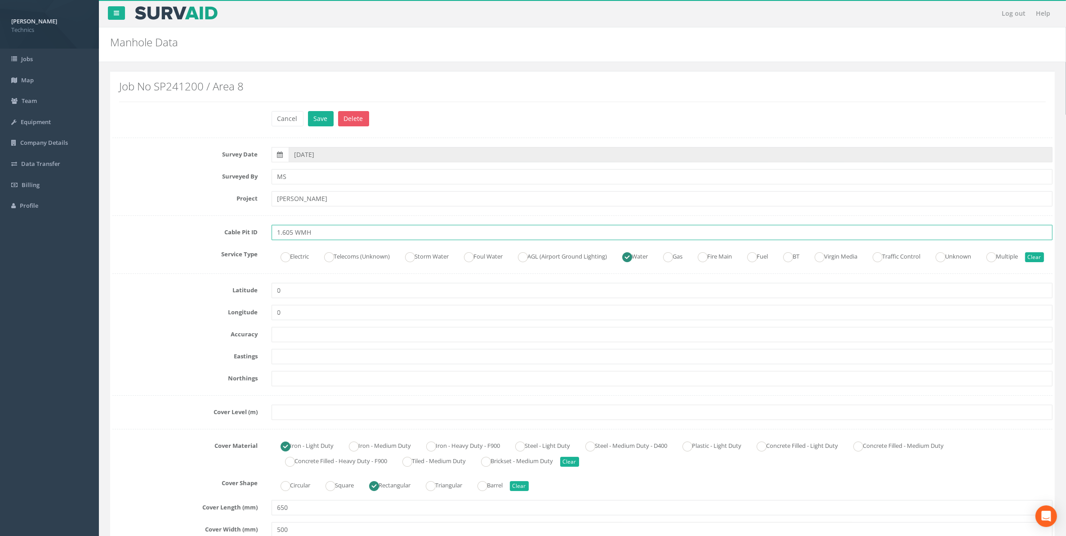
click at [320, 235] on input "1.605 WMH" at bounding box center [662, 232] width 781 height 15
type input "1.605 WMH NID"
click at [322, 120] on button "Save" at bounding box center [321, 118] width 26 height 15
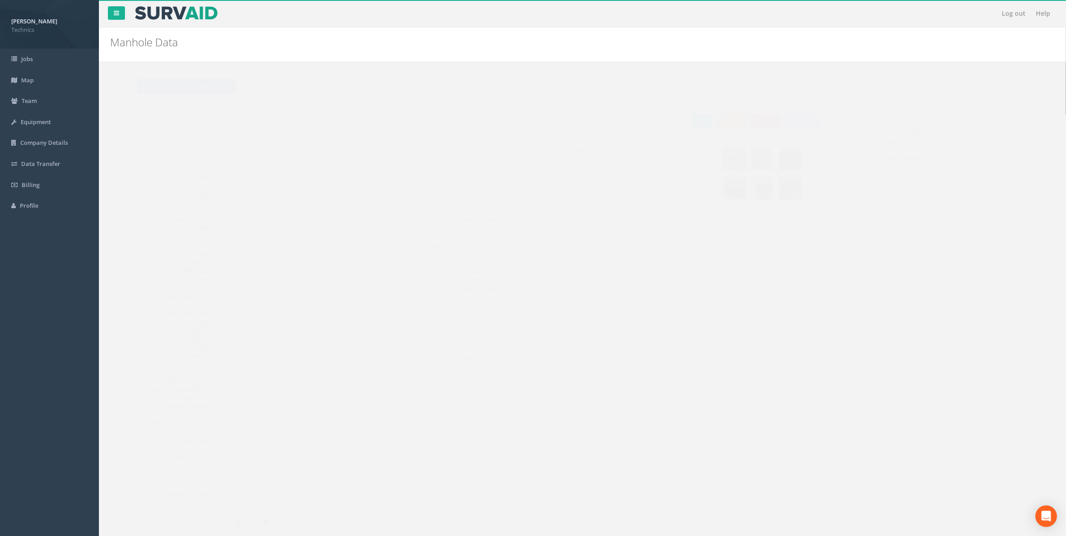
click at [180, 89] on button "Back to SP241200 Manholes" at bounding box center [168, 85] width 99 height 15
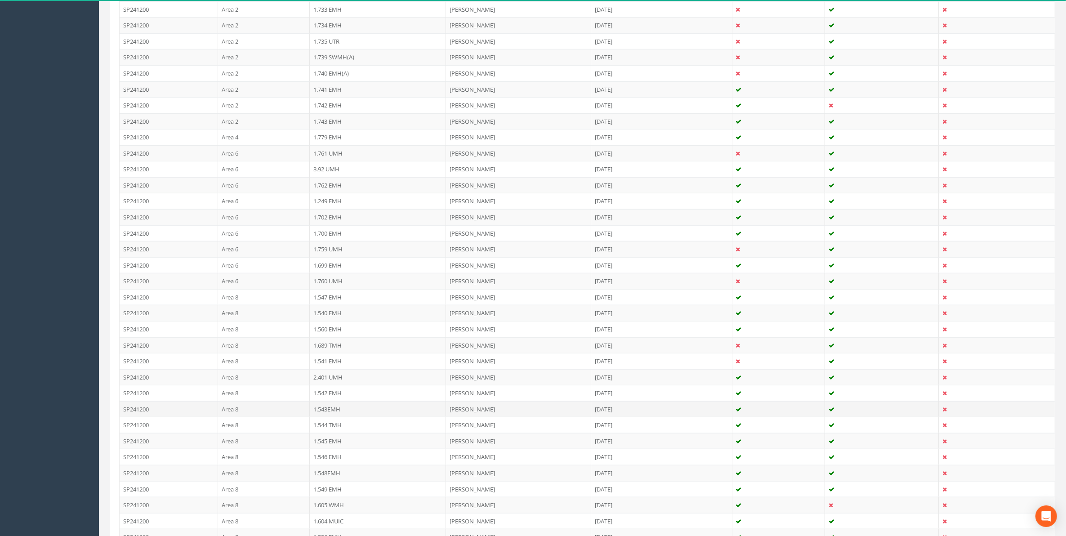
scroll to position [1124, 0]
click at [326, 169] on td "1.742 EMH" at bounding box center [378, 161] width 136 height 16
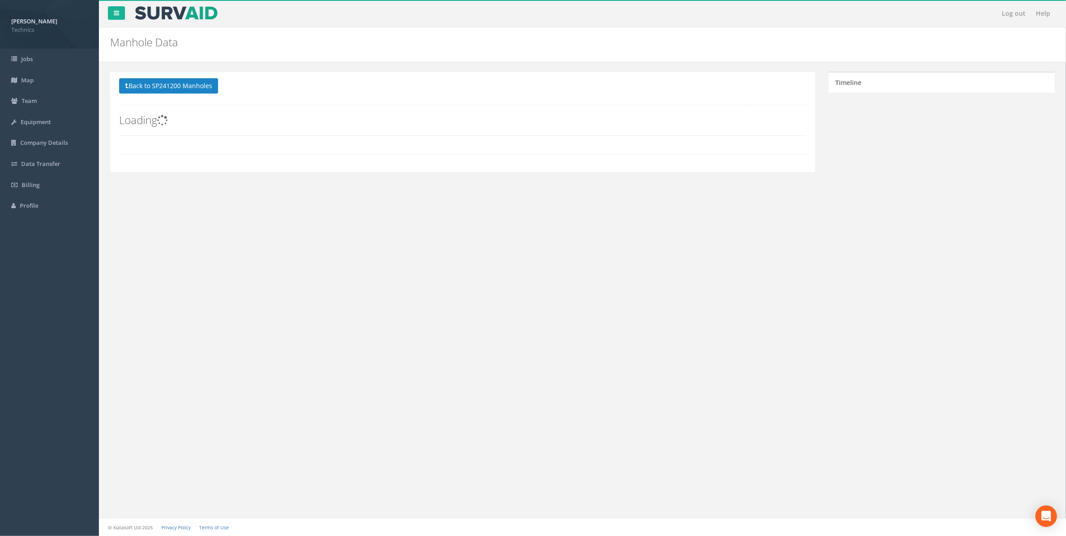
scroll to position [0, 0]
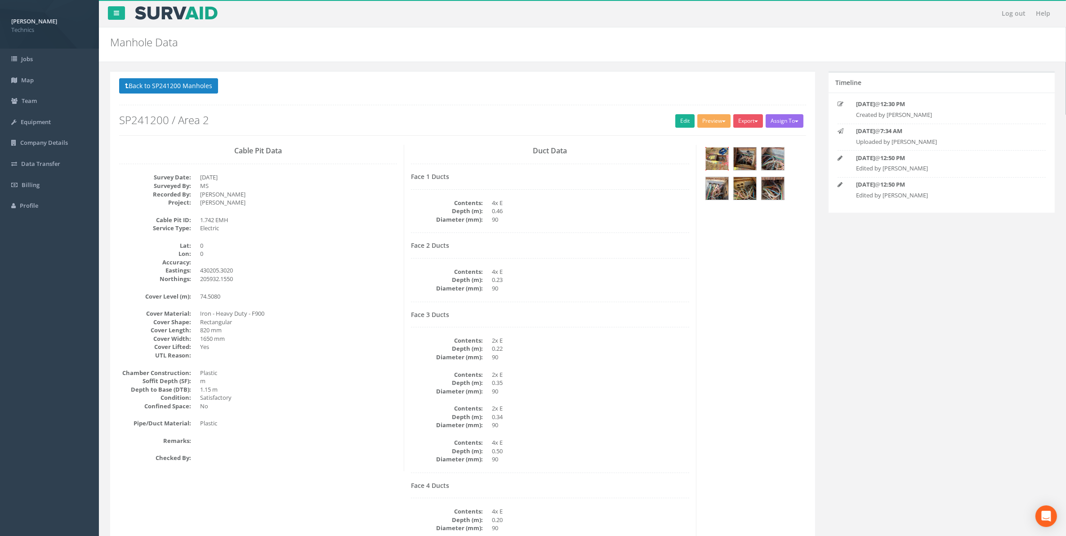
click at [716, 159] on img at bounding box center [717, 158] width 22 height 22
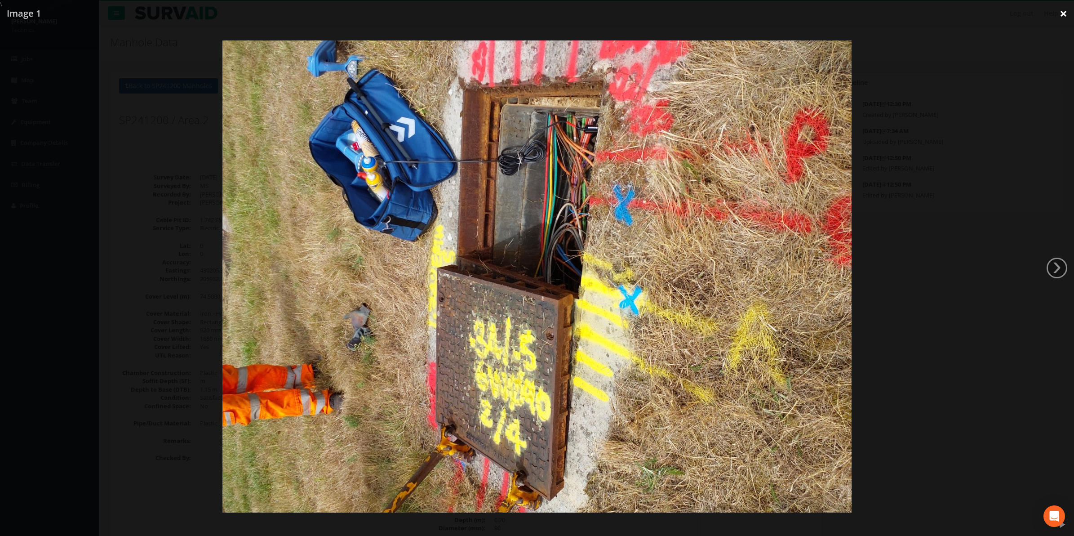
click at [1063, 10] on link "×" at bounding box center [1063, 13] width 21 height 27
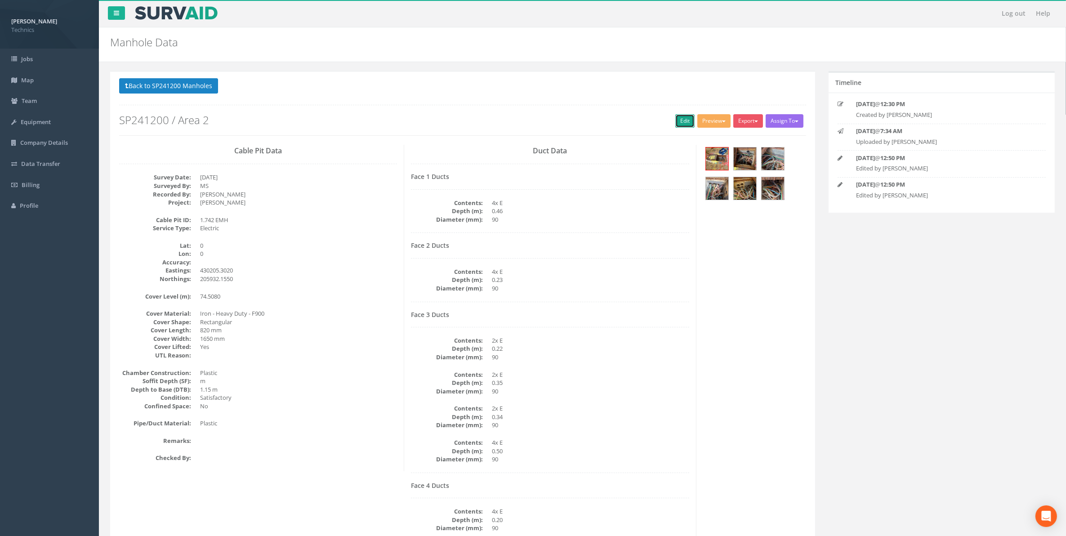
click at [677, 118] on link "Edit" at bounding box center [684, 120] width 19 height 13
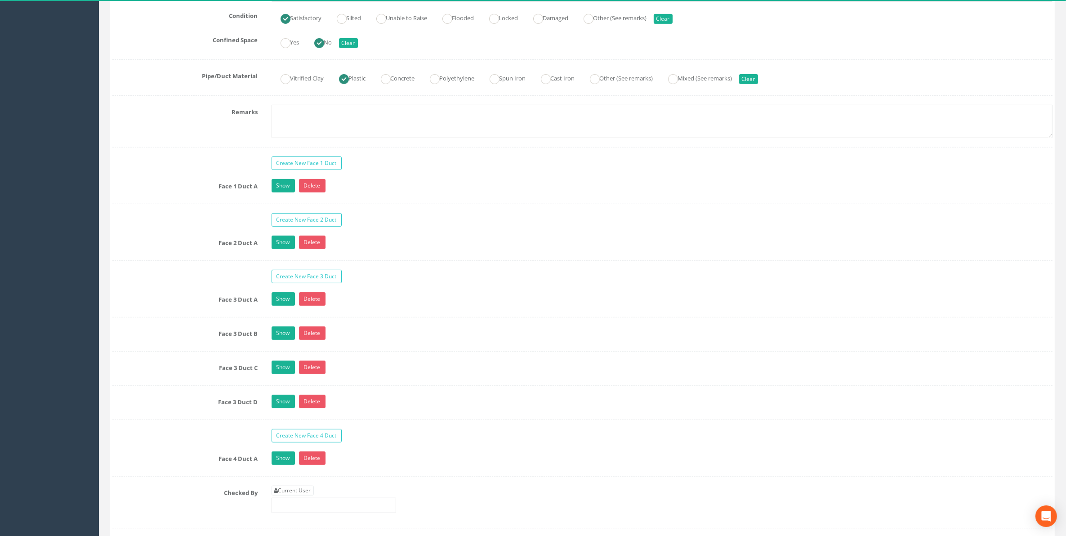
scroll to position [674, 0]
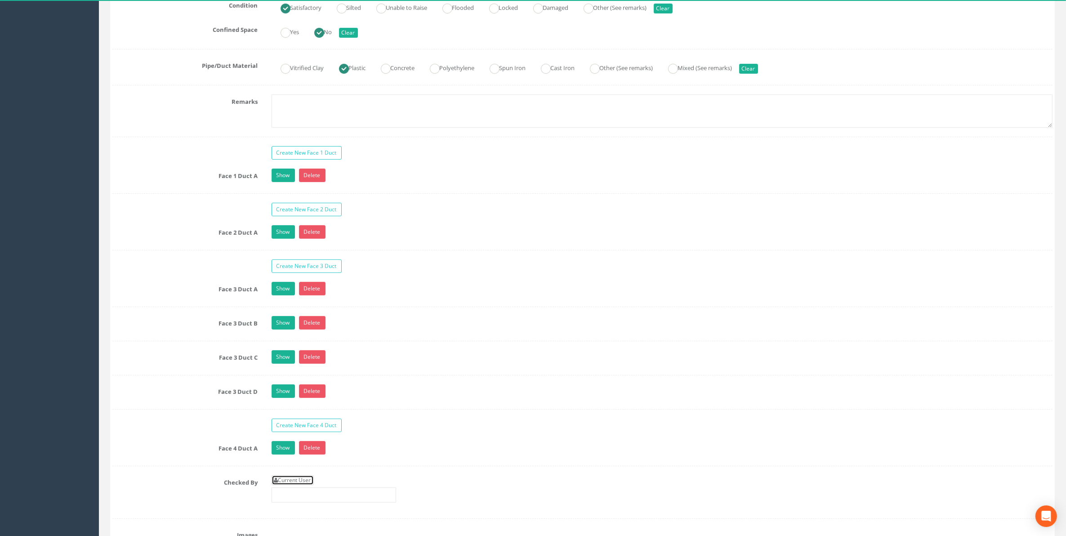
click at [285, 485] on link "Current User" at bounding box center [293, 480] width 42 height 10
type input "[PERSON_NAME]"
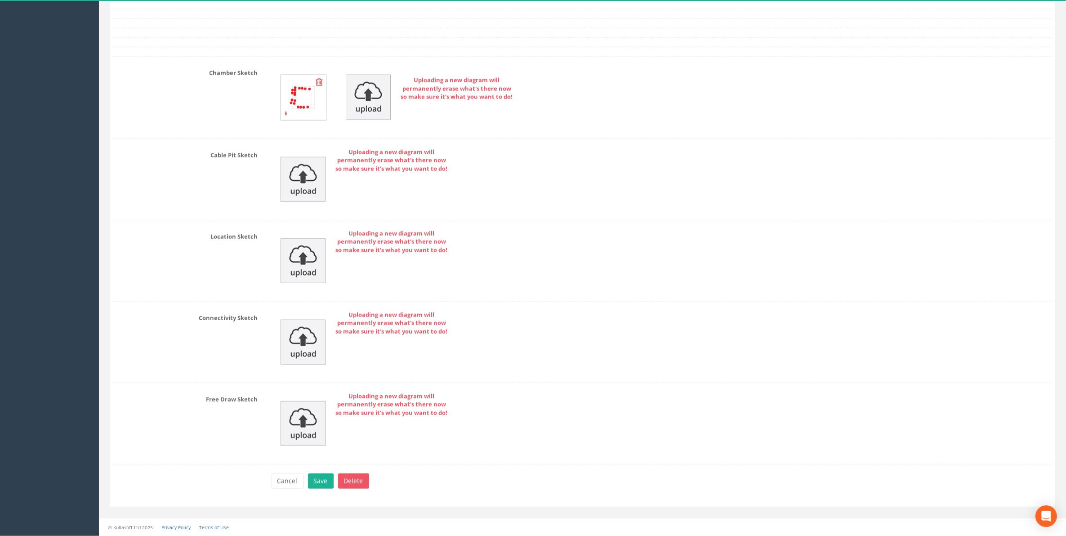
scroll to position [1389, 0]
click at [318, 480] on button "Save" at bounding box center [321, 480] width 26 height 15
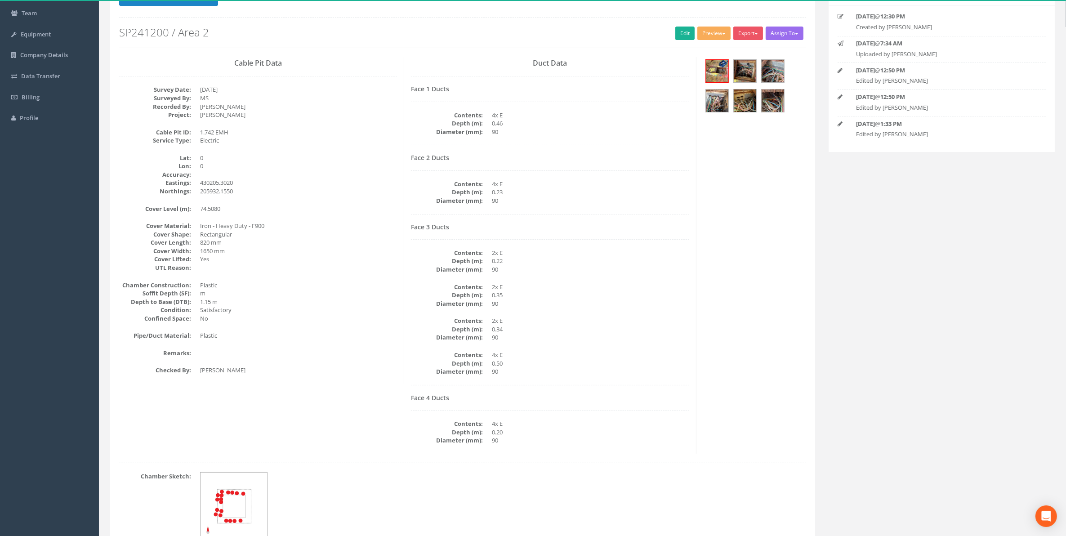
scroll to position [0, 0]
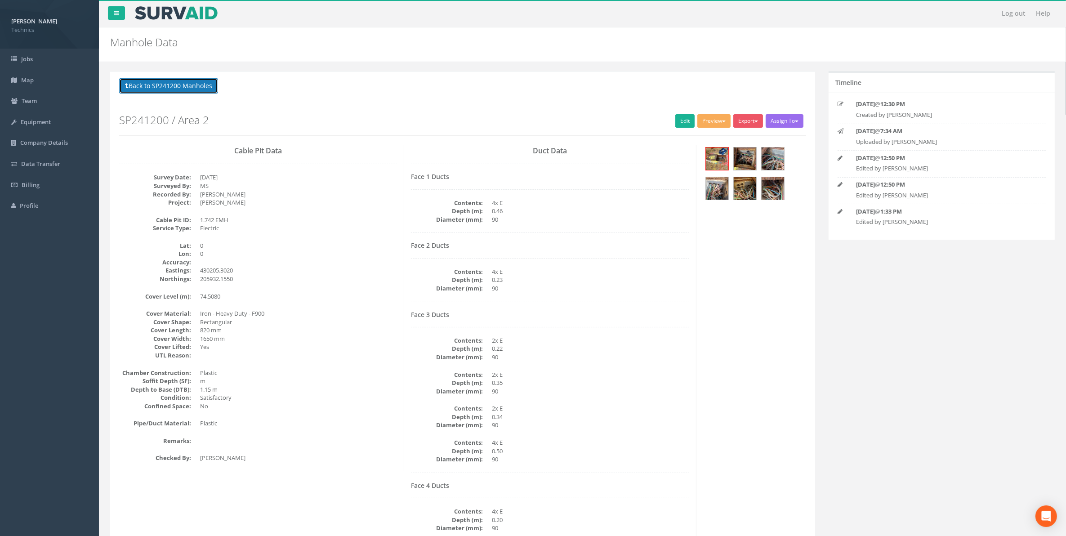
click at [191, 86] on button "Back to SP241200 Manholes" at bounding box center [168, 85] width 99 height 15
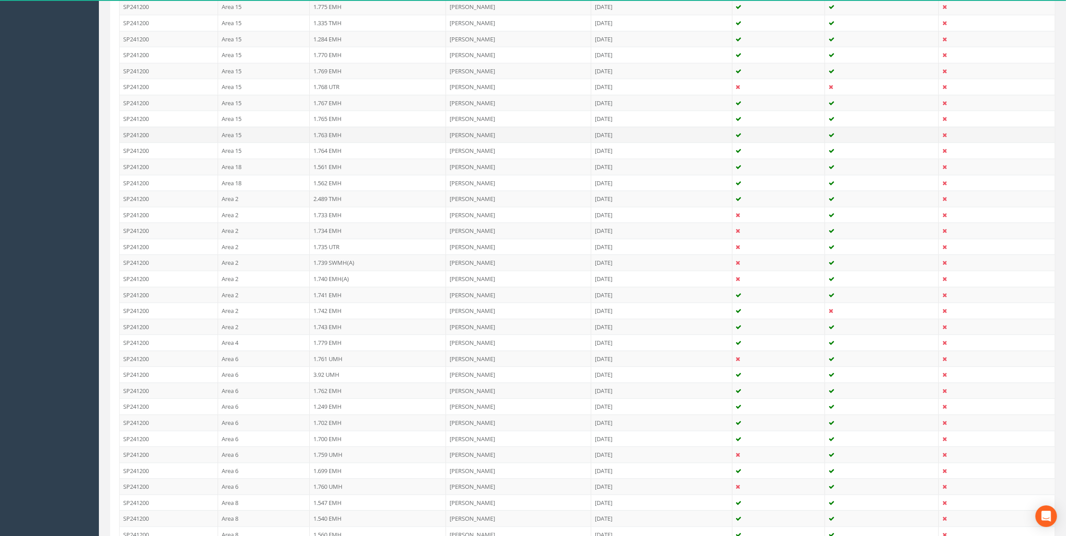
scroll to position [955, 0]
click at [333, 114] on td "1.768 UTR" at bounding box center [378, 106] width 136 height 16
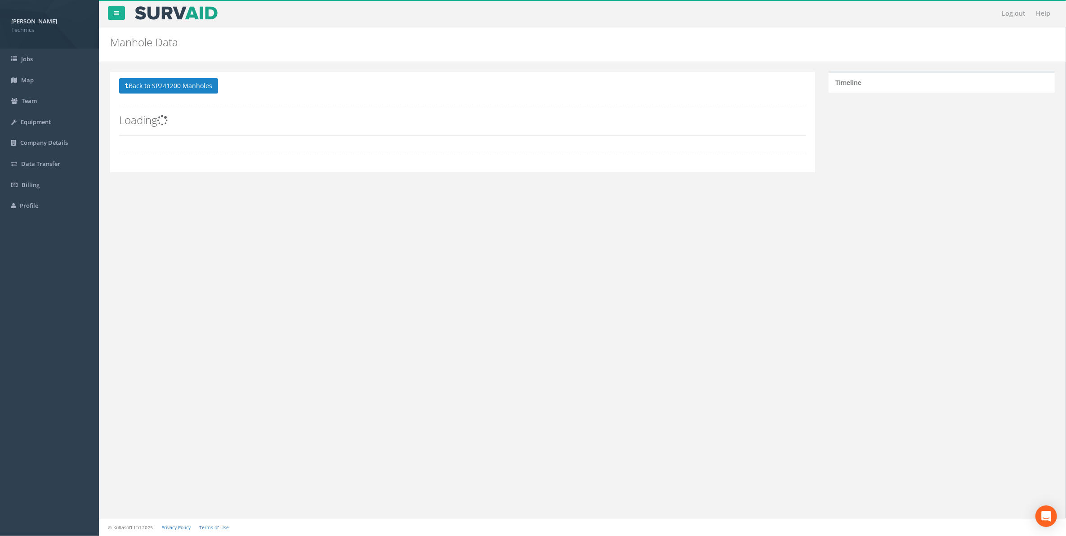
scroll to position [0, 0]
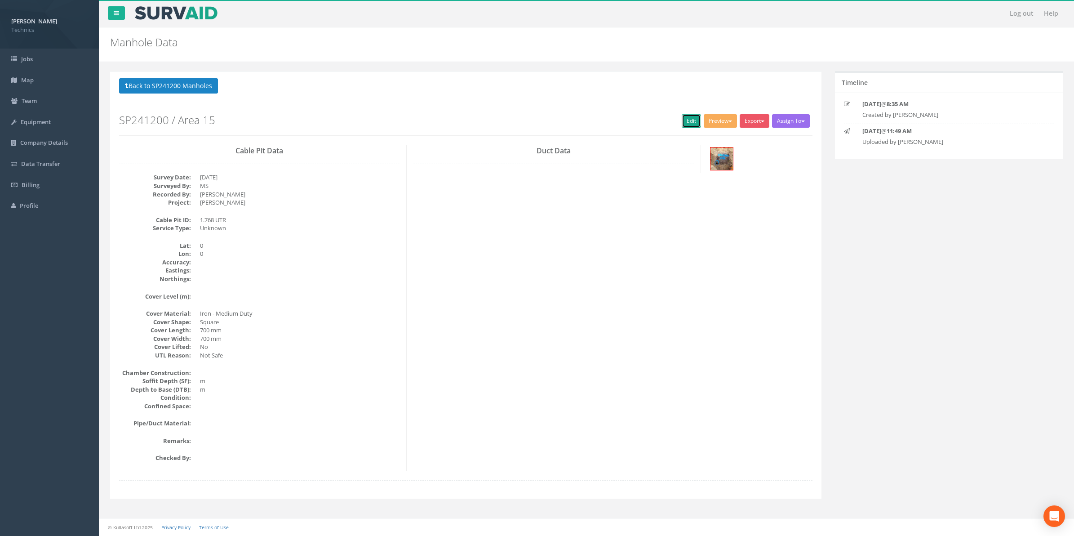
click at [685, 122] on link "Edit" at bounding box center [691, 120] width 19 height 13
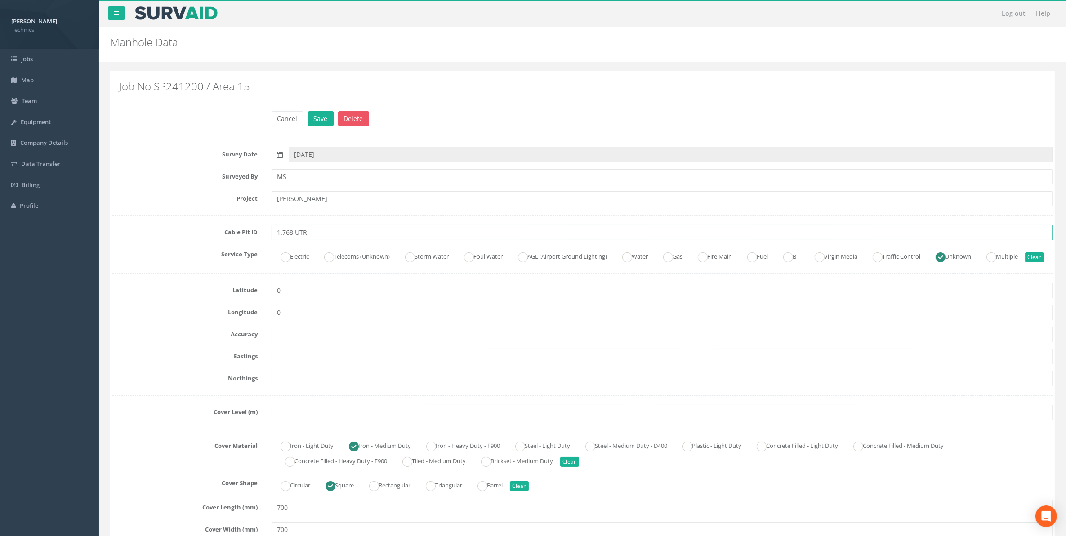
click at [325, 235] on input "1.768 UTR" at bounding box center [662, 232] width 781 height 15
type input "1.768 UTR NID"
click at [319, 120] on button "Save" at bounding box center [321, 118] width 26 height 15
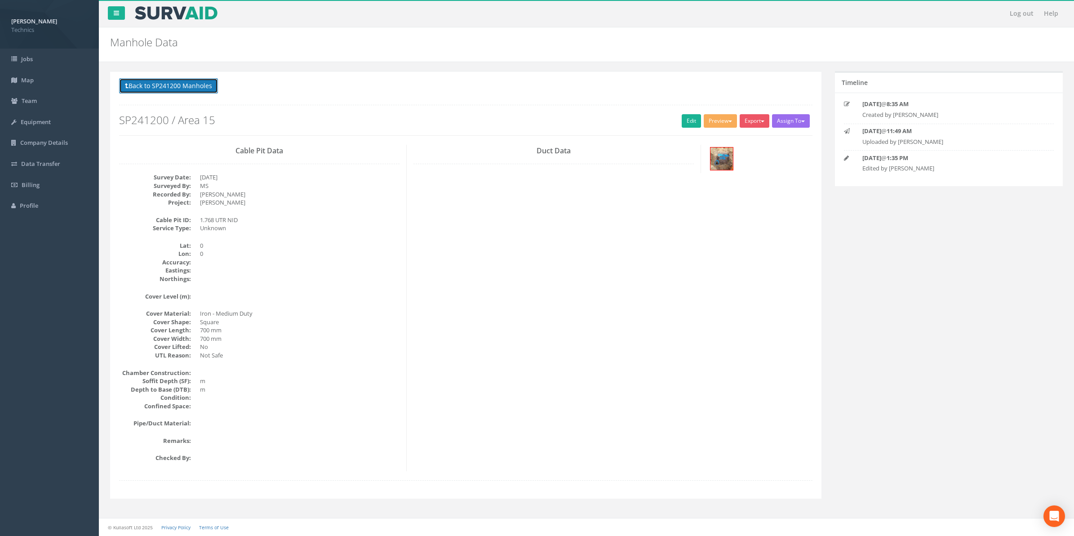
click at [196, 89] on button "Back to SP241200 Manholes" at bounding box center [168, 85] width 99 height 15
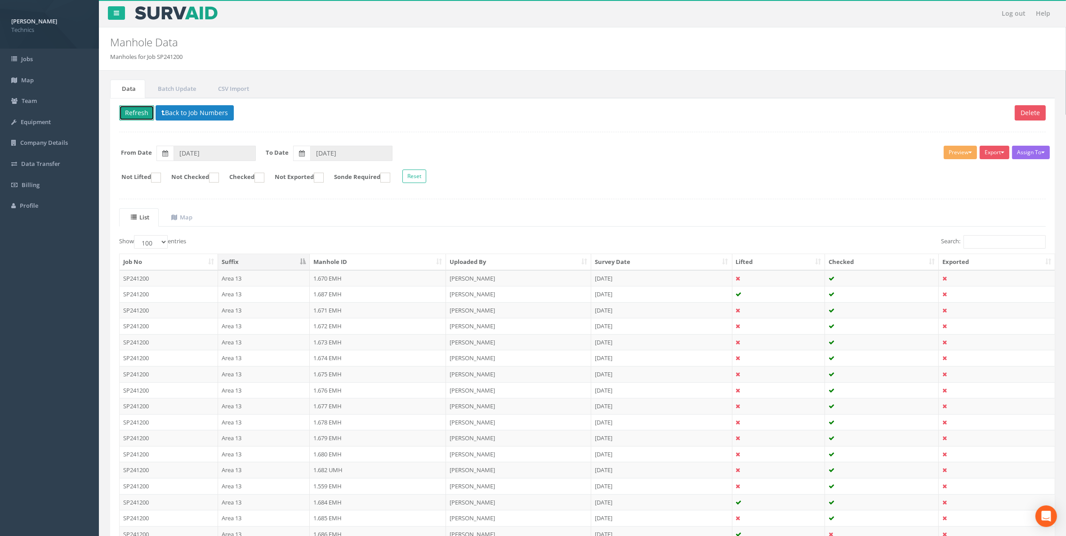
click at [143, 115] on button "Refresh" at bounding box center [136, 112] width 35 height 15
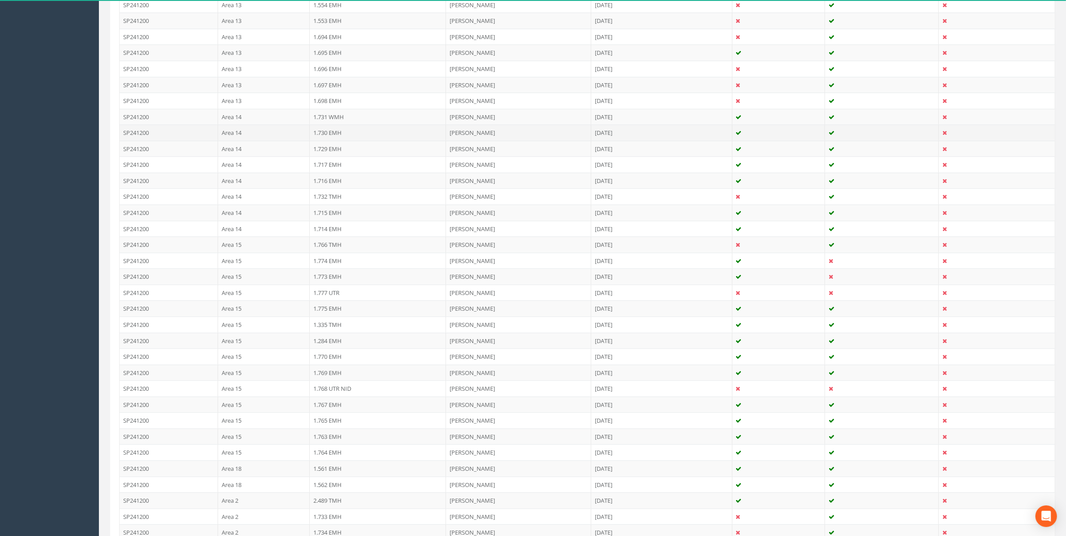
scroll to position [674, 0]
click at [335, 298] on td "1.777 UTR" at bounding box center [378, 291] width 136 height 16
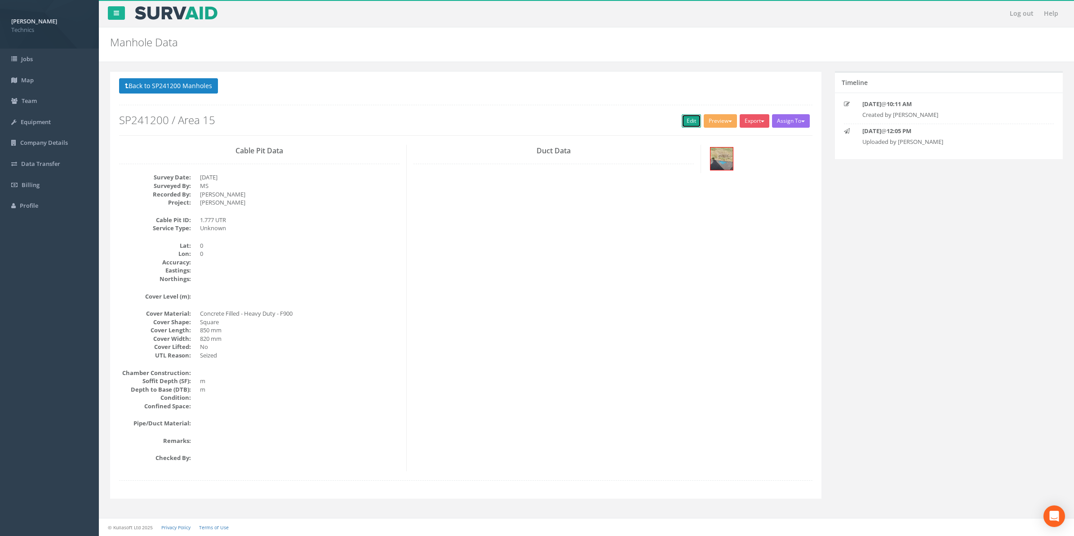
click at [682, 124] on link "Edit" at bounding box center [691, 120] width 19 height 13
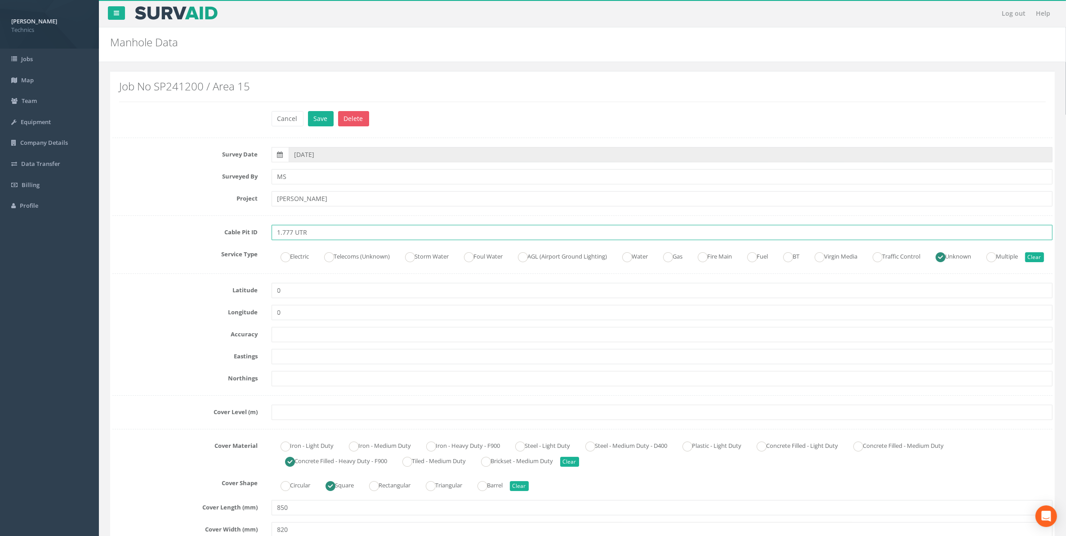
click at [326, 236] on input "1.777 UTR" at bounding box center [662, 232] width 781 height 15
type input "1.777 UTR NID"
click at [317, 120] on button "Save" at bounding box center [321, 118] width 26 height 15
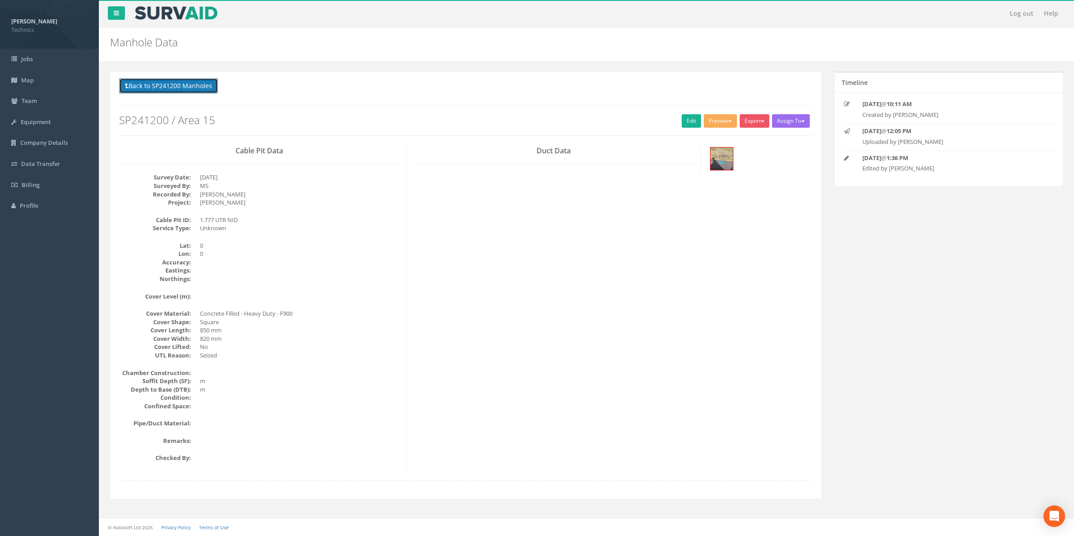
click at [194, 87] on button "Back to SP241200 Manholes" at bounding box center [168, 85] width 99 height 15
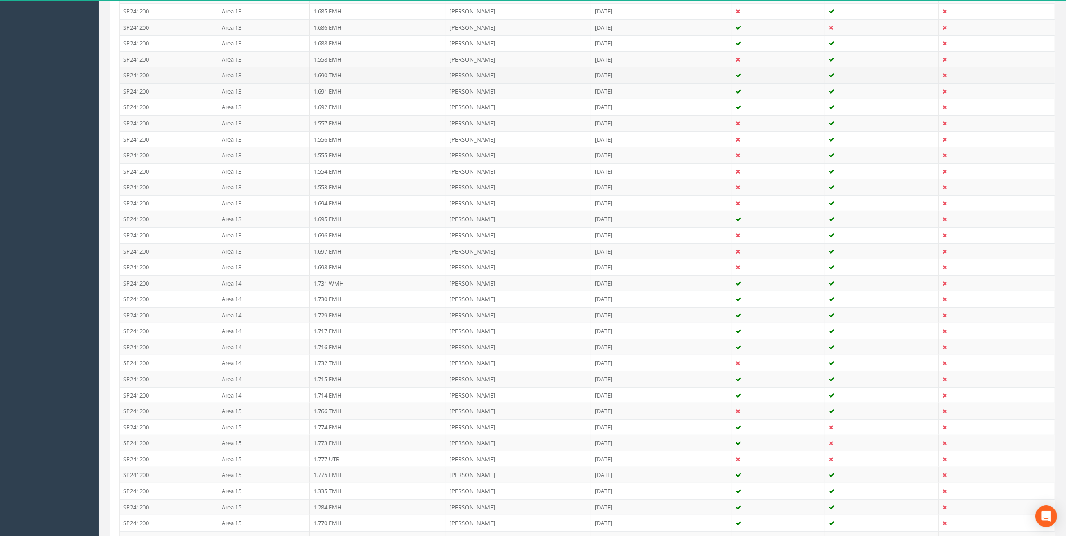
scroll to position [562, 0]
click at [340, 392] on td "1.773 EMH" at bounding box center [378, 387] width 136 height 16
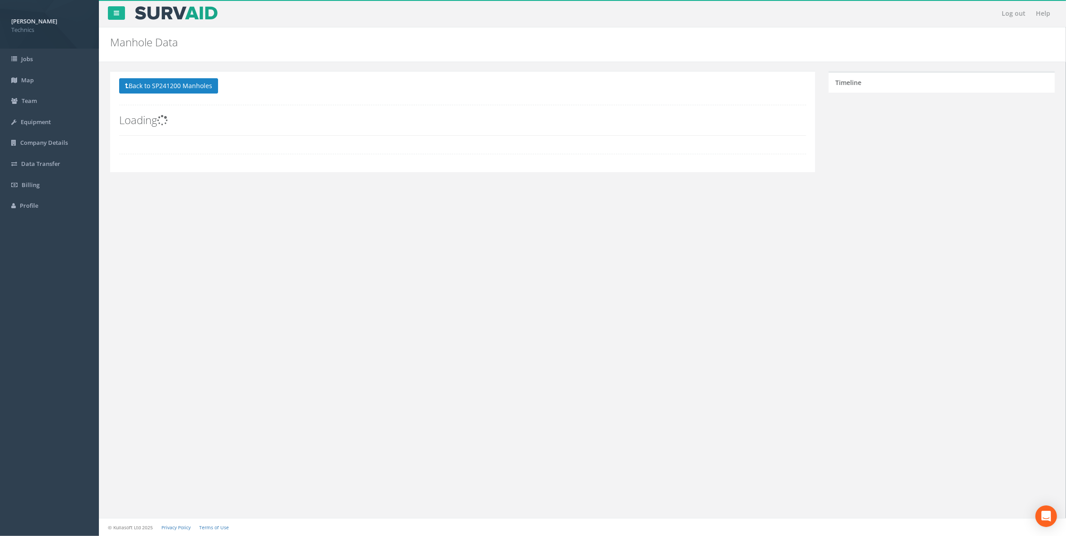
scroll to position [0, 0]
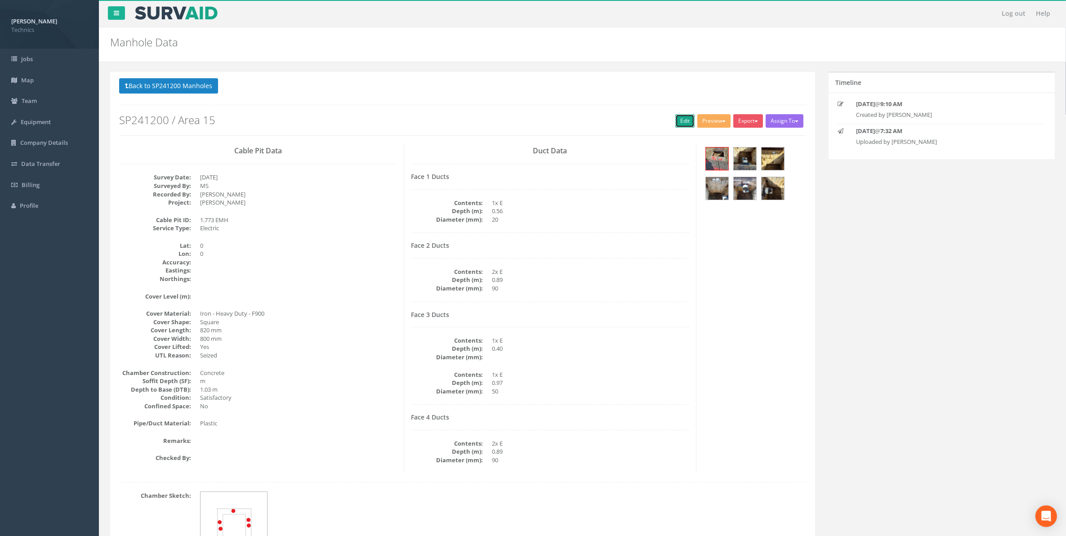
click at [677, 122] on link "Edit" at bounding box center [684, 120] width 19 height 13
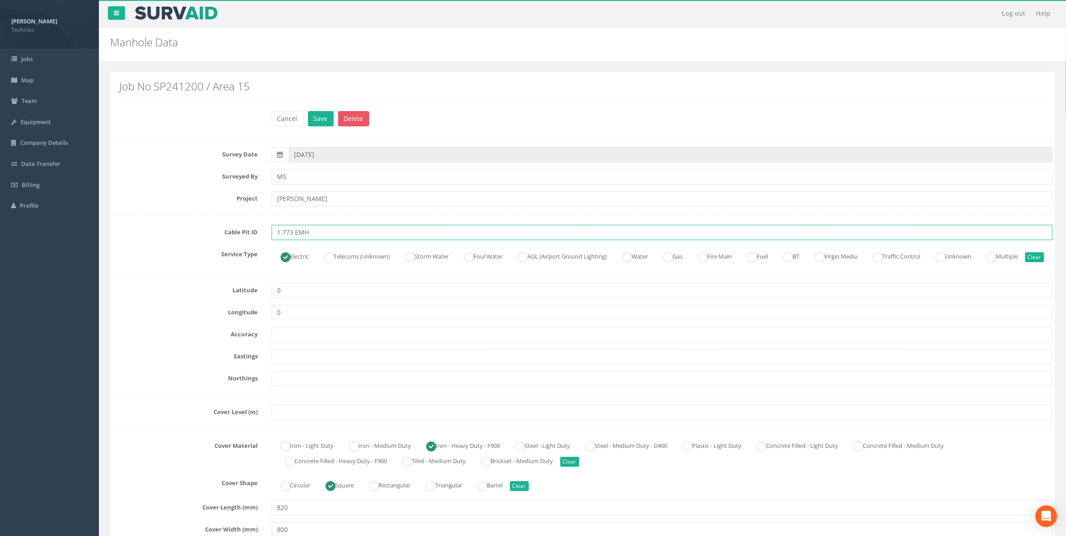
click at [319, 232] on input "1.773 EMH" at bounding box center [662, 232] width 781 height 15
click at [314, 235] on input "1.773 EMH ND" at bounding box center [662, 232] width 781 height 15
type input "1.773 EMH NID"
click at [324, 122] on button "Save" at bounding box center [321, 118] width 26 height 15
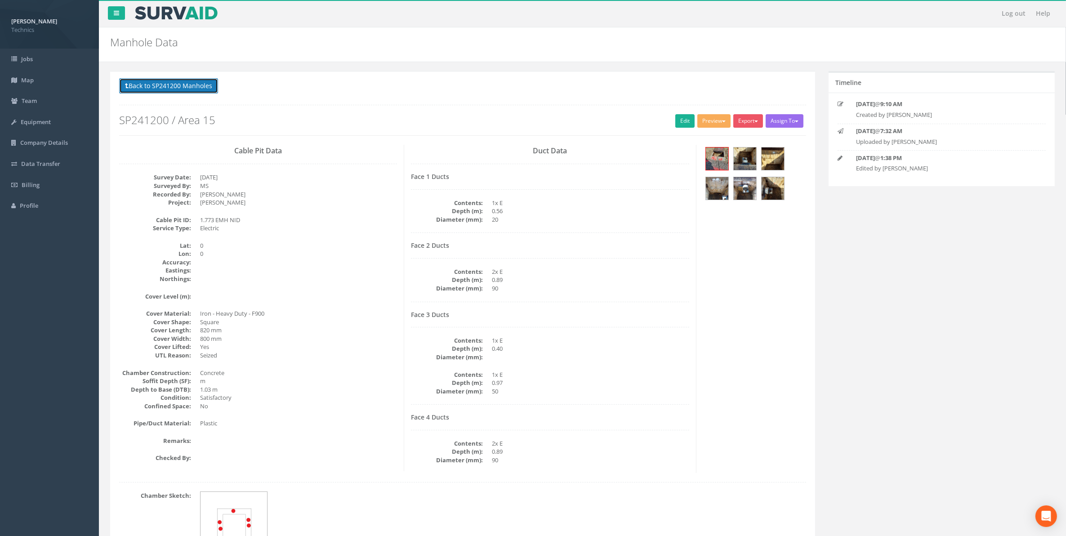
click at [196, 93] on button "Back to SP241200 Manholes" at bounding box center [168, 85] width 99 height 15
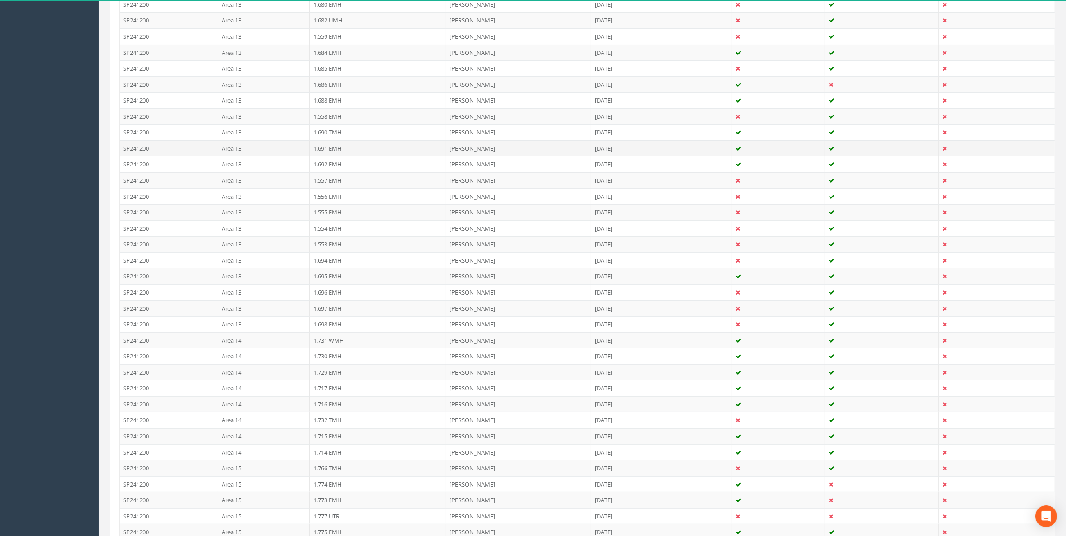
scroll to position [506, 0]
click at [331, 466] on td "1.777 UTR" at bounding box center [378, 460] width 136 height 16
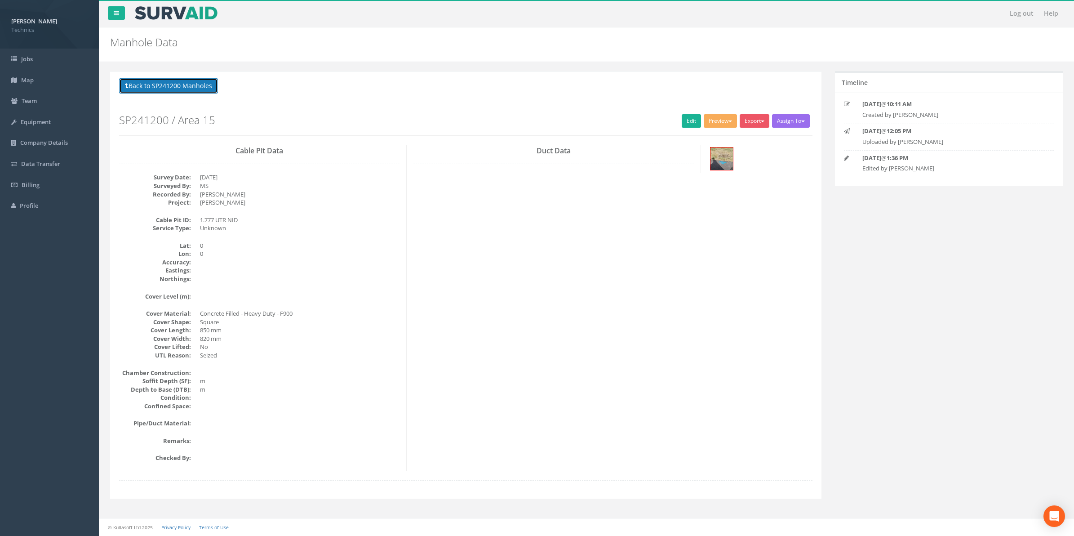
click at [172, 86] on button "Back to SP241200 Manholes" at bounding box center [168, 85] width 99 height 15
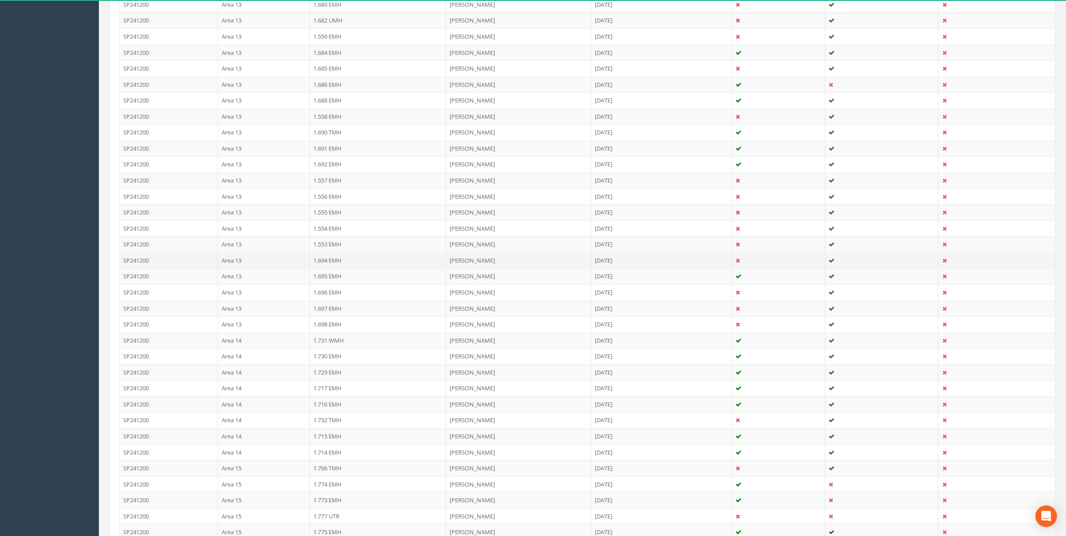
scroll to position [506, 0]
click at [330, 433] on td "1.774 EMH" at bounding box center [378, 428] width 136 height 16
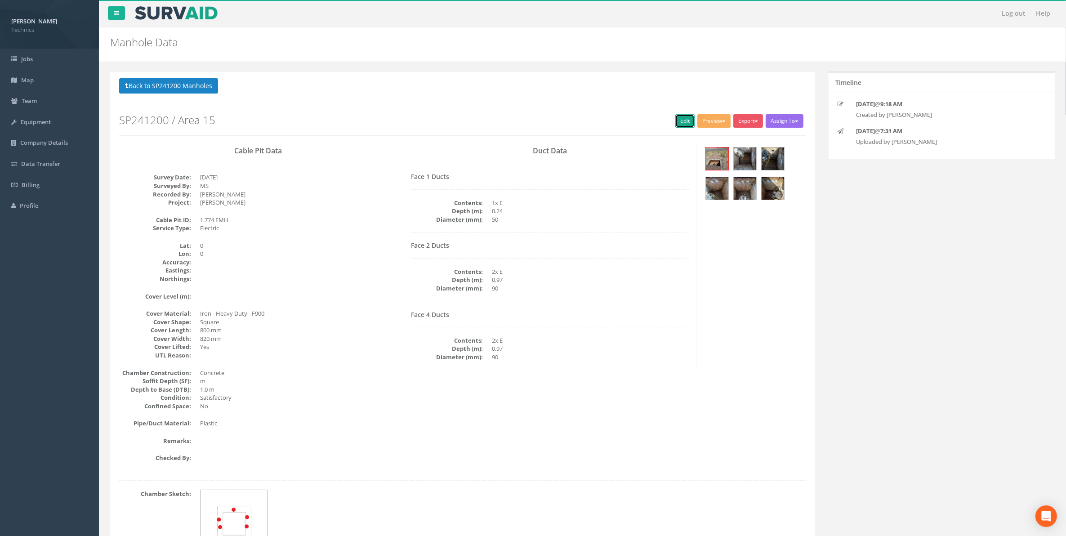
click at [682, 123] on link "Edit" at bounding box center [684, 120] width 19 height 13
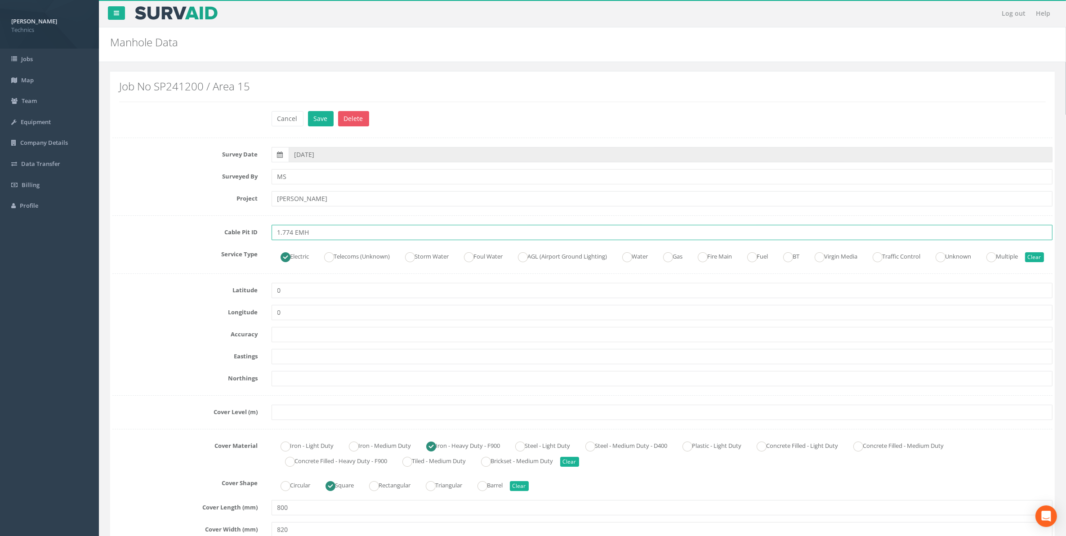
click at [312, 234] on input "1.774 EMH" at bounding box center [662, 232] width 781 height 15
type input "1.774 EMH NID"
click at [318, 117] on button "Save" at bounding box center [321, 118] width 26 height 15
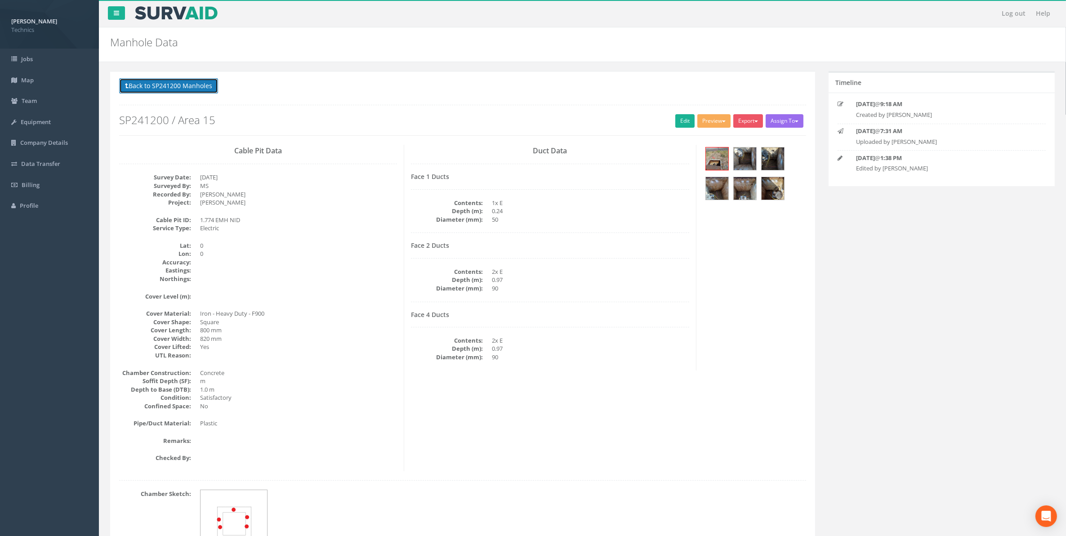
click at [198, 90] on button "Back to SP241200 Manholes" at bounding box center [168, 85] width 99 height 15
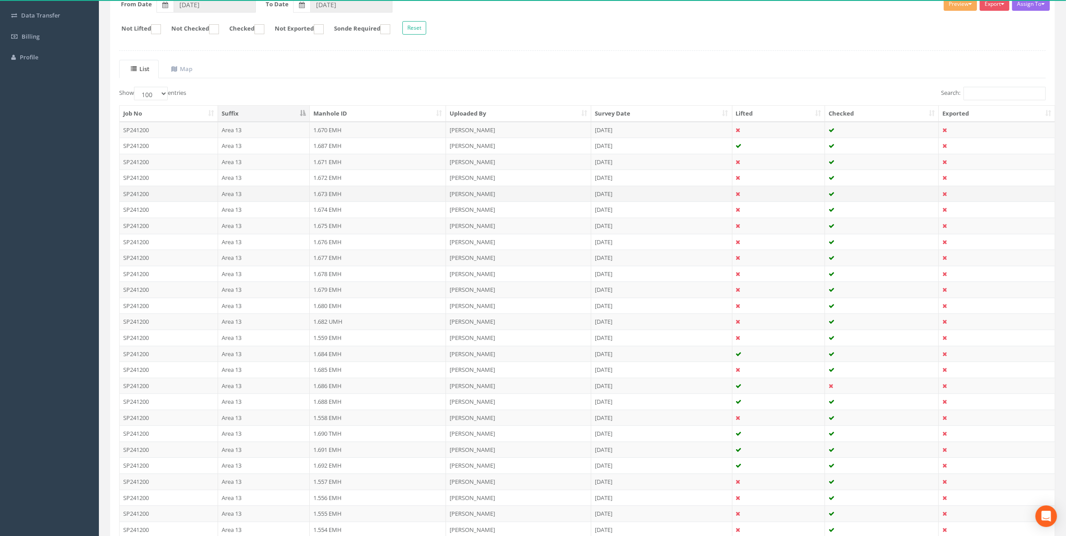
scroll to position [169, 0]
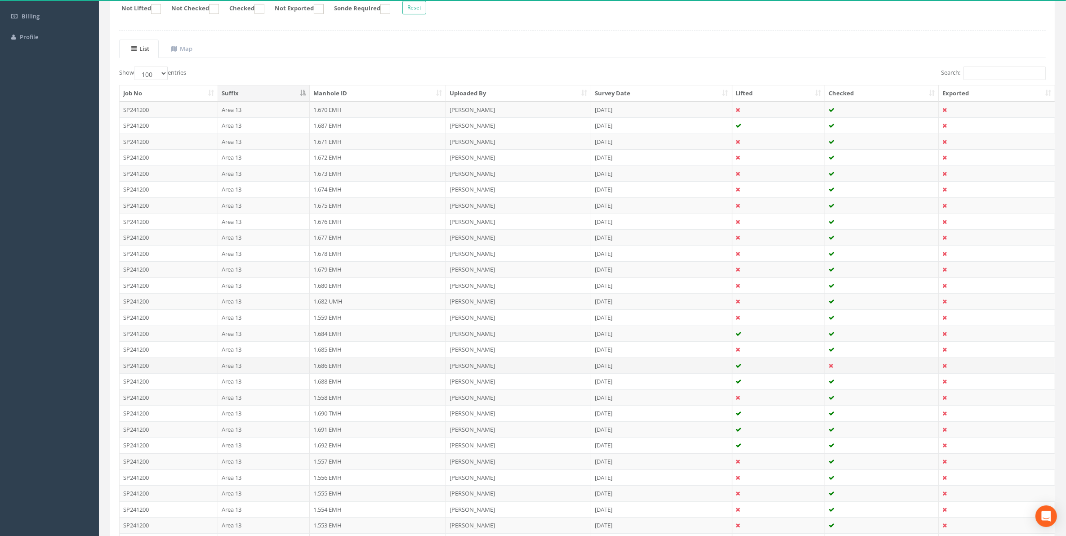
click at [329, 369] on td "1.686 EMH" at bounding box center [378, 365] width 136 height 16
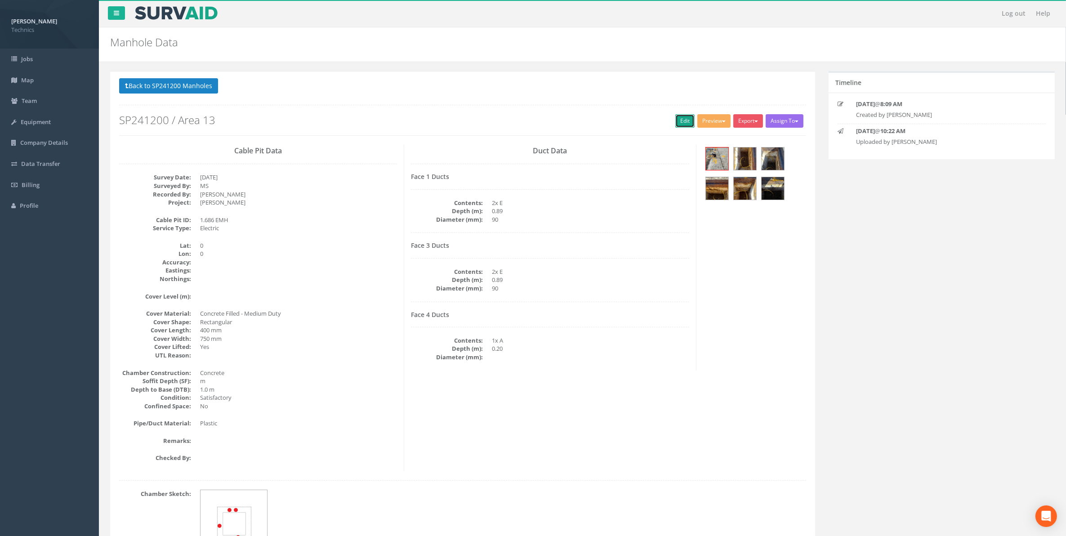
click at [681, 125] on link "Edit" at bounding box center [684, 120] width 19 height 13
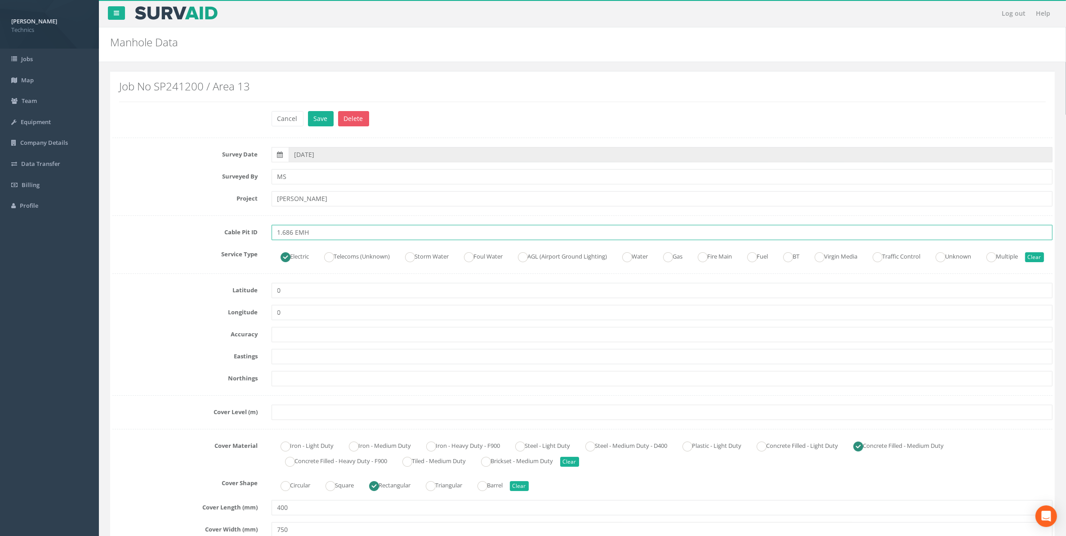
click at [314, 232] on input "1.686 EMH" at bounding box center [662, 232] width 781 height 15
type input "1.686 EMH NID"
click at [318, 115] on button "Save" at bounding box center [321, 118] width 26 height 15
